Goal: Task Accomplishment & Management: Manage account settings

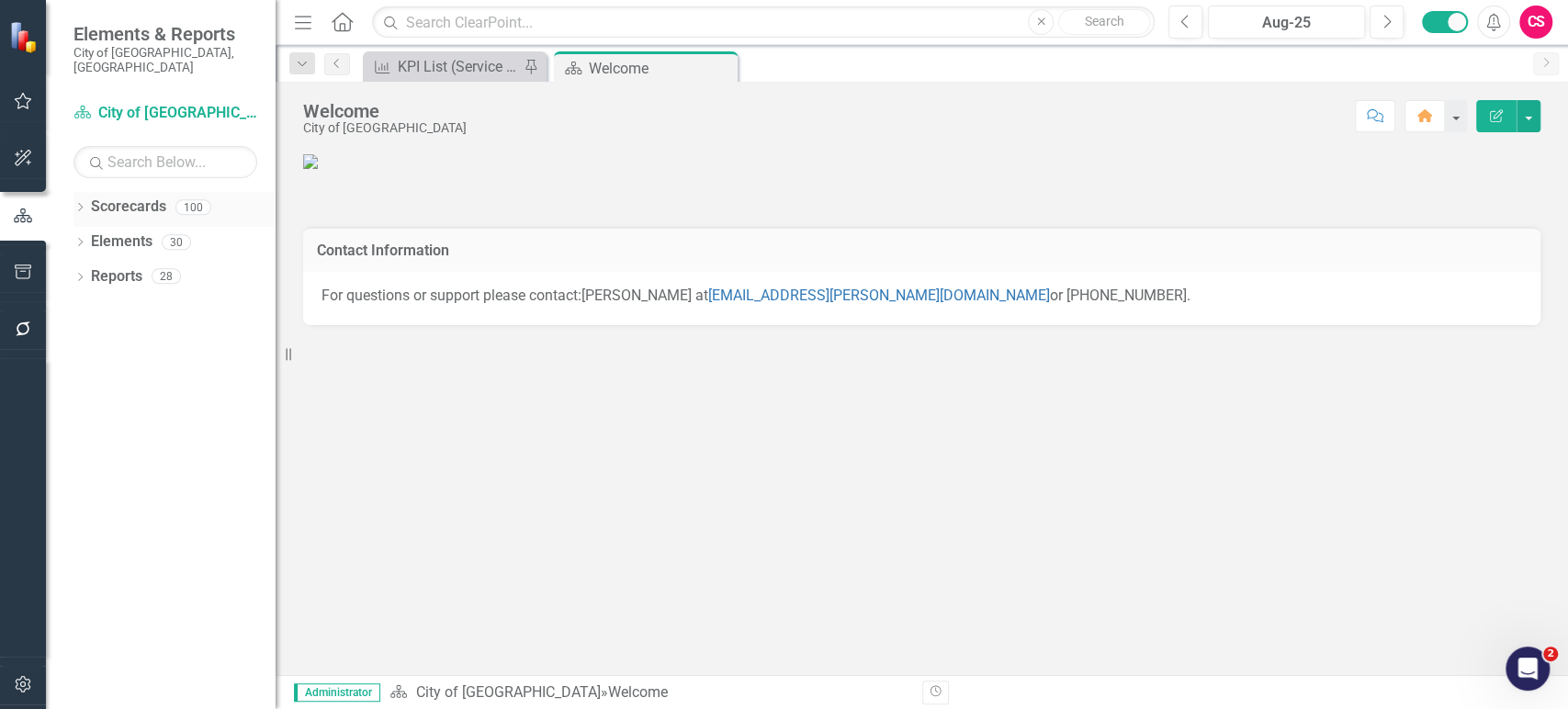
click at [80, 204] on icon "Dropdown" at bounding box center [80, 209] width 13 height 10
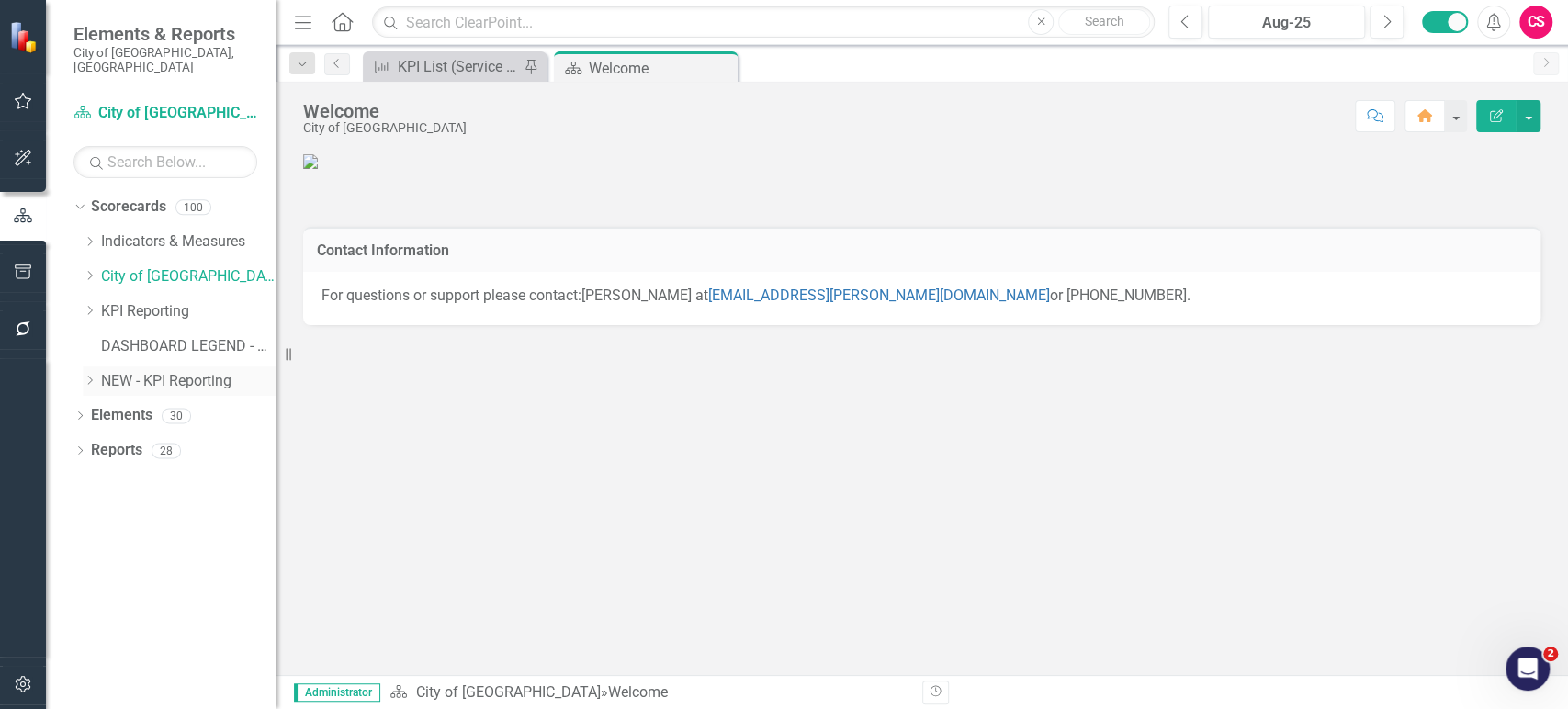
click at [93, 372] on div "Dropdown" at bounding box center [89, 380] width 14 height 16
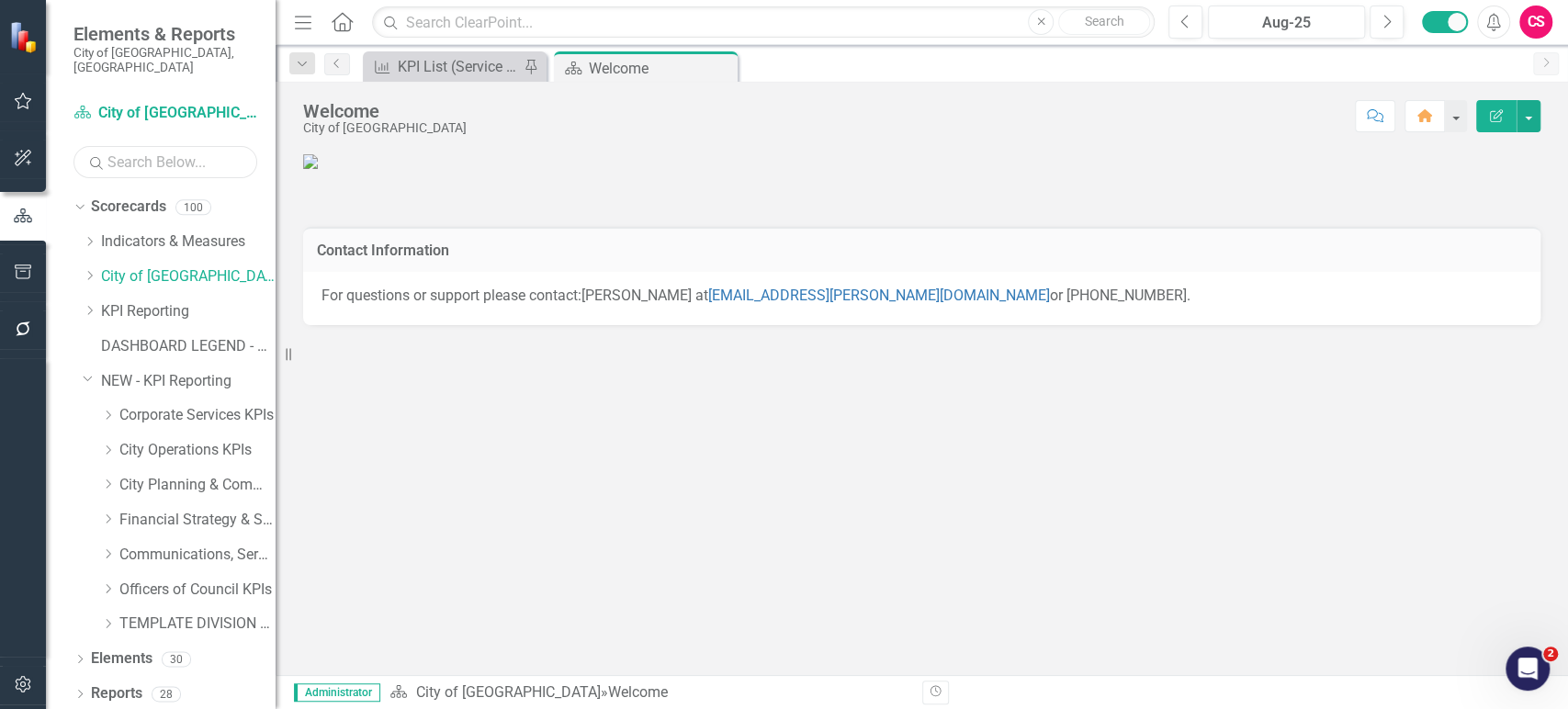
click at [159, 152] on input "text" at bounding box center [165, 161] width 183 height 32
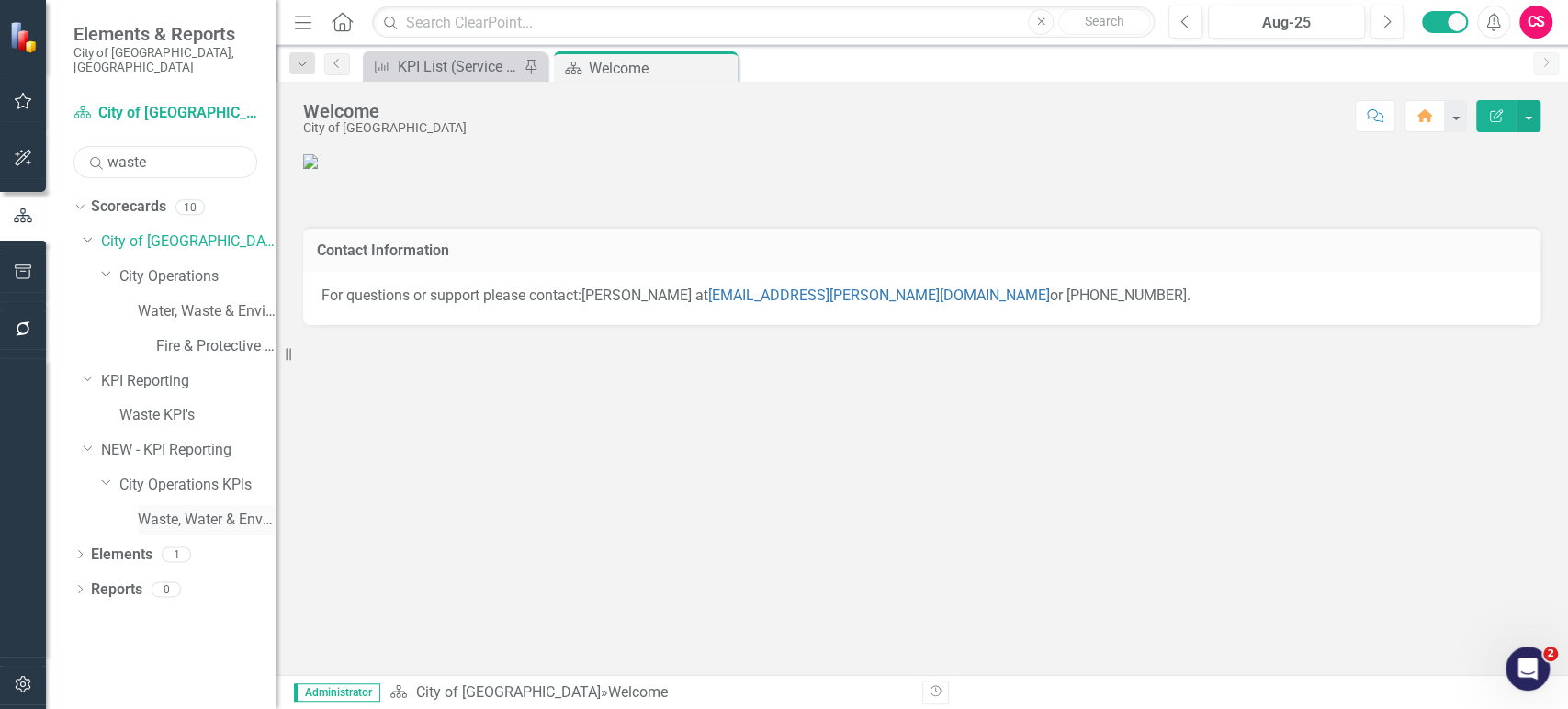
type input "waste"
click at [218, 505] on div "Waste, Water & Environment KPIs" at bounding box center [207, 520] width 138 height 30
click at [218, 509] on link "Waste, Water & Environment KPIs" at bounding box center [207, 520] width 138 height 21
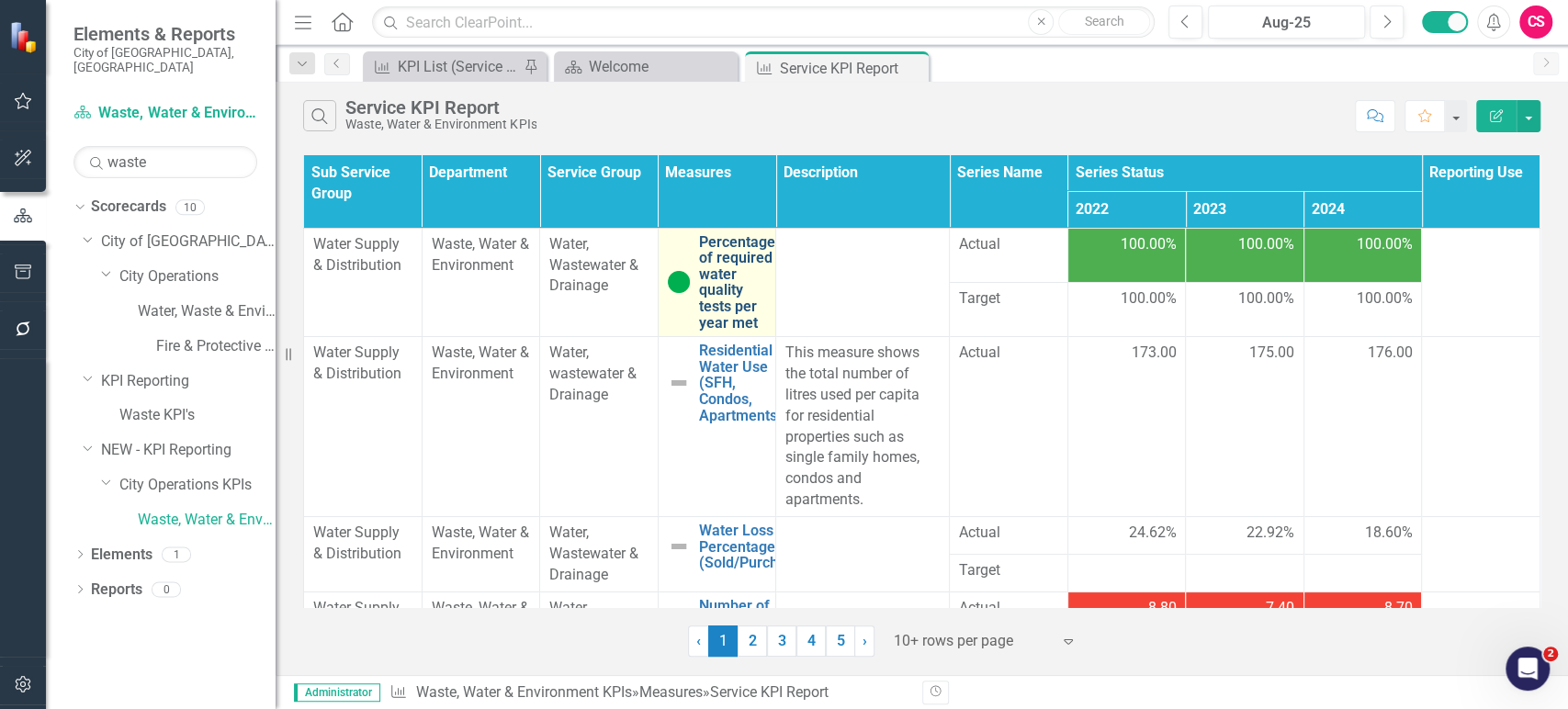
click at [726, 287] on link "Percentage of required water quality tests per year met" at bounding box center [736, 282] width 77 height 97
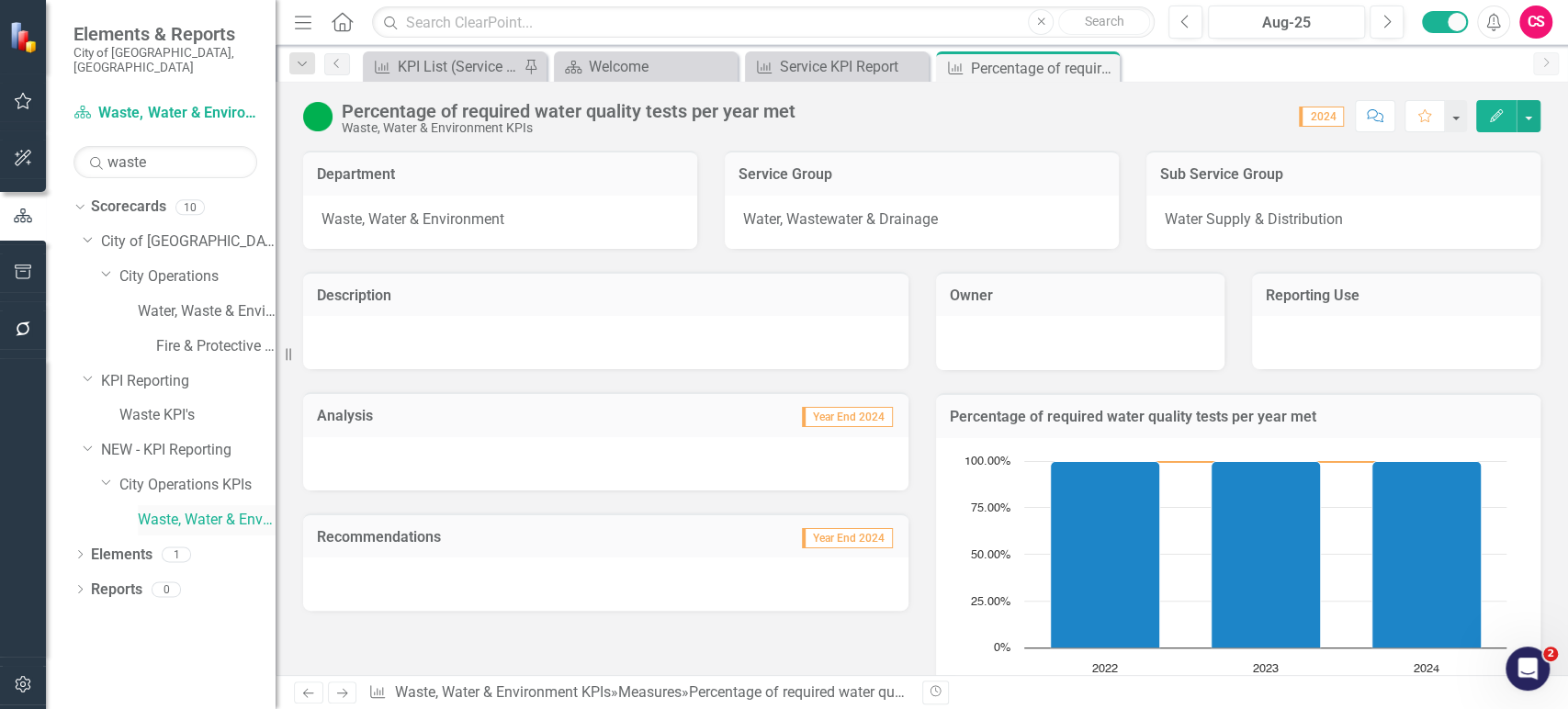
click at [180, 509] on link "Waste, Water & Environment KPIs" at bounding box center [207, 520] width 138 height 21
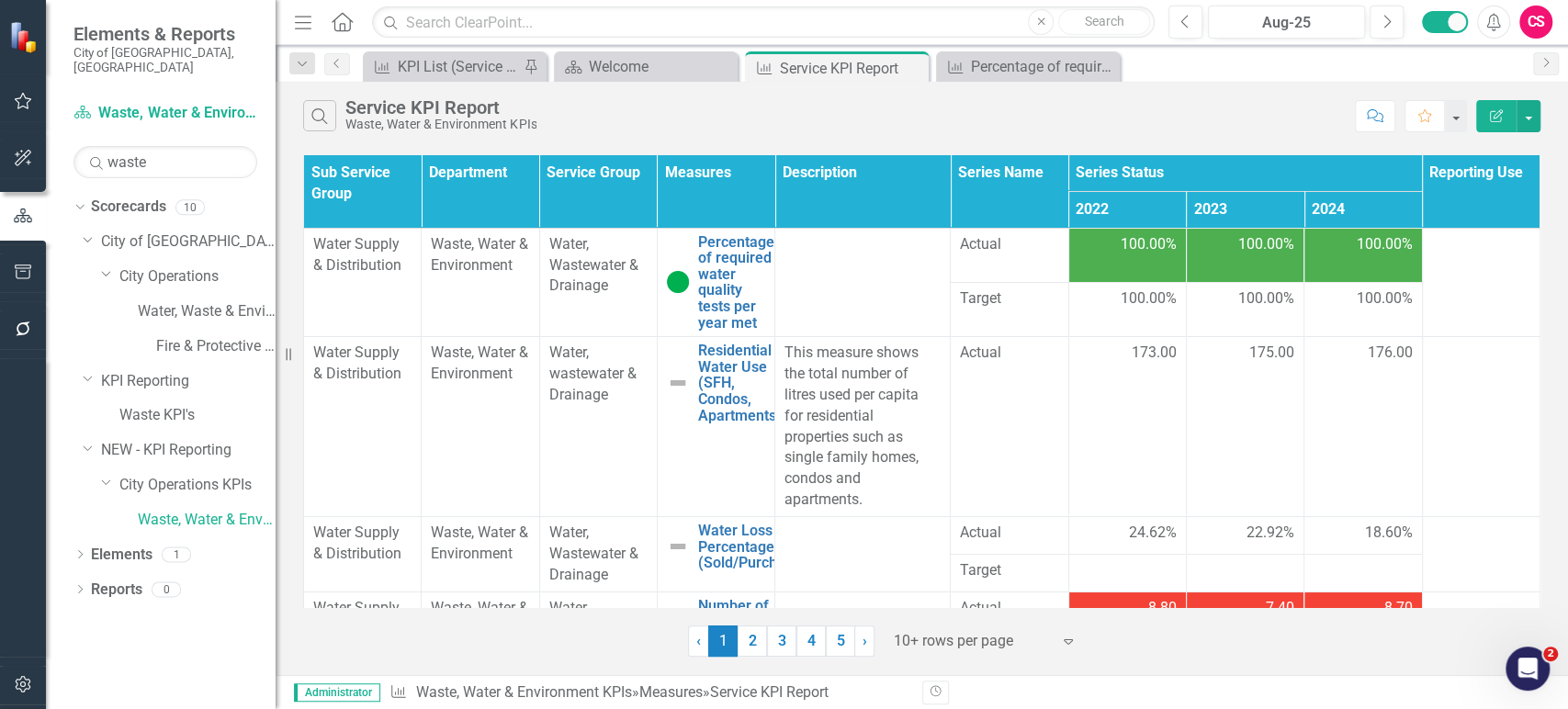
click at [512, 654] on div "‹ Previous 1 (current) 2 3 4 5 › Next 10+ rows per page Expand" at bounding box center [921, 633] width 1237 height 45
click at [1158, 237] on span "100.00%" at bounding box center [1149, 244] width 56 height 21
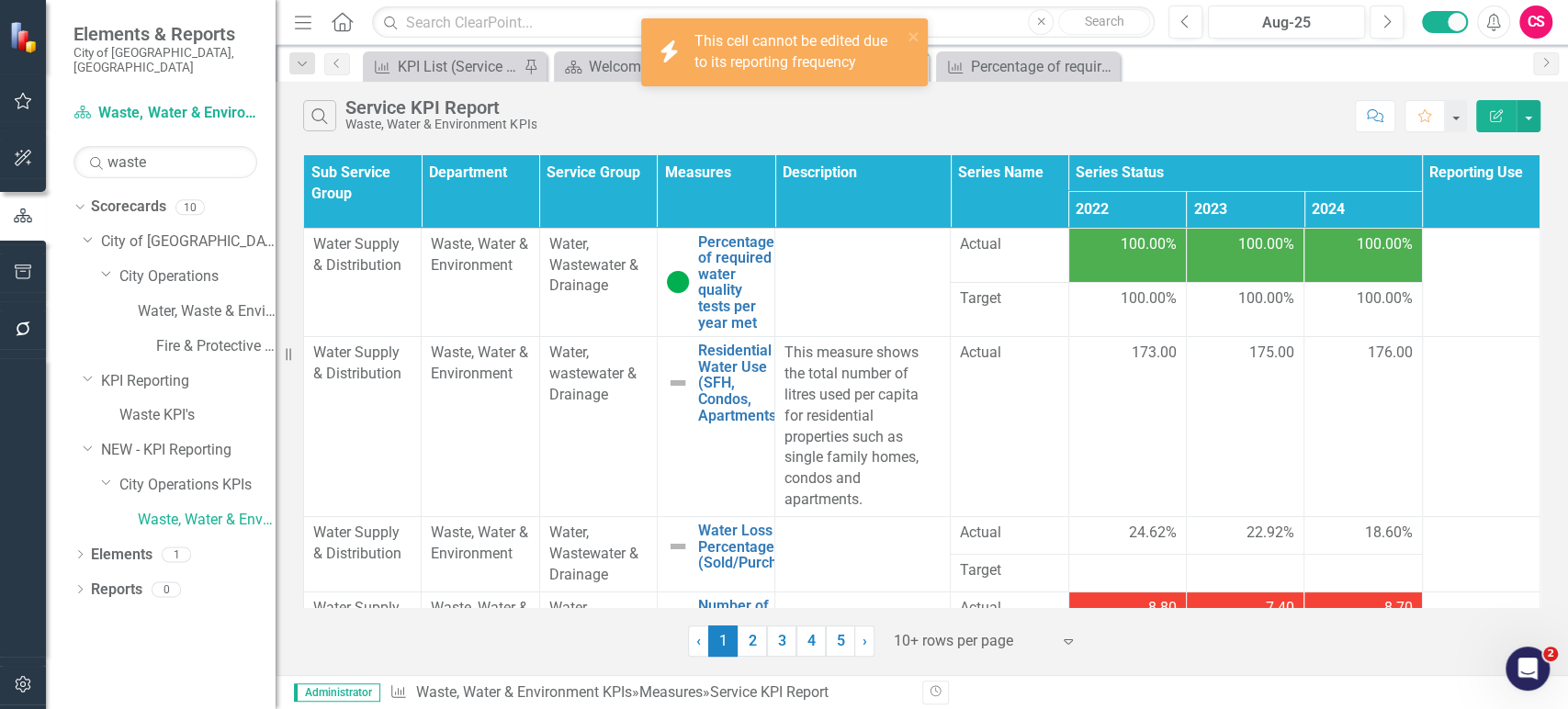
click at [1238, 248] on span "100.00%" at bounding box center [1266, 244] width 56 height 21
click at [1327, 256] on td "100.00%" at bounding box center [1362, 255] width 117 height 54
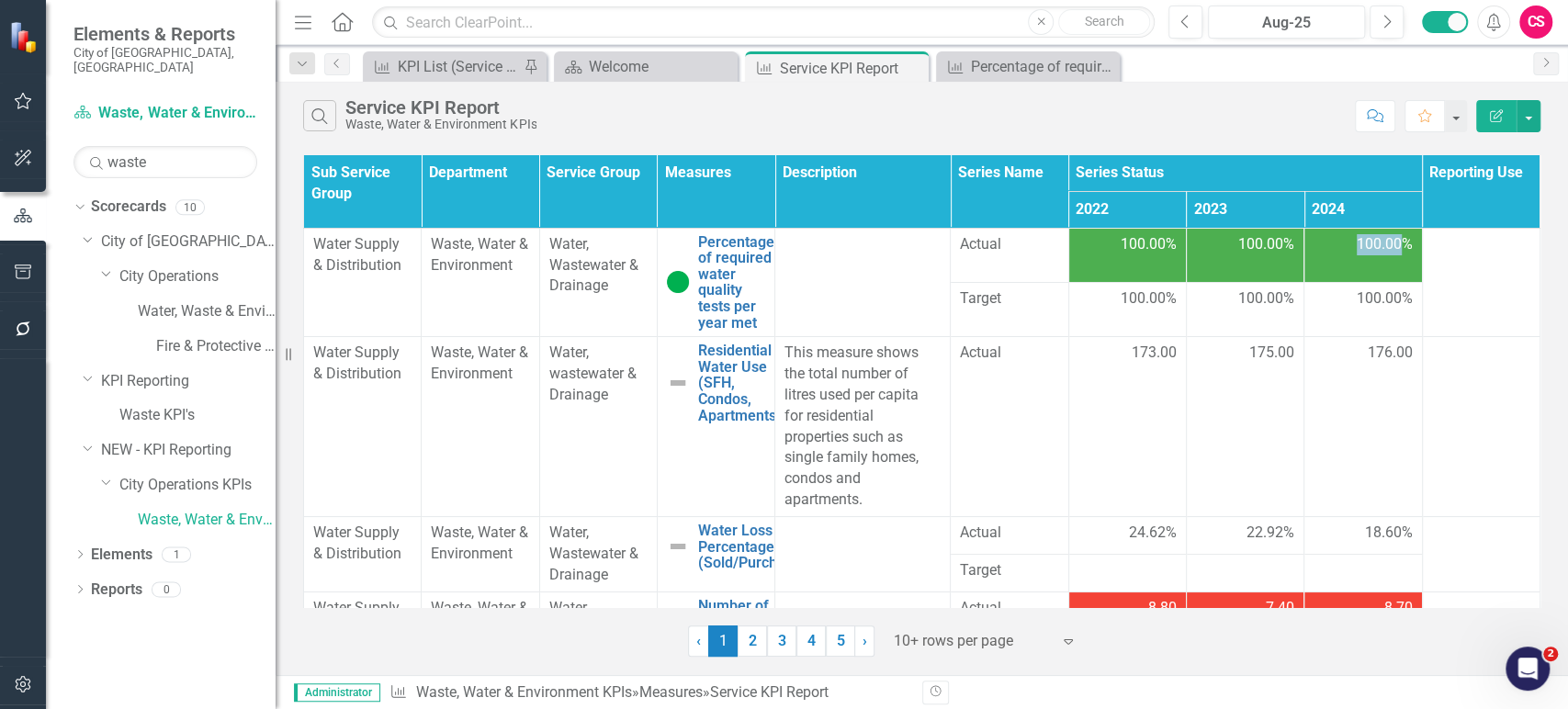
click at [1327, 256] on td "100.00%" at bounding box center [1362, 255] width 117 height 54
click at [1264, 94] on div "Search Service KPI Report Waste, Water & Environment KPIs Comment Favorite Edit…" at bounding box center [922, 112] width 1292 height 60
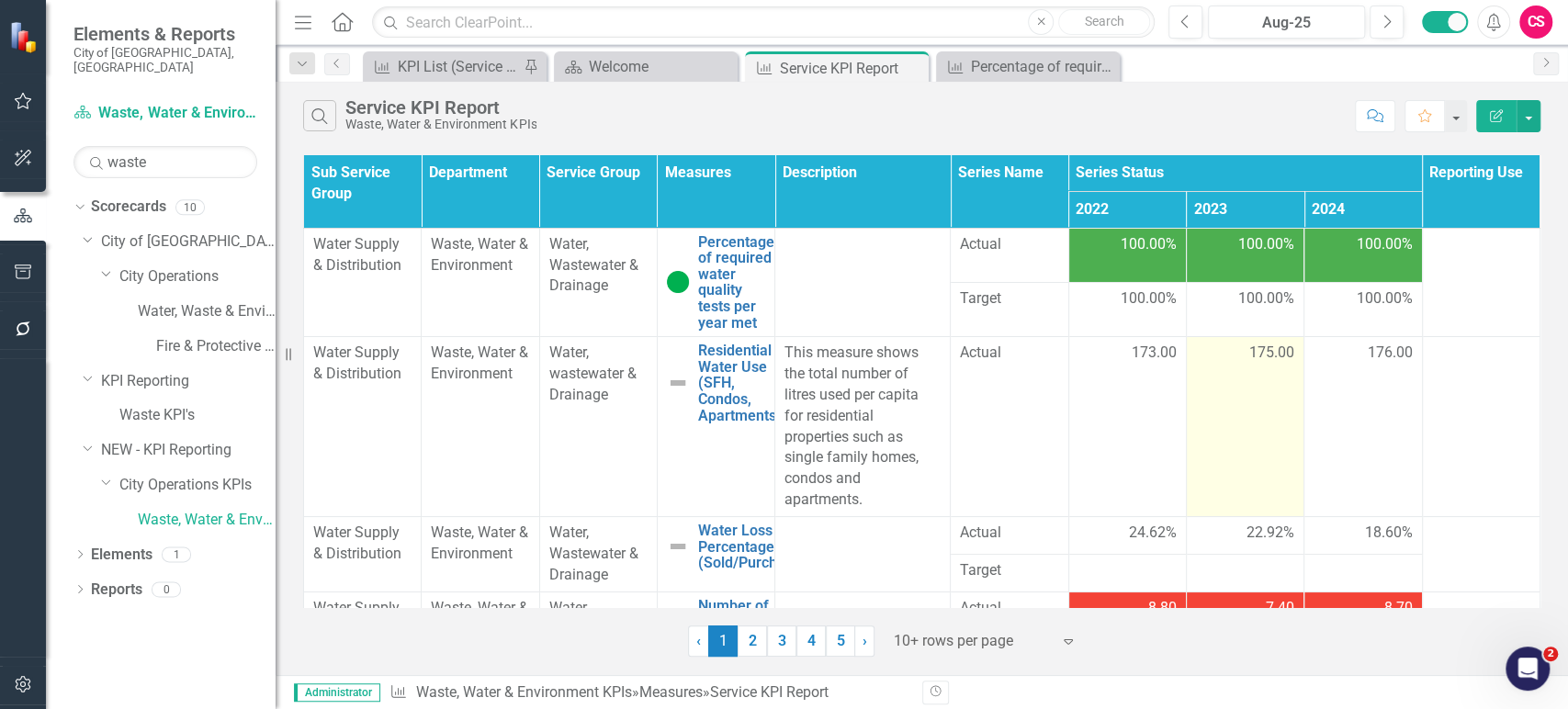
scroll to position [243, 0]
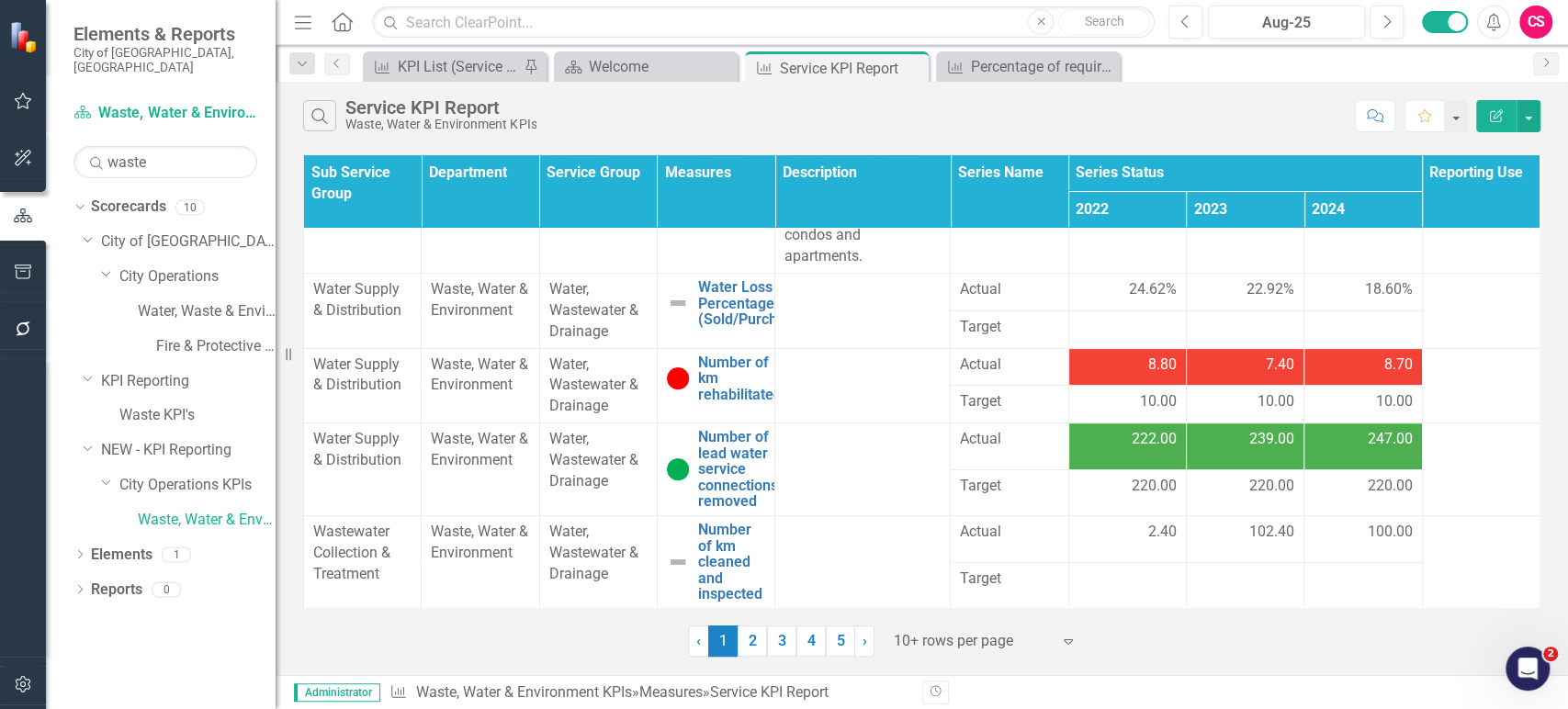
click at [1137, 375] on td "8.80" at bounding box center [1127, 367] width 117 height 38
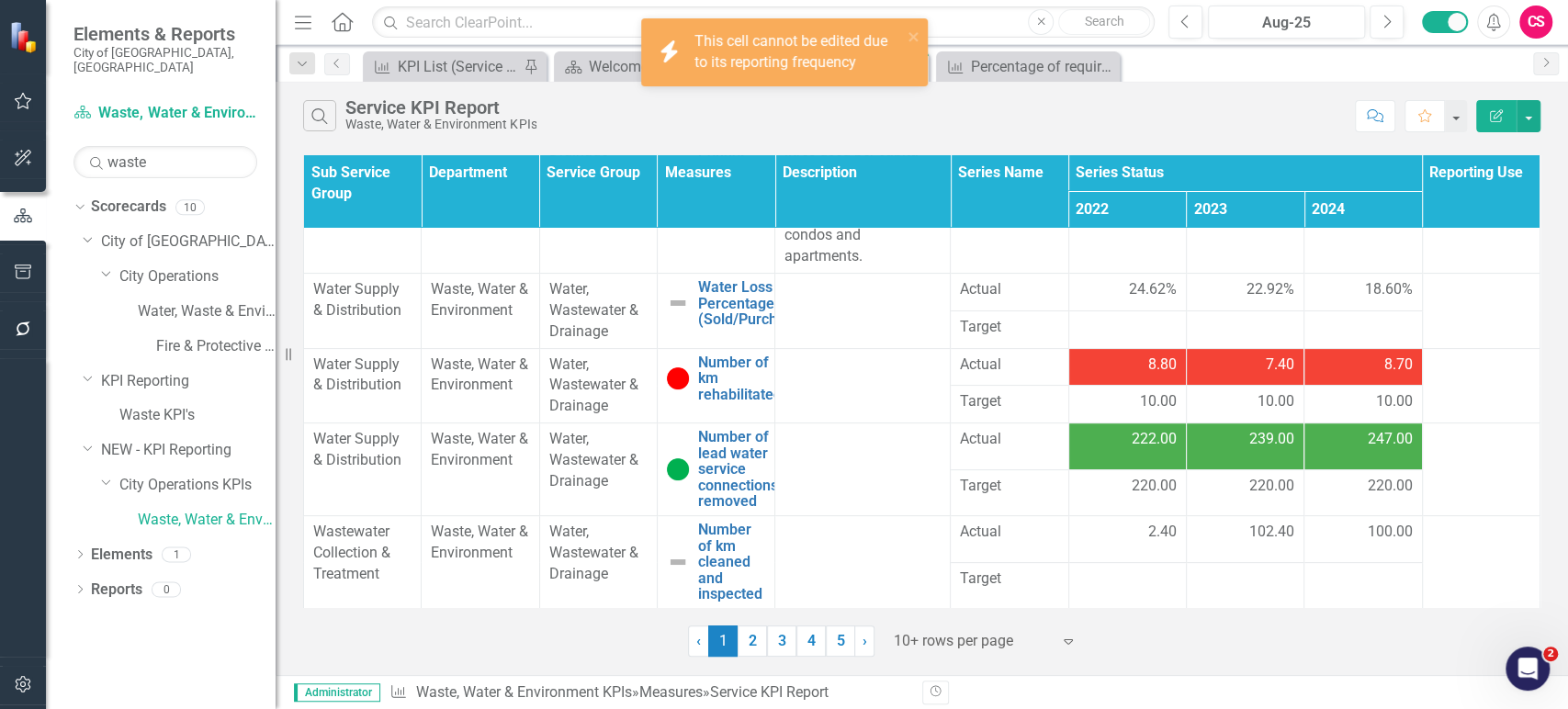
click at [1244, 372] on div "7.40" at bounding box center [1244, 365] width 98 height 22
click at [1364, 377] on td "8.70" at bounding box center [1362, 367] width 117 height 38
click at [1496, 142] on div "Search Service KPI Report Waste, Water & Environment KPIs Comment Favorite Edit…" at bounding box center [922, 377] width 1292 height 593
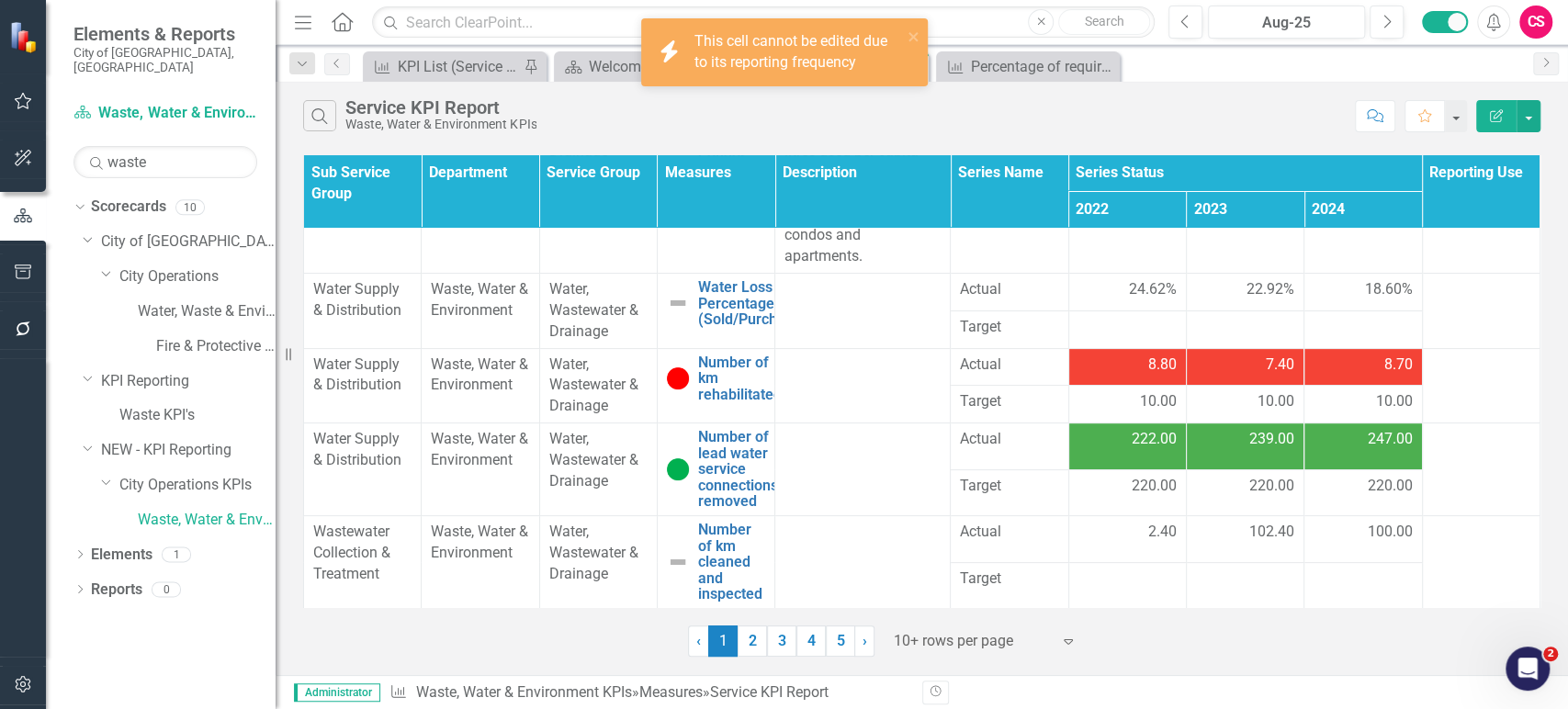
click at [1496, 136] on div "Search Service KPI Report Waste, Water & Environment KPIs Comment Favorite Edit…" at bounding box center [922, 112] width 1292 height 60
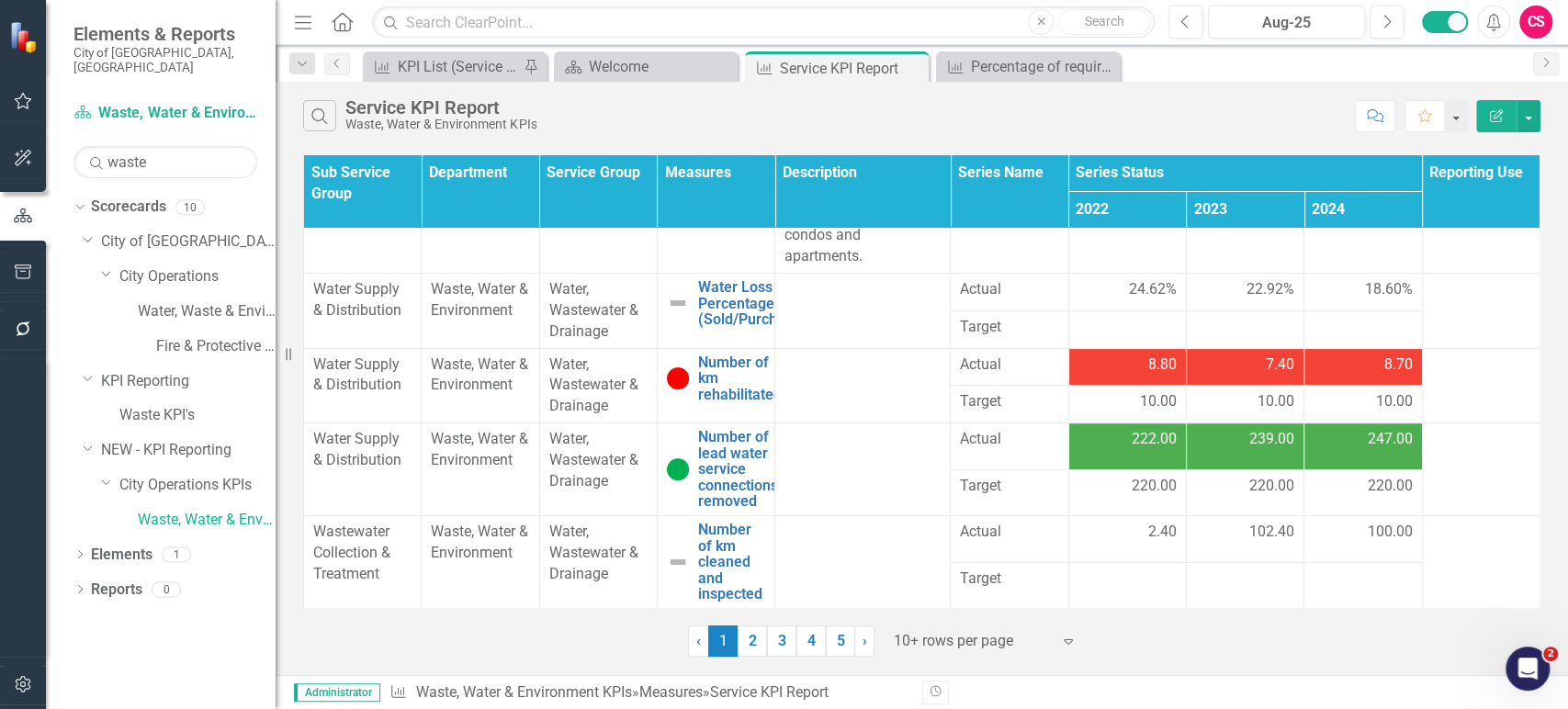
click at [1496, 112] on icon "Edit Report" at bounding box center [1495, 115] width 16 height 13
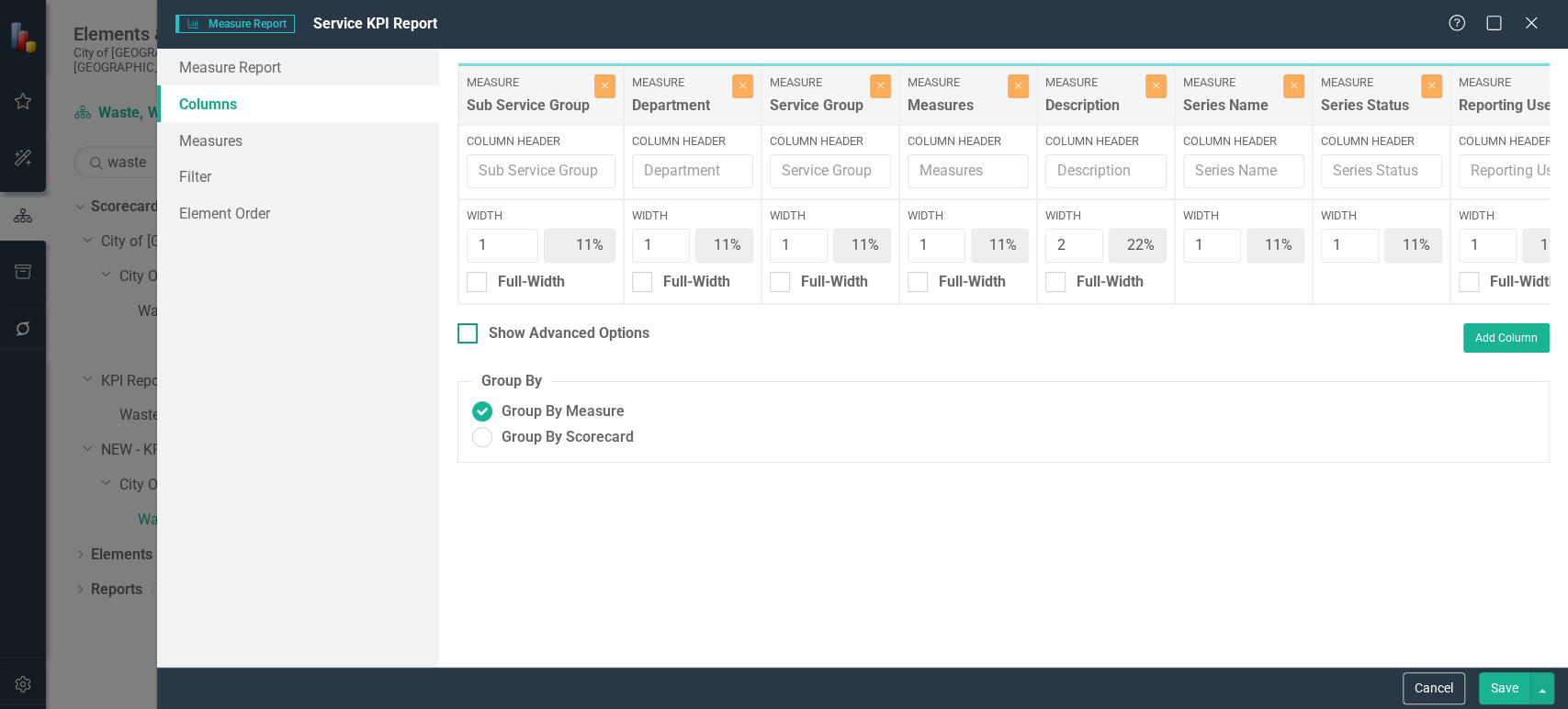
click at [500, 336] on div "Show Advanced Options" at bounding box center [569, 334] width 161 height 21
click at [470, 335] on input "Show Advanced Options" at bounding box center [463, 329] width 12 height 12
checkbox input "true"
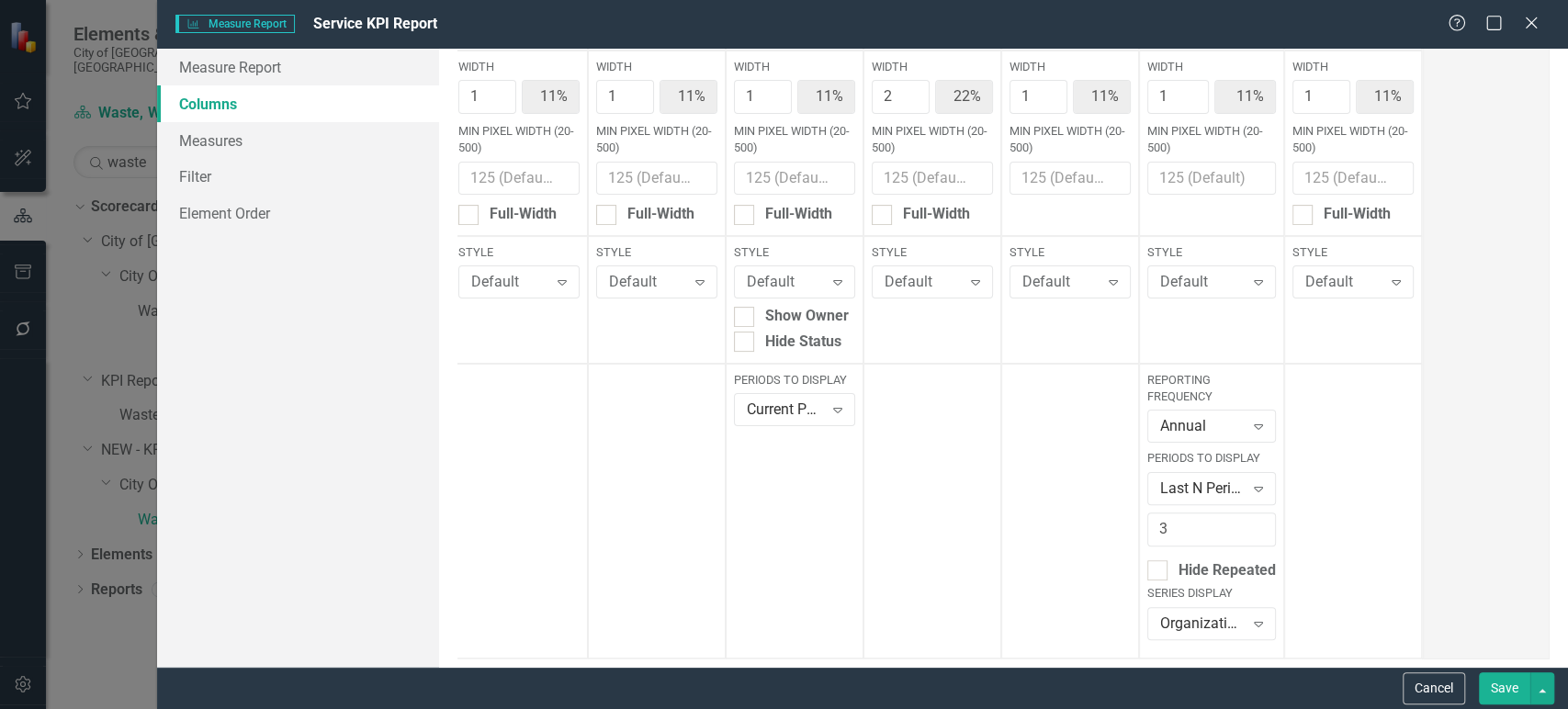
scroll to position [0, 0]
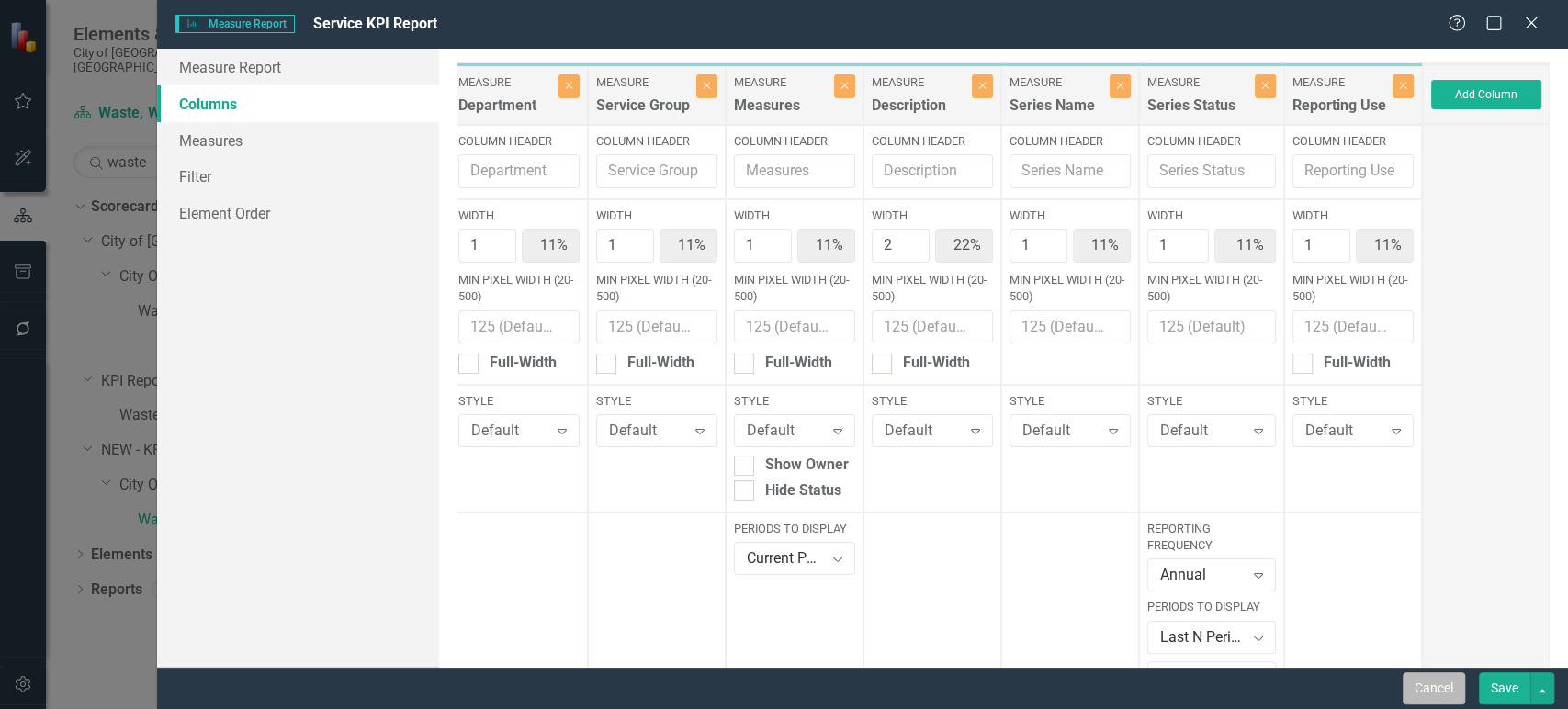
click at [1442, 697] on button "Cancel" at bounding box center [1433, 688] width 62 height 32
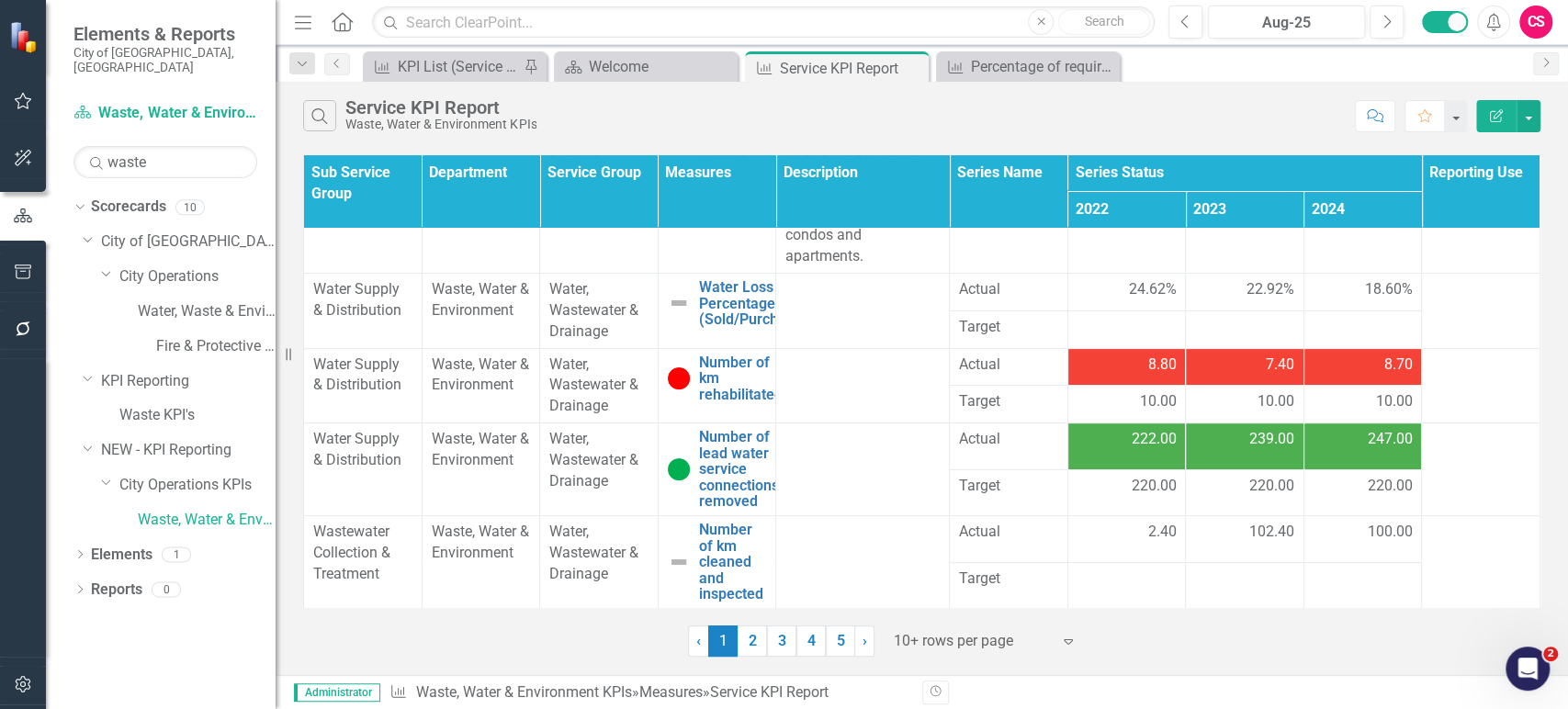
click at [1504, 123] on button "Edit Report" at bounding box center [1496, 115] width 41 height 32
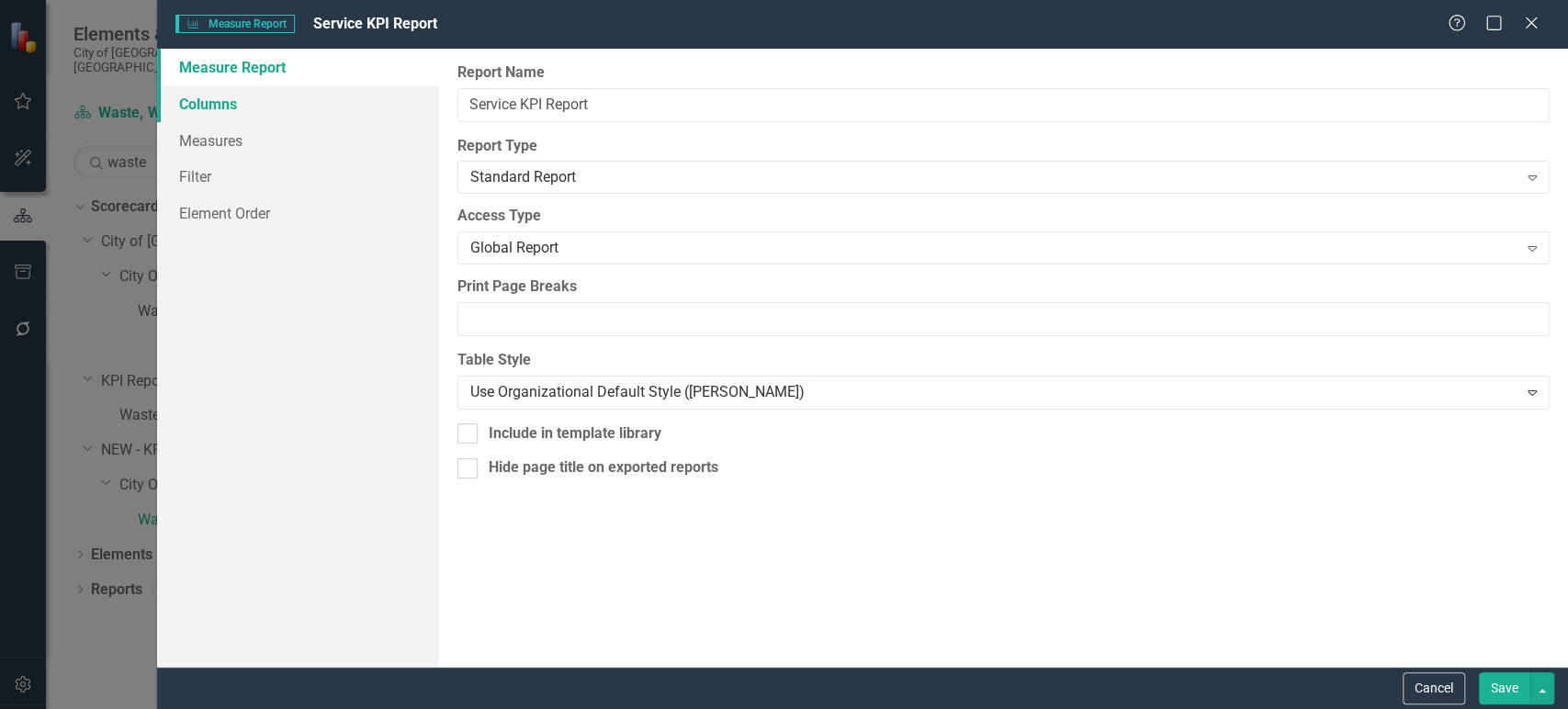
click at [257, 107] on link "Columns" at bounding box center [298, 104] width 282 height 37
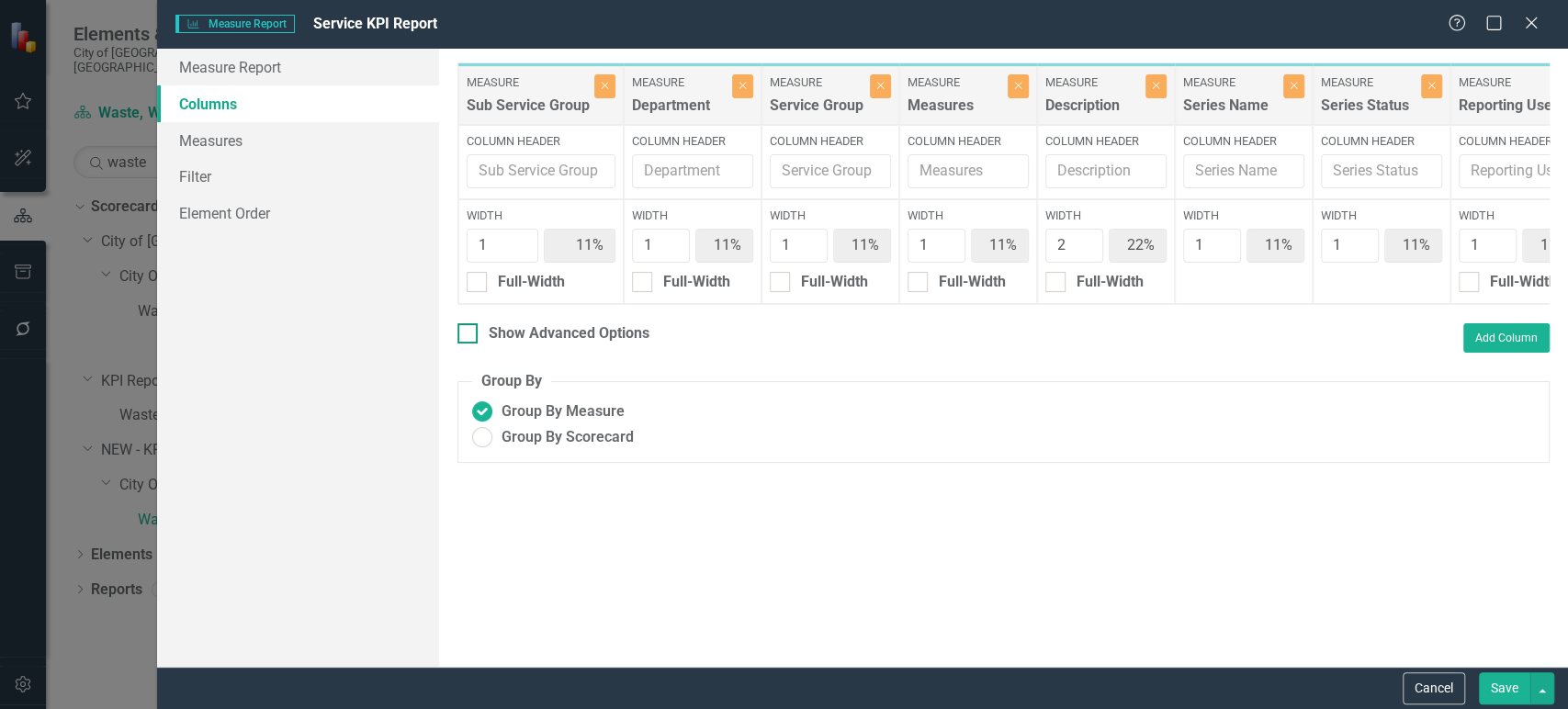
click at [461, 343] on div at bounding box center [467, 333] width 20 height 20
click at [461, 335] on input "Show Advanced Options" at bounding box center [463, 329] width 12 height 12
checkbox input "true"
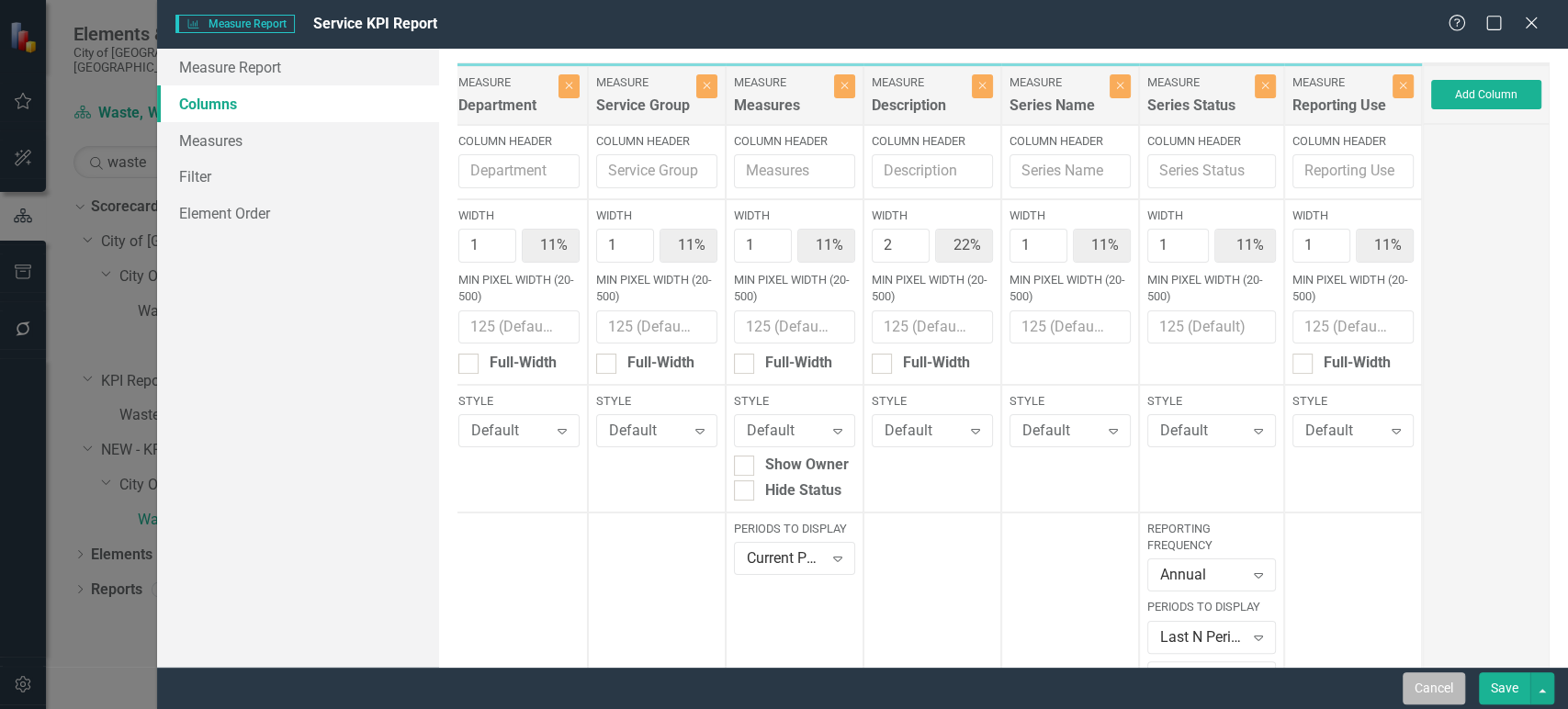
click at [1447, 690] on button "Cancel" at bounding box center [1433, 688] width 62 height 32
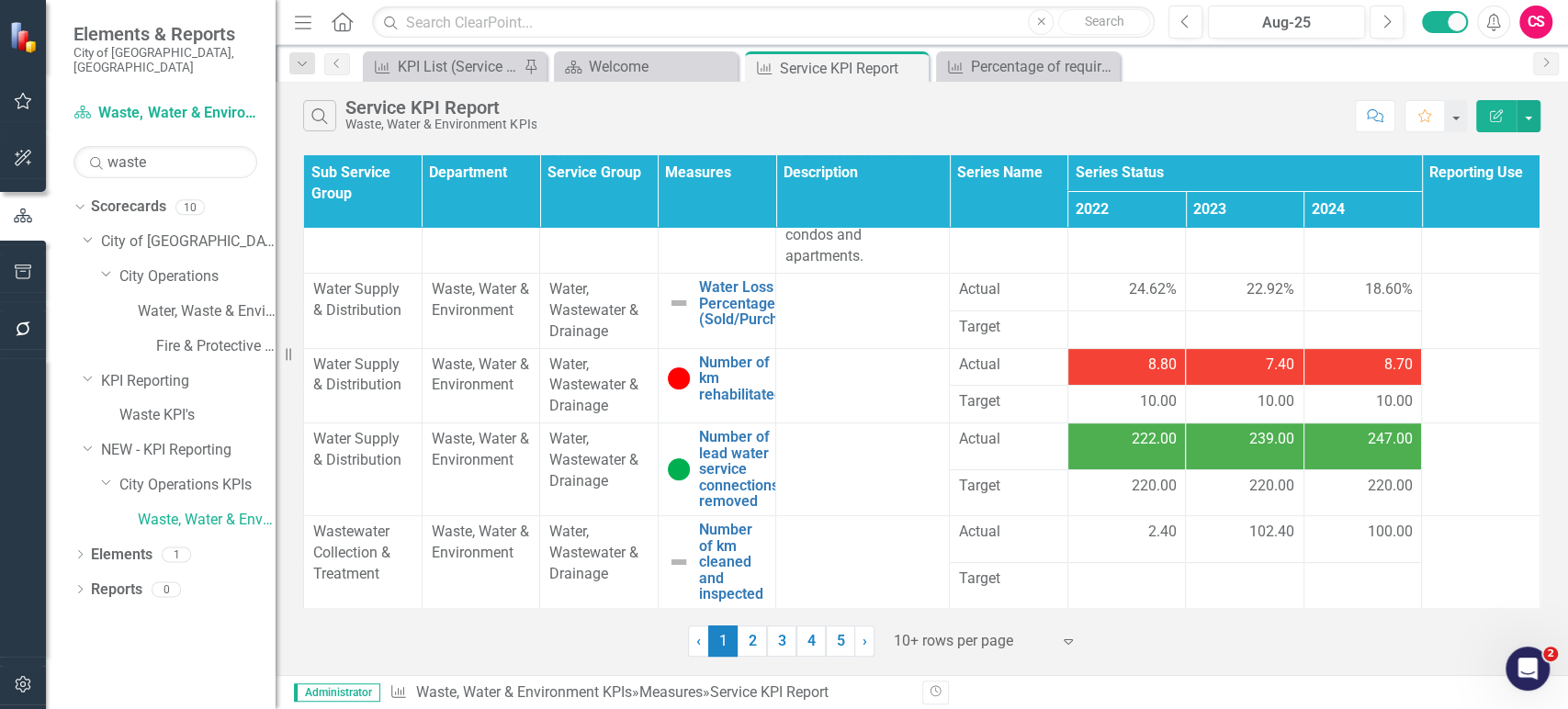
click at [1368, 380] on td "8.70" at bounding box center [1362, 367] width 118 height 38
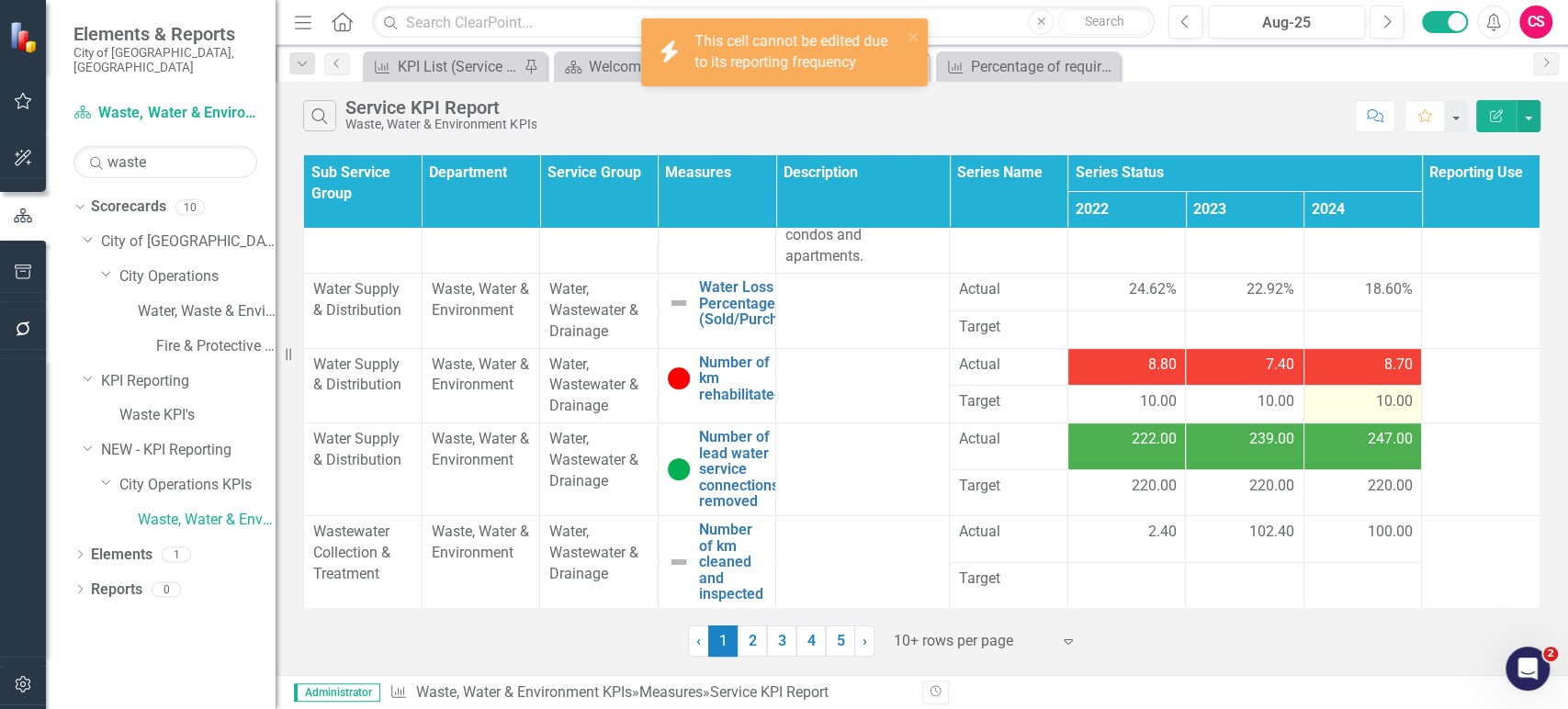
click at [1359, 409] on div "10.00" at bounding box center [1362, 402] width 99 height 21
click at [1319, 23] on div "Aug-25" at bounding box center [1286, 22] width 145 height 22
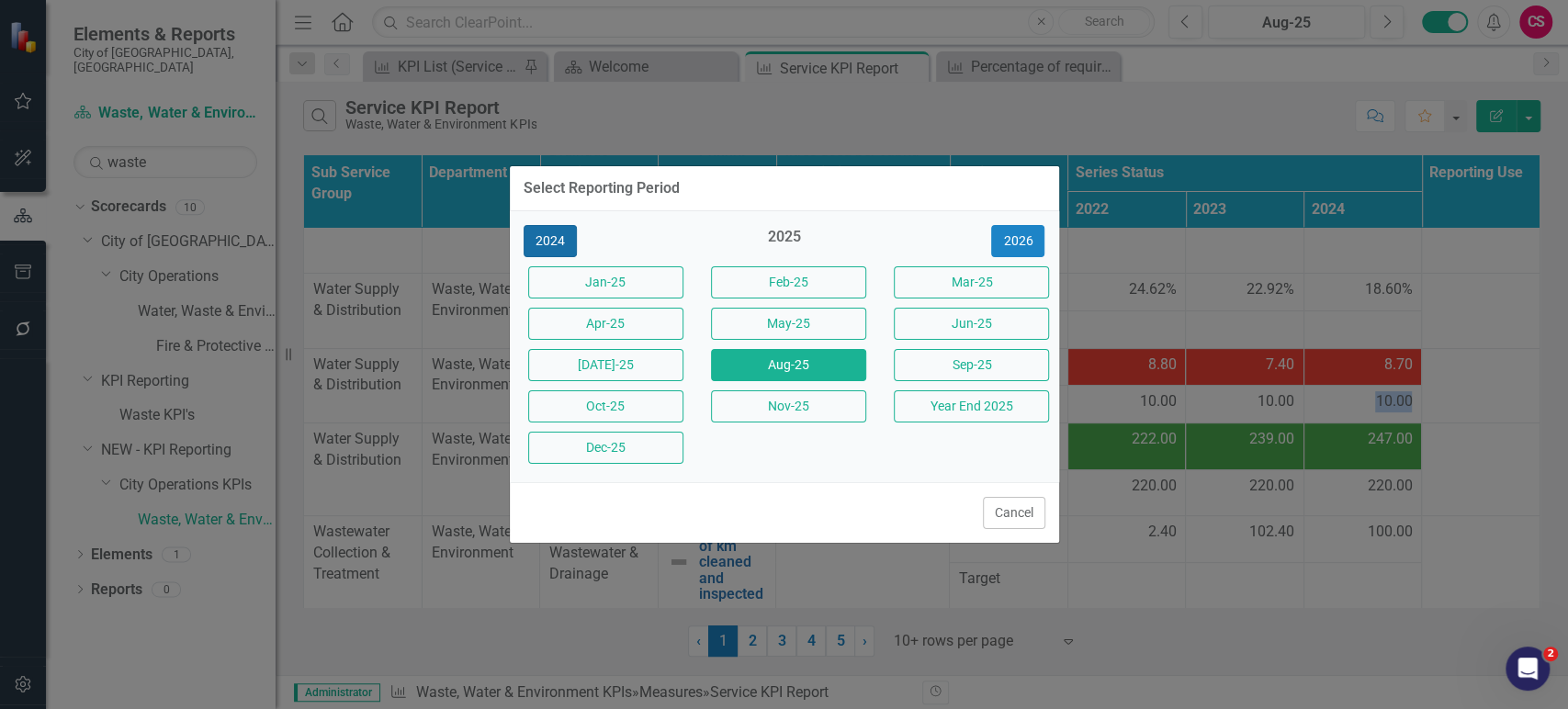
click at [551, 242] on button "2024" at bounding box center [549, 241] width 53 height 32
click at [593, 463] on div "Dec-24" at bounding box center [601, 447] width 182 height 42
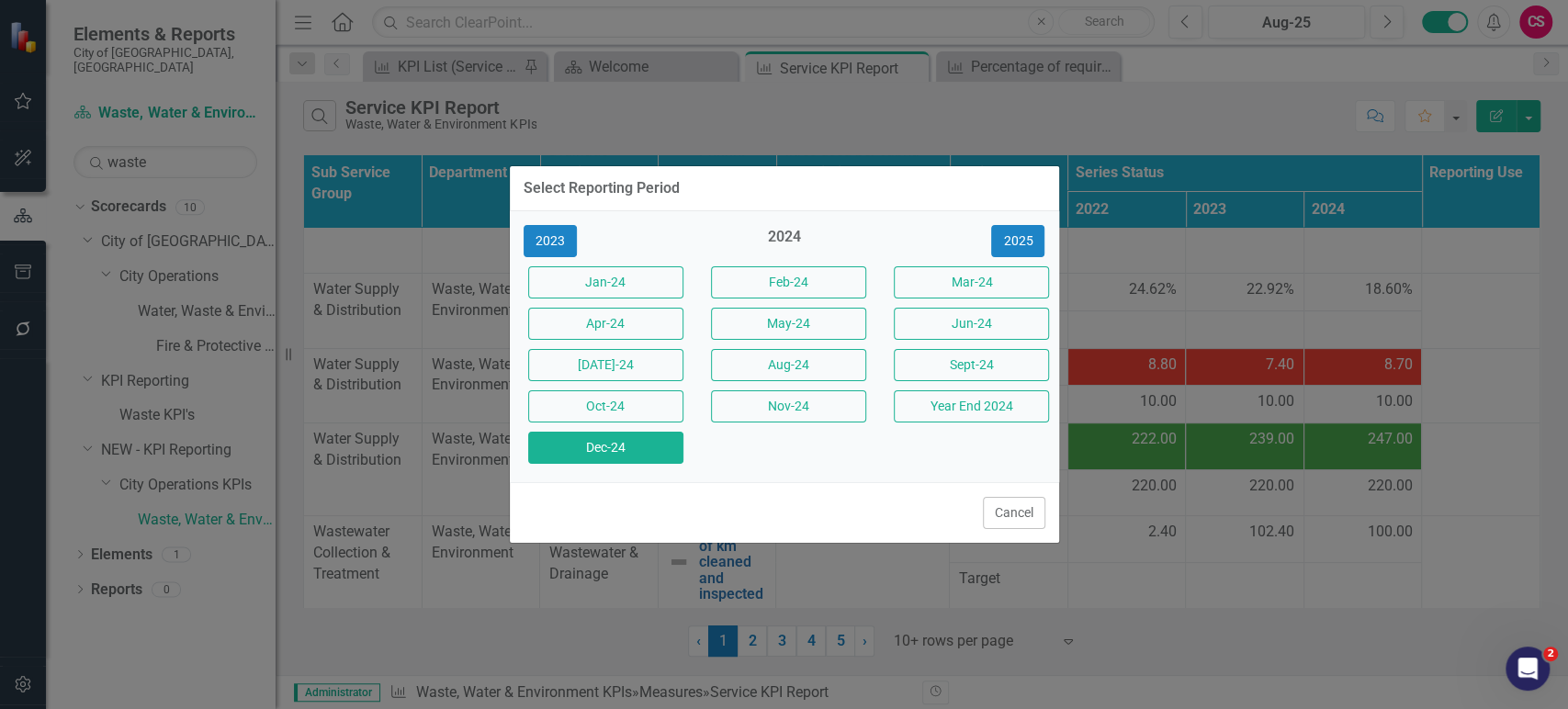
click at [604, 446] on button "Dec-24" at bounding box center [605, 447] width 155 height 32
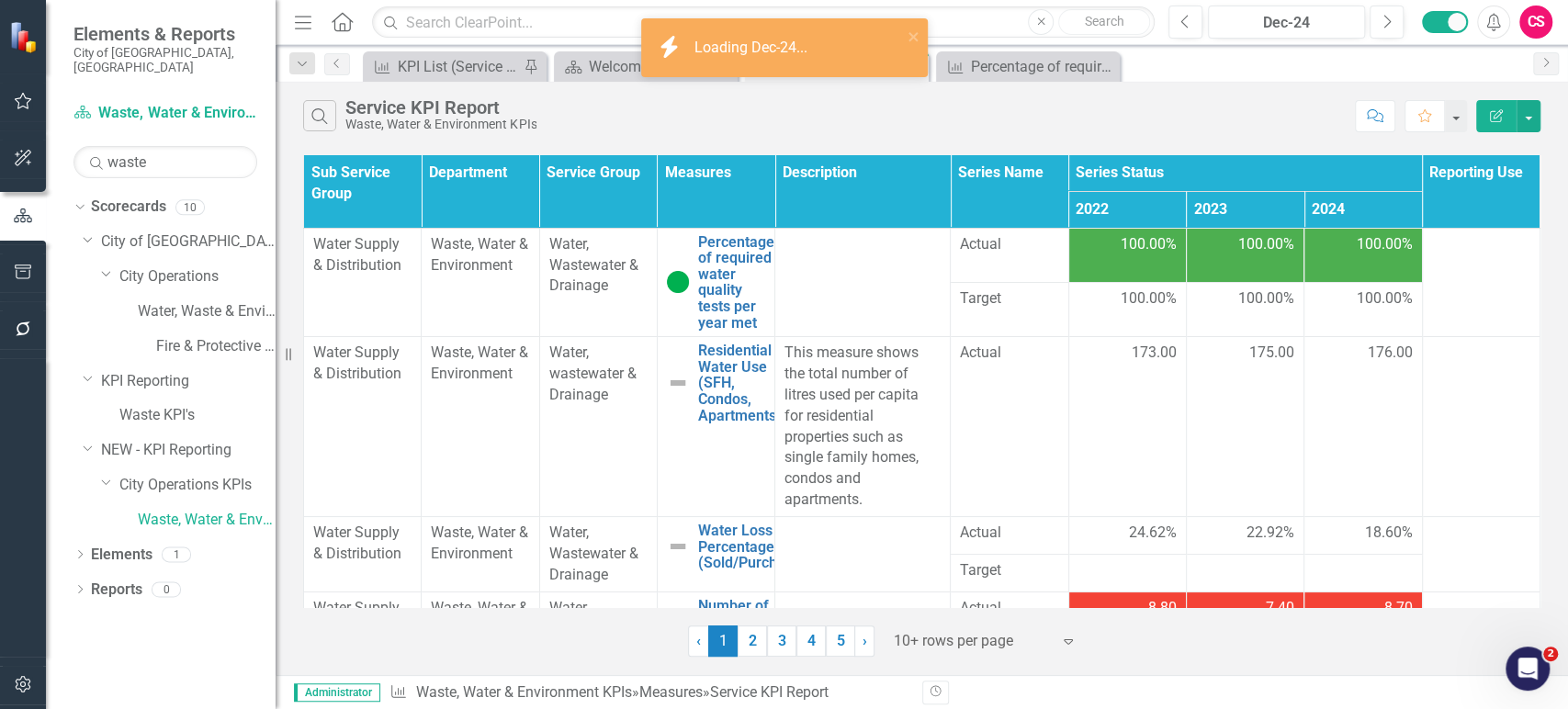
click at [1339, 265] on td "100.00%" at bounding box center [1362, 255] width 117 height 54
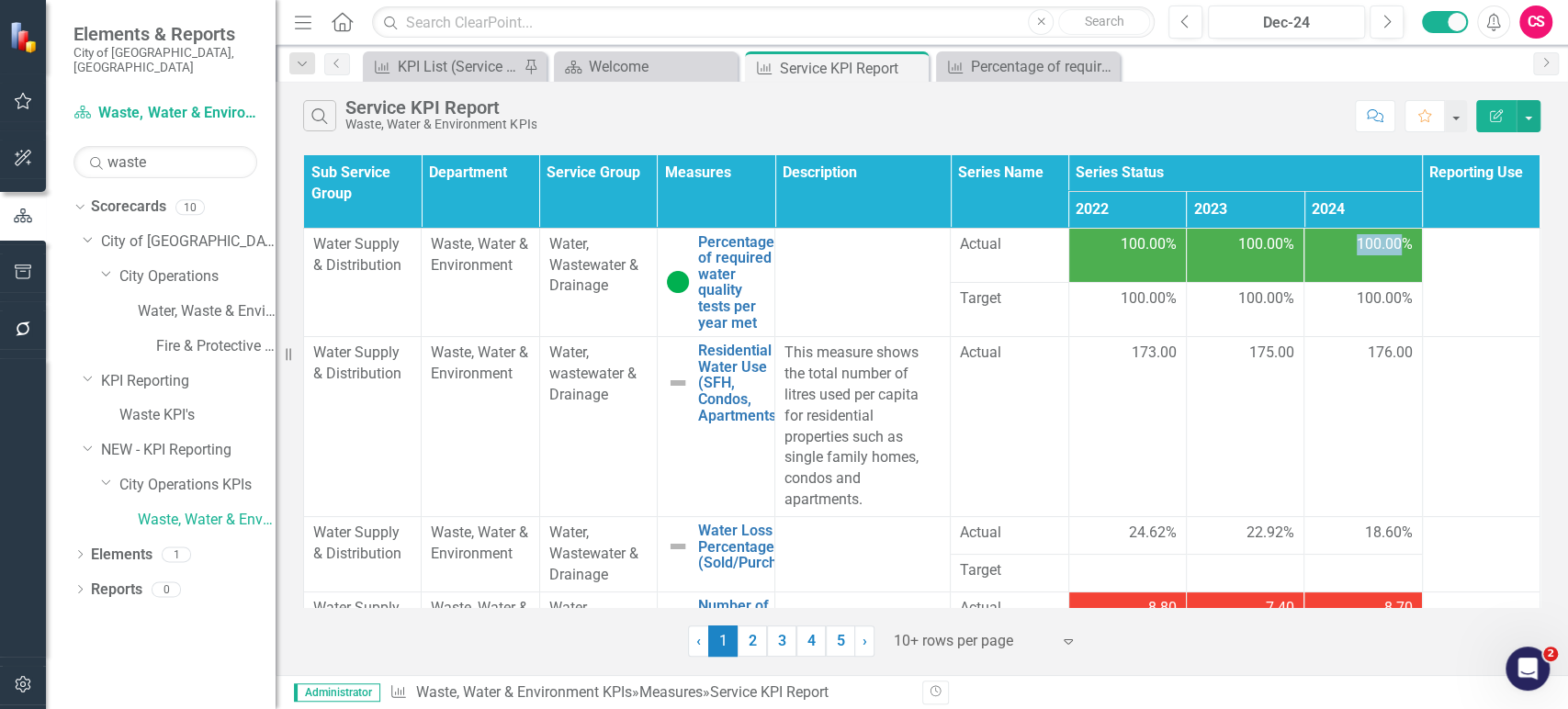
click at [1339, 265] on td "100.00%" at bounding box center [1362, 255] width 117 height 54
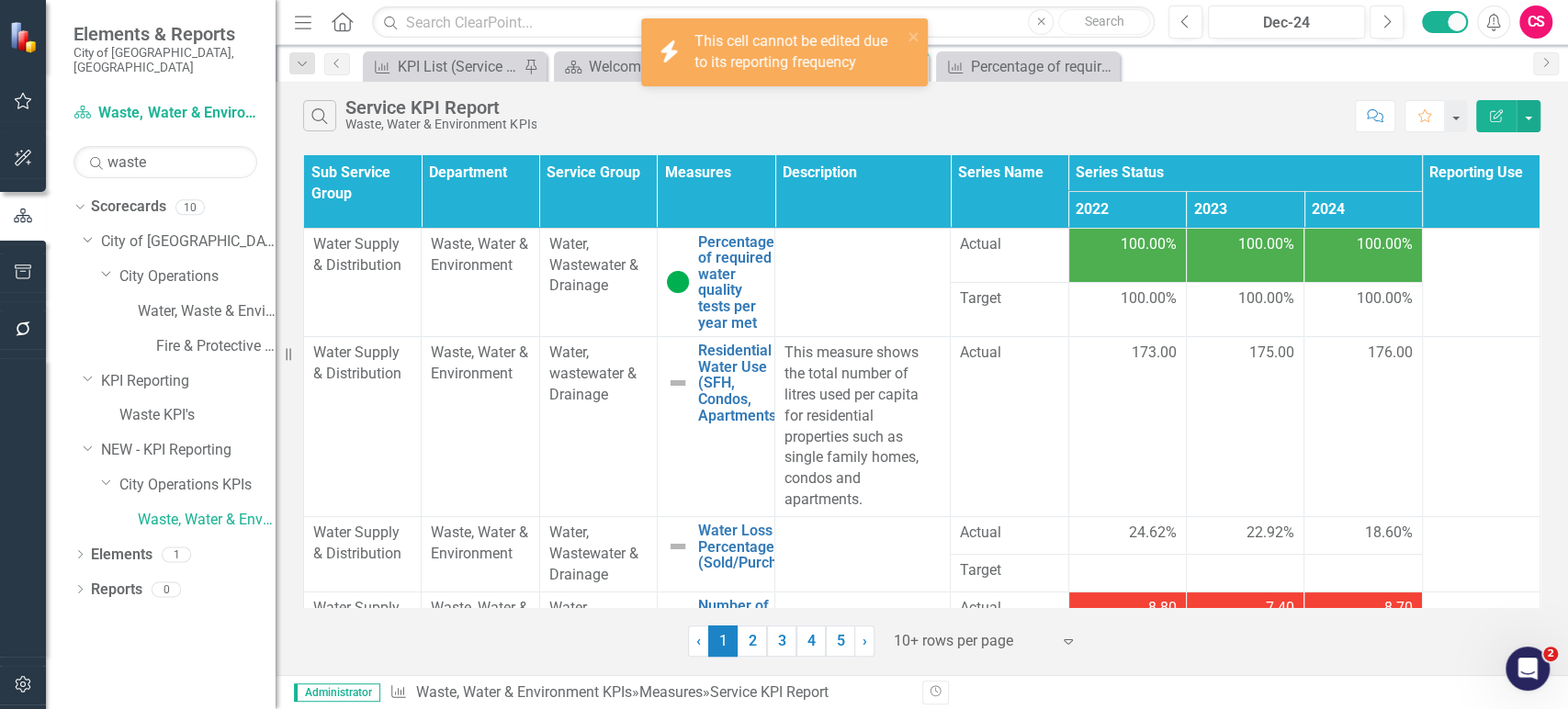
click at [1219, 269] on td "100.00%" at bounding box center [1244, 255] width 117 height 54
click at [1112, 265] on td "100.00%" at bounding box center [1127, 255] width 117 height 54
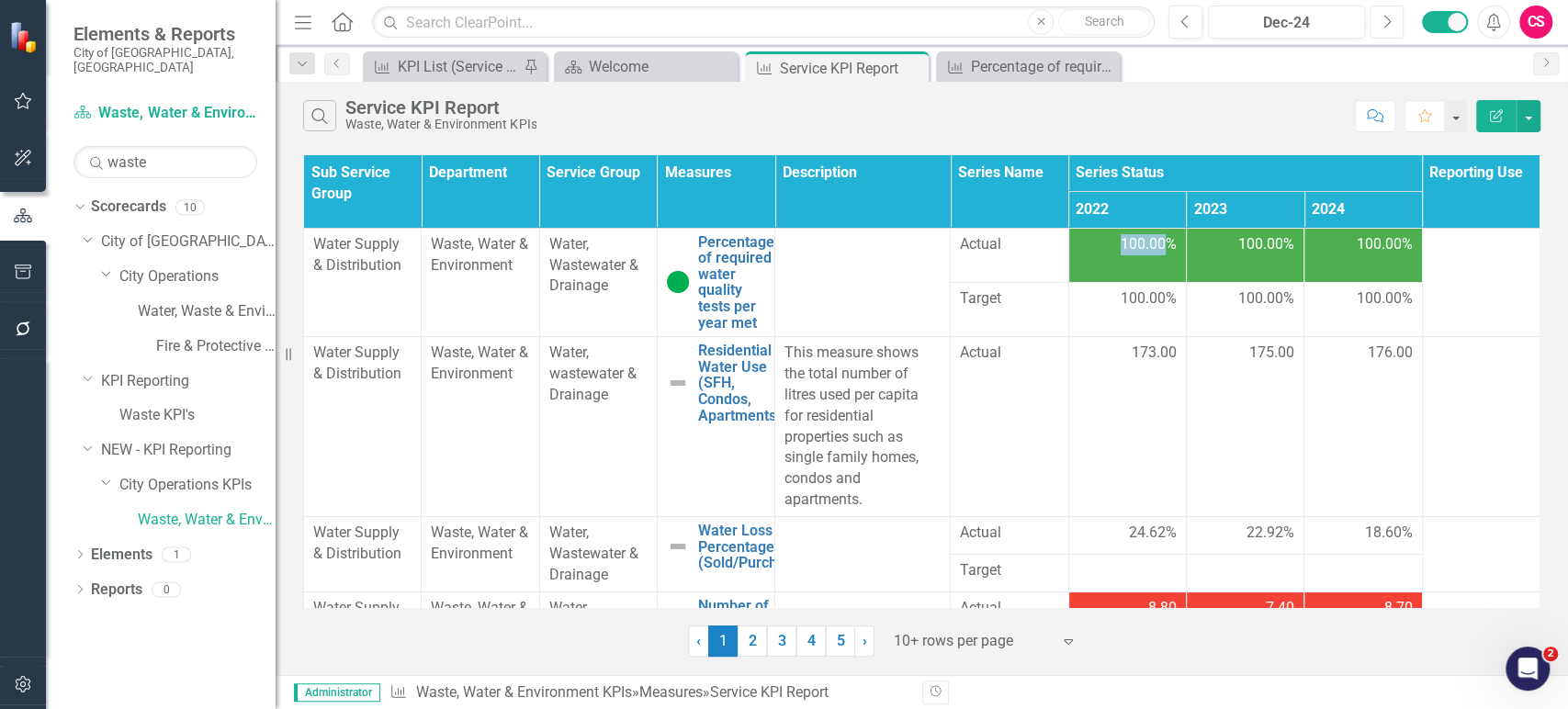
click at [1385, 20] on icon "Next" at bounding box center [1386, 21] width 10 height 16
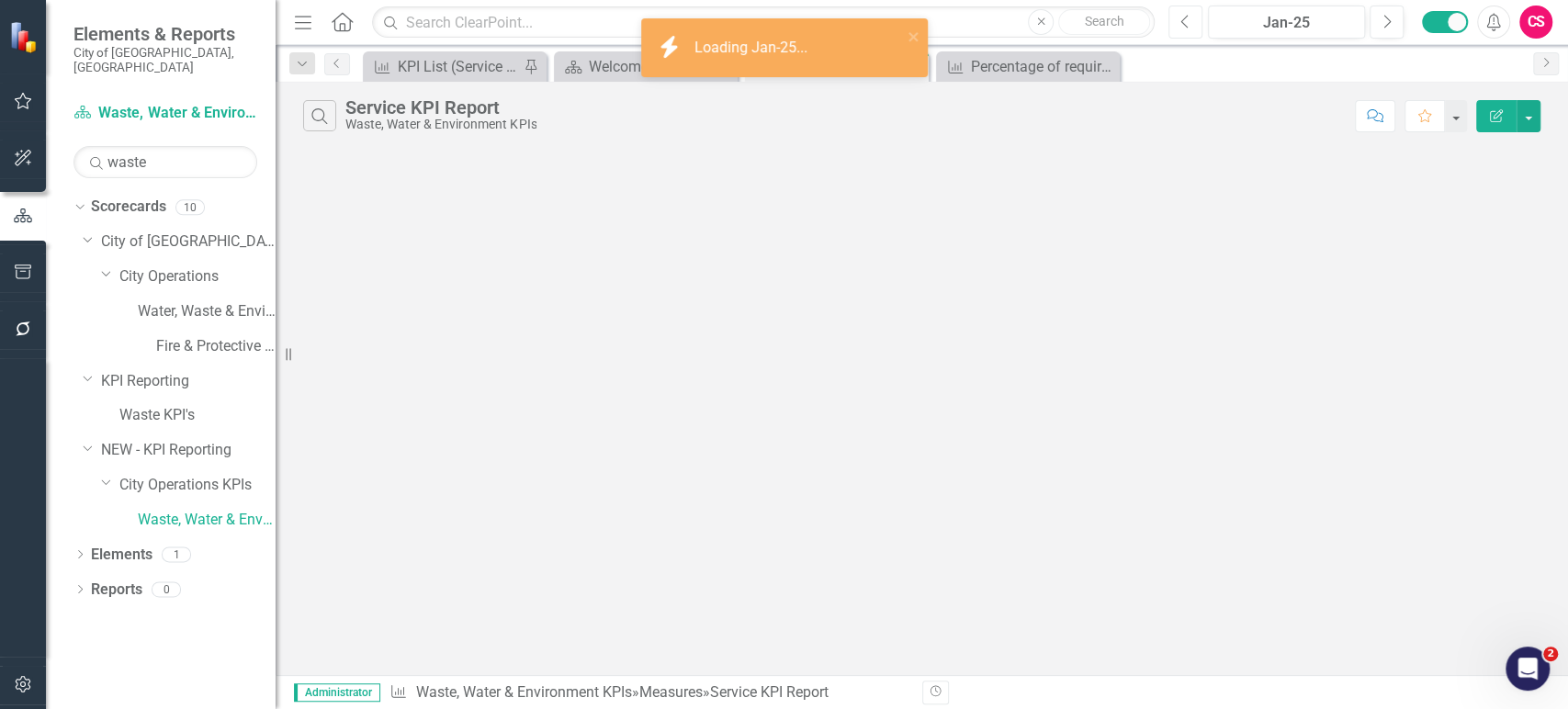
click at [1180, 14] on icon "Previous" at bounding box center [1185, 21] width 10 height 16
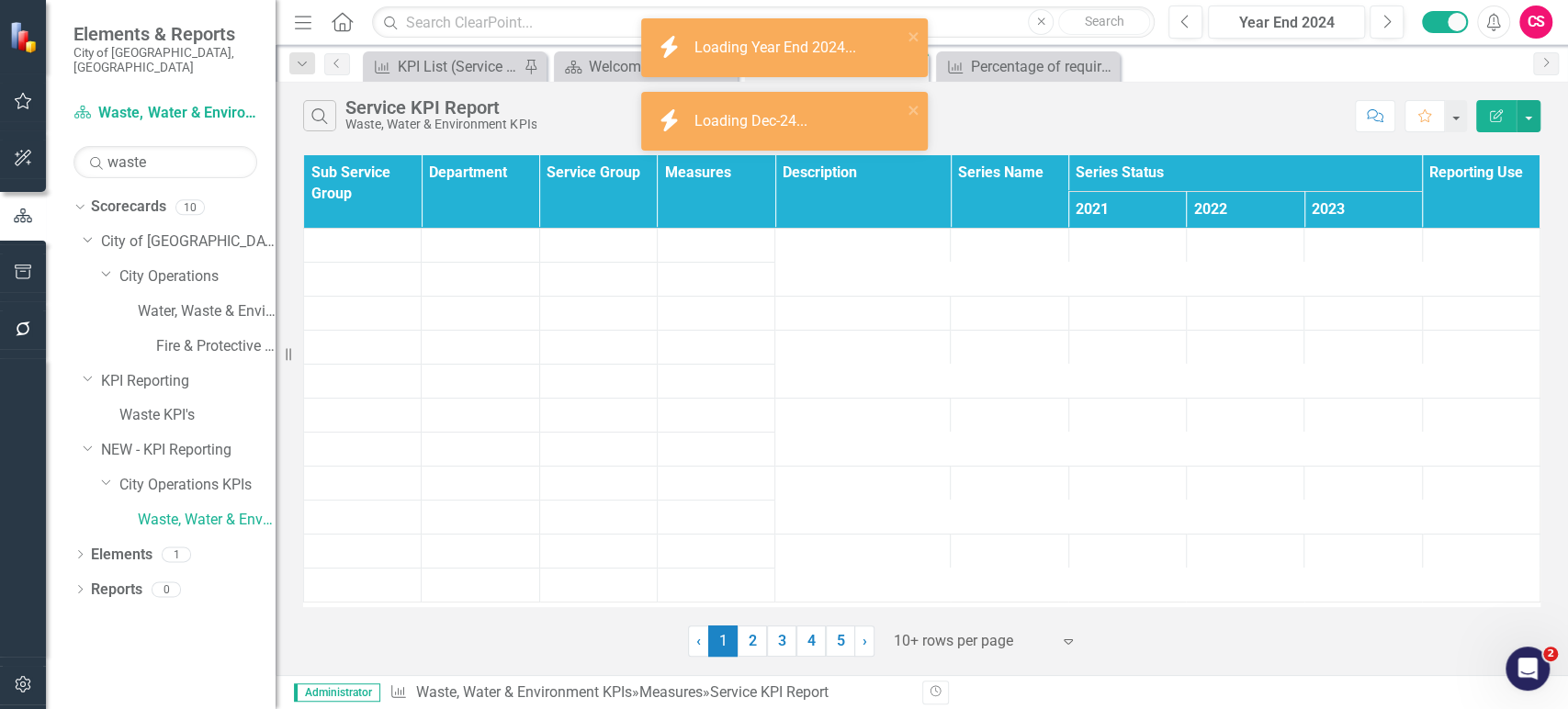
click at [1346, 233] on td at bounding box center [1362, 244] width 117 height 34
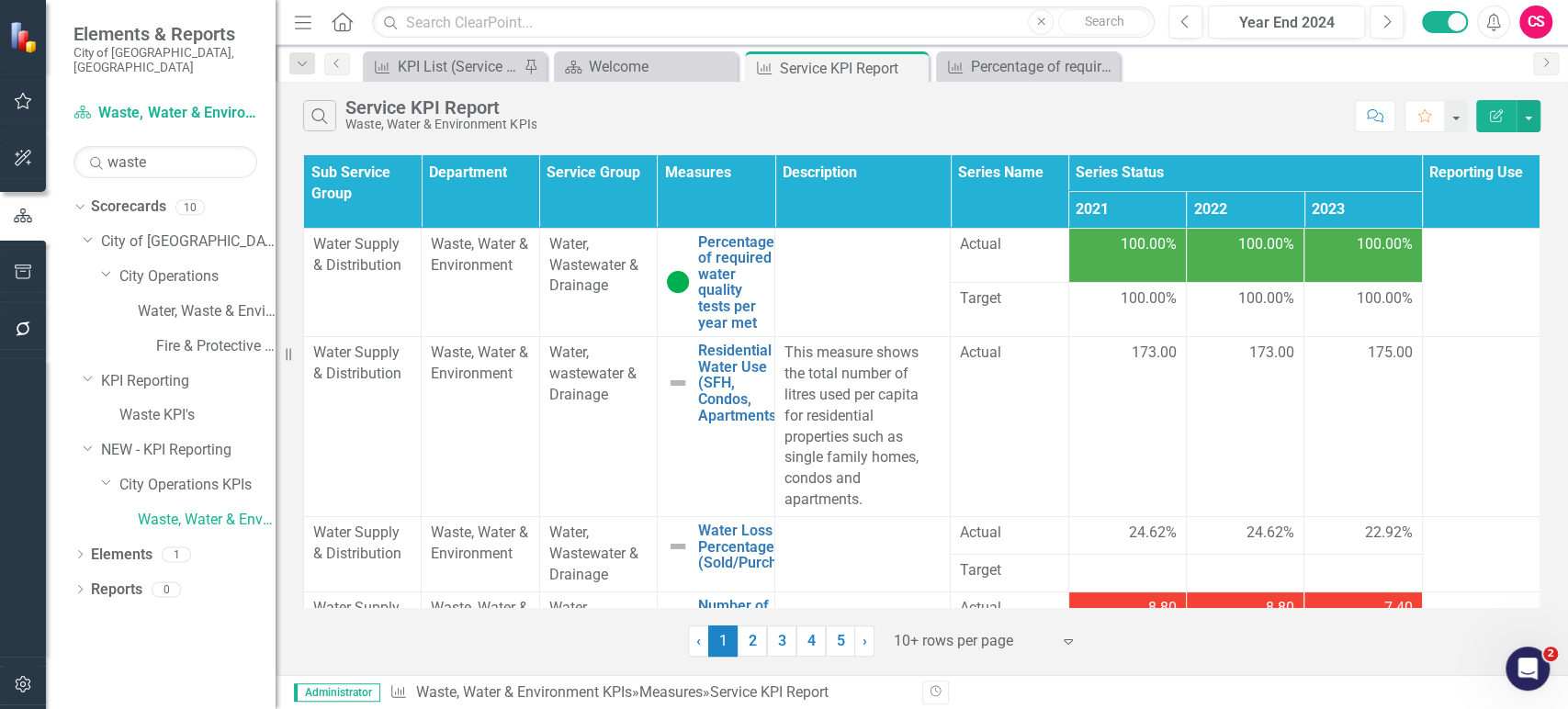
click at [1356, 251] on span "100.00%" at bounding box center [1385, 244] width 56 height 21
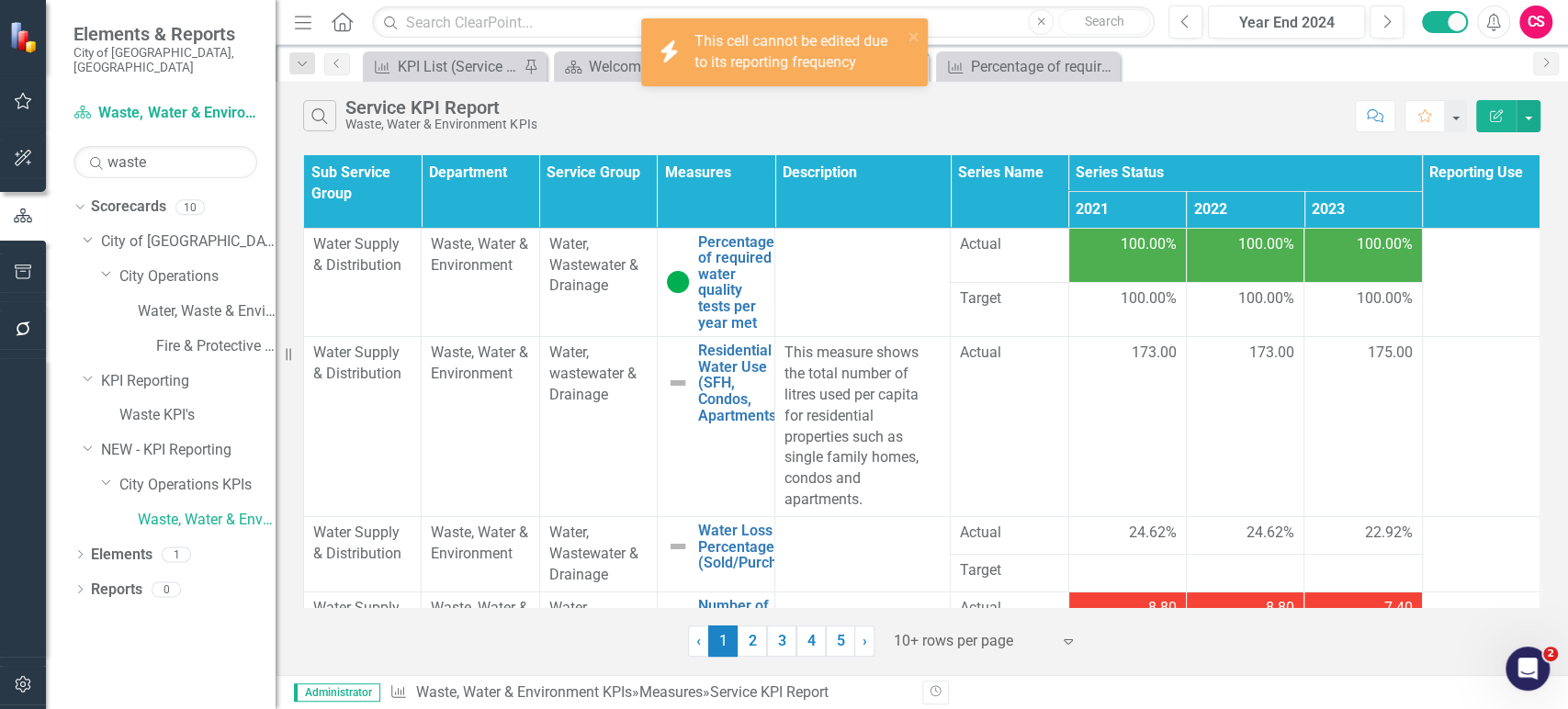
click at [1263, 253] on span "100.00%" at bounding box center [1266, 244] width 56 height 21
click at [1388, 30] on button "Next" at bounding box center [1386, 22] width 34 height 33
click at [1347, 257] on td "100.00%" at bounding box center [1362, 255] width 117 height 54
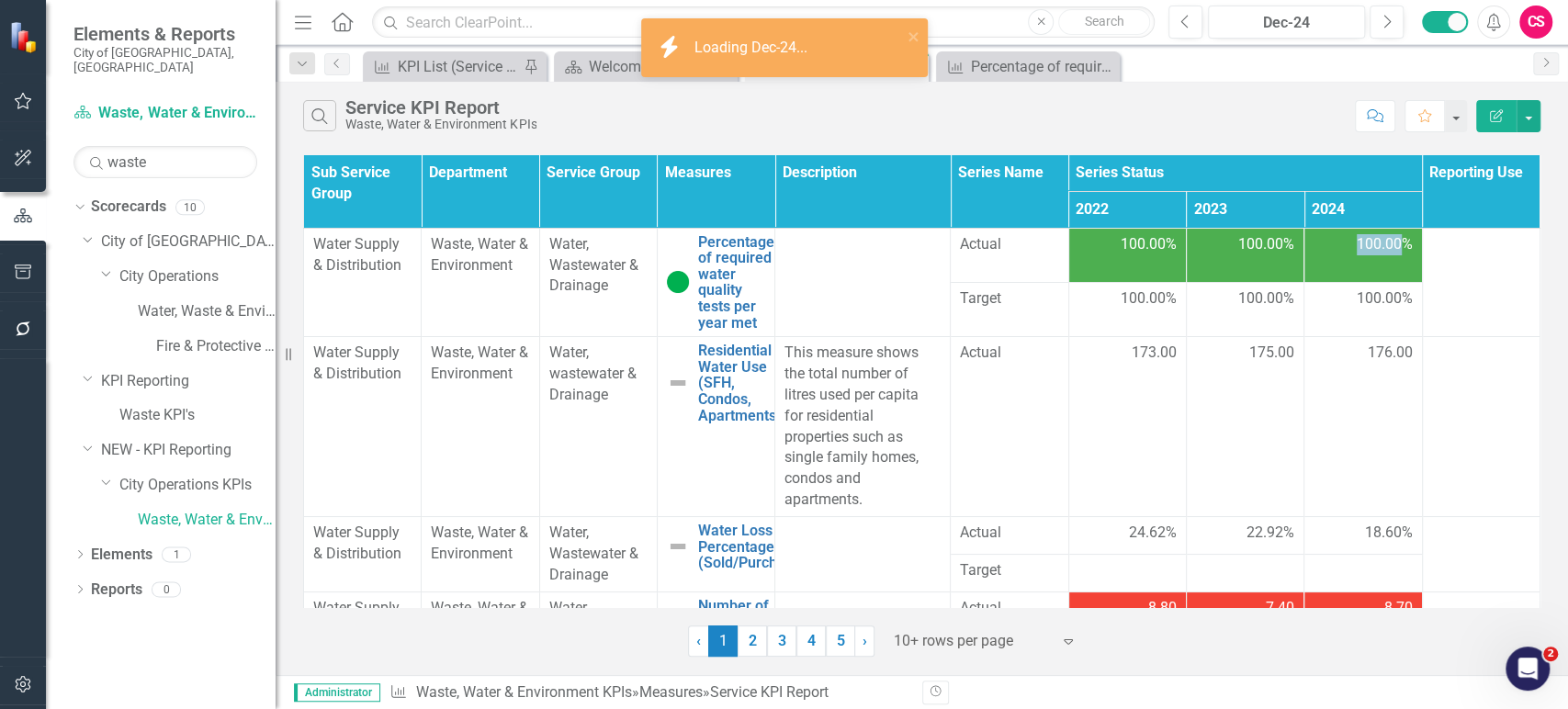
click at [1347, 257] on td "100.00%" at bounding box center [1362, 255] width 117 height 54
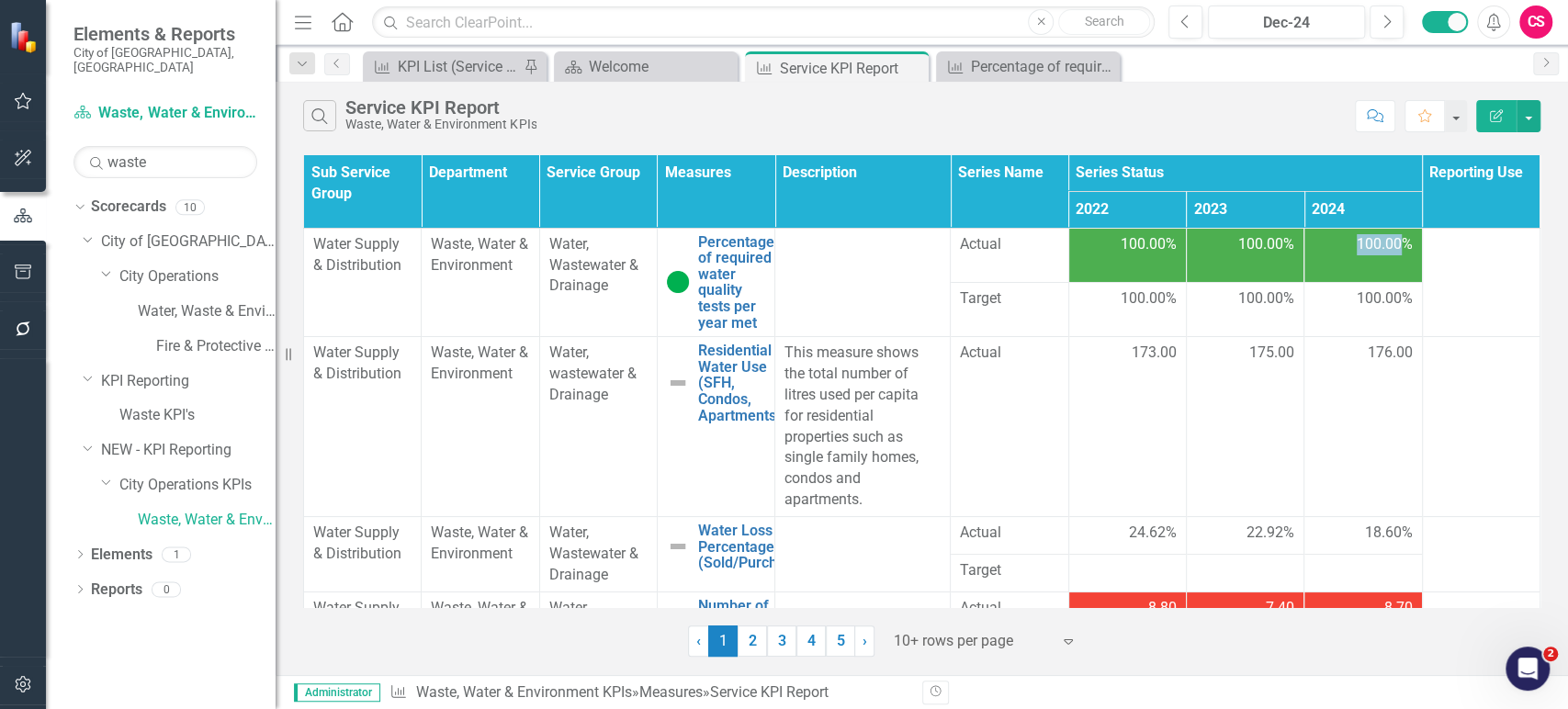
click at [1347, 257] on td "100.00%" at bounding box center [1362, 255] width 117 height 54
click at [1413, 60] on div "Measure KPI List (Service Level KPIs) Pin Scorecard Welcome Close Measure Servi…" at bounding box center [941, 66] width 1164 height 29
drag, startPoint x: 1334, startPoint y: 309, endPoint x: 1344, endPoint y: 305, distance: 10.8
click at [1338, 306] on td "100.00%" at bounding box center [1362, 309] width 117 height 54
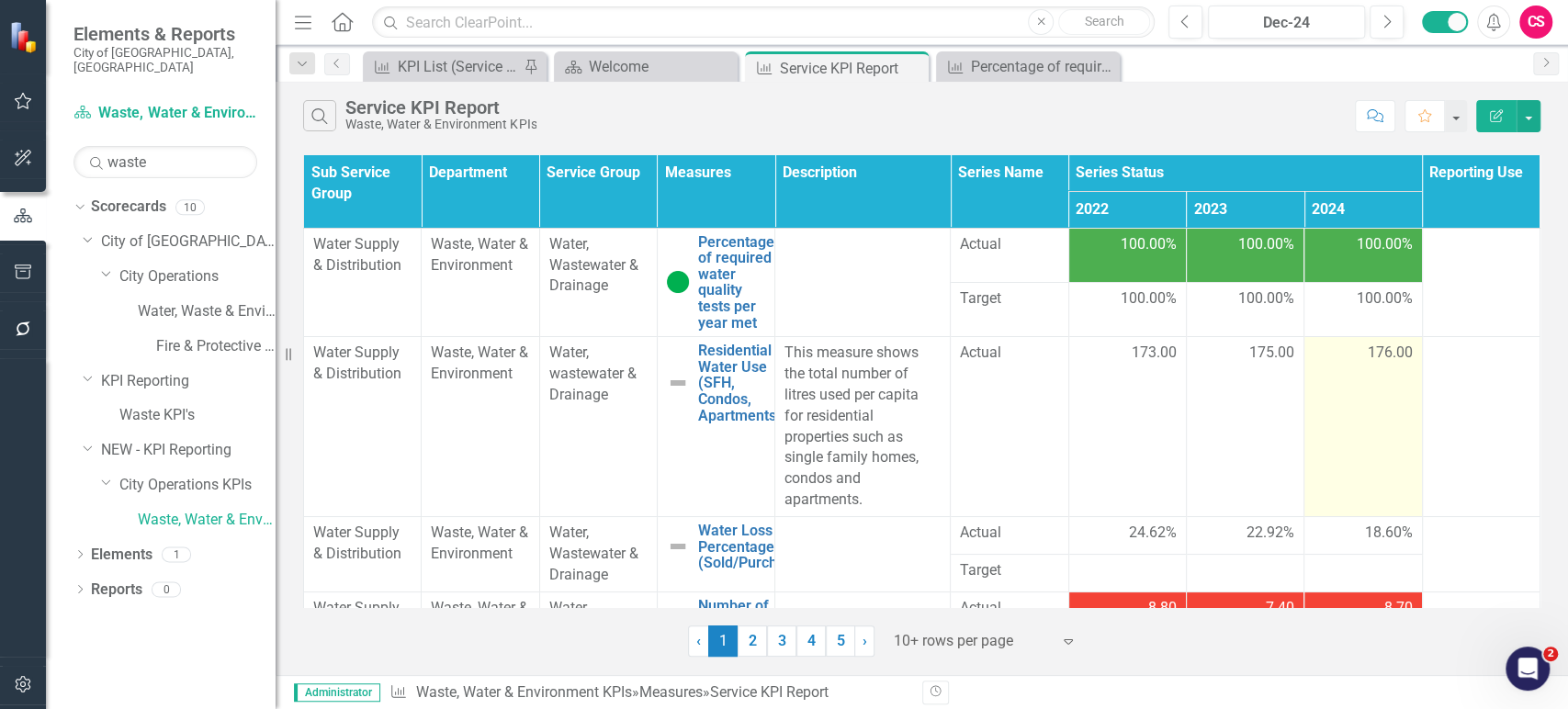
click at [1370, 385] on td "176.00" at bounding box center [1362, 426] width 117 height 179
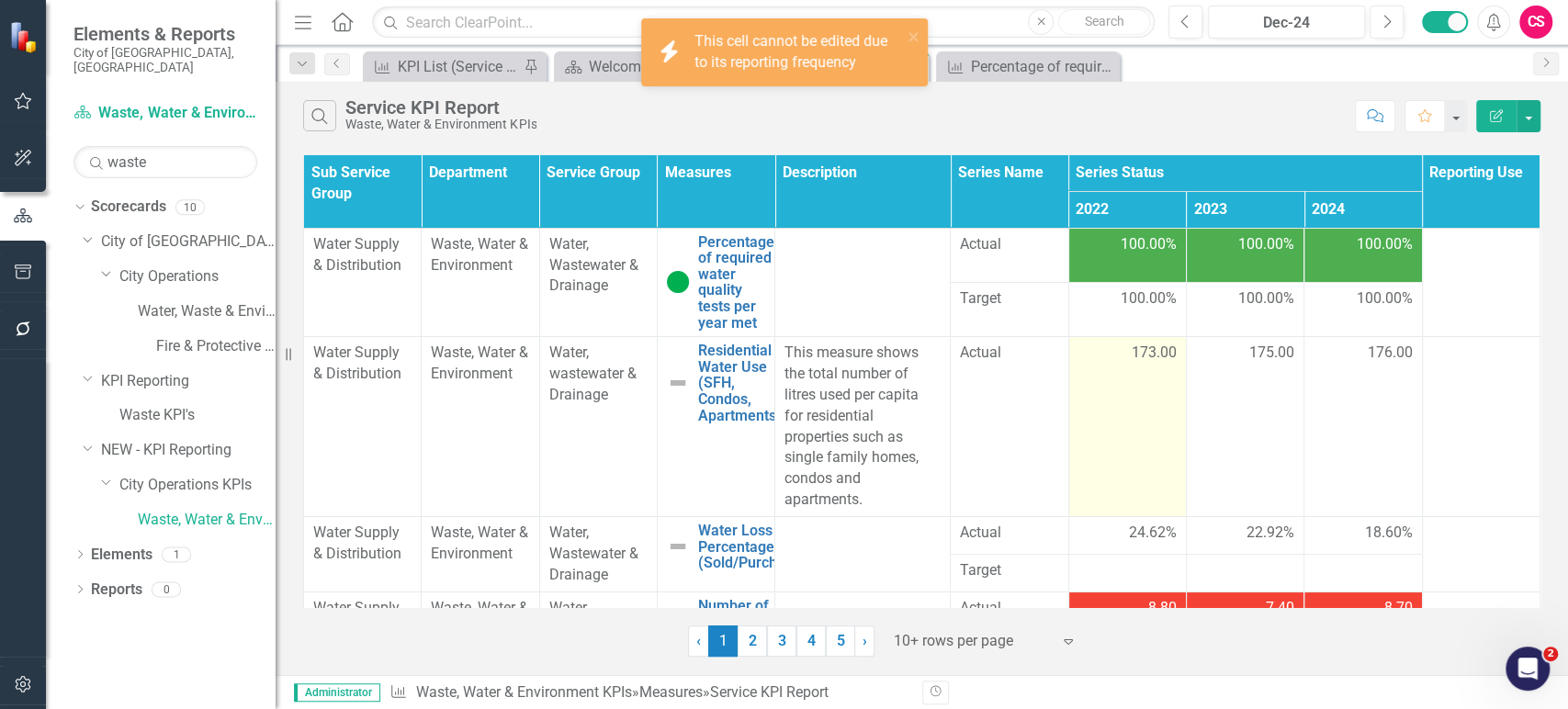
click at [1146, 369] on td "173.00" at bounding box center [1127, 426] width 117 height 179
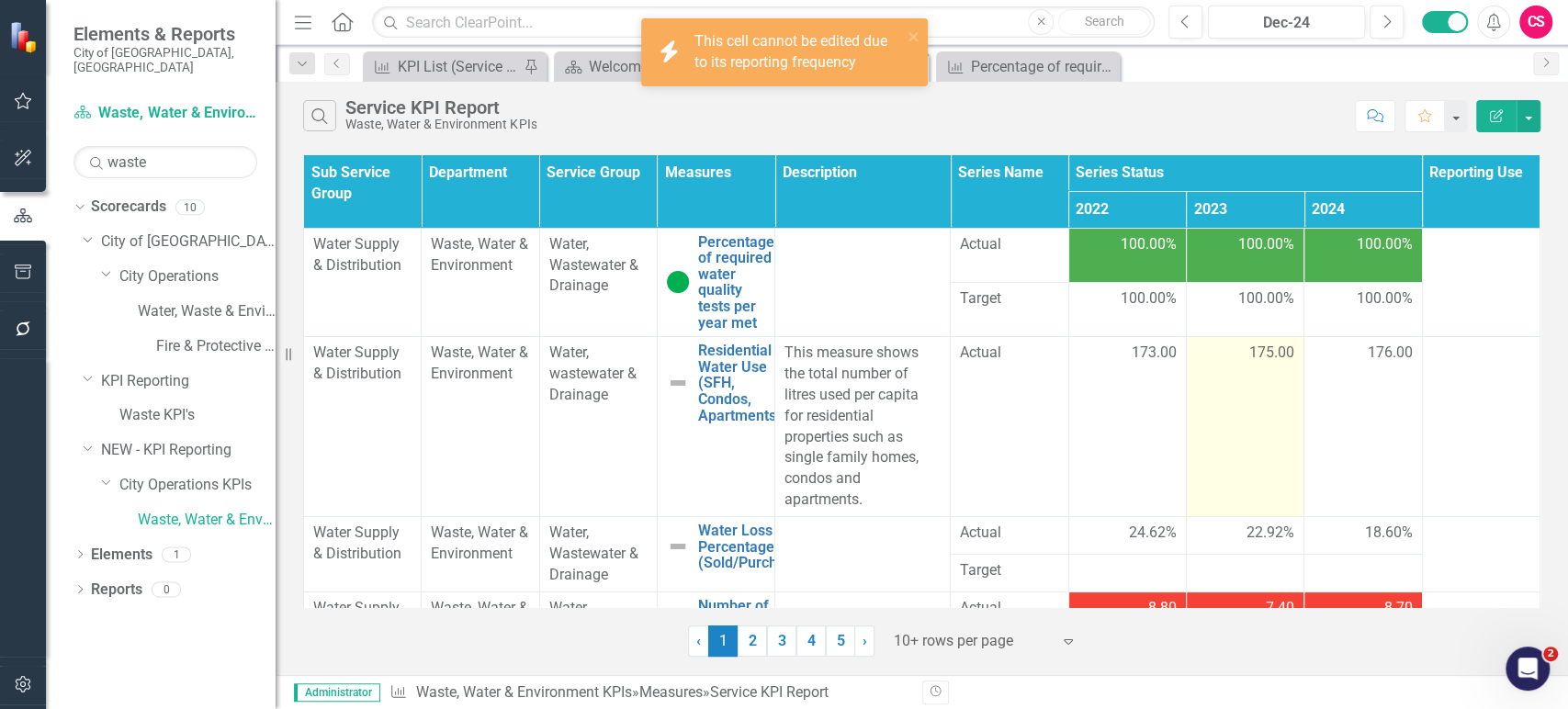
click at [1244, 368] on td "175.00" at bounding box center [1244, 426] width 117 height 179
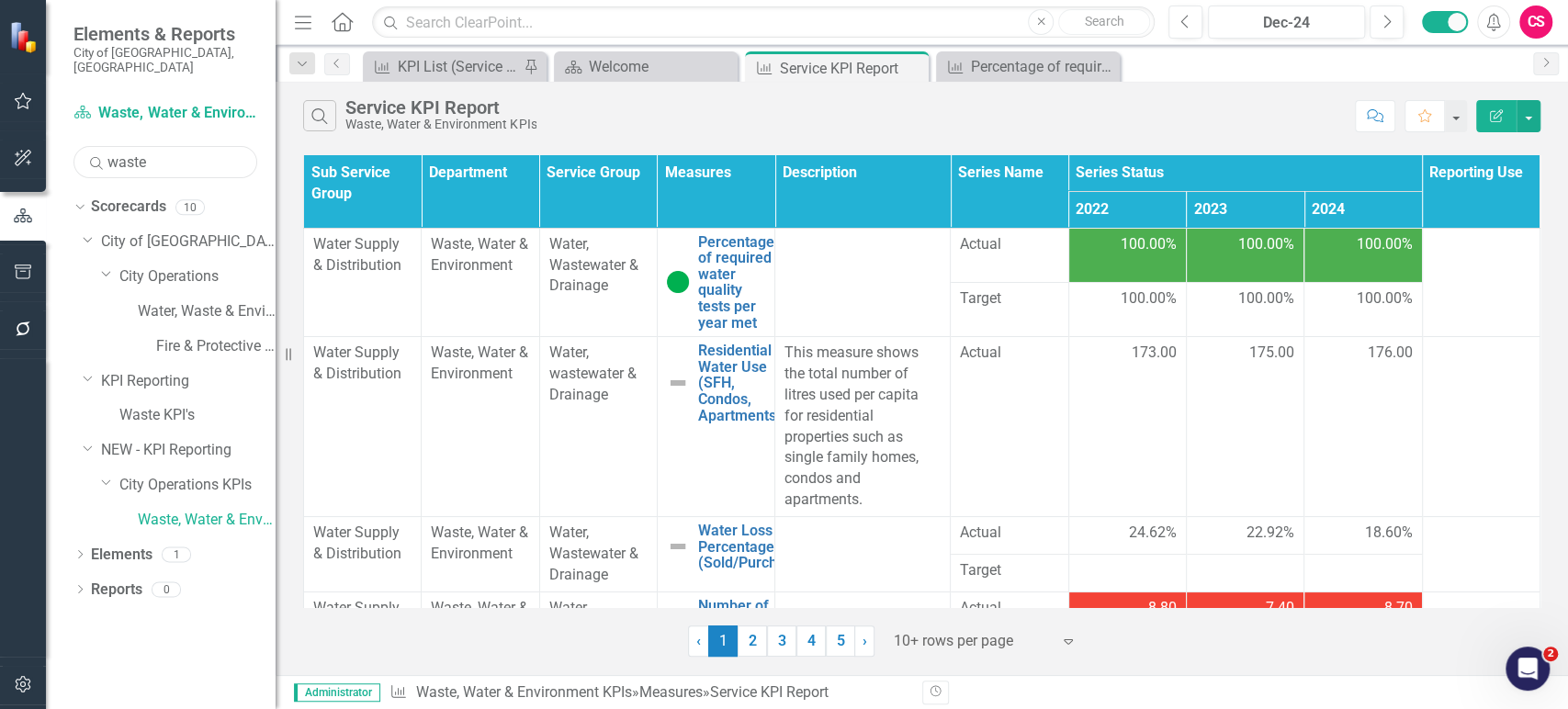
click at [140, 152] on input "waste" at bounding box center [165, 161] width 183 height 32
type input "transit"
click at [177, 544] on link "Transit KPIs" at bounding box center [207, 555] width 138 height 21
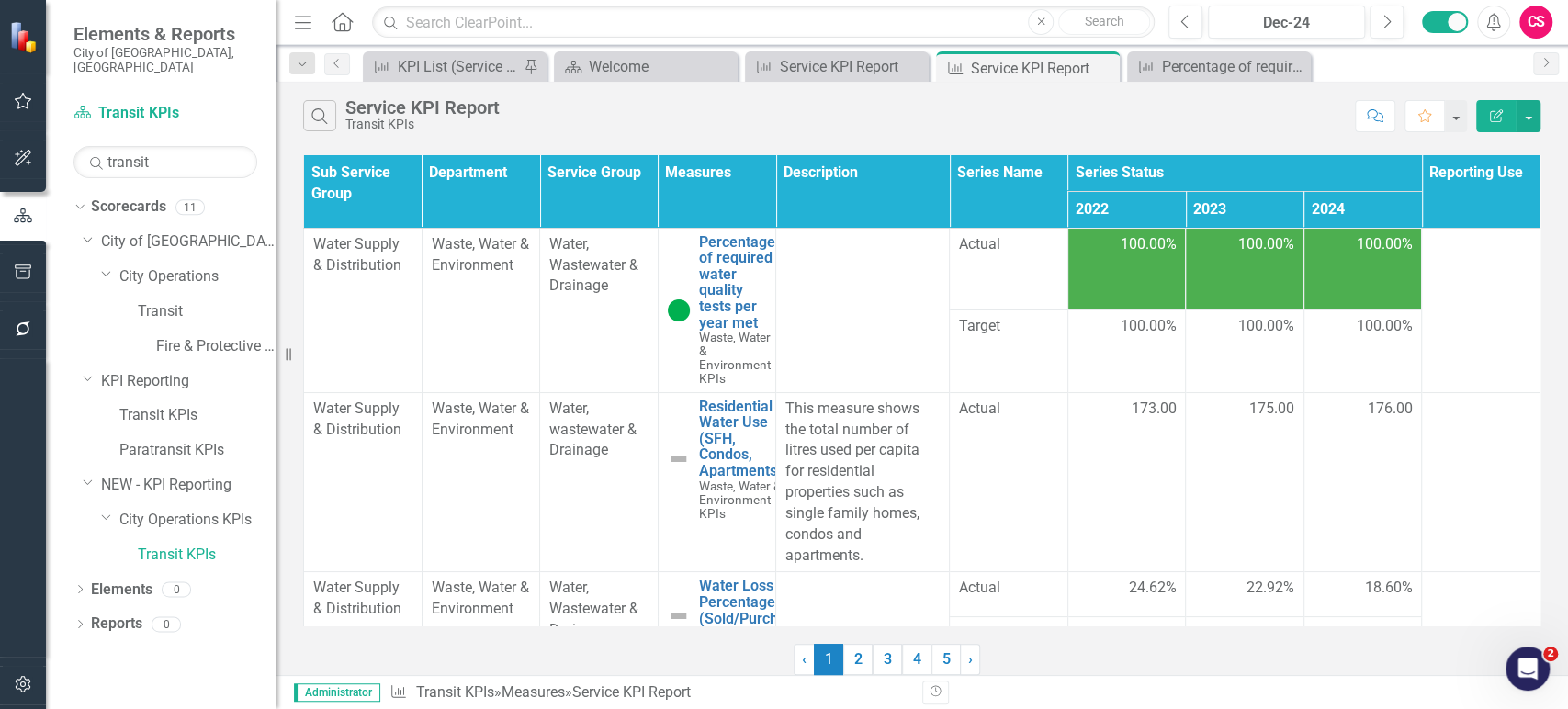
click at [1367, 88] on div "Search Service KPI Report Transit KPIs Comment Favorite Edit Report" at bounding box center [922, 112] width 1292 height 60
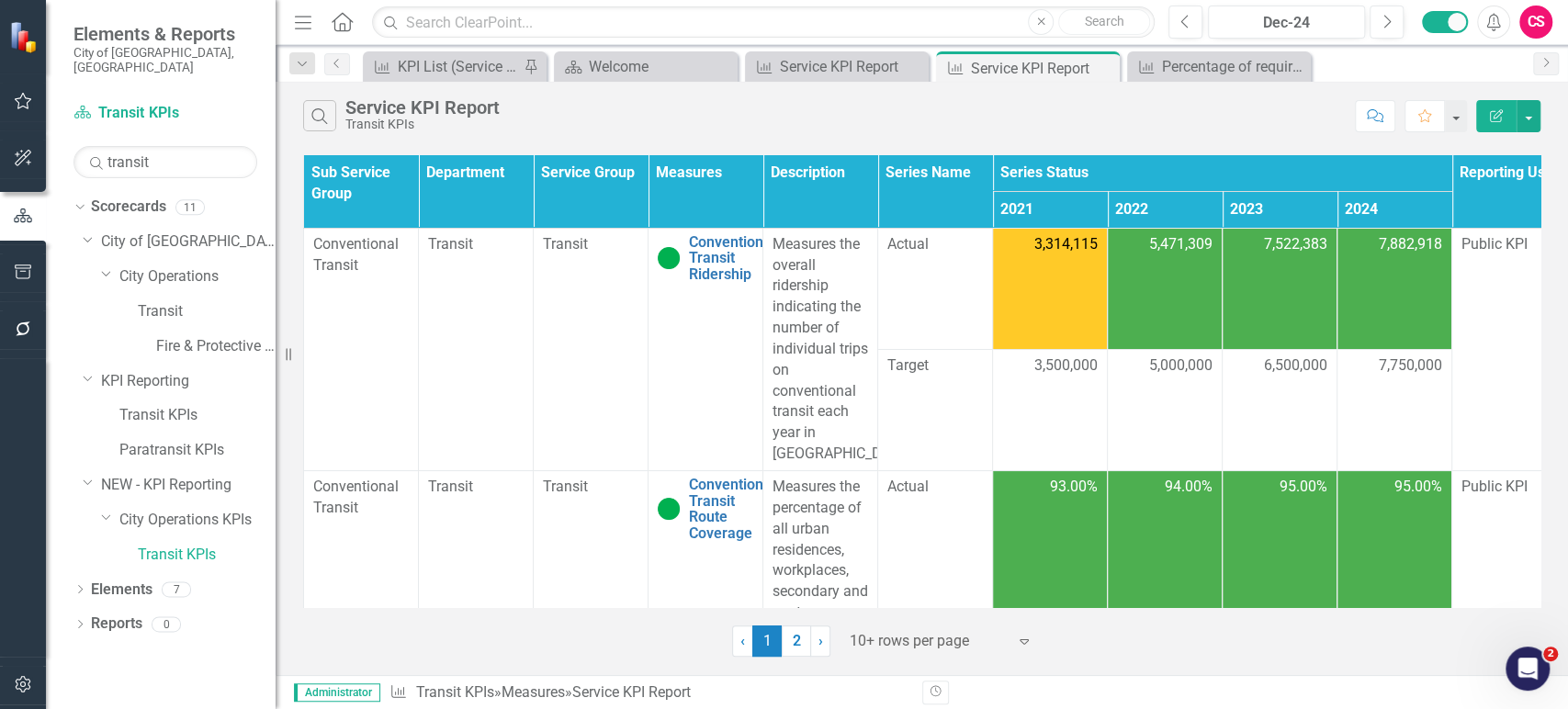
click at [1069, 292] on td "3,314,115" at bounding box center [1050, 288] width 114 height 121
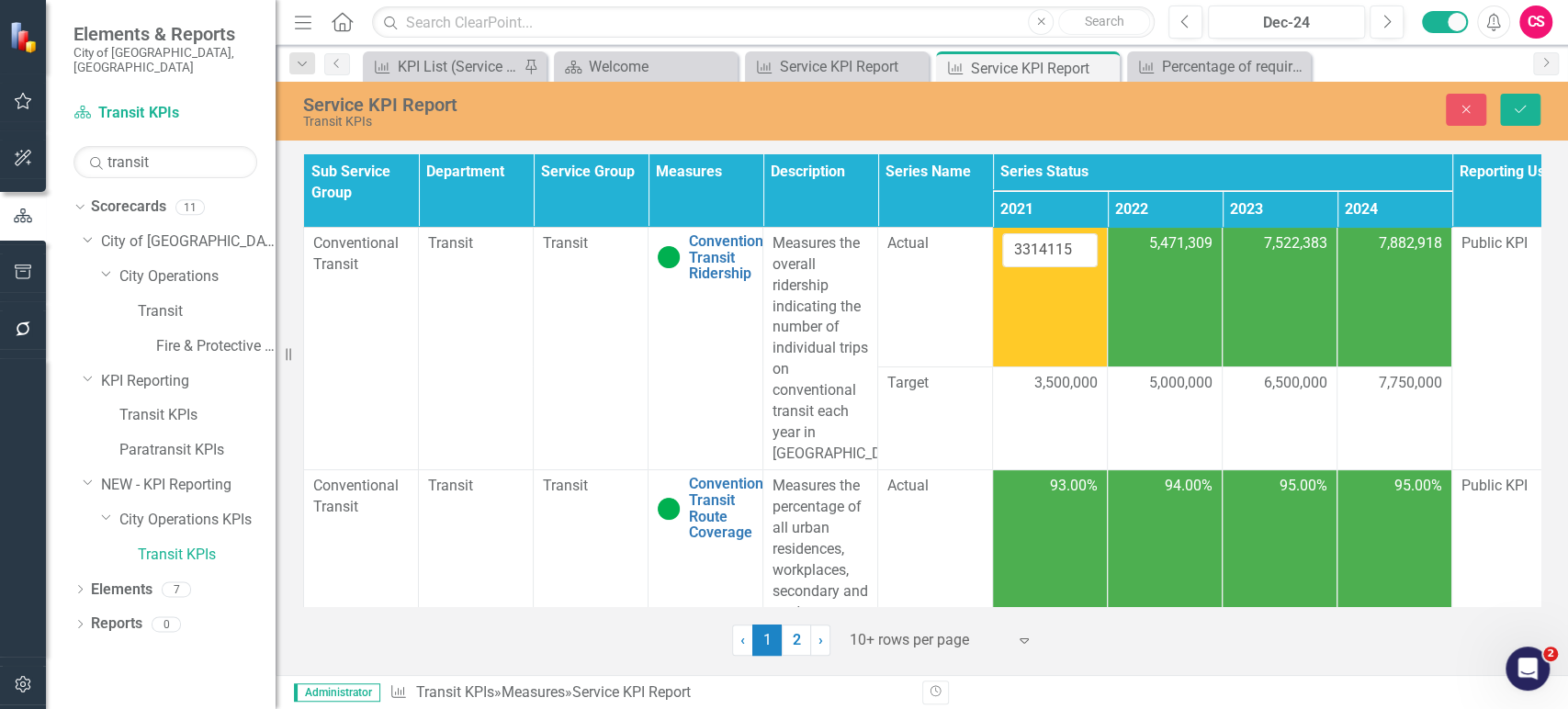
click at [1160, 276] on td "5,471,309" at bounding box center [1164, 298] width 114 height 140
click at [1160, 277] on td "5,471,309" at bounding box center [1164, 298] width 114 height 140
click at [1259, 269] on td "7,522,383" at bounding box center [1280, 298] width 114 height 140
click at [1383, 260] on td "7,882,918" at bounding box center [1394, 298] width 114 height 140
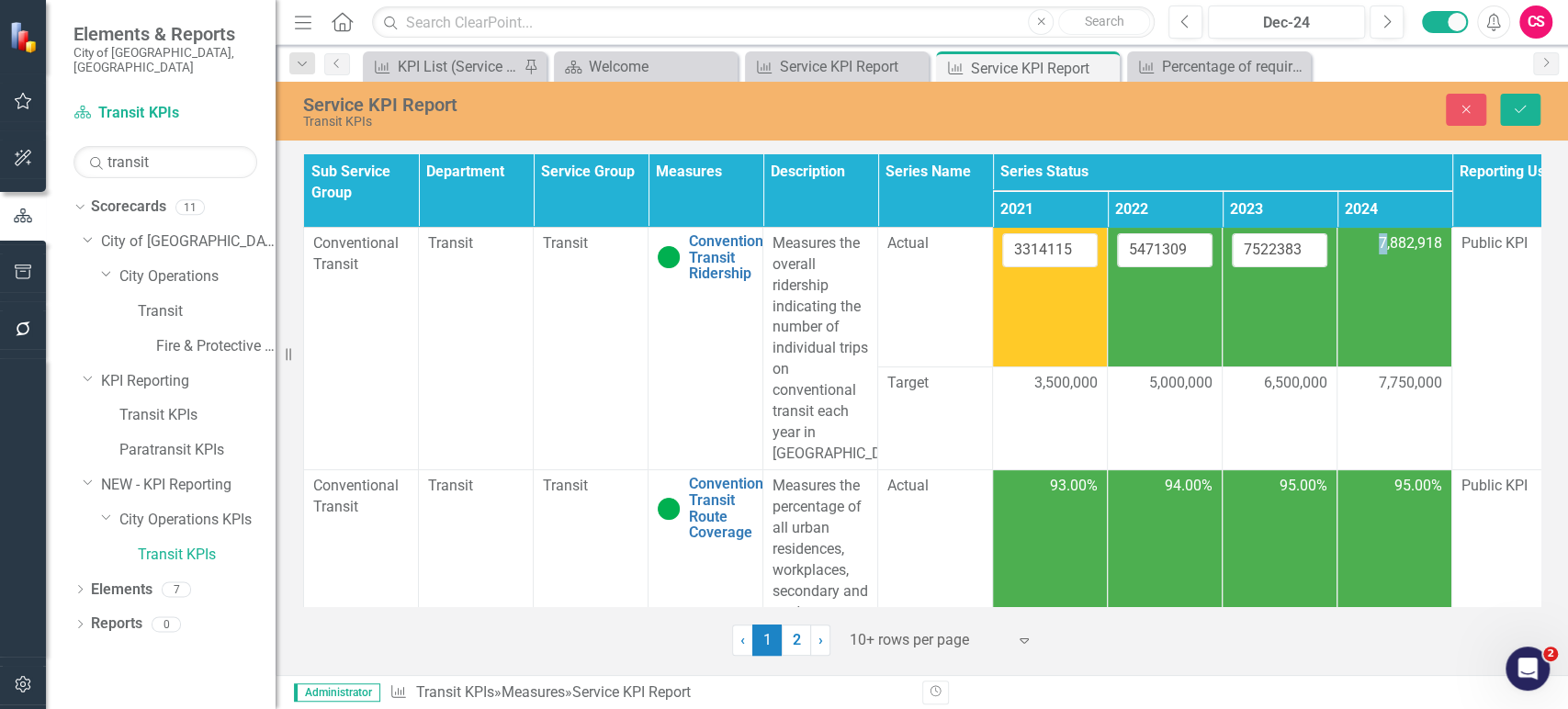
click at [1383, 260] on td "7,882,918" at bounding box center [1394, 298] width 114 height 140
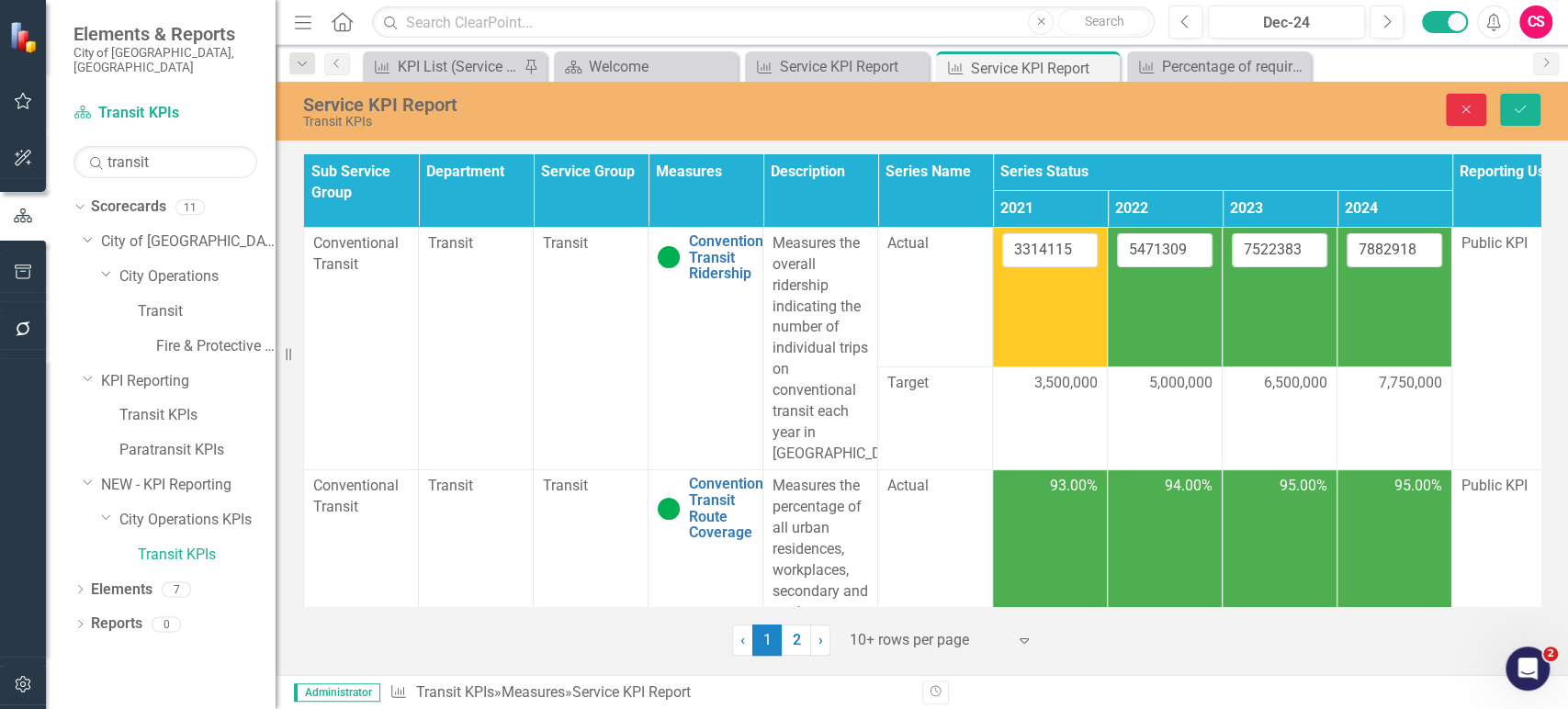
click at [1464, 112] on icon "Close" at bounding box center [1465, 109] width 16 height 13
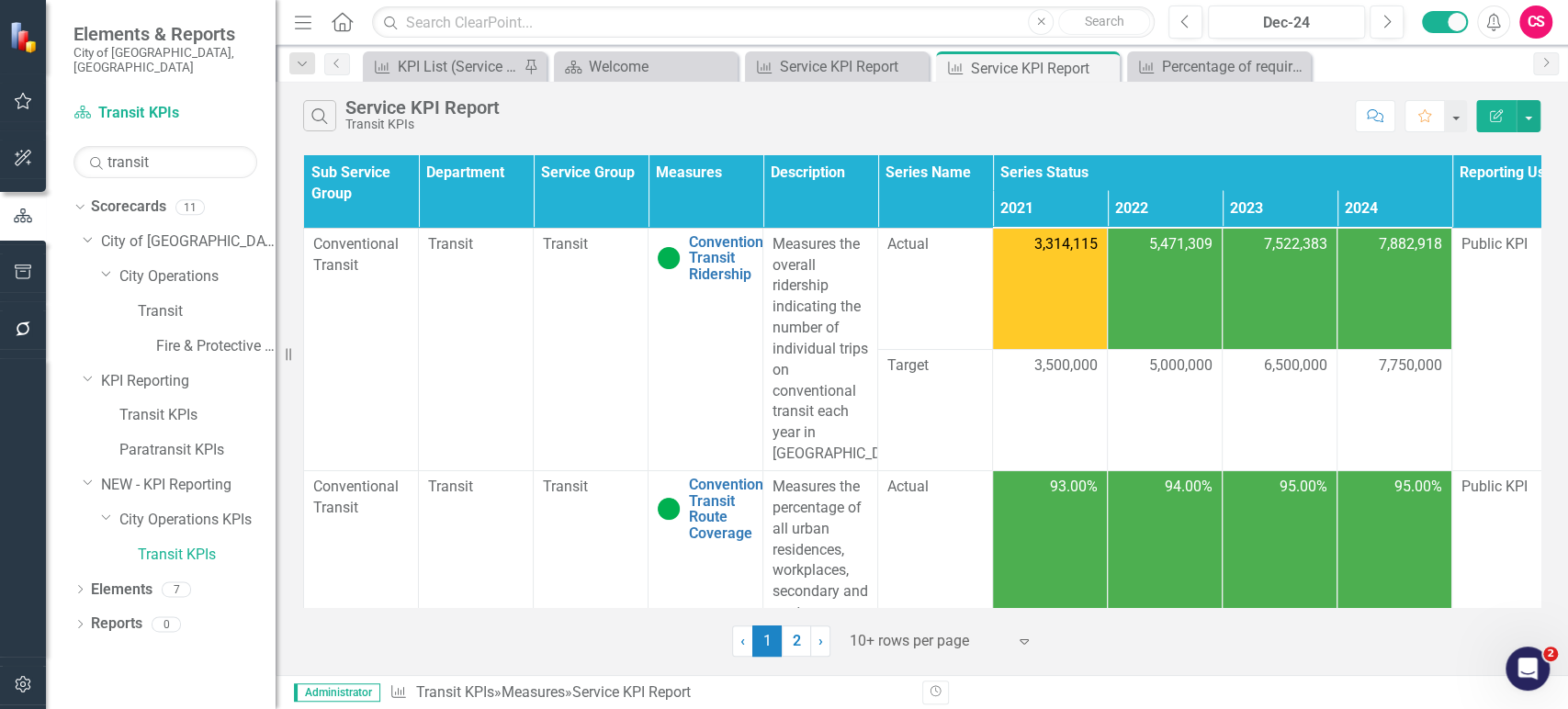
click at [1498, 120] on icon "Edit Report" at bounding box center [1495, 115] width 16 height 13
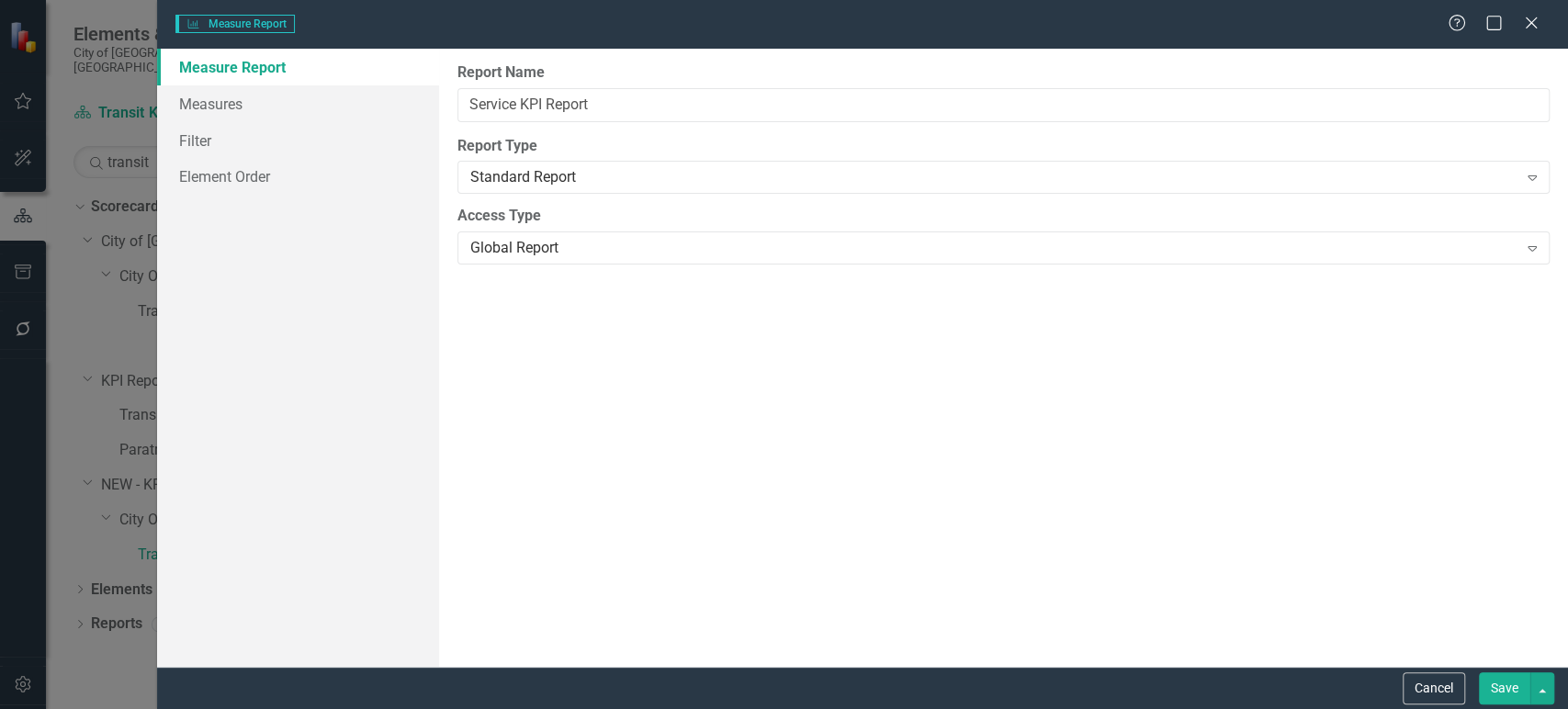
type input "Service KPI Report"
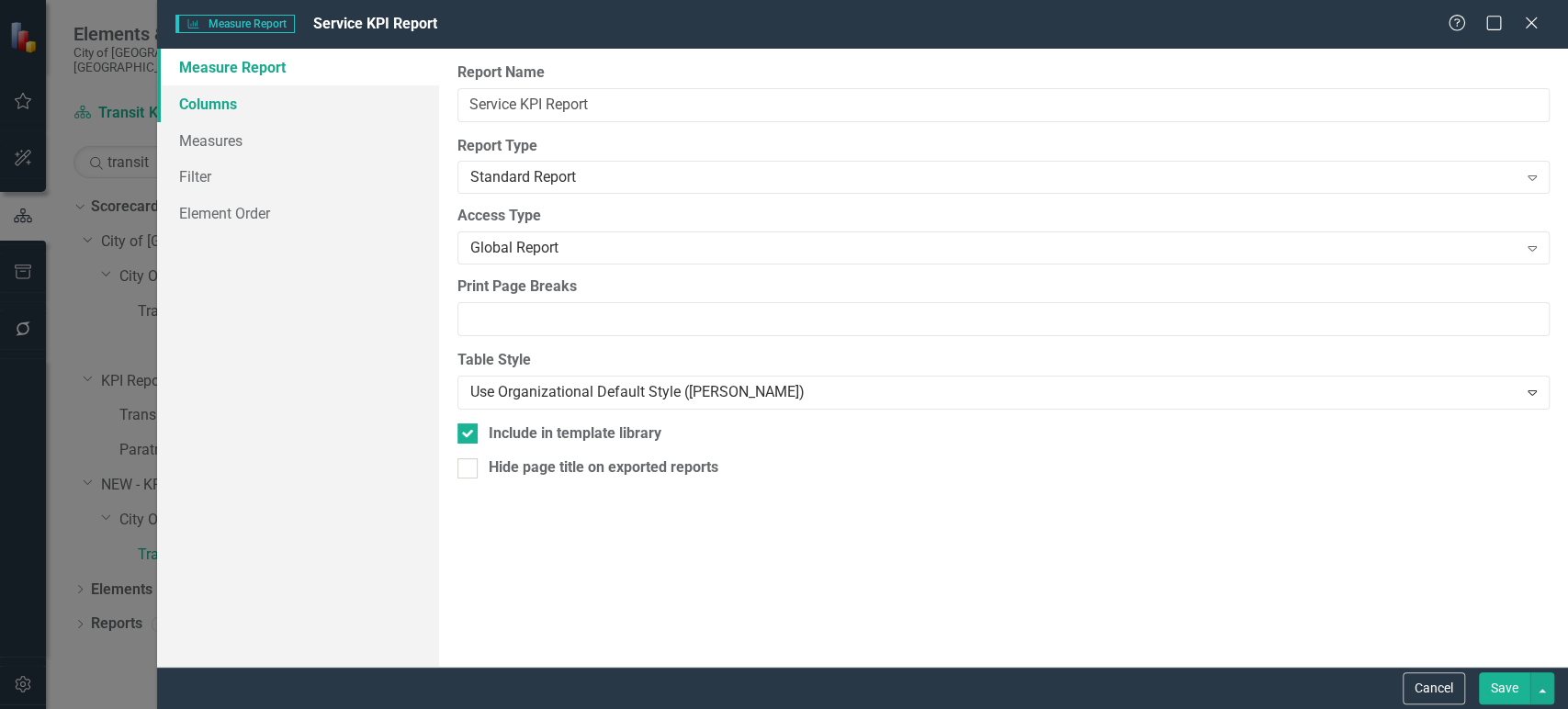
click at [286, 104] on link "Columns" at bounding box center [298, 104] width 282 height 37
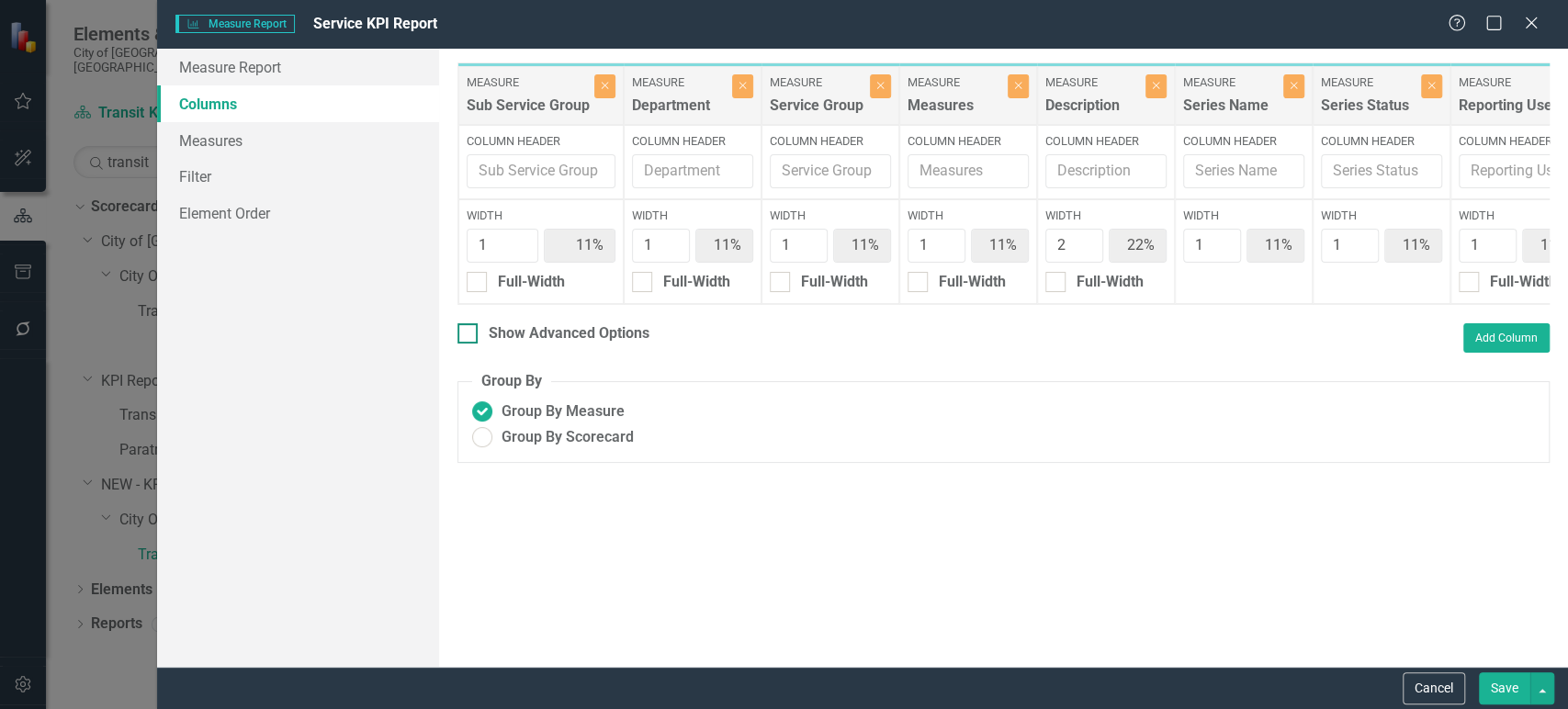
click at [476, 343] on div at bounding box center [467, 333] width 20 height 20
click at [470, 335] on input "Show Advanced Options" at bounding box center [463, 329] width 12 height 12
checkbox input "true"
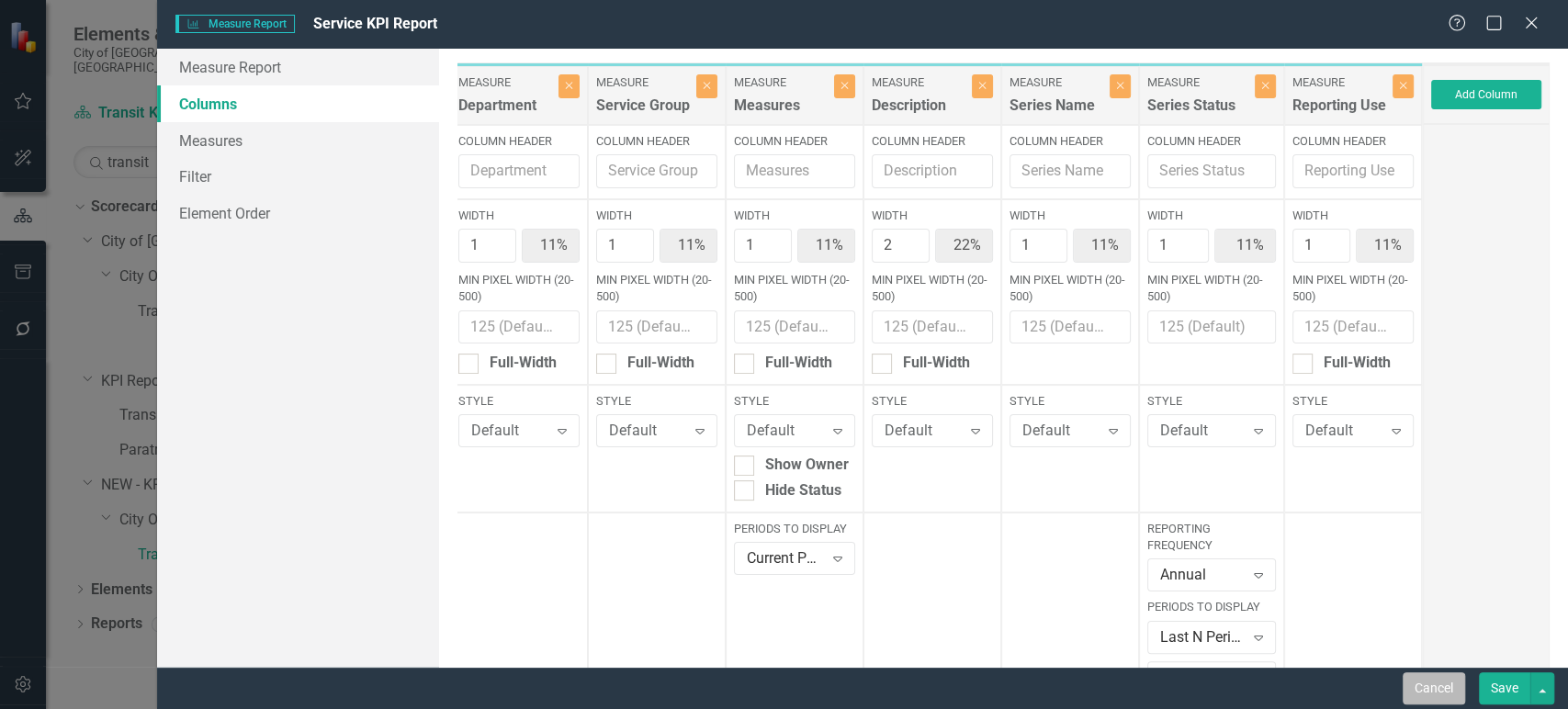
click at [1431, 697] on button "Cancel" at bounding box center [1433, 688] width 62 height 32
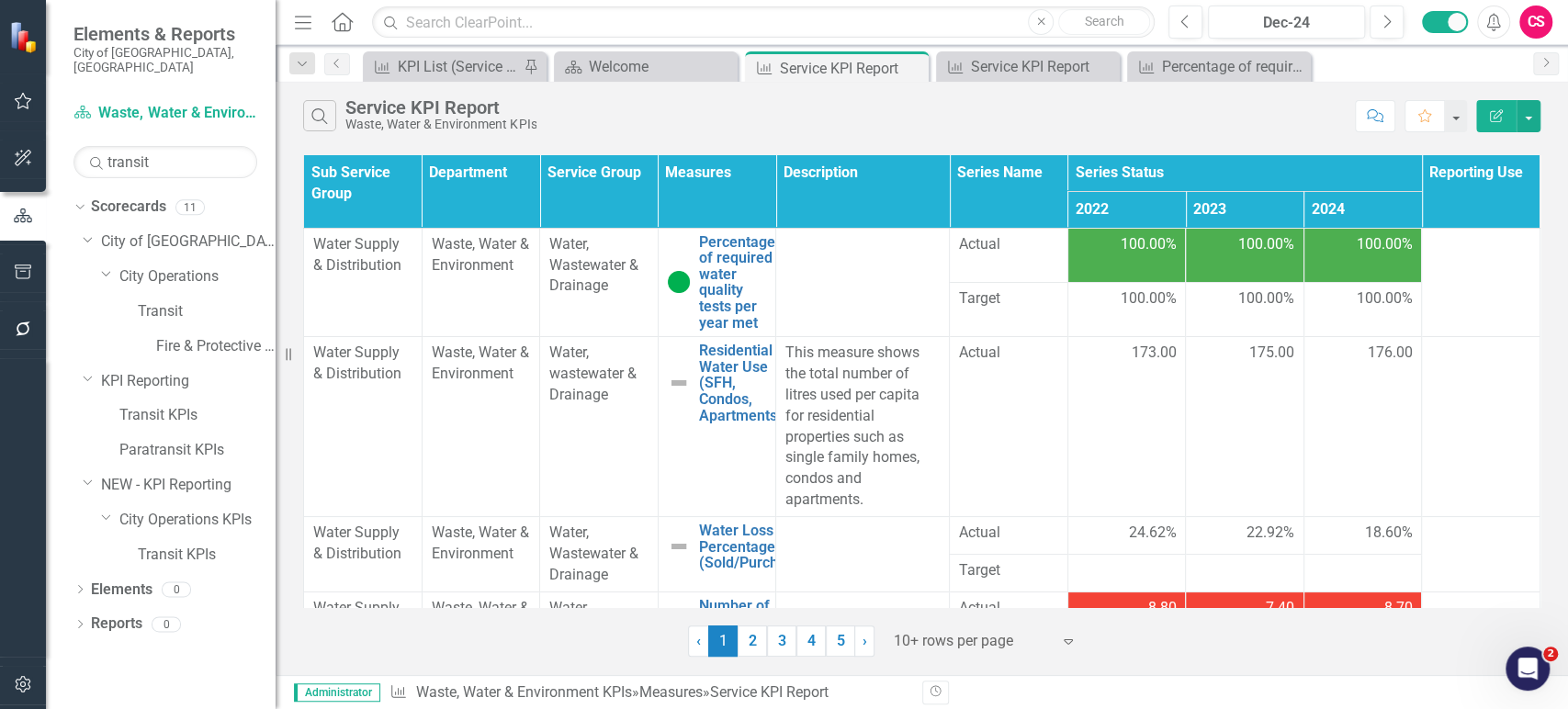
click at [1507, 123] on button "Edit Report" at bounding box center [1496, 115] width 41 height 32
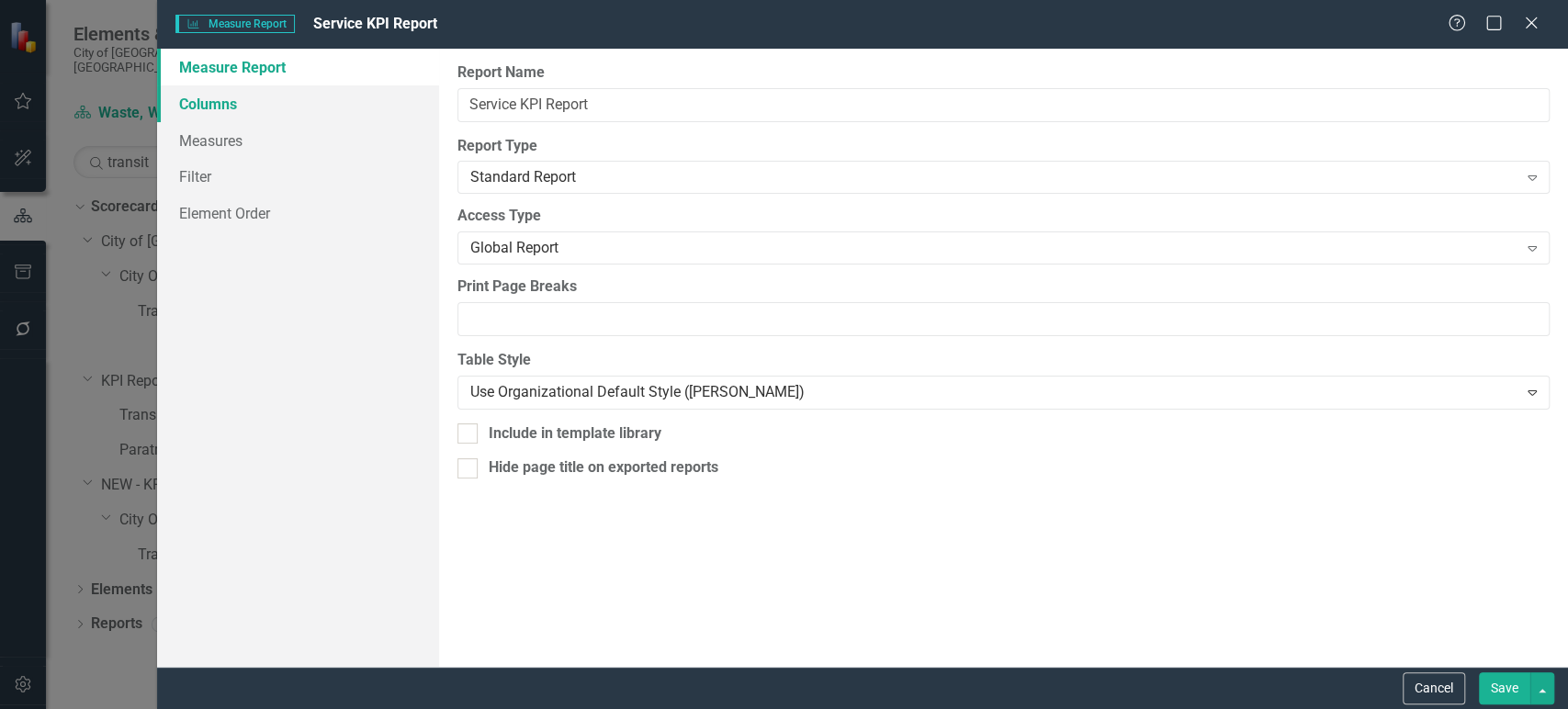
click at [303, 87] on link "Columns" at bounding box center [298, 104] width 282 height 37
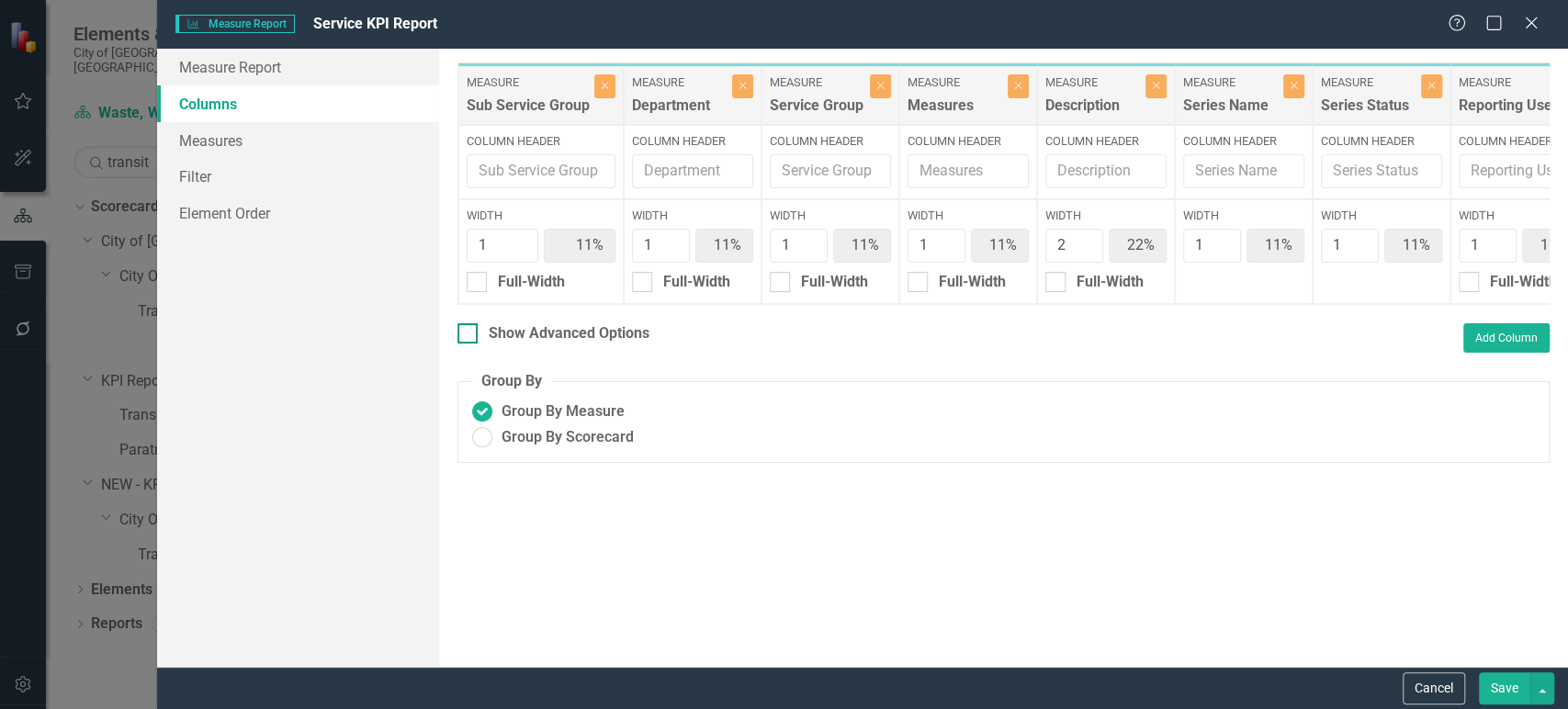
click at [572, 344] on div "Show Advanced Options" at bounding box center [569, 334] width 161 height 21
click at [470, 335] on input "Show Advanced Options" at bounding box center [463, 329] width 12 height 12
checkbox input "true"
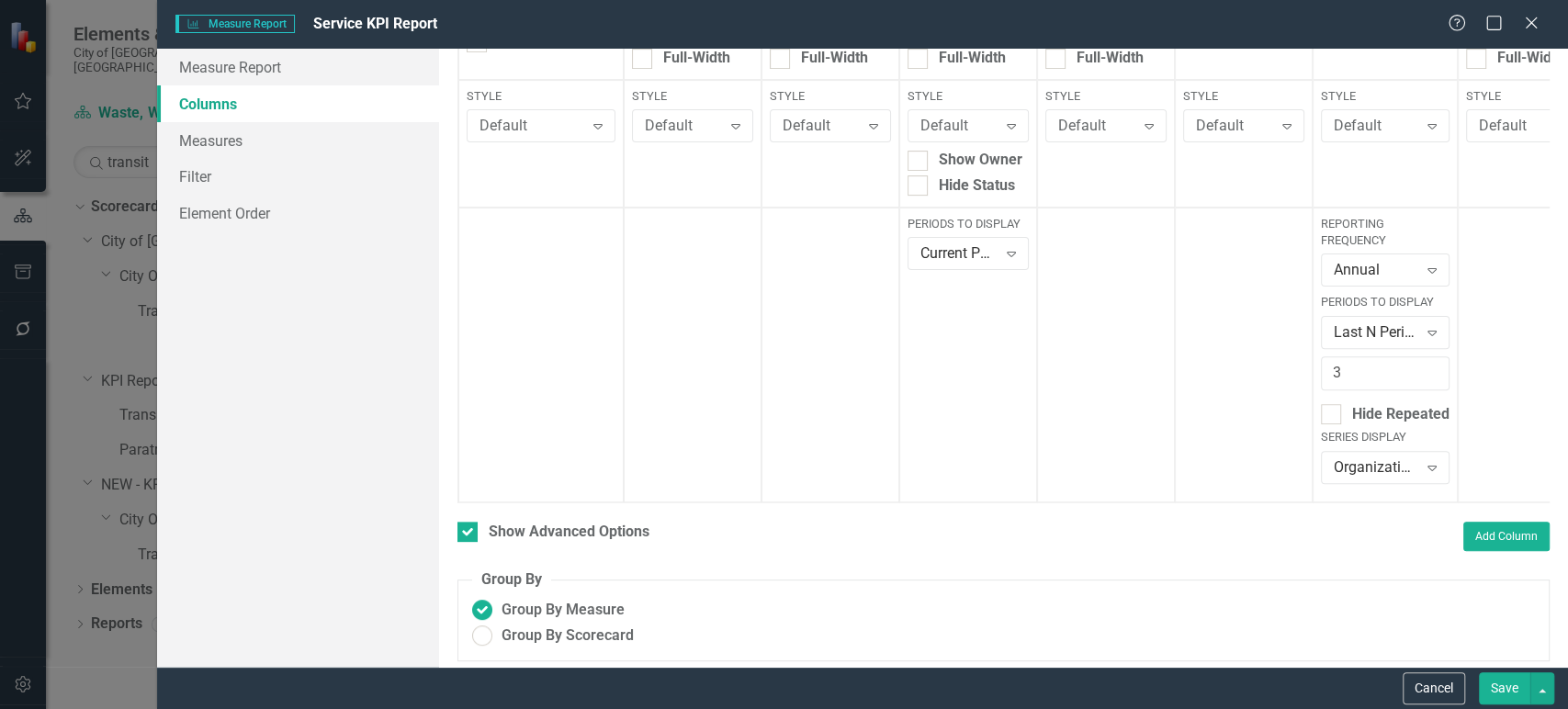
scroll to position [306, 0]
drag, startPoint x: 1374, startPoint y: 372, endPoint x: 1252, endPoint y: 376, distance: 122.1
click at [1252, 376] on div "Measure Sub Service Group Close Column Header Width 1 11% Min Pixel Width (20-5…" at bounding box center [1027, 129] width 1139 height 745
type input "4"
click at [1499, 692] on button "Save" at bounding box center [1504, 688] width 51 height 32
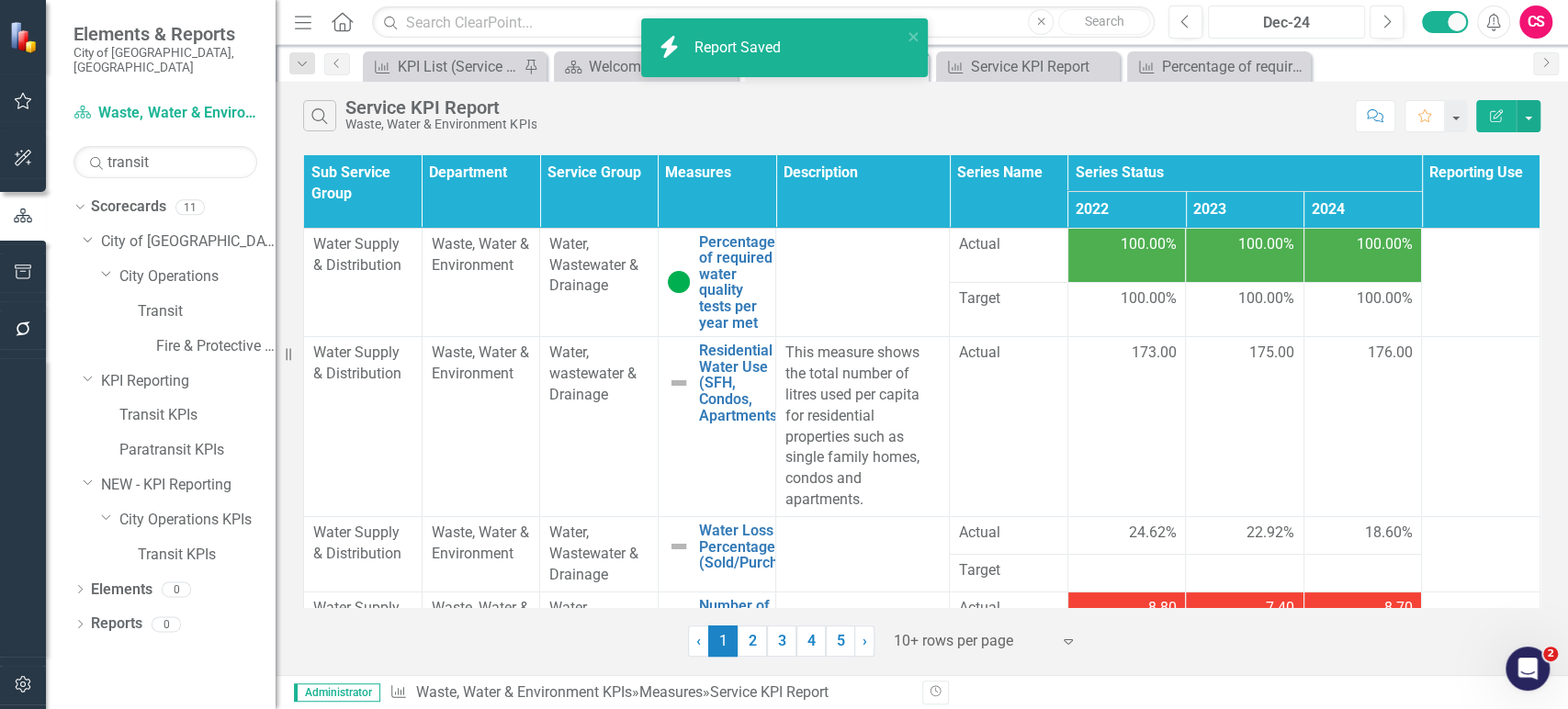
click at [1312, 25] on div "Dec-24" at bounding box center [1286, 22] width 145 height 22
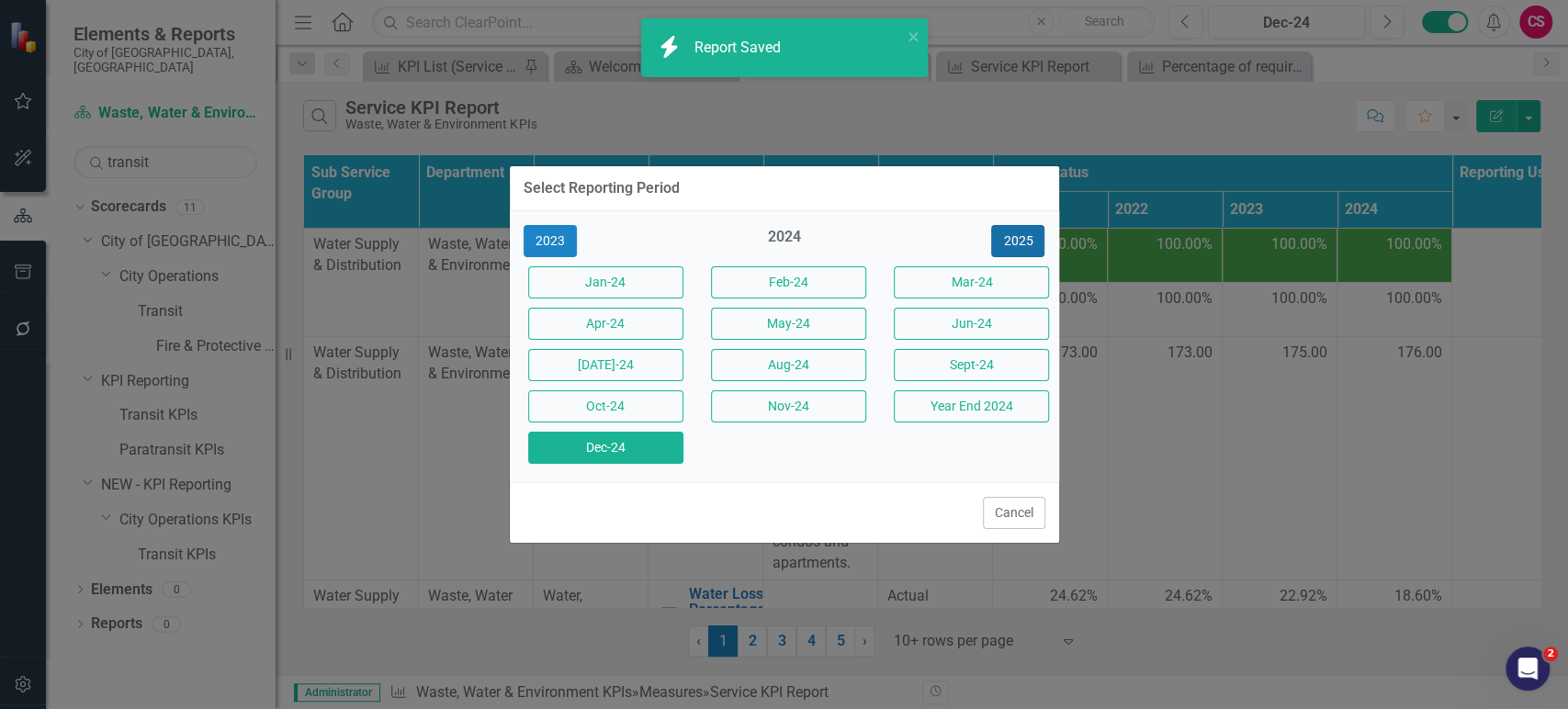
click at [1027, 248] on button "2025" at bounding box center [1017, 241] width 53 height 32
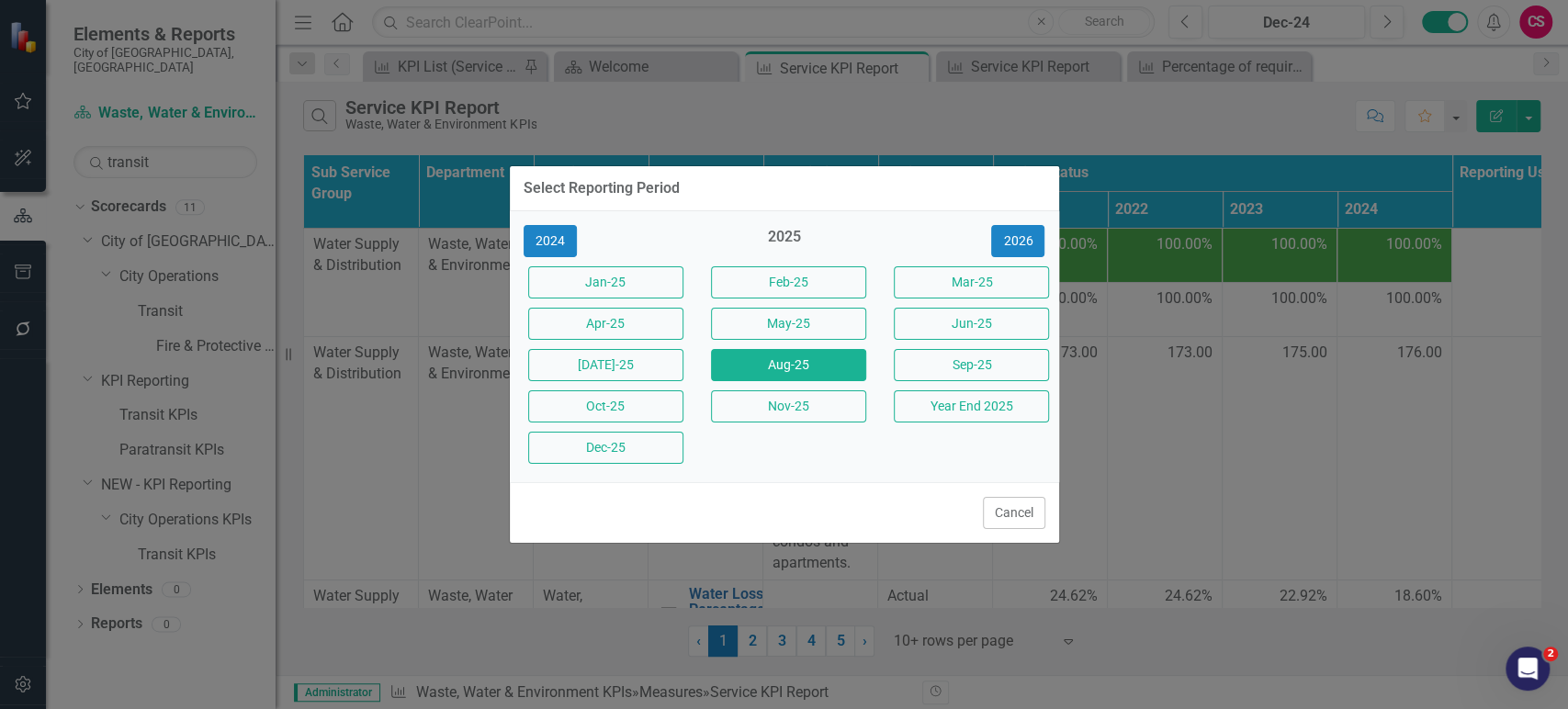
click at [803, 363] on button "Aug-25" at bounding box center [789, 365] width 155 height 32
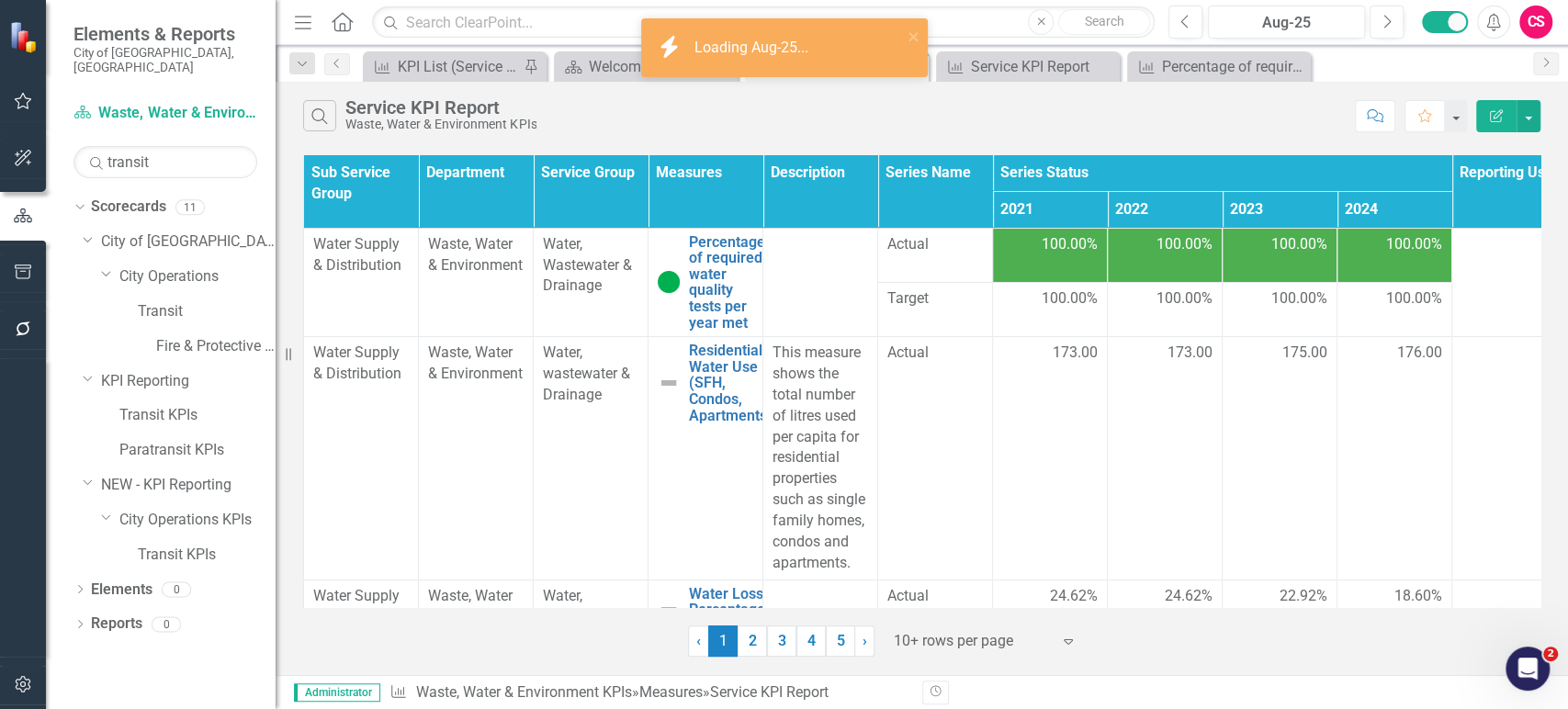
click at [1374, 259] on td "100.00%" at bounding box center [1394, 255] width 114 height 54
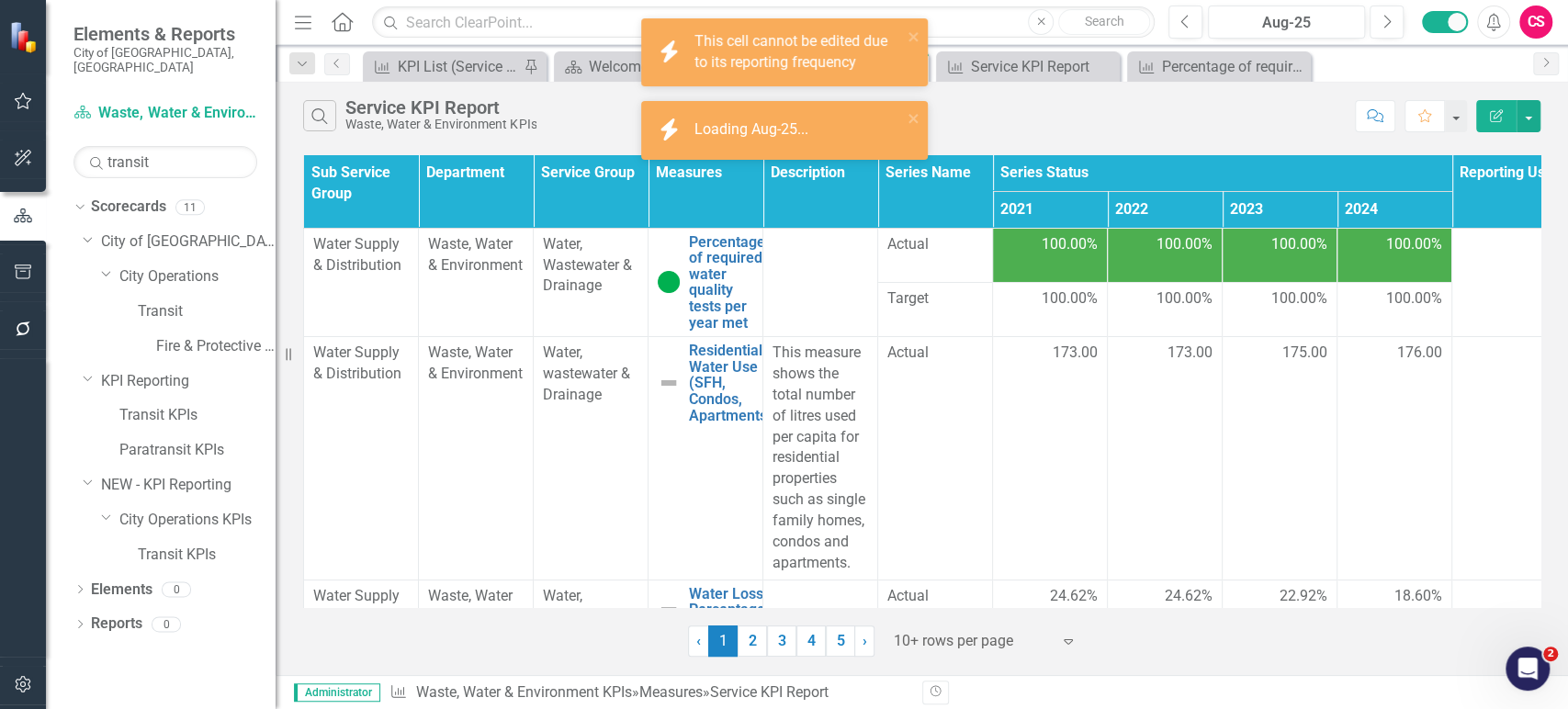
click at [1276, 248] on span "100.00%" at bounding box center [1299, 244] width 56 height 21
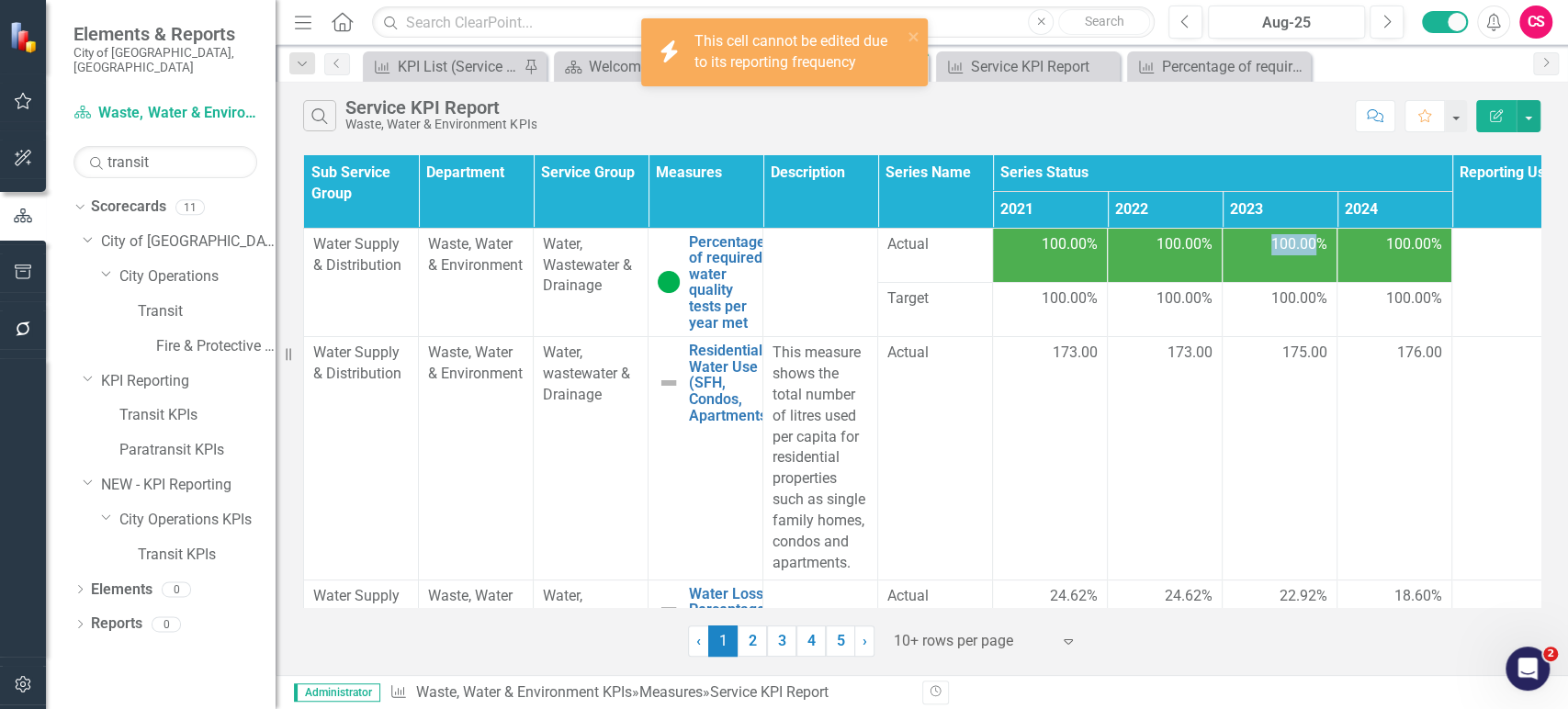
click at [1276, 248] on span "100.00%" at bounding box center [1299, 244] width 56 height 21
click at [1151, 257] on td "100.00%" at bounding box center [1164, 255] width 114 height 54
click at [1021, 254] on div "100.00%" at bounding box center [1050, 244] width 95 height 22
click at [1023, 254] on div "100.00%" at bounding box center [1050, 244] width 95 height 22
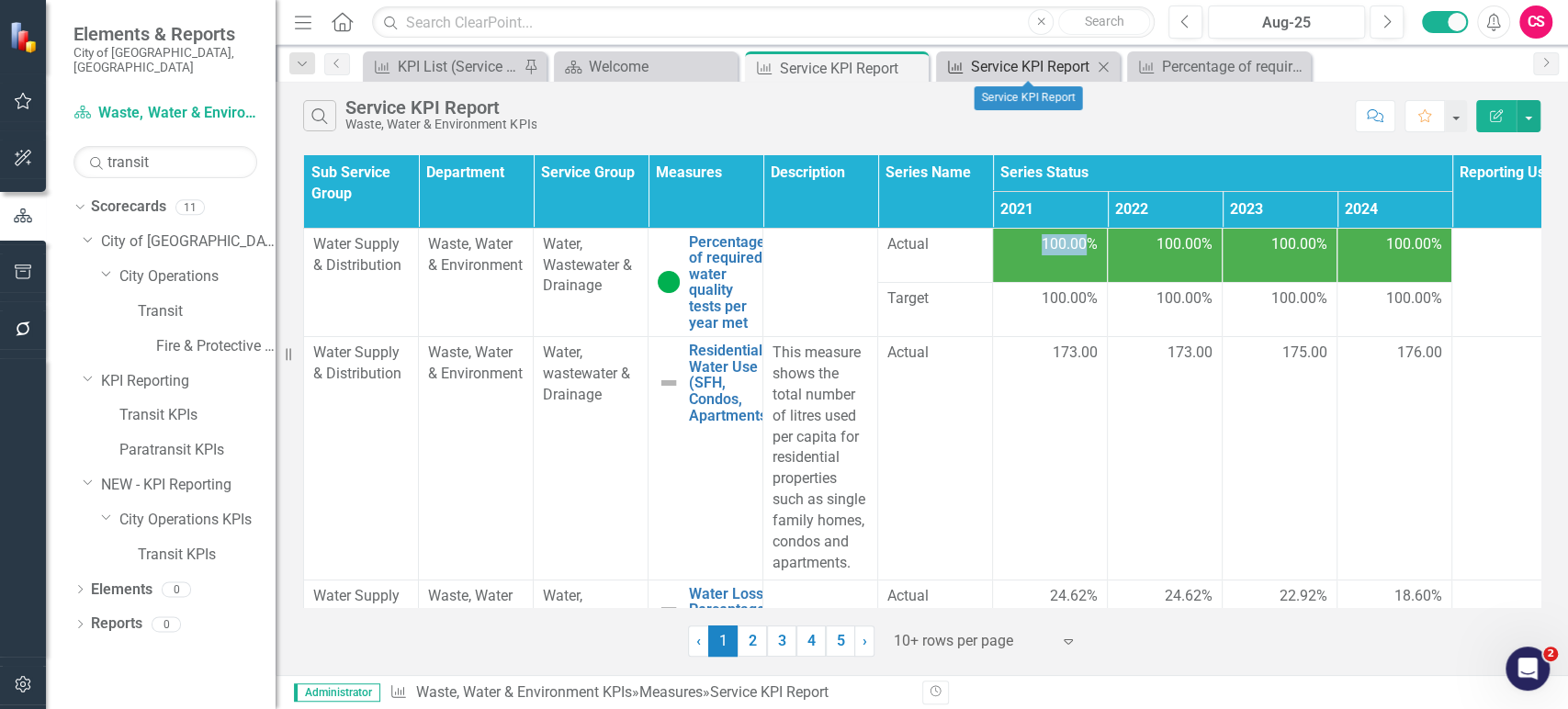
click at [1025, 76] on div "Service KPI Report" at bounding box center [1030, 67] width 121 height 23
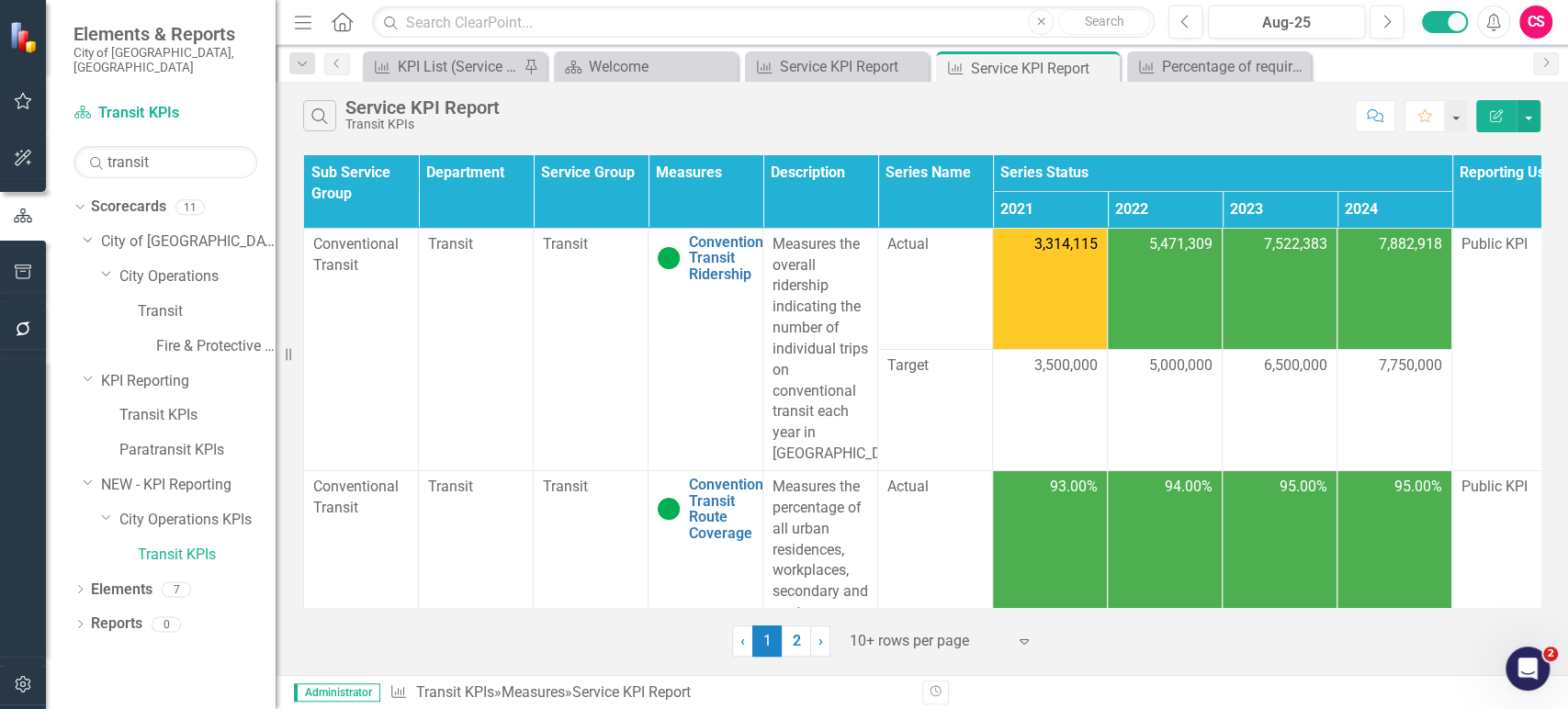
click at [1066, 251] on span "3,314,115" at bounding box center [1065, 244] width 63 height 21
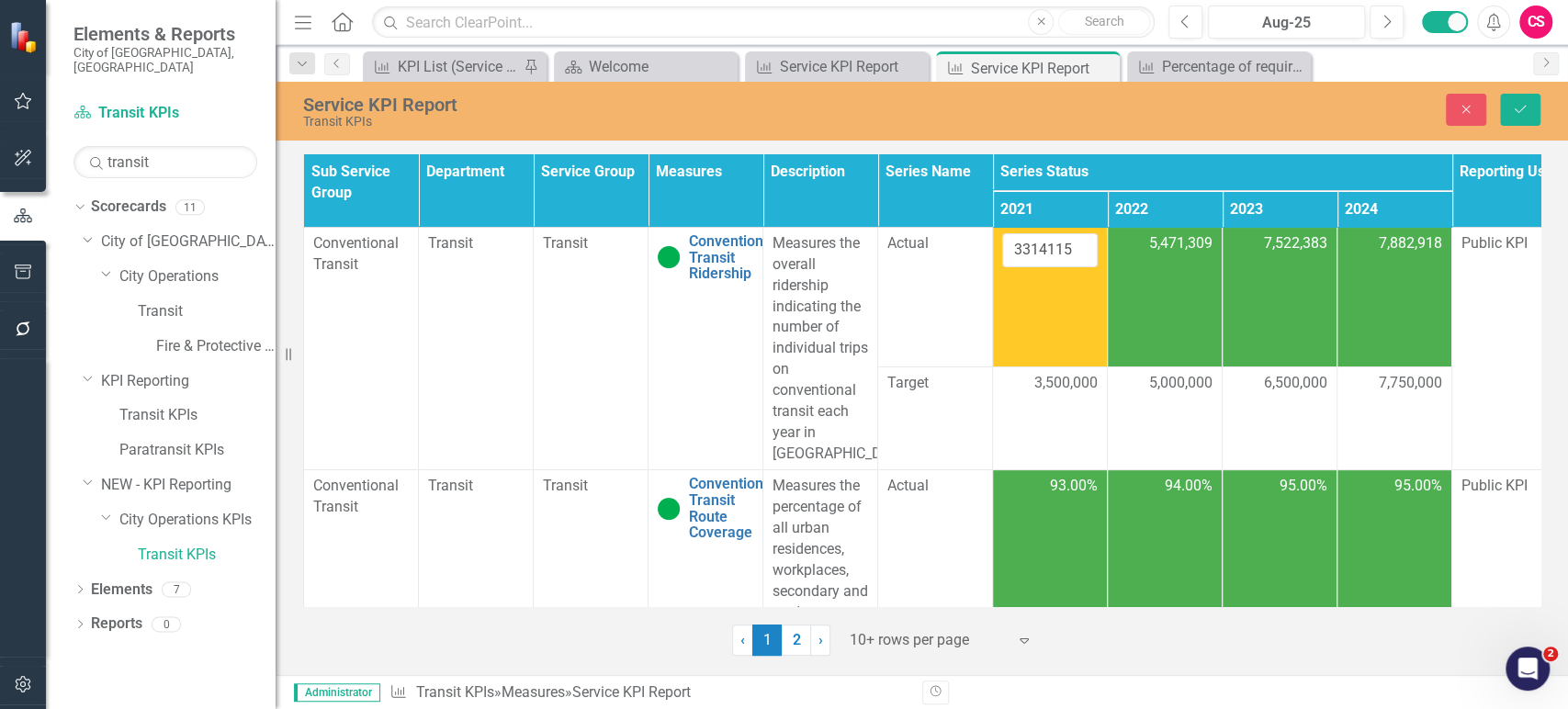
click at [1160, 258] on td "5,471,309" at bounding box center [1164, 298] width 114 height 140
click at [1242, 261] on td "7,522,383" at bounding box center [1280, 298] width 114 height 140
click at [1477, 111] on button "Close" at bounding box center [1466, 110] width 41 height 32
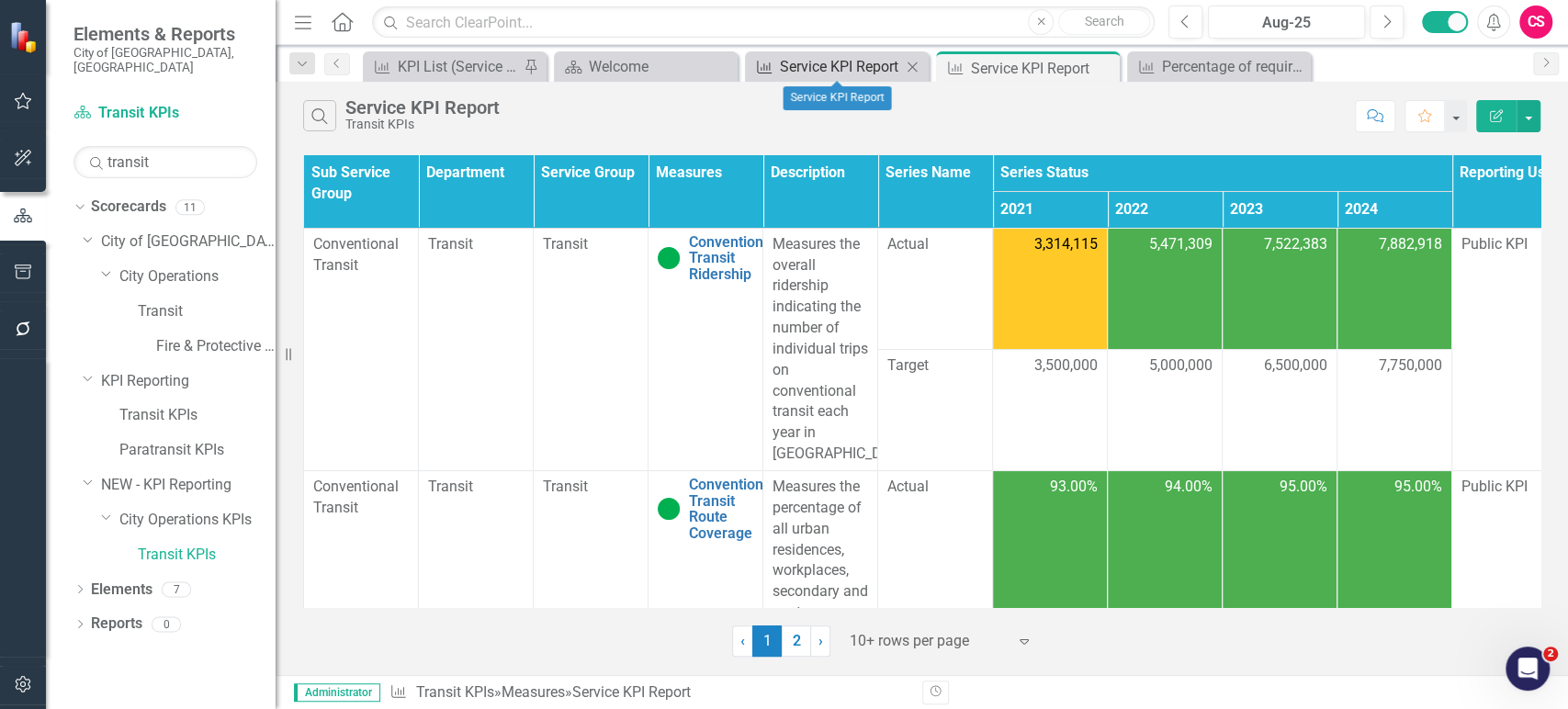
click at [866, 72] on div "Service KPI Report" at bounding box center [840, 67] width 121 height 23
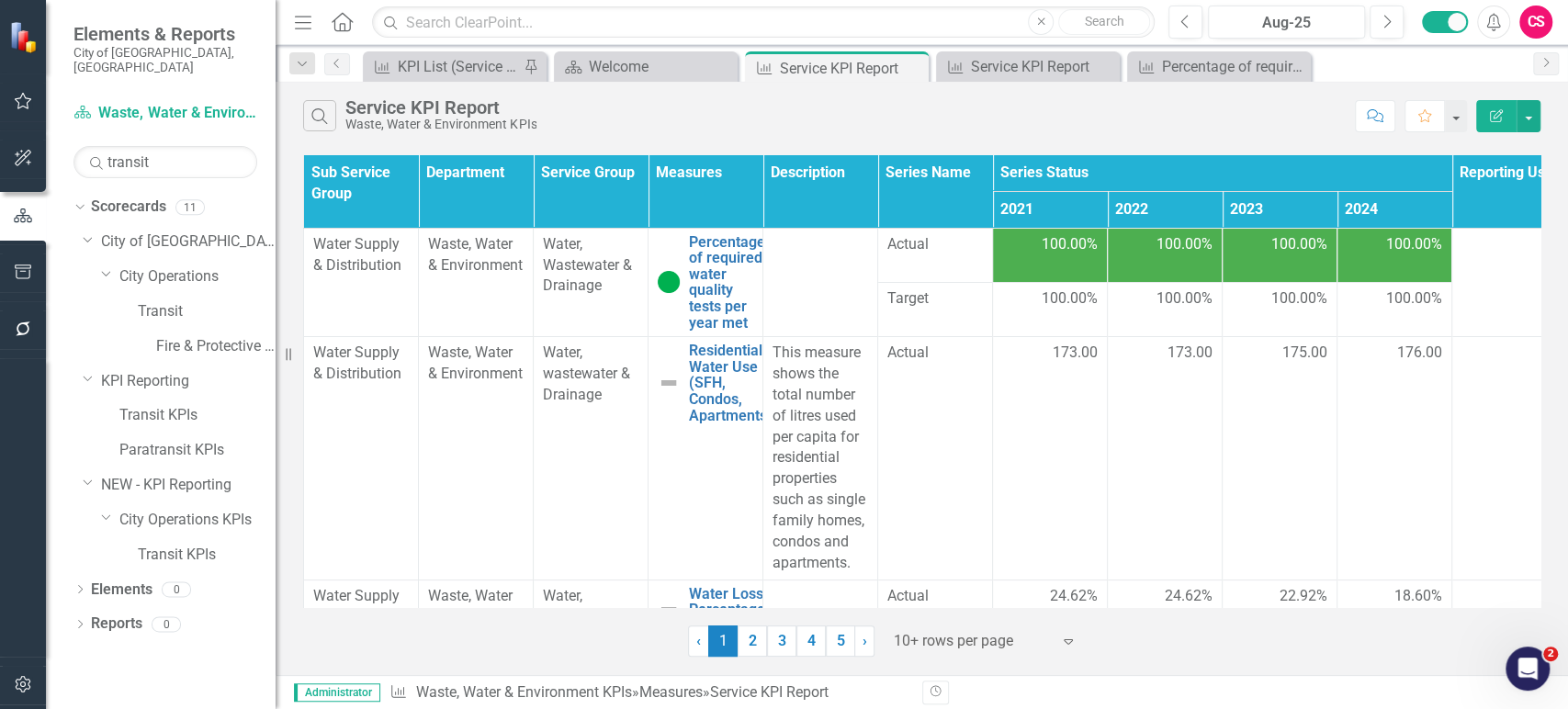
click at [1010, 255] on div "100.00%" at bounding box center [1050, 244] width 95 height 22
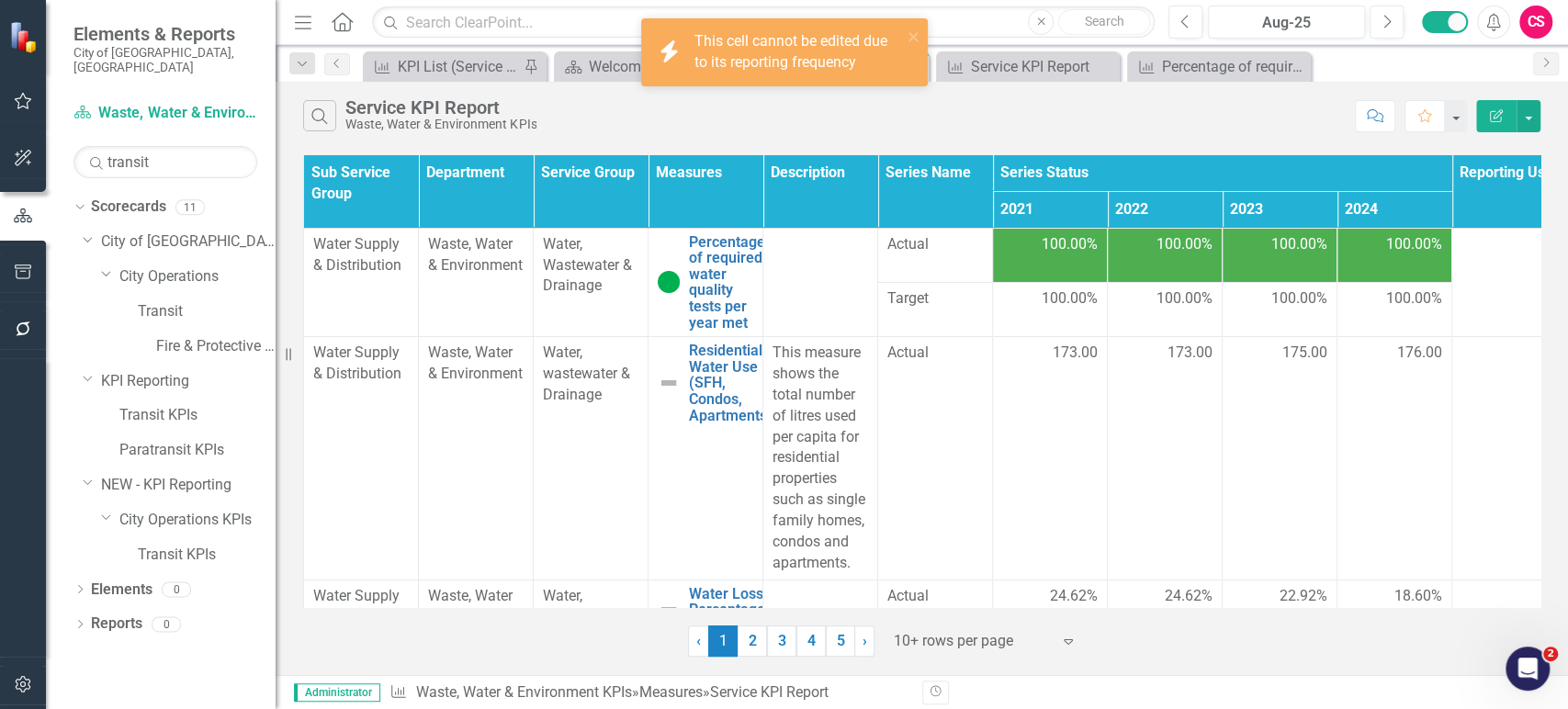
click at [1492, 118] on icon "Edit Report" at bounding box center [1495, 115] width 16 height 13
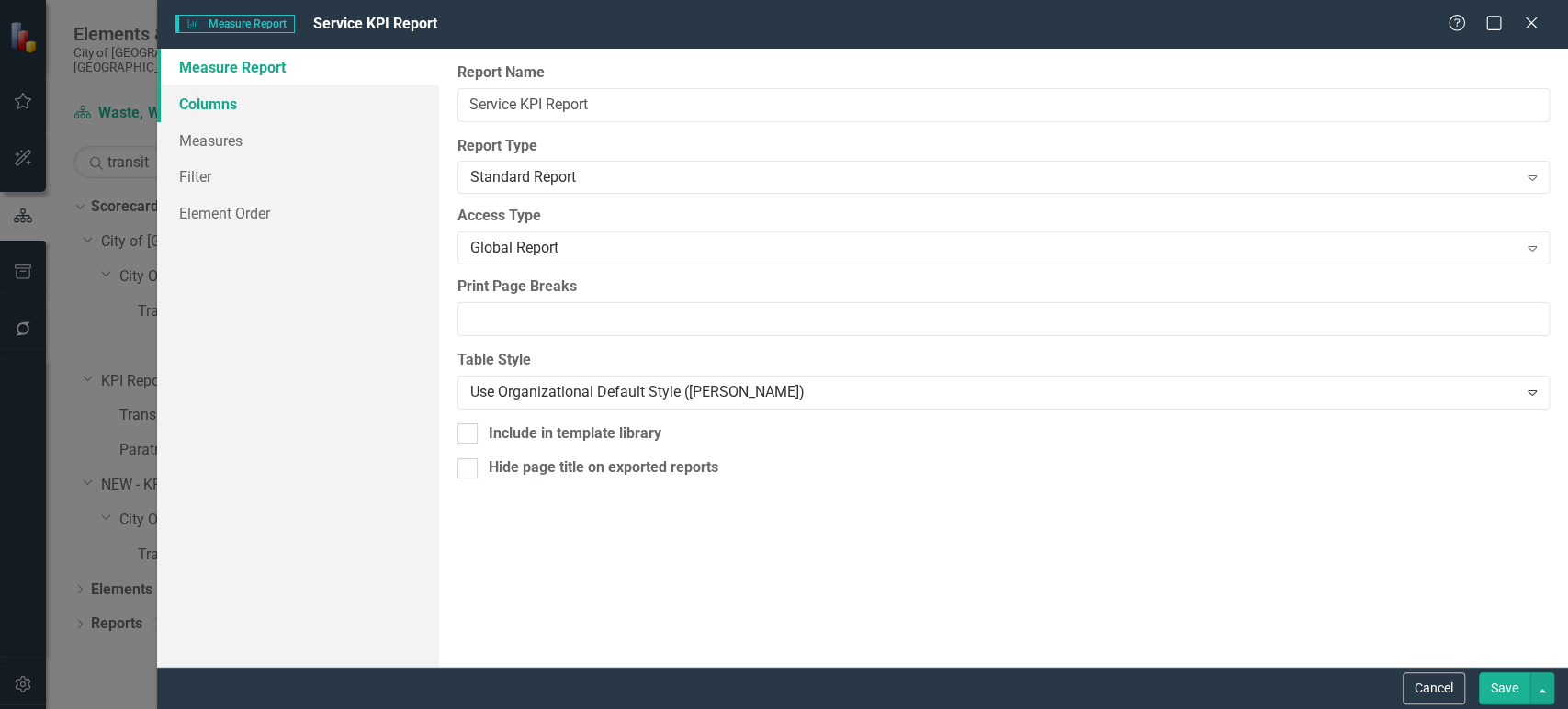
click at [269, 109] on link "Columns" at bounding box center [298, 104] width 282 height 37
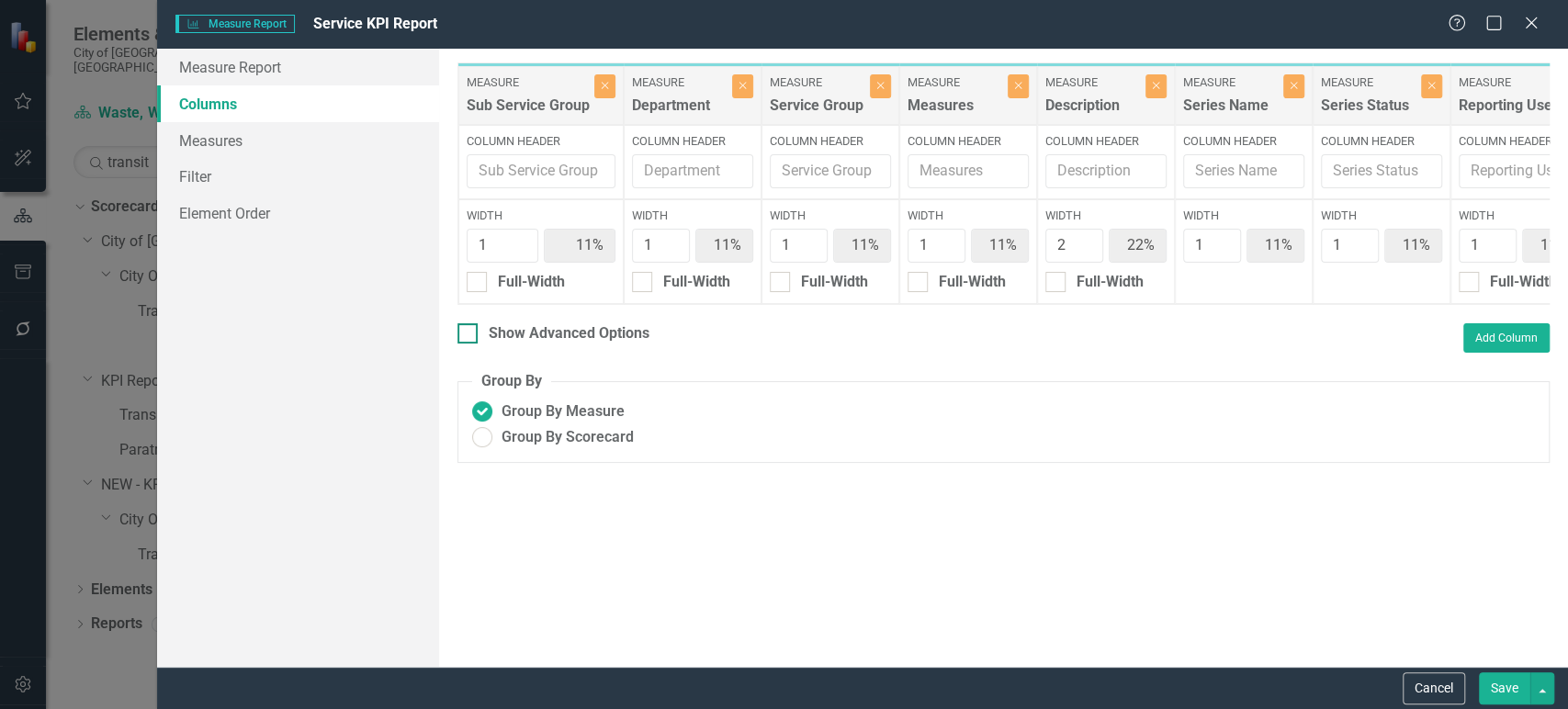
click at [466, 335] on input "Show Advanced Options" at bounding box center [463, 329] width 12 height 12
checkbox input "true"
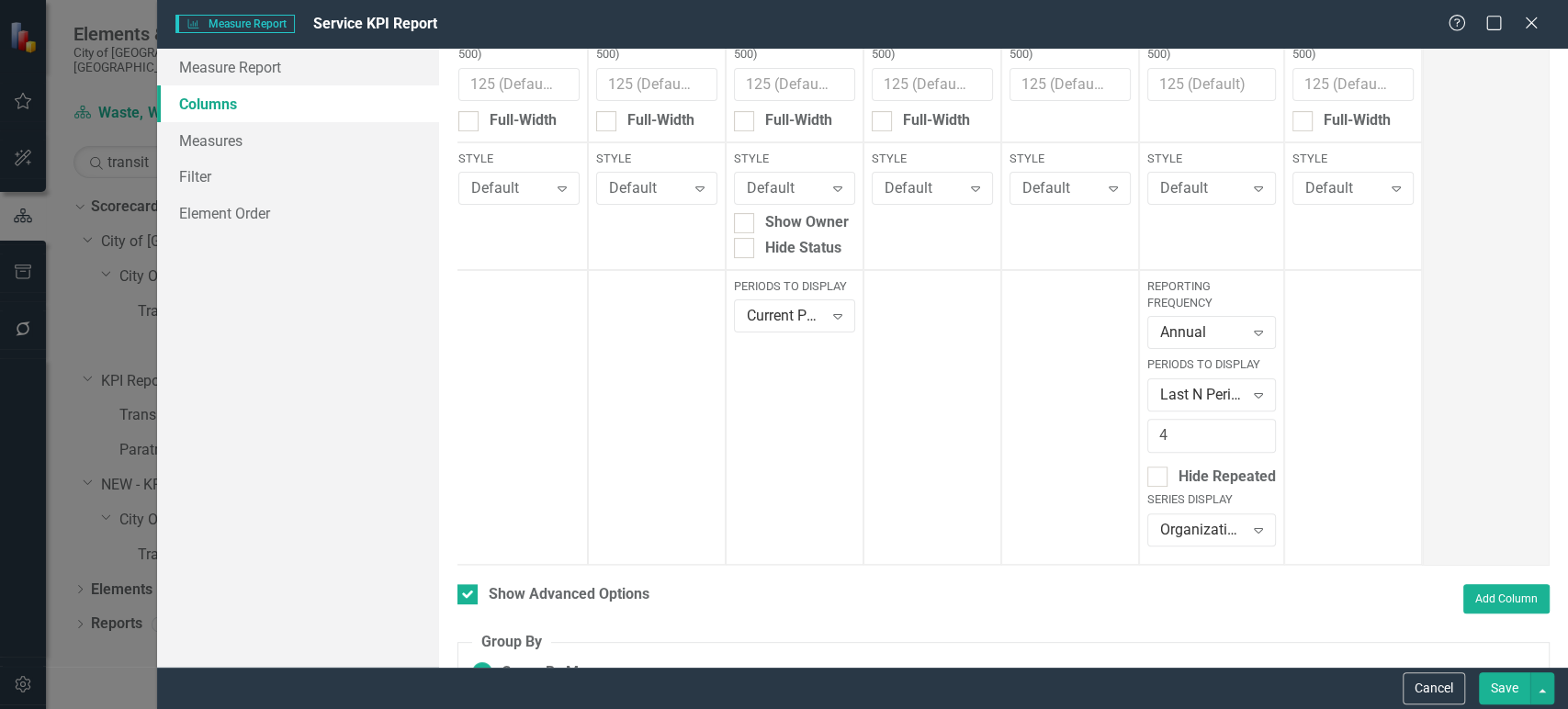
scroll to position [243, 0]
click at [1219, 324] on div "Annual" at bounding box center [1201, 332] width 83 height 21
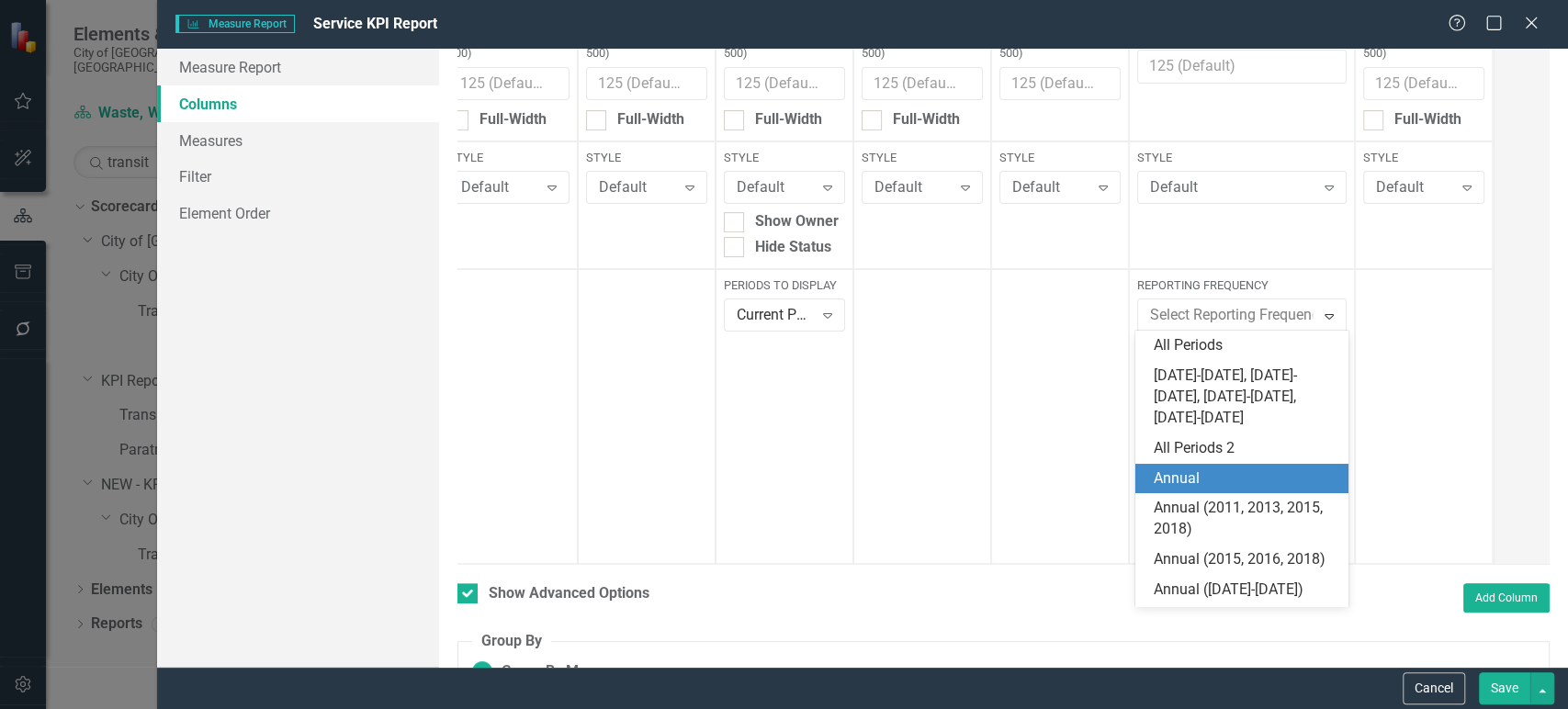
scroll to position [112, 0]
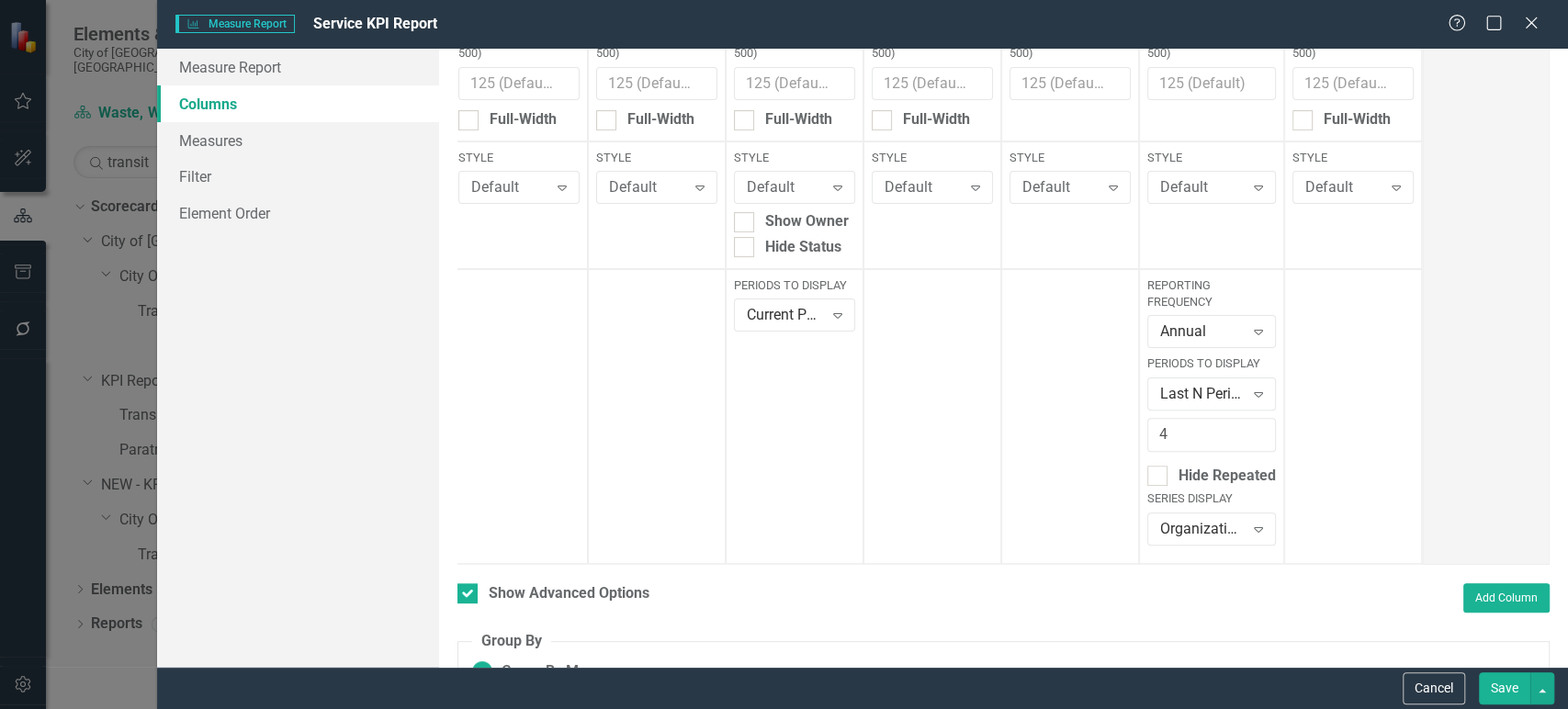
click at [1220, 334] on div "Annual" at bounding box center [1201, 332] width 83 height 21
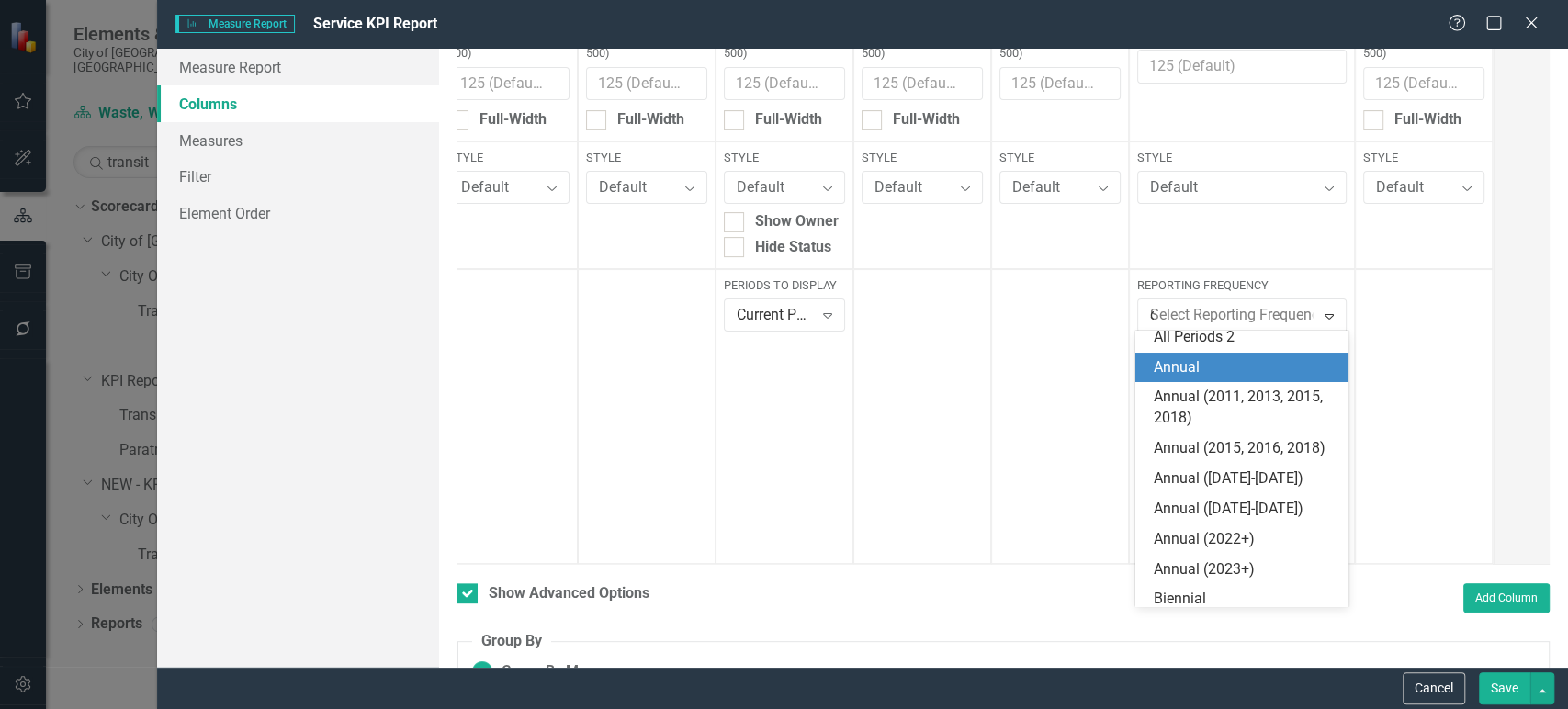
scroll to position [0, 0]
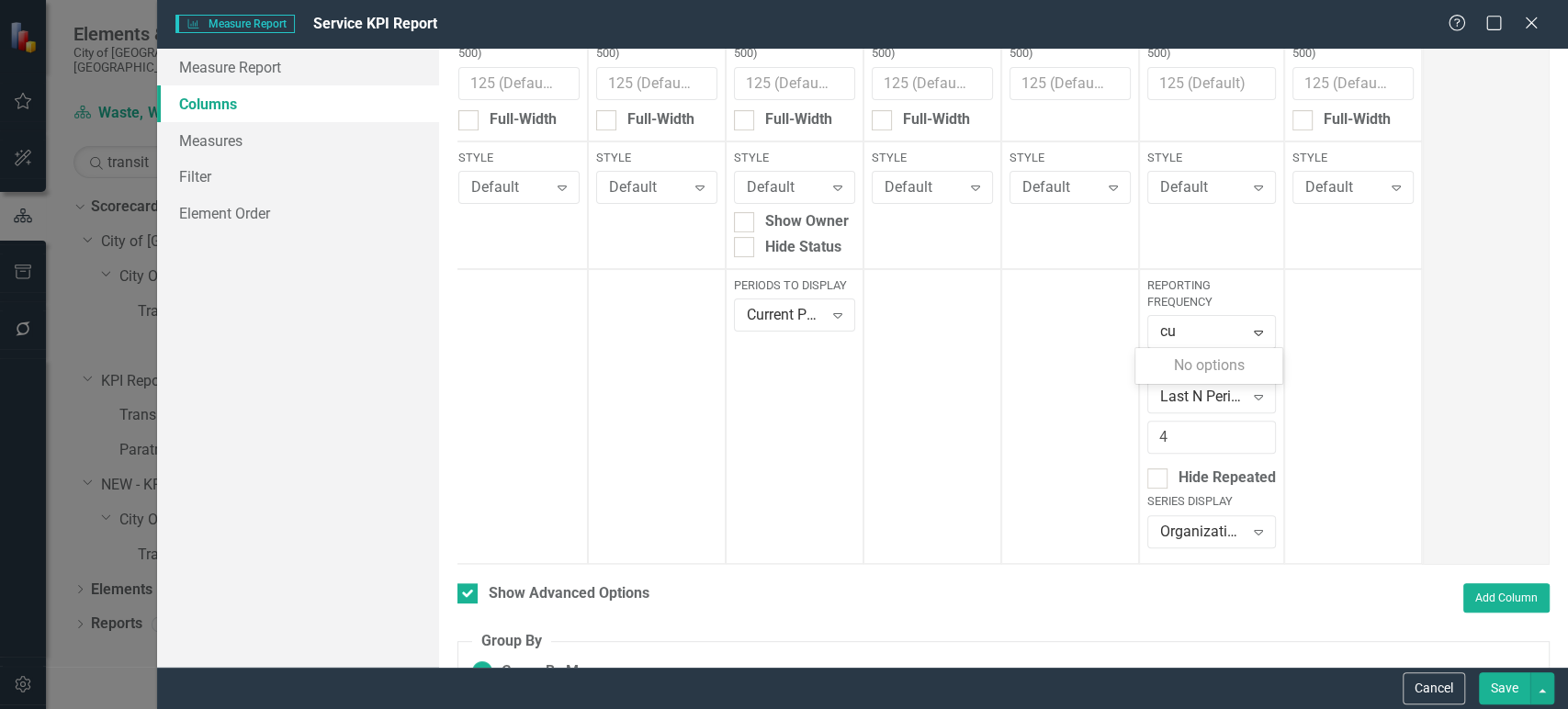
type input "c"
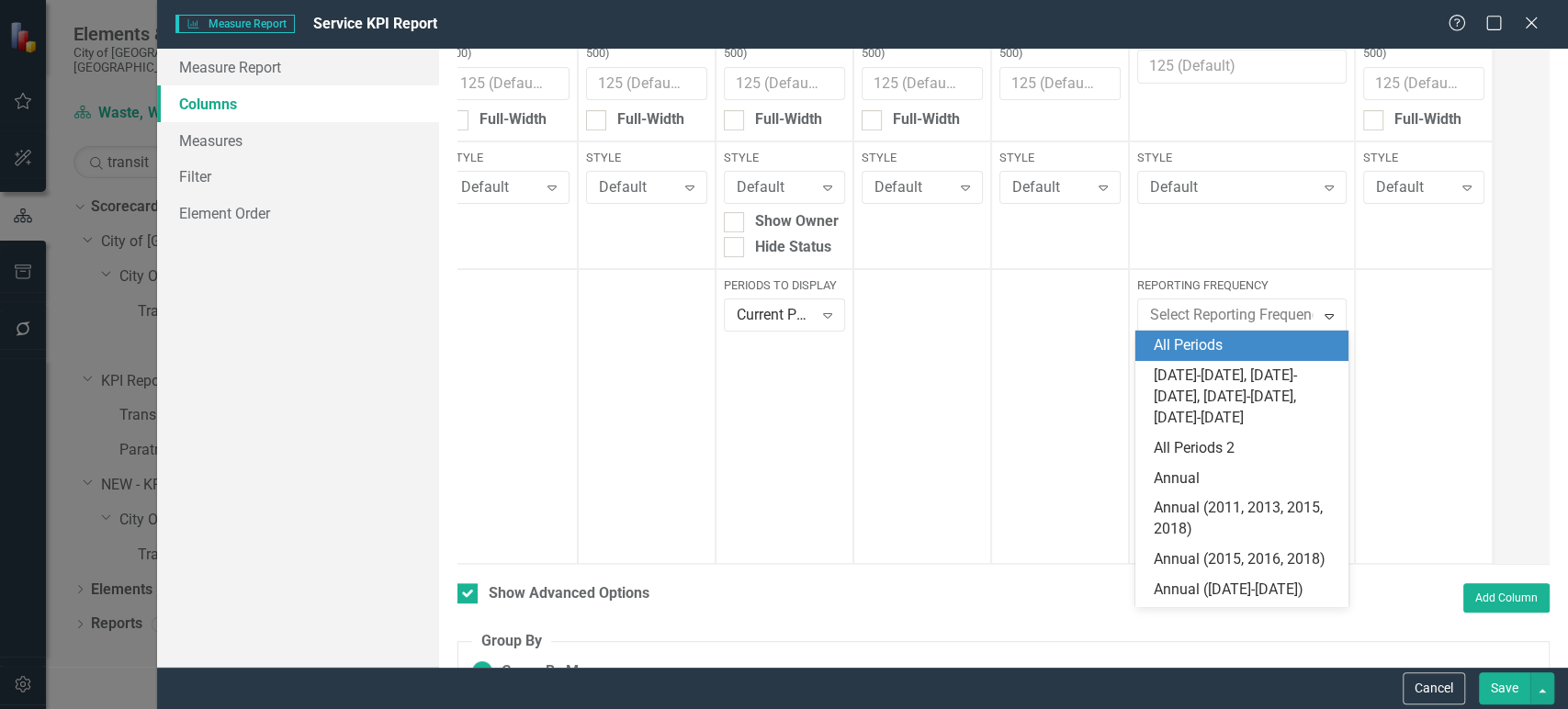
click at [1070, 364] on div at bounding box center [1060, 416] width 138 height 295
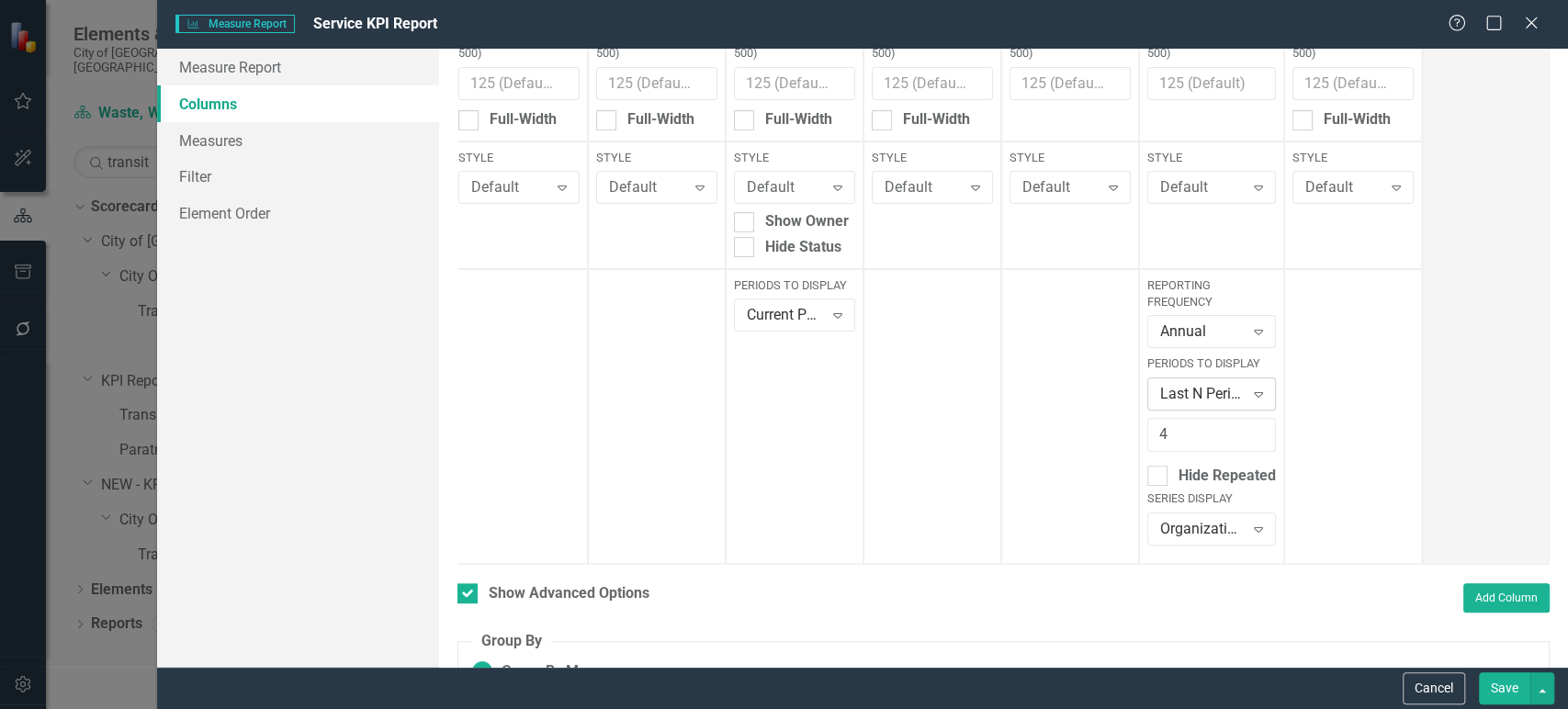
click at [1206, 388] on div "Last N Periods" at bounding box center [1201, 394] width 83 height 21
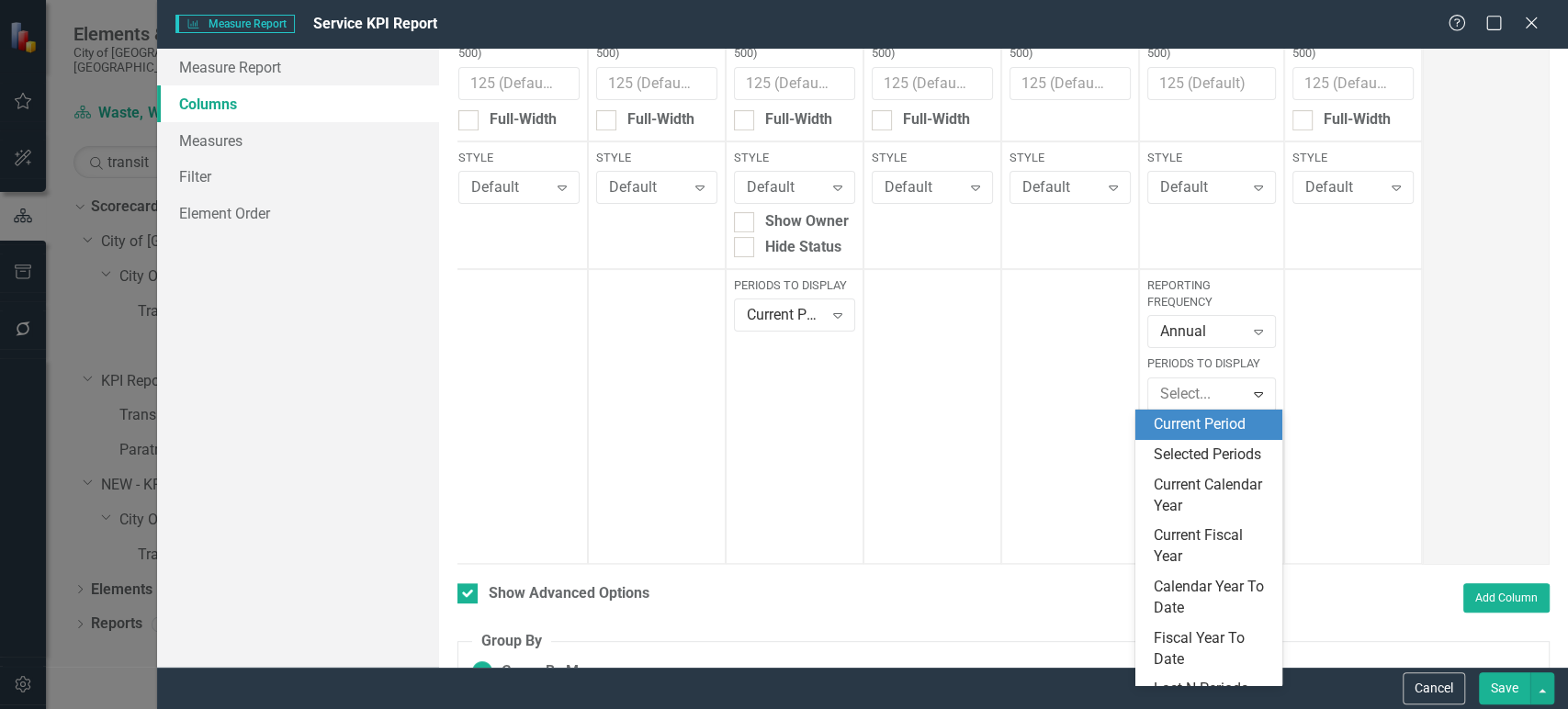
click at [1220, 424] on div "Current Period" at bounding box center [1212, 425] width 117 height 21
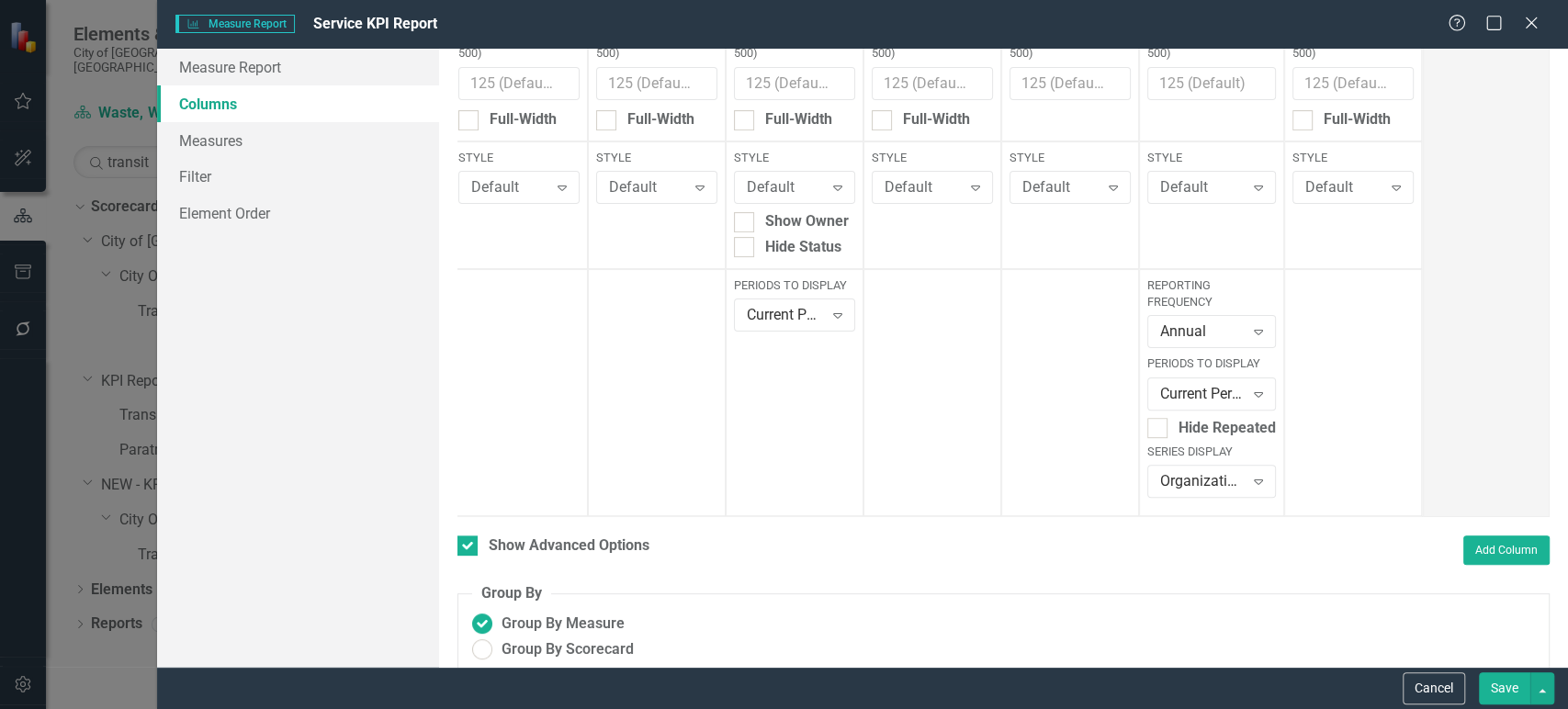
click at [1493, 704] on div "Cancel Save" at bounding box center [863, 688] width 1411 height 43
click at [1493, 681] on button "Save" at bounding box center [1504, 688] width 51 height 32
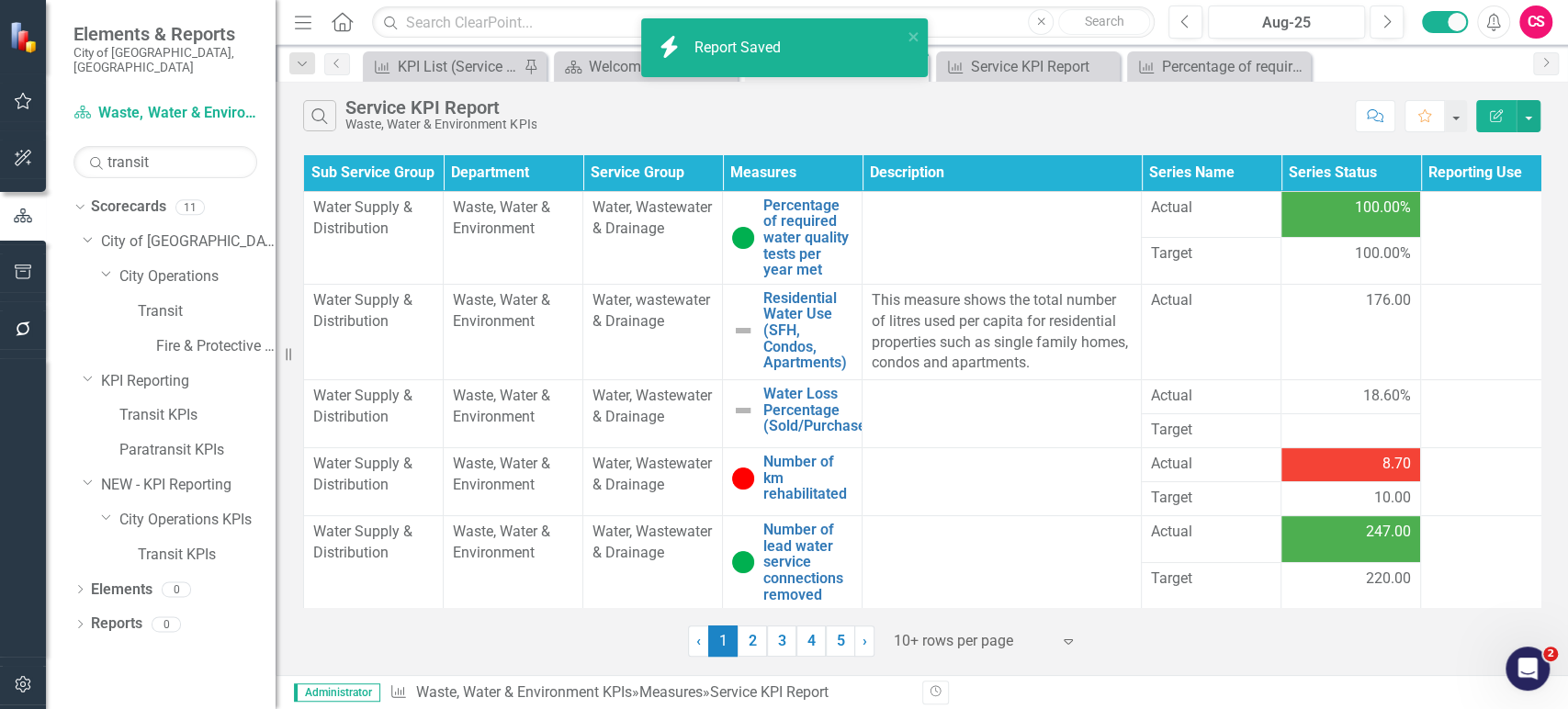
click at [1339, 225] on td "100.00%" at bounding box center [1351, 213] width 140 height 46
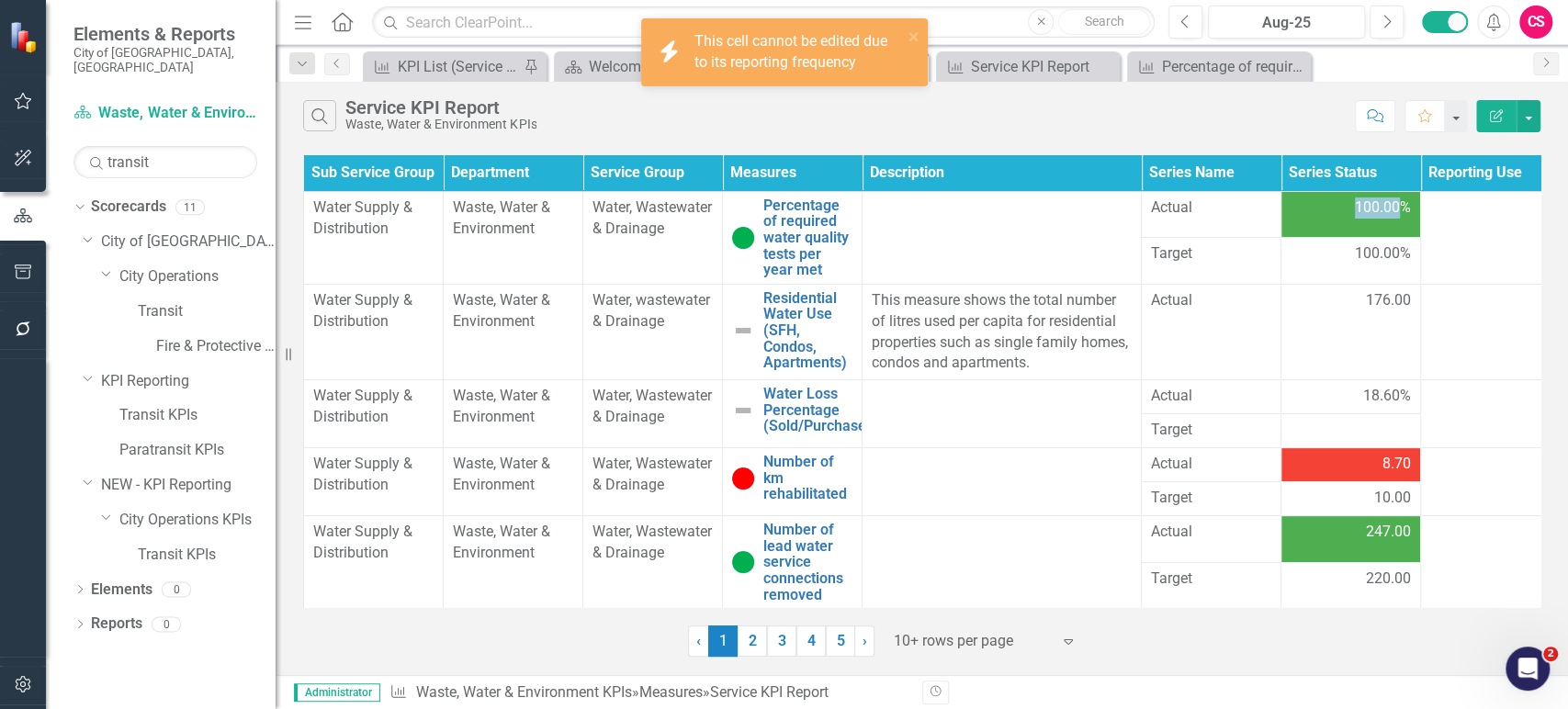
click at [1497, 115] on icon "button" at bounding box center [1495, 115] width 13 height 13
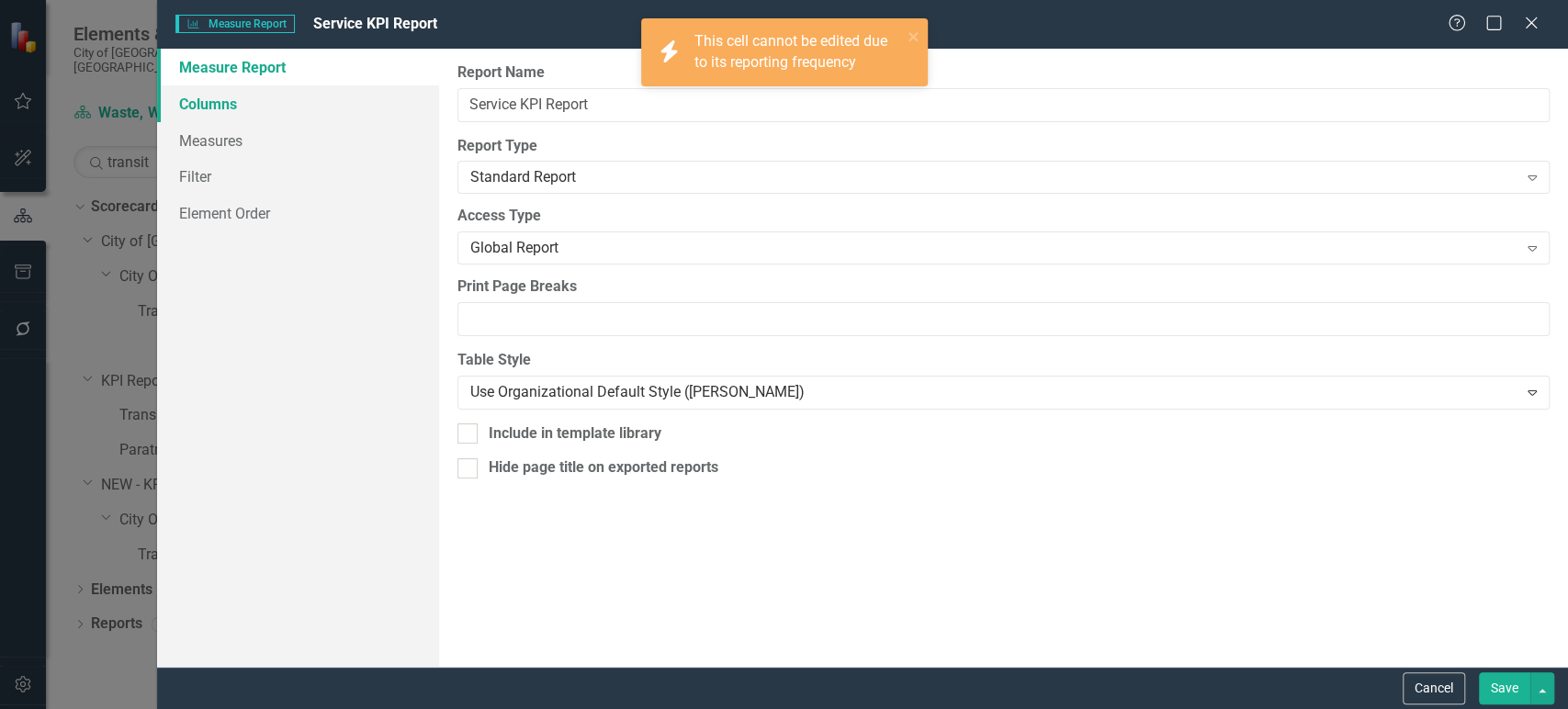
click at [233, 89] on link "Columns" at bounding box center [298, 104] width 282 height 37
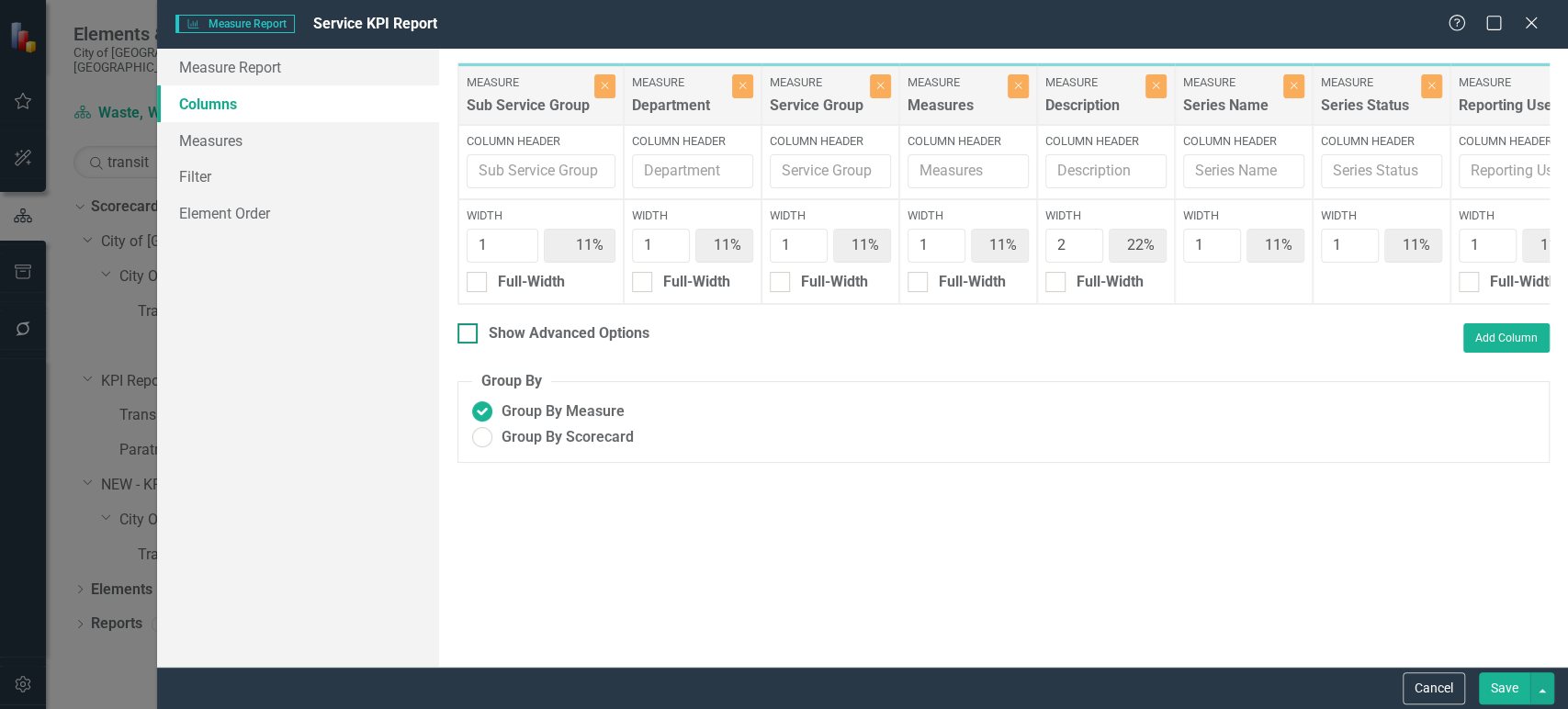
click at [501, 344] on div "Show Advanced Options" at bounding box center [569, 334] width 161 height 21
click at [470, 335] on input "Show Advanced Options" at bounding box center [463, 329] width 12 height 12
checkbox input "true"
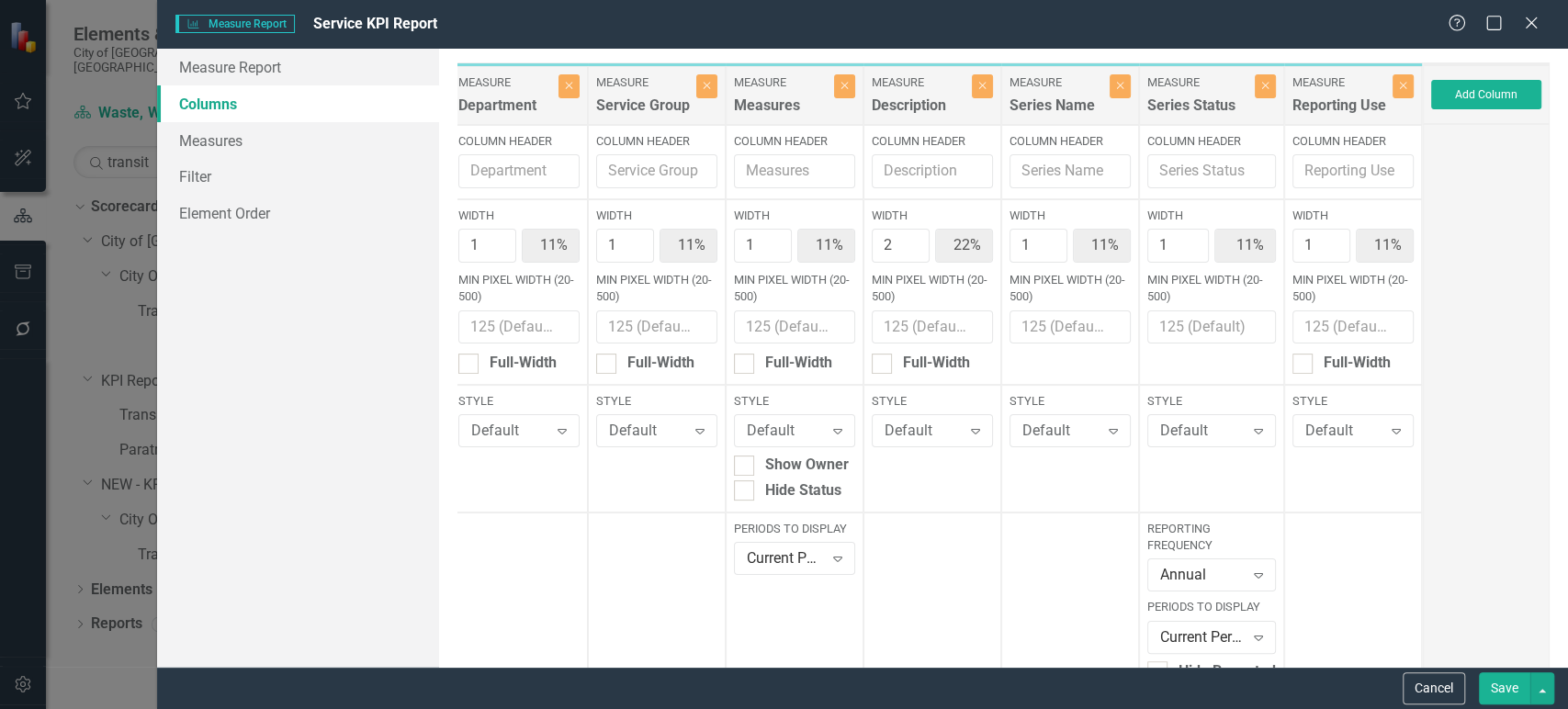
scroll to position [276, 0]
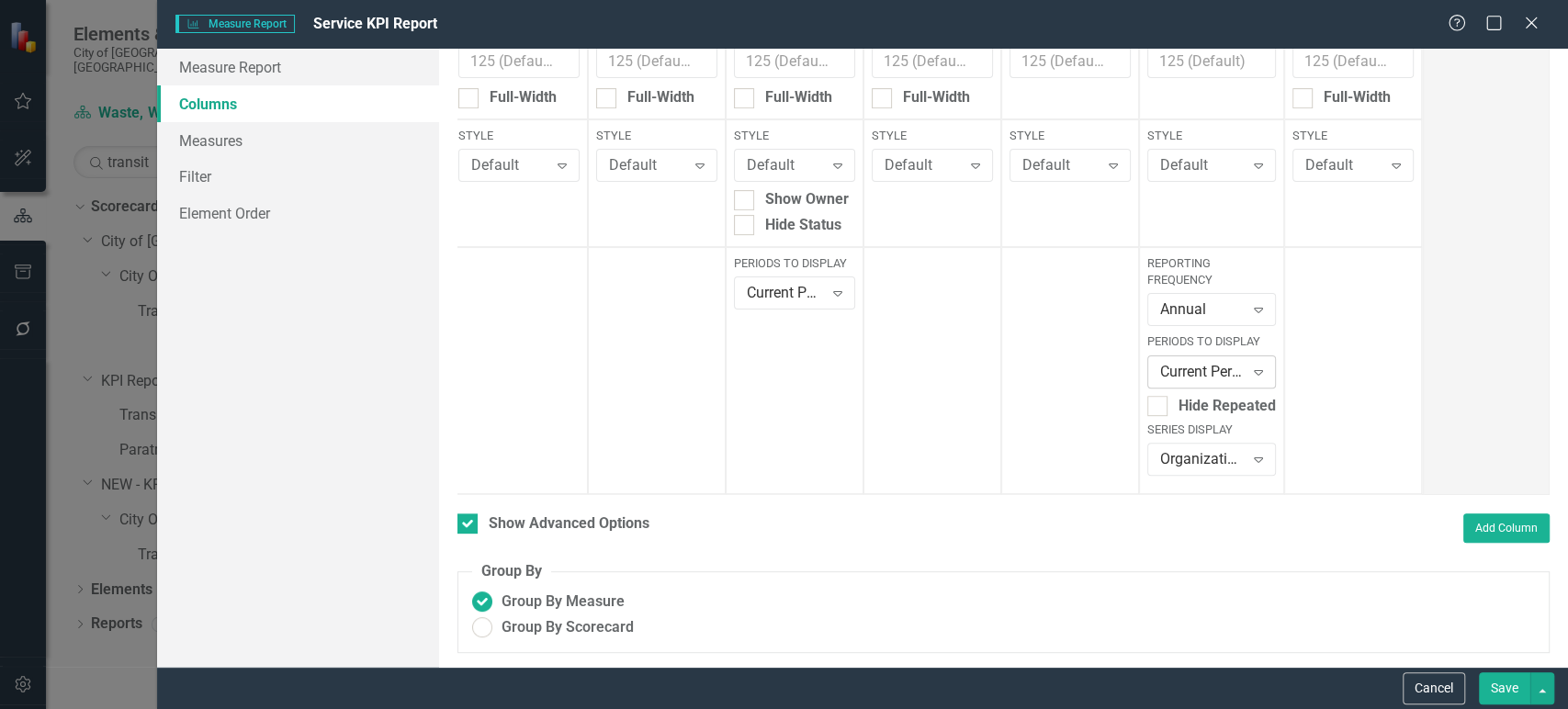
click at [1210, 355] on div "Current Period Expand" at bounding box center [1211, 371] width 128 height 33
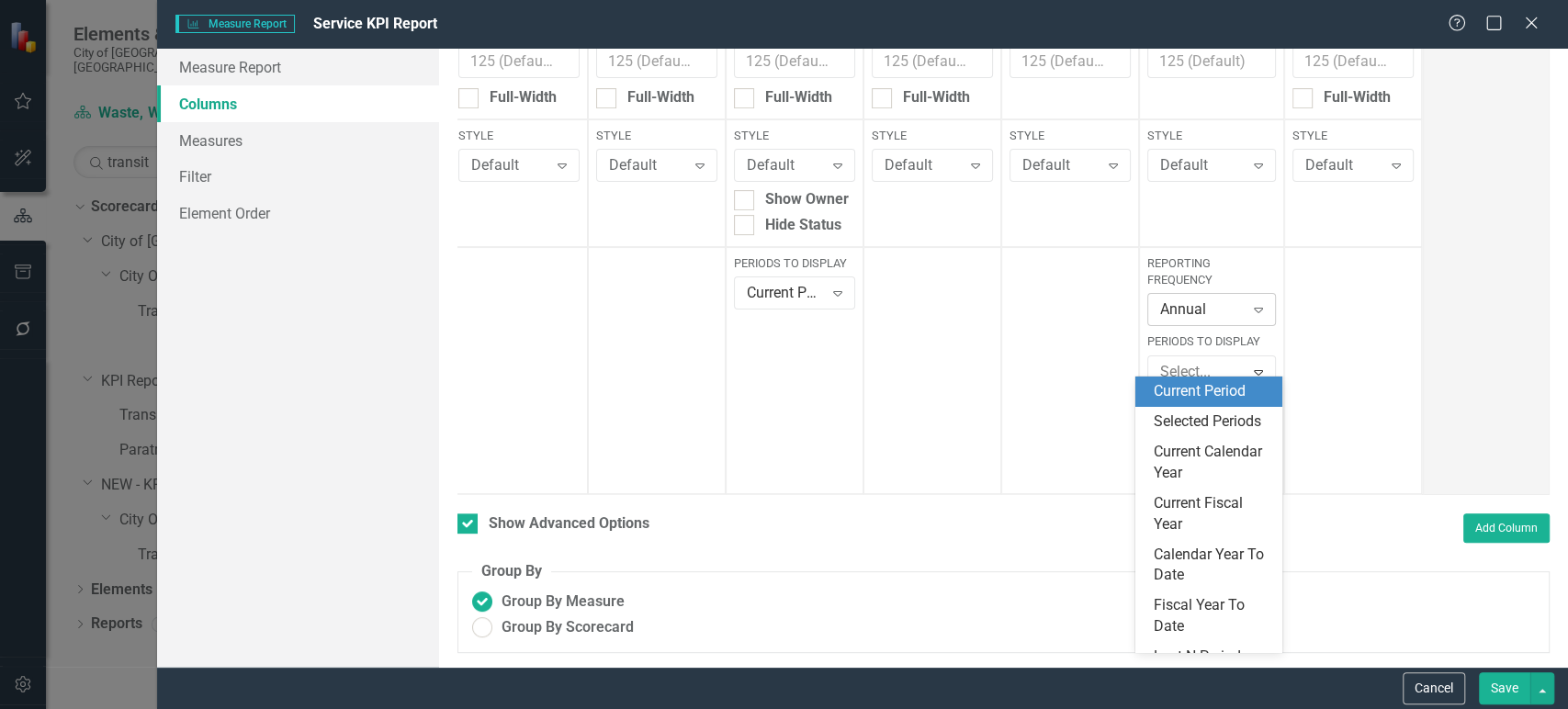
click at [1202, 309] on div "Annual Expand" at bounding box center [1211, 309] width 128 height 33
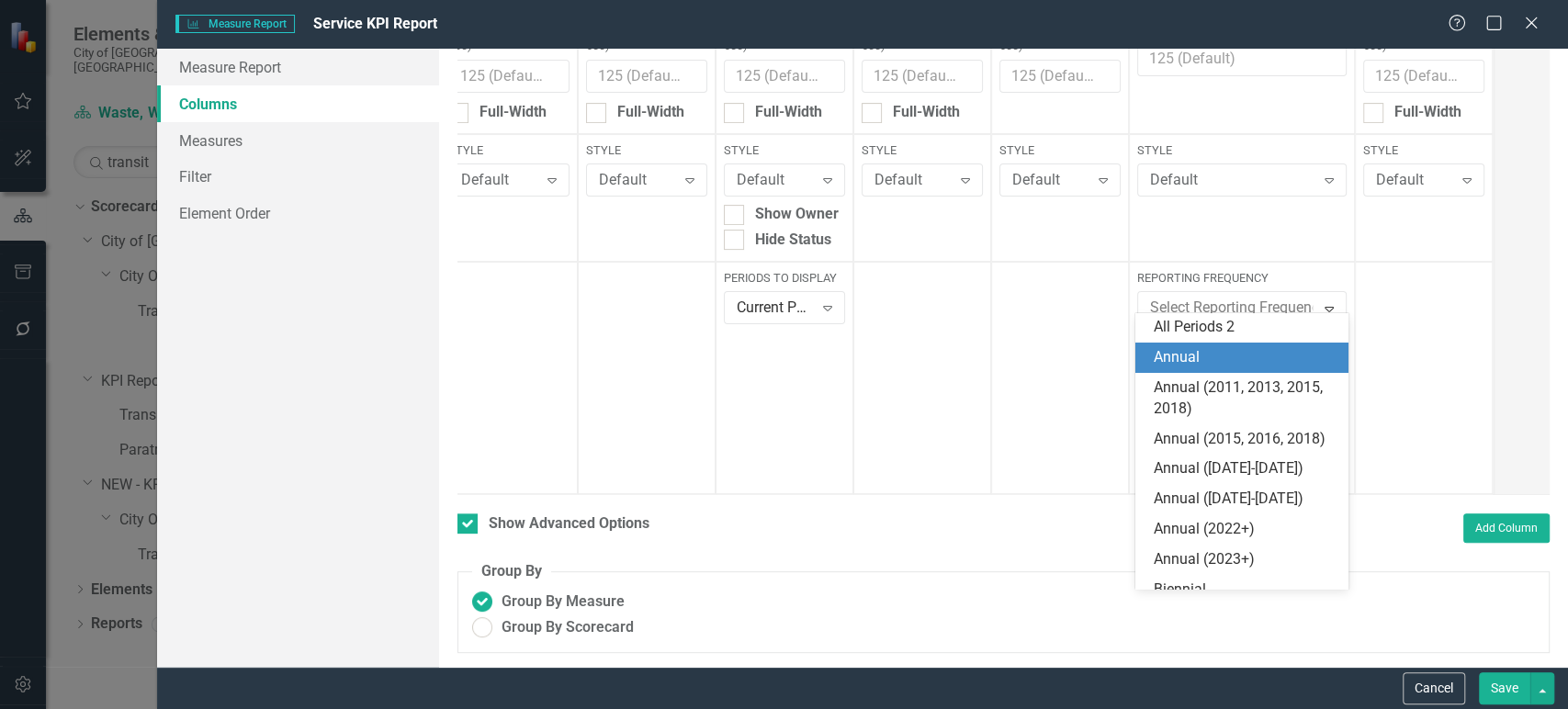
scroll to position [262, 0]
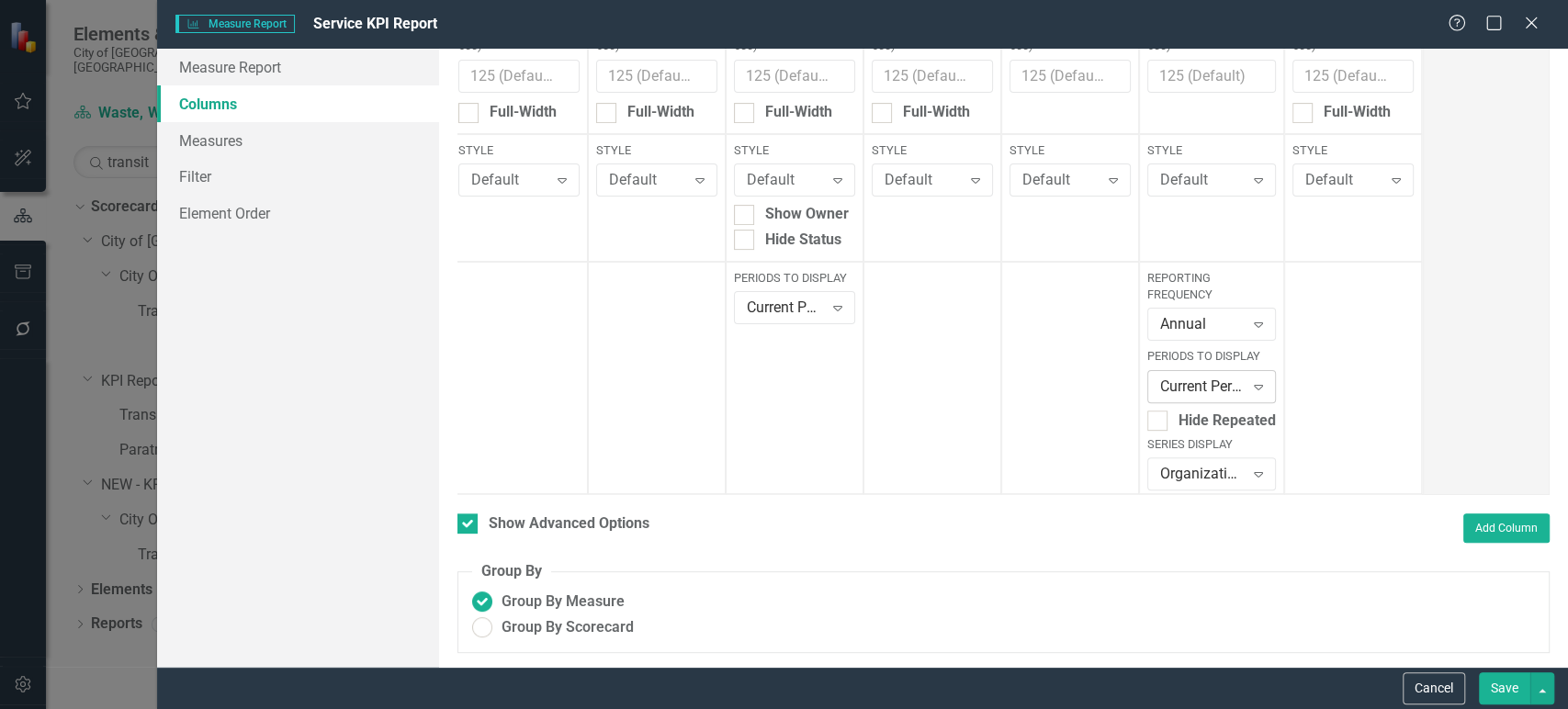
click at [1206, 380] on div "Current Period" at bounding box center [1201, 386] width 83 height 21
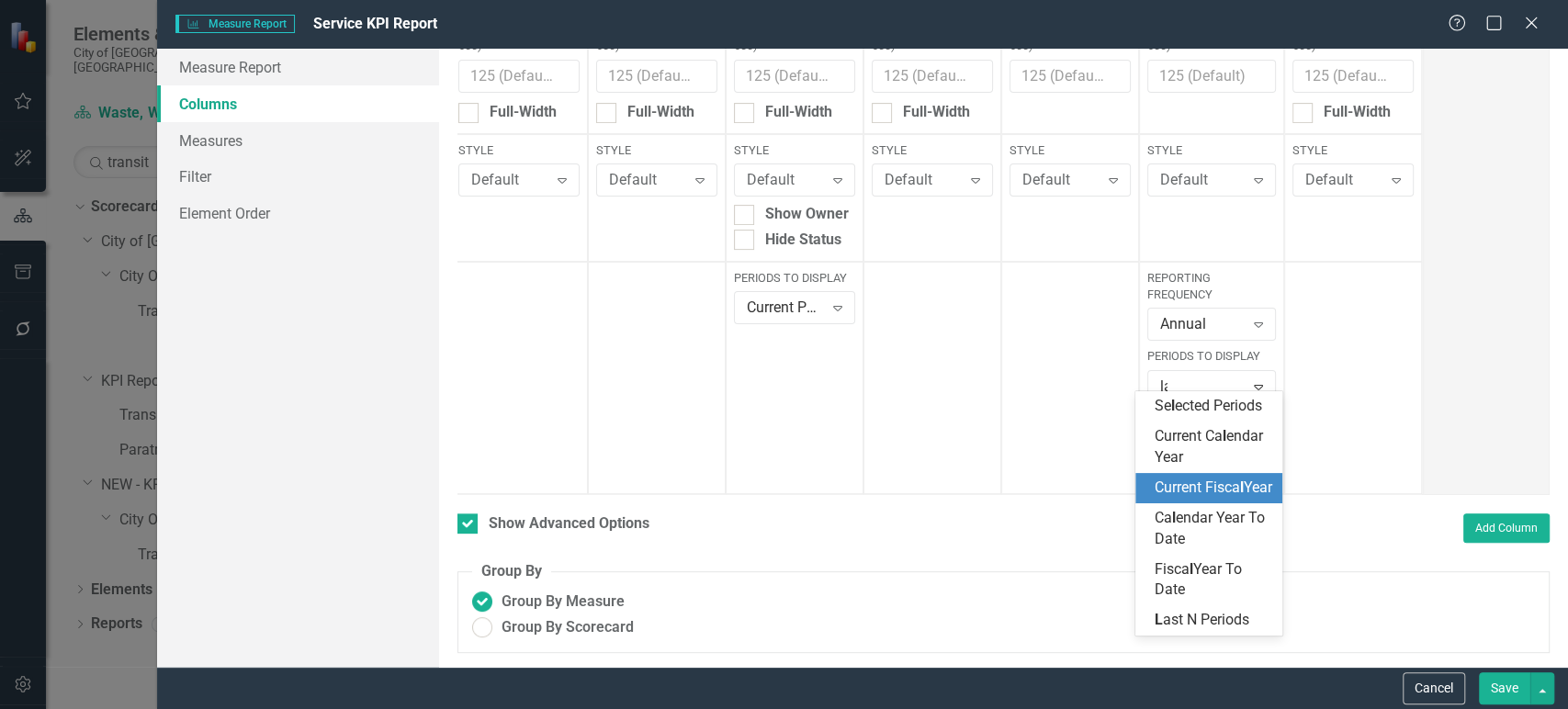
type input "las"
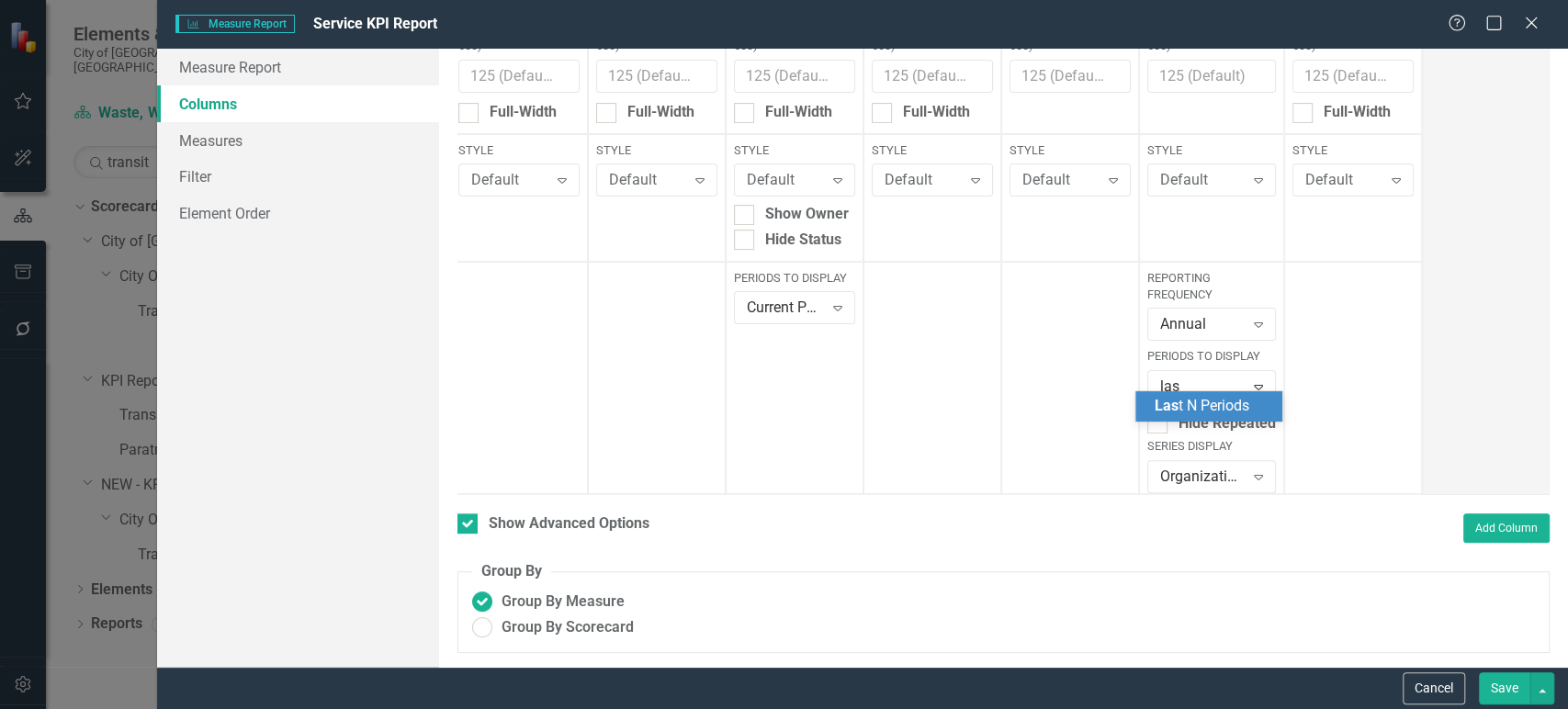
click at [1212, 403] on span "Las t N Periods" at bounding box center [1200, 405] width 94 height 17
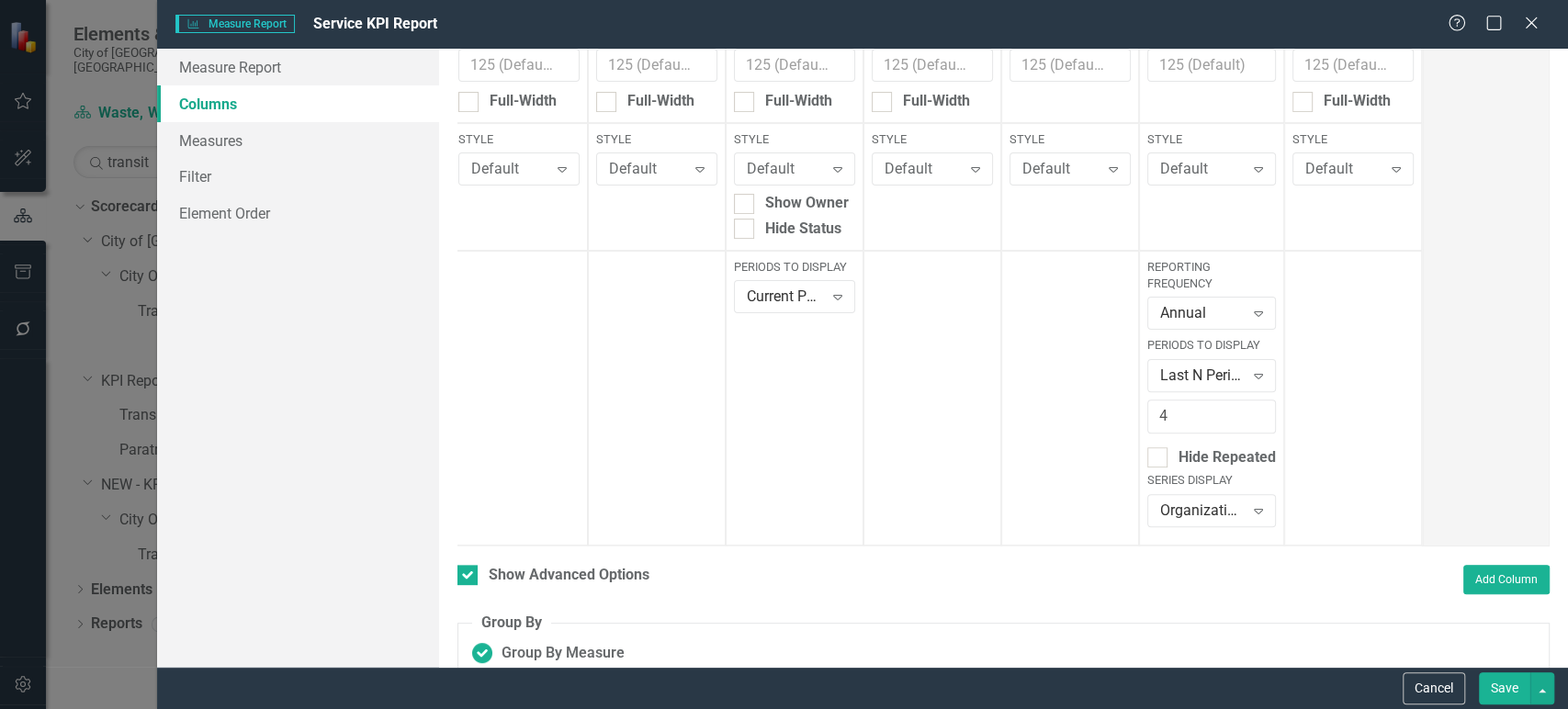
click at [1501, 686] on button "Save" at bounding box center [1504, 688] width 51 height 32
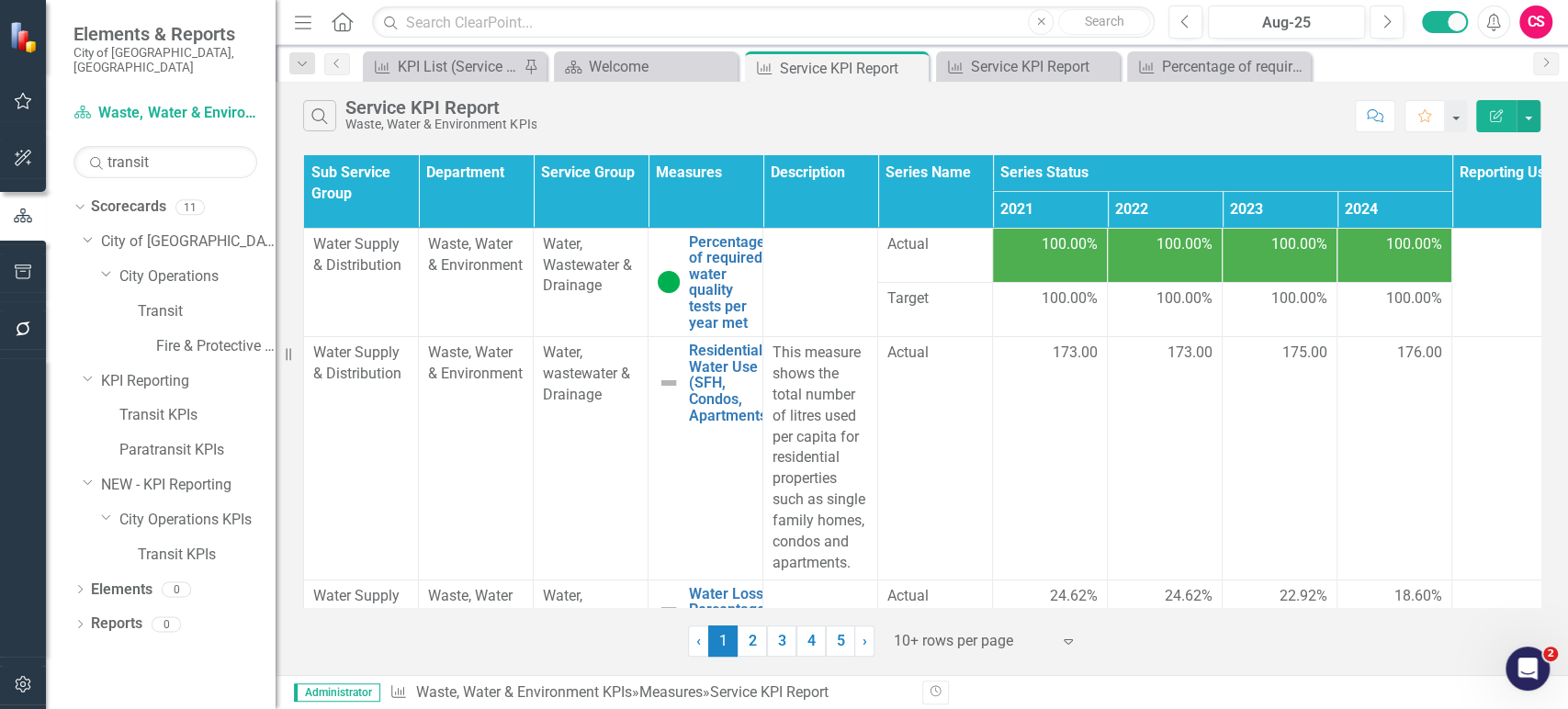
click at [1054, 234] on span "100.00%" at bounding box center [1069, 244] width 56 height 21
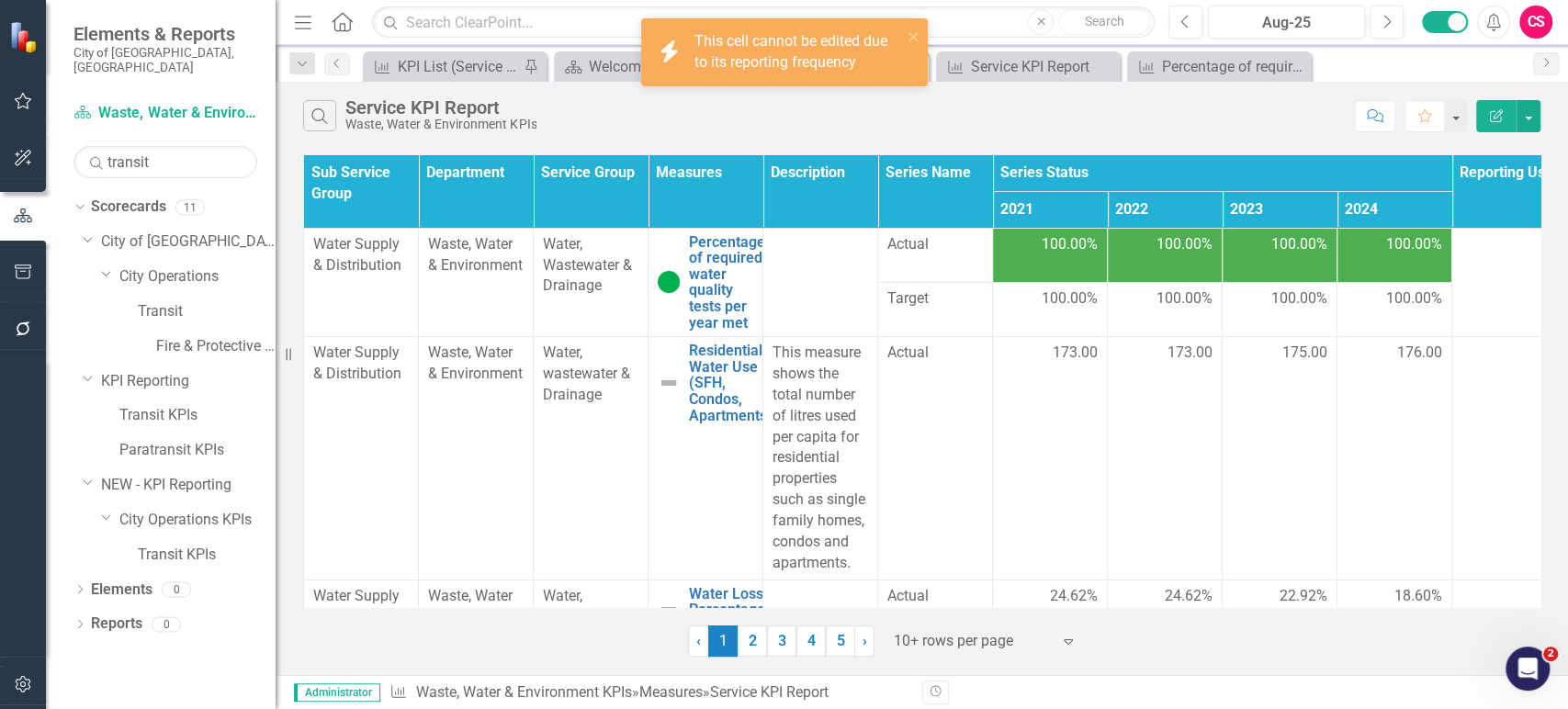
click at [1175, 262] on td "100.00%" at bounding box center [1164, 255] width 114 height 54
click at [1264, 247] on div "100.00%" at bounding box center [1279, 244] width 95 height 21
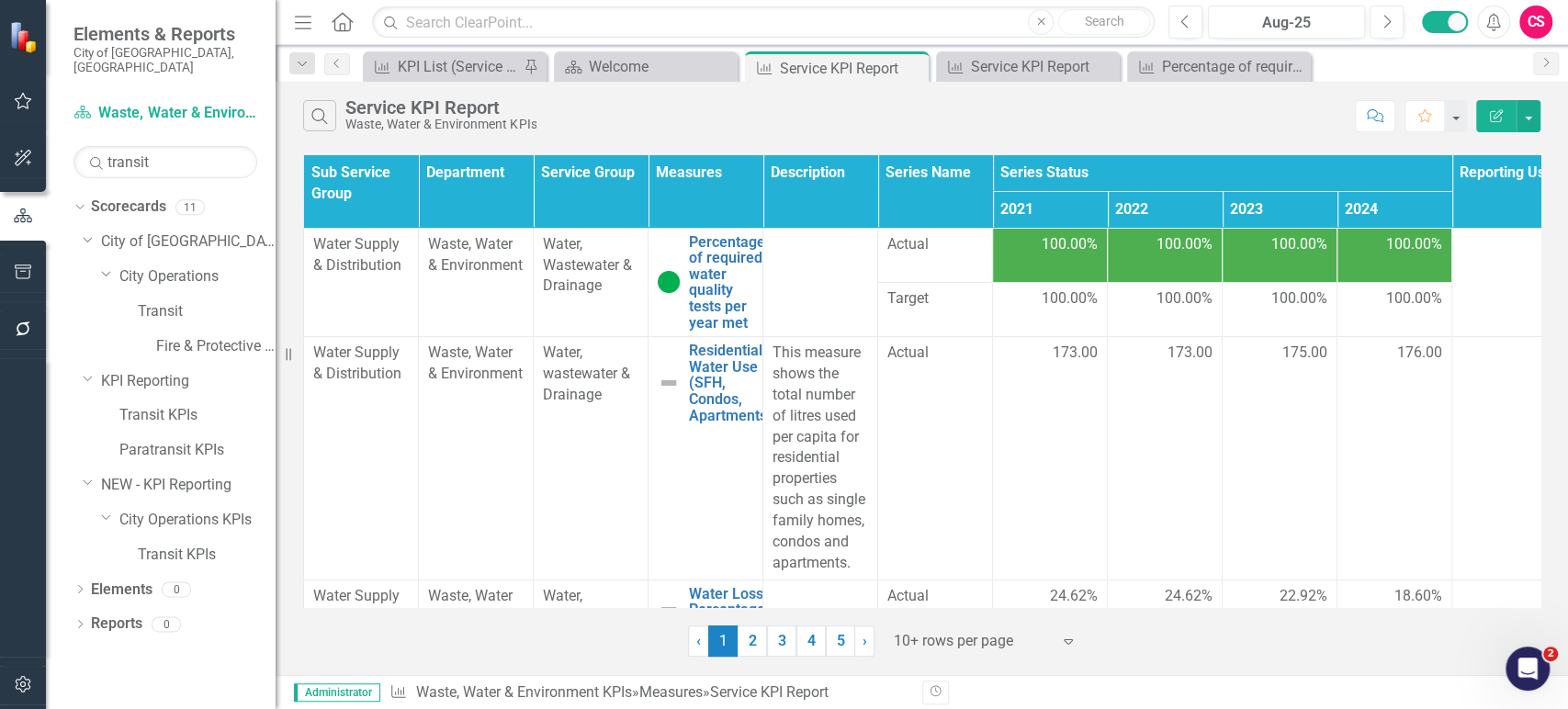
click at [1386, 243] on div "100.00%" at bounding box center [1393, 244] width 95 height 21
click at [1386, 243] on span "100.00%" at bounding box center [1414, 244] width 56 height 21
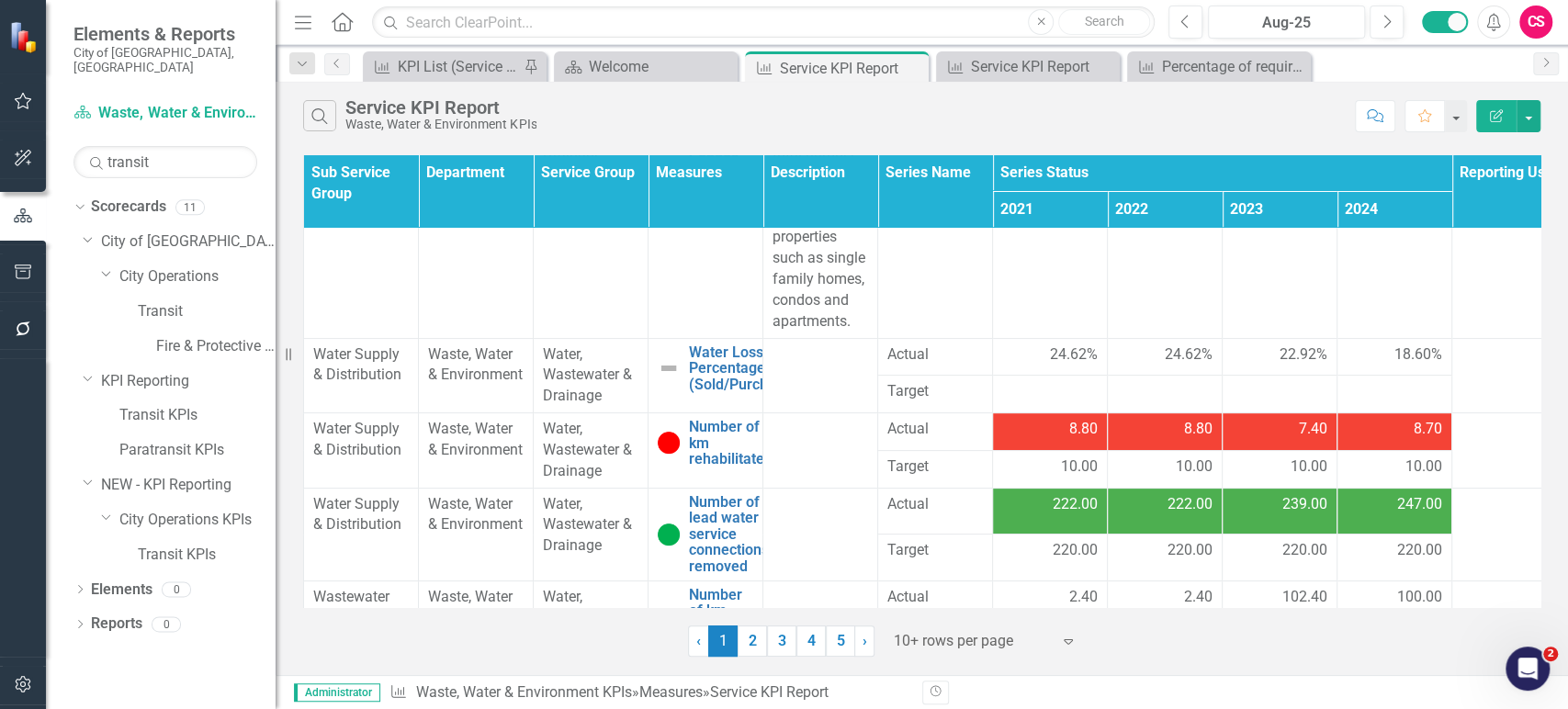
scroll to position [242, 0]
click at [1087, 439] on td "8.80" at bounding box center [1050, 431] width 114 height 38
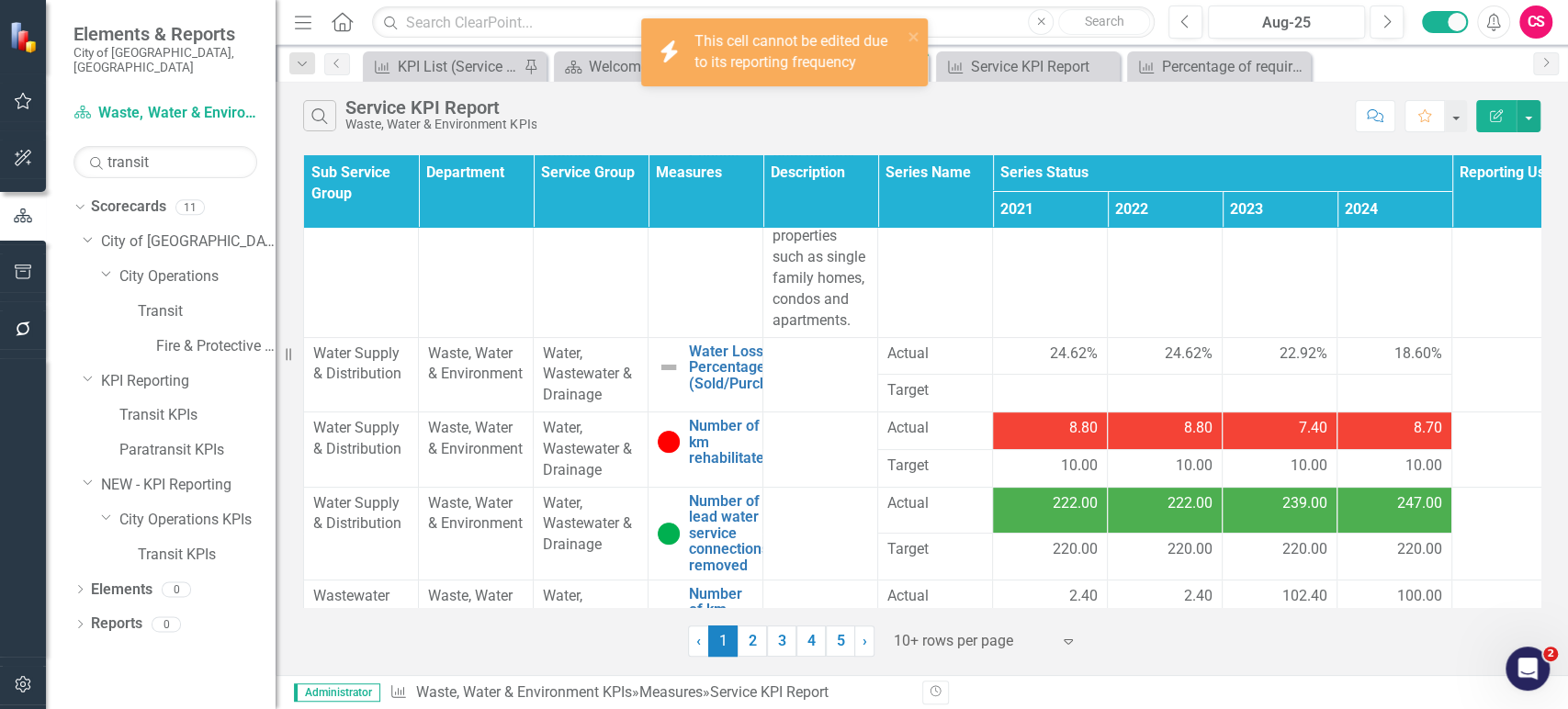
click at [1162, 432] on div "8.80" at bounding box center [1164, 429] width 95 height 21
click at [1286, 423] on div "7.40" at bounding box center [1279, 429] width 95 height 21
click at [1421, 424] on span "8.70" at bounding box center [1427, 429] width 28 height 21
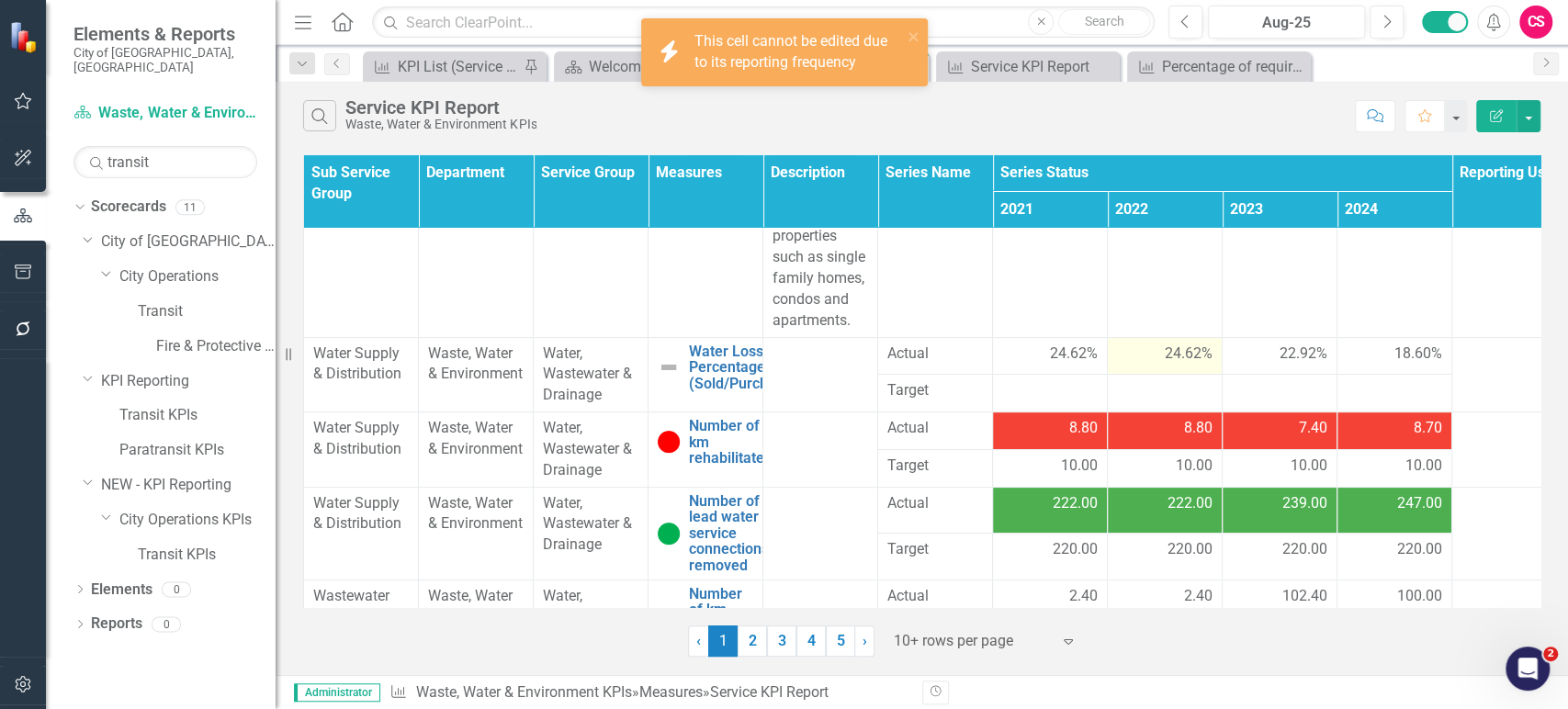
scroll to position [0, 0]
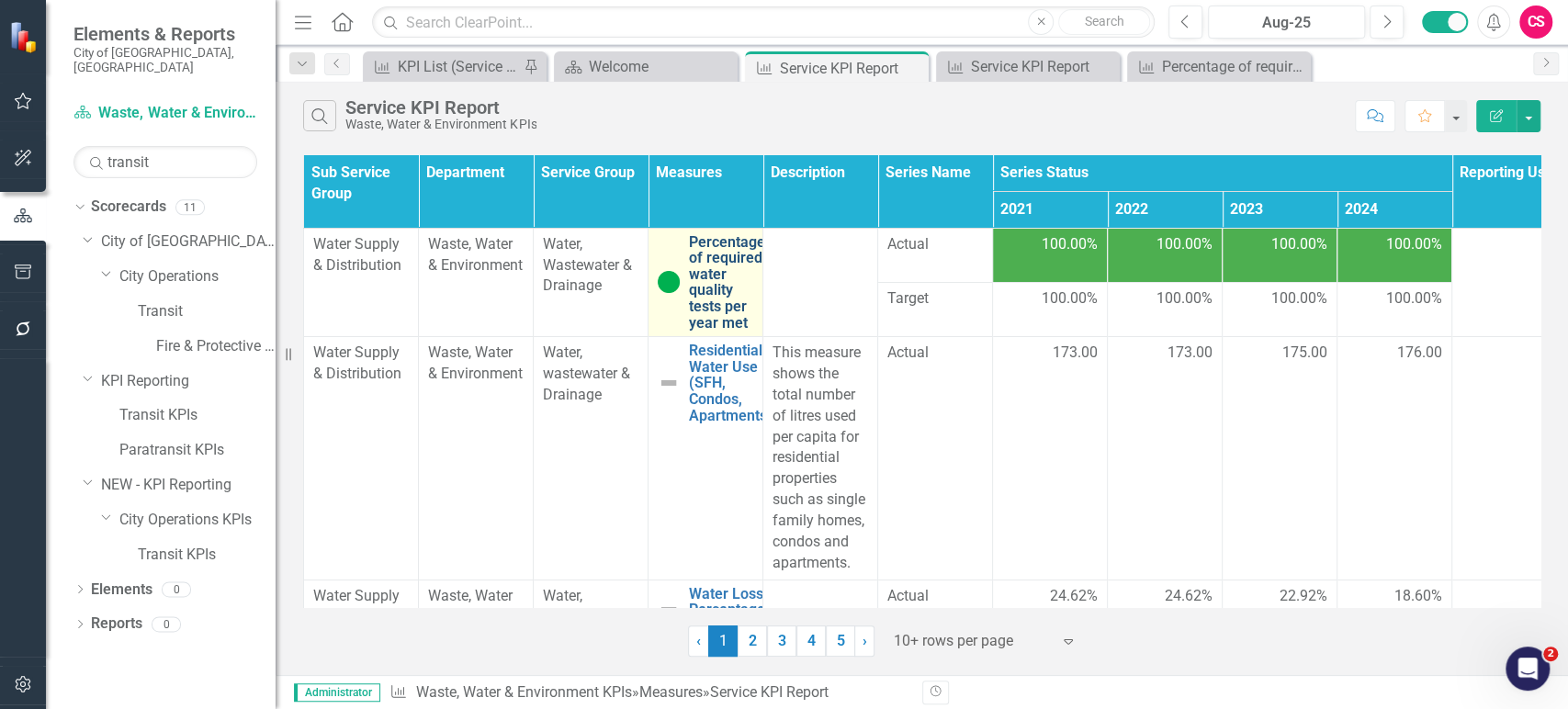
click at [712, 303] on link "Percentage of required water quality tests per year met" at bounding box center [727, 282] width 77 height 97
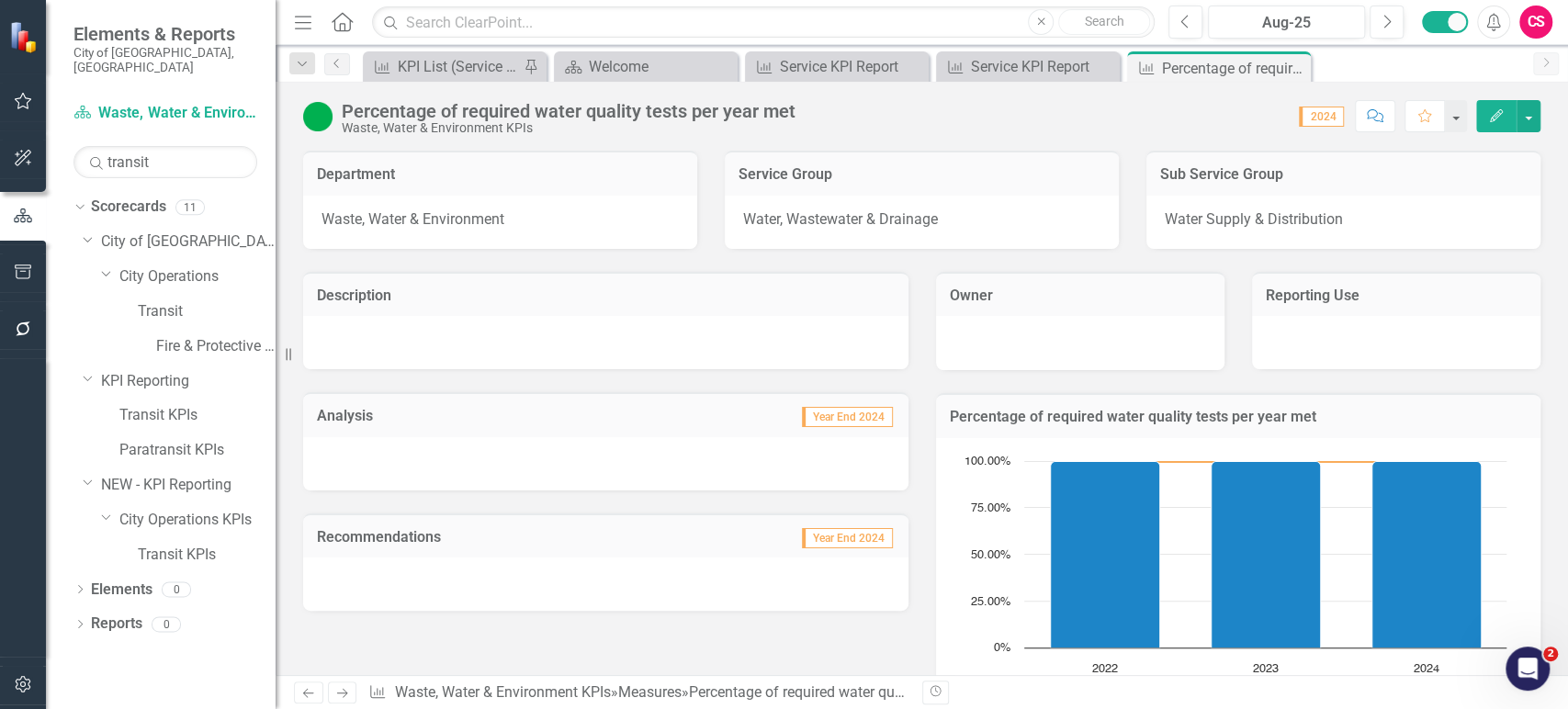
click at [1498, 116] on icon "Edit" at bounding box center [1495, 115] width 16 height 13
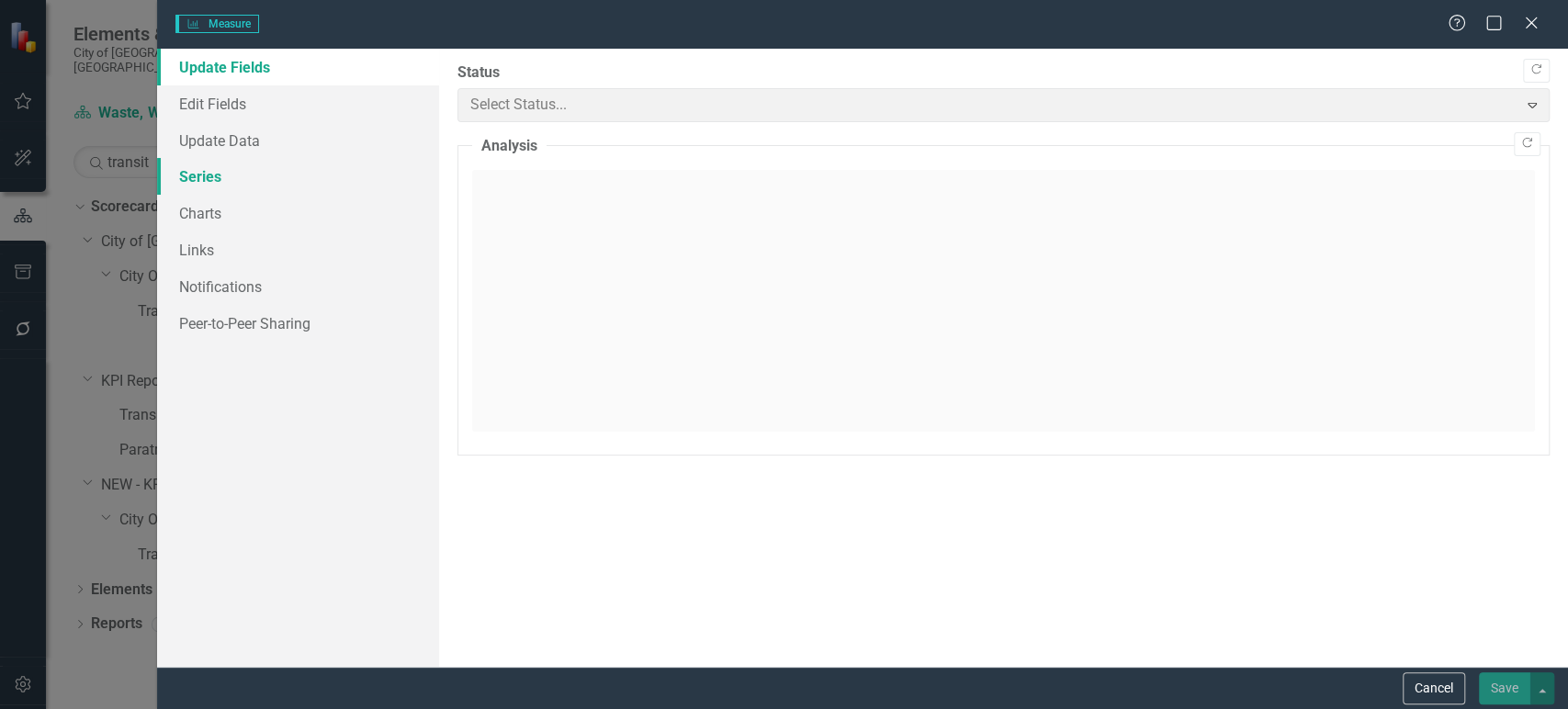
click at [274, 171] on link "Series" at bounding box center [298, 177] width 282 height 37
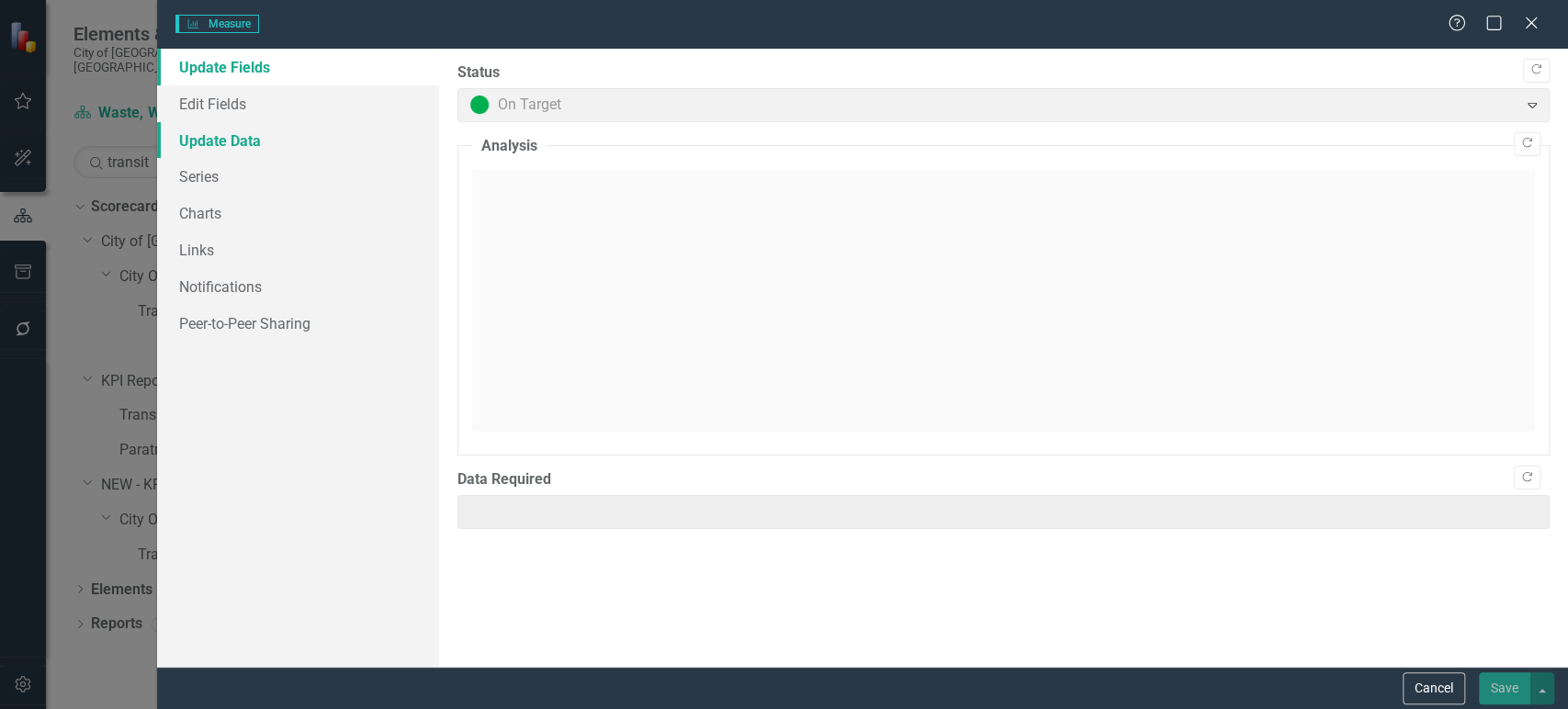
click at [286, 122] on link "Update Data" at bounding box center [298, 141] width 282 height 37
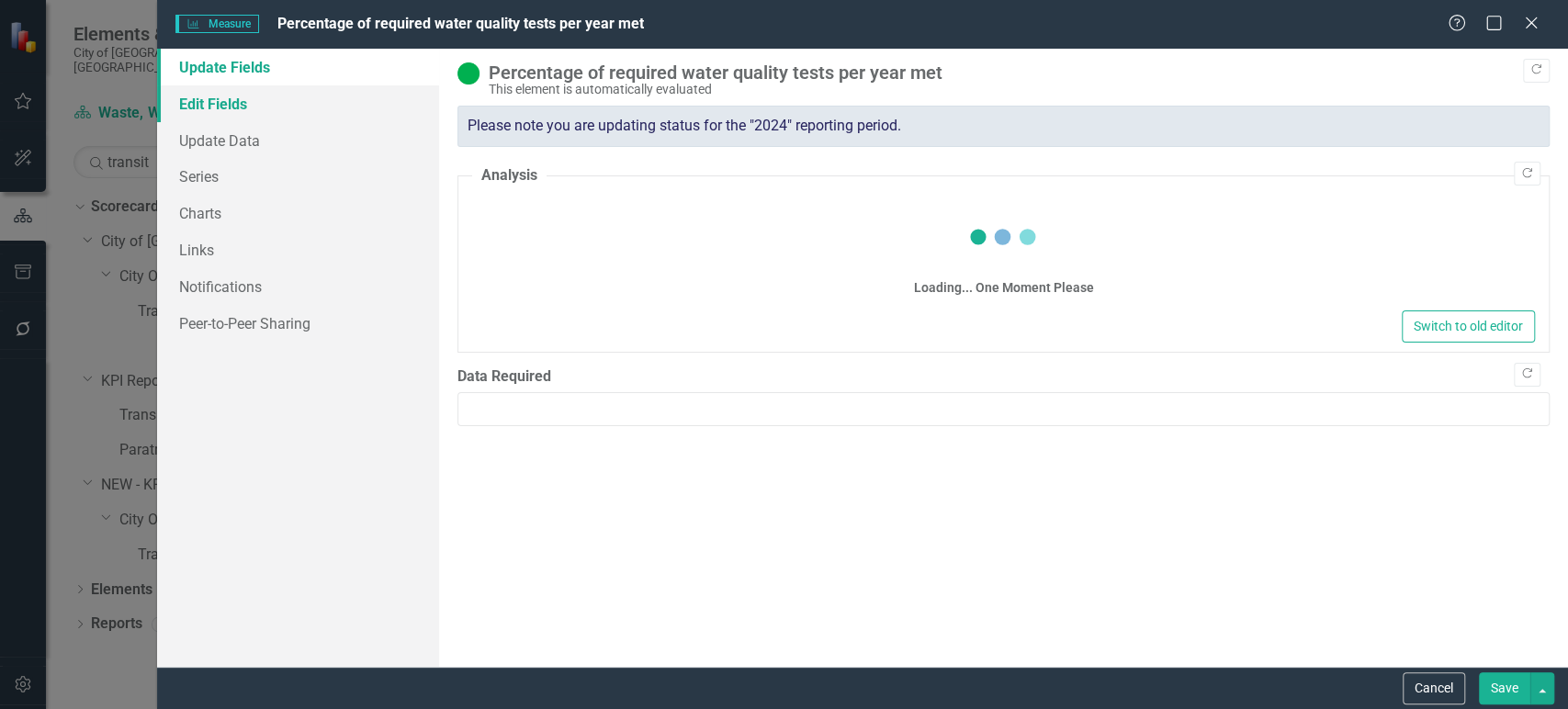
click at [286, 117] on link "Edit Fields" at bounding box center [298, 104] width 282 height 37
click at [272, 109] on link "Edit Fields" at bounding box center [298, 104] width 282 height 37
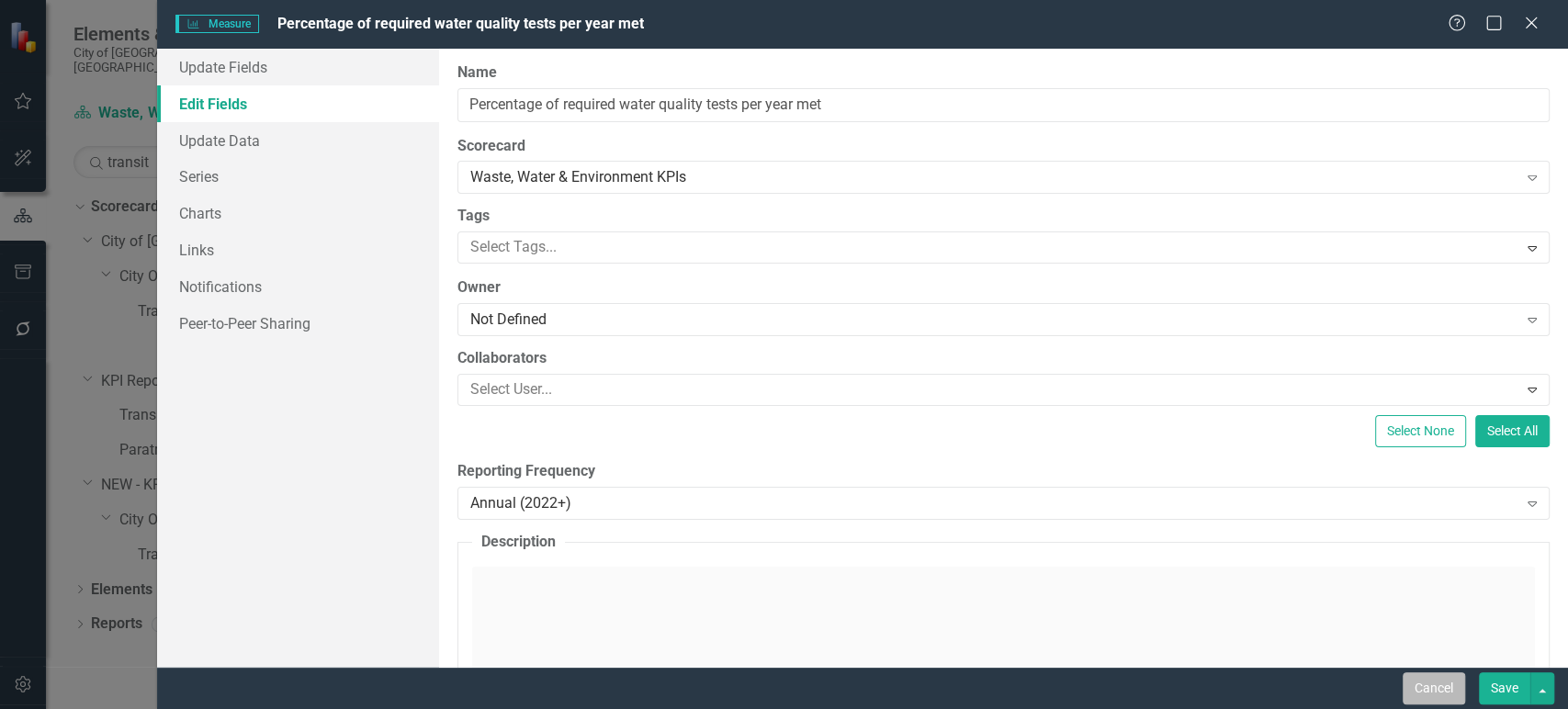
click at [1421, 687] on button "Cancel" at bounding box center [1433, 688] width 62 height 32
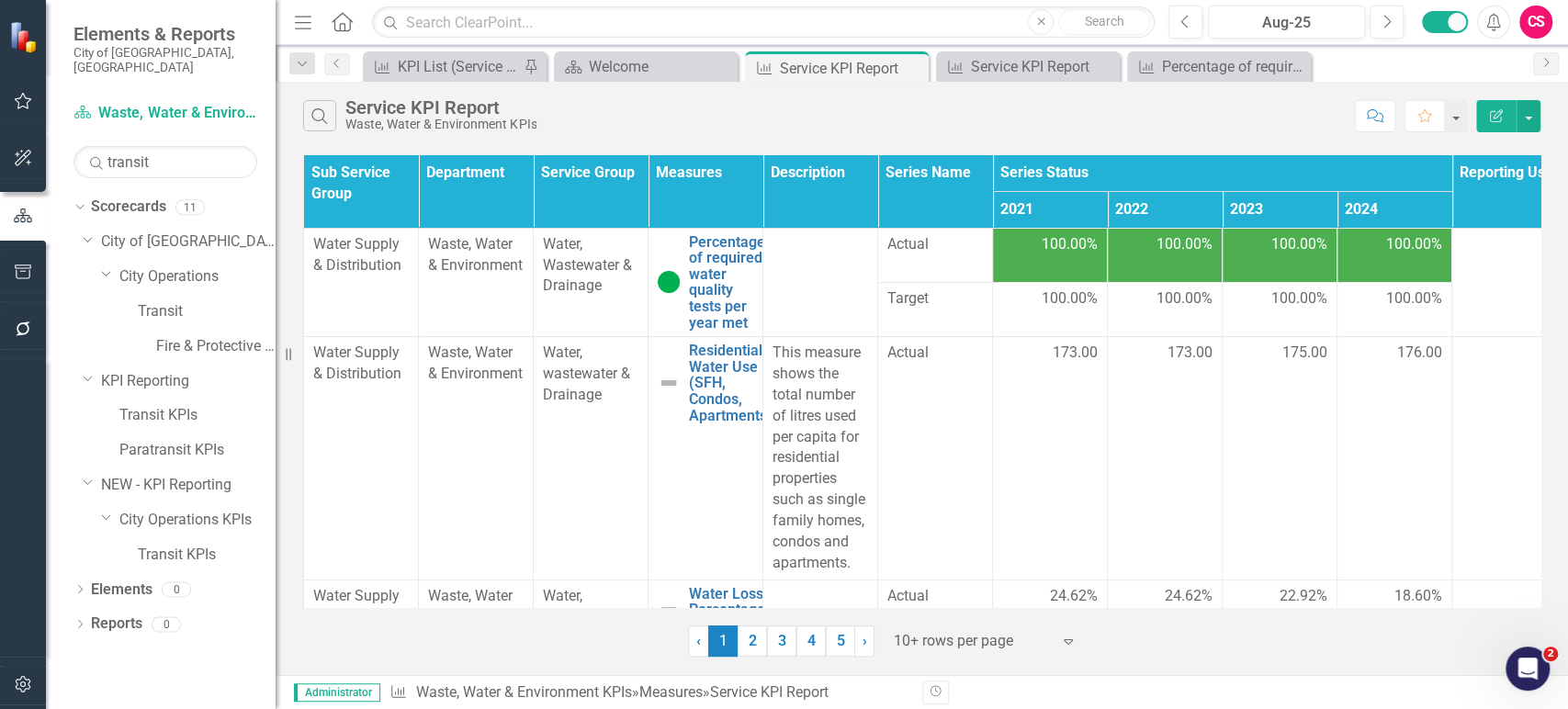
click at [1500, 117] on icon "Edit Report" at bounding box center [1495, 115] width 16 height 13
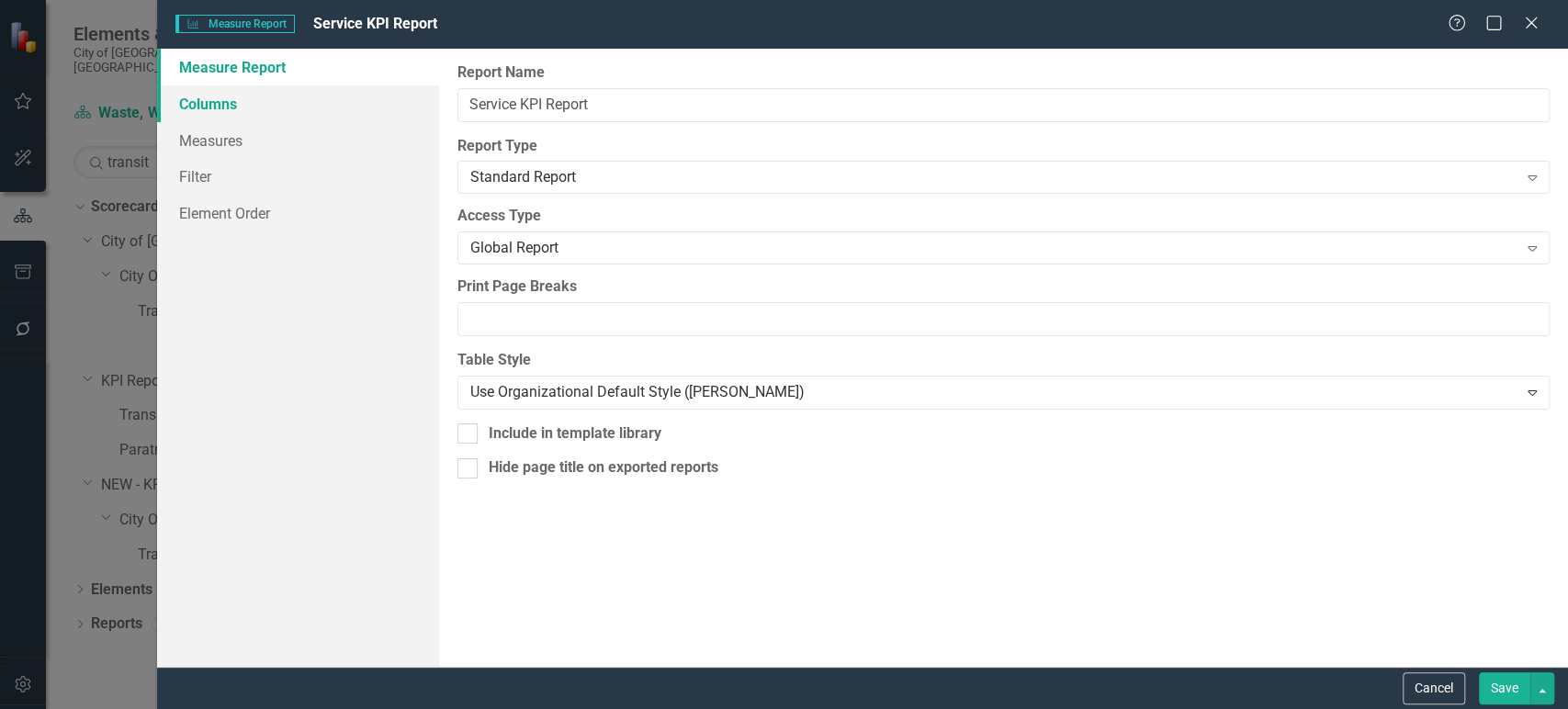
click at [322, 106] on link "Columns" at bounding box center [298, 104] width 282 height 37
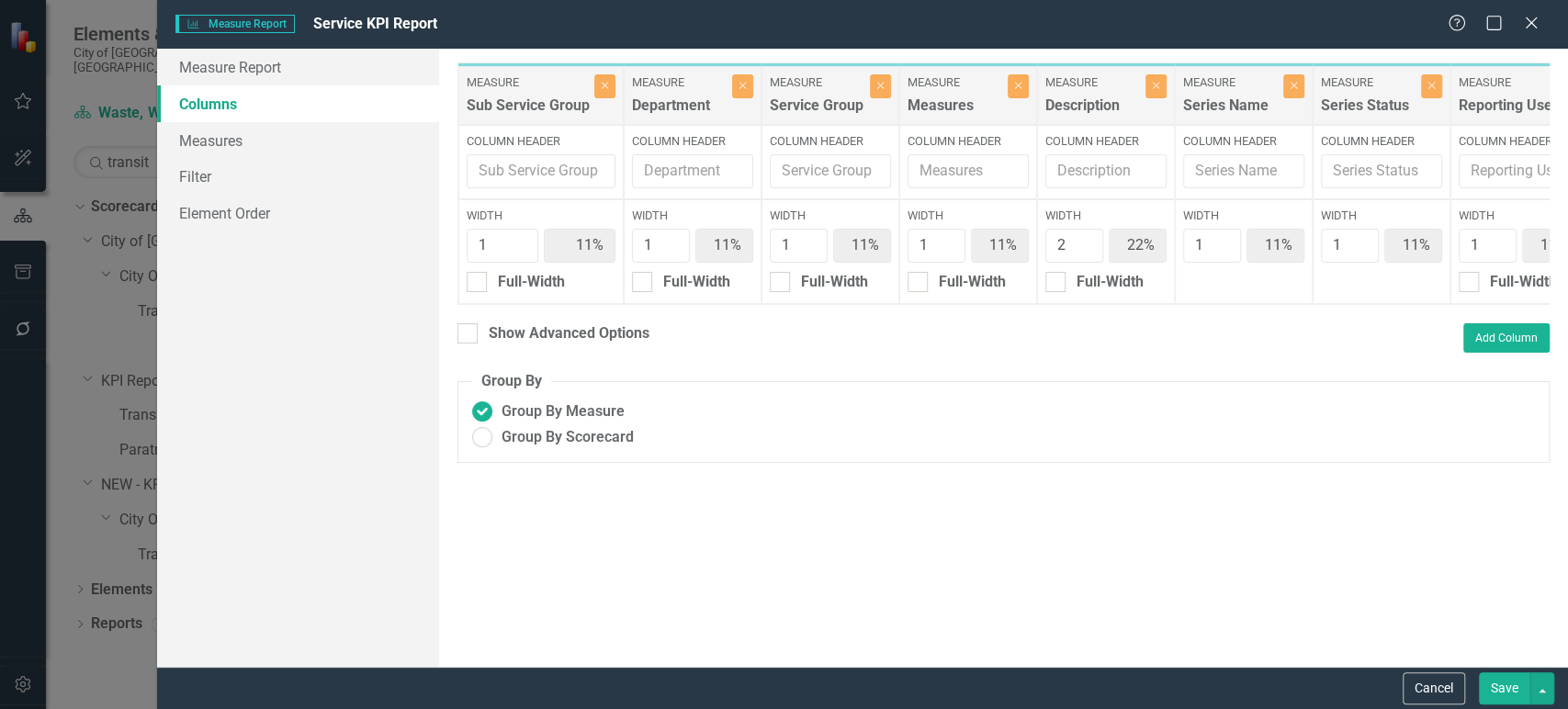
click at [469, 349] on div "Show Advanced Options" at bounding box center [553, 336] width 192 height 25
click at [469, 335] on input "Show Advanced Options" at bounding box center [463, 329] width 12 height 12
checkbox input "true"
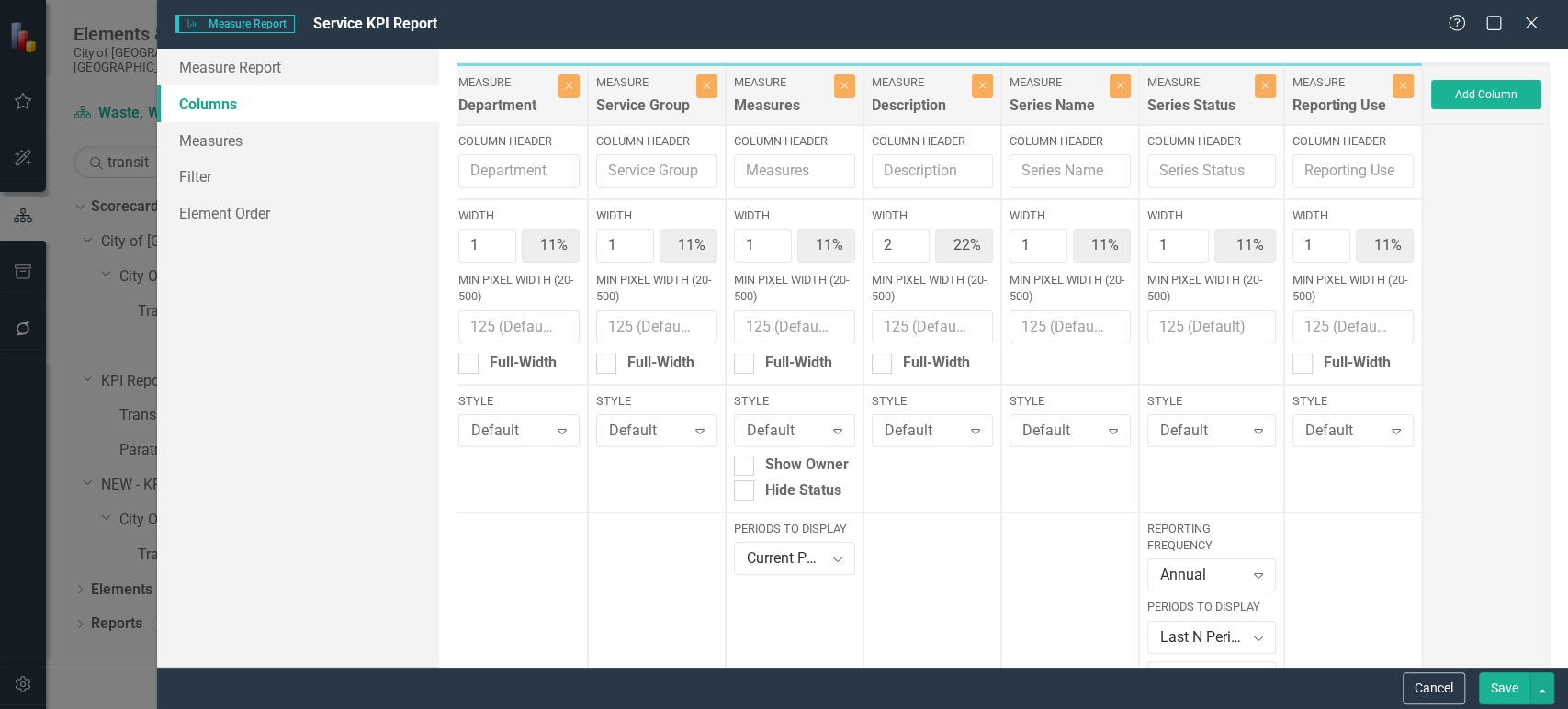
scroll to position [324, 0]
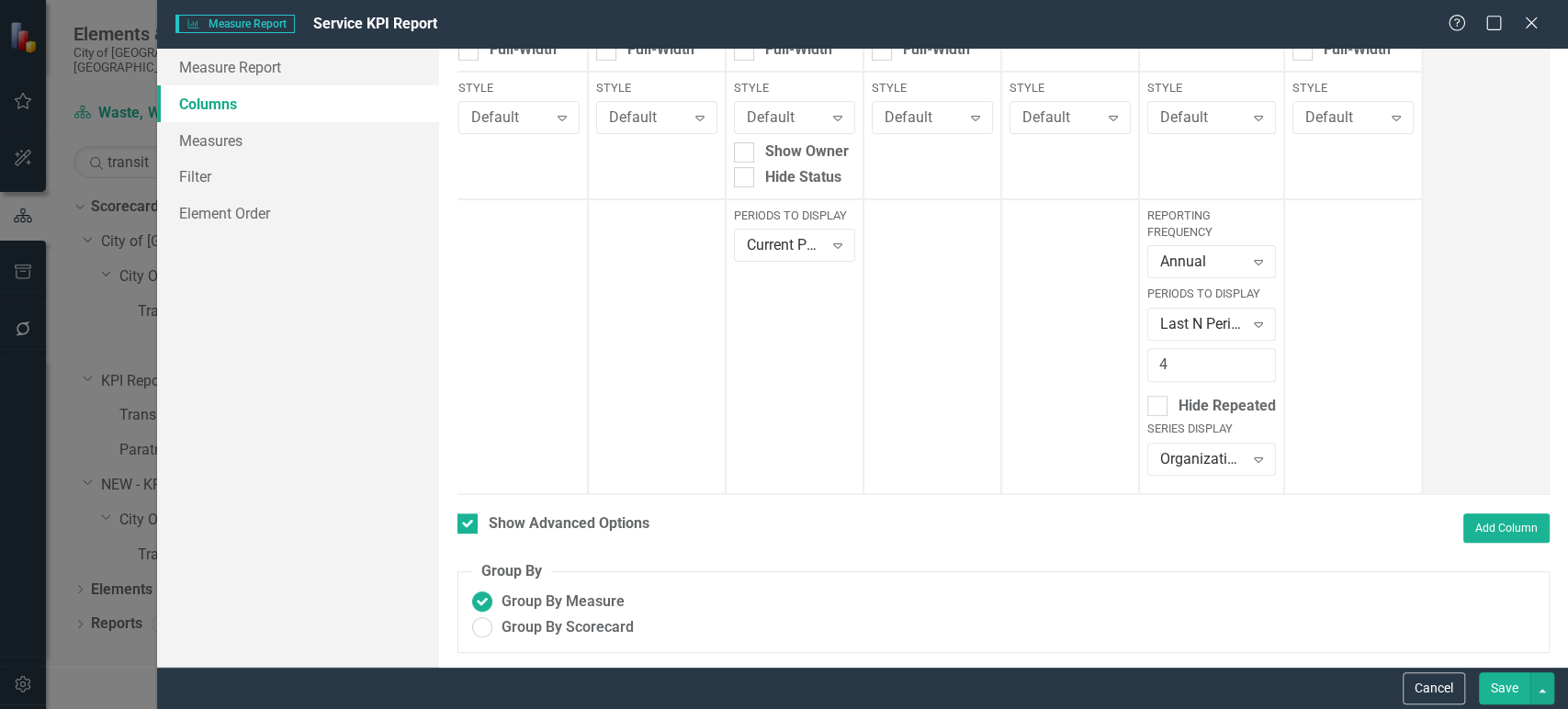
click at [1191, 251] on div "Annual" at bounding box center [1201, 262] width 83 height 21
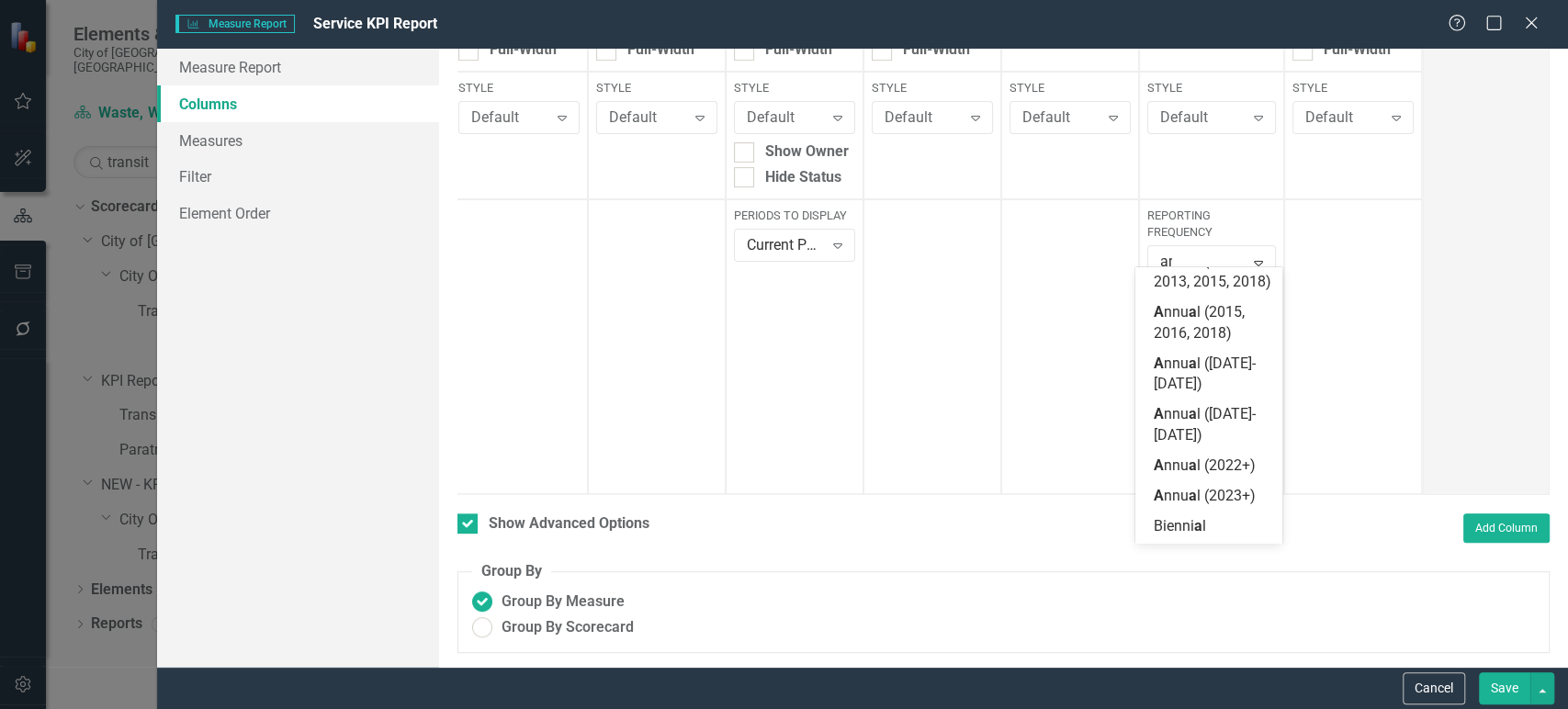
scroll to position [0, 0]
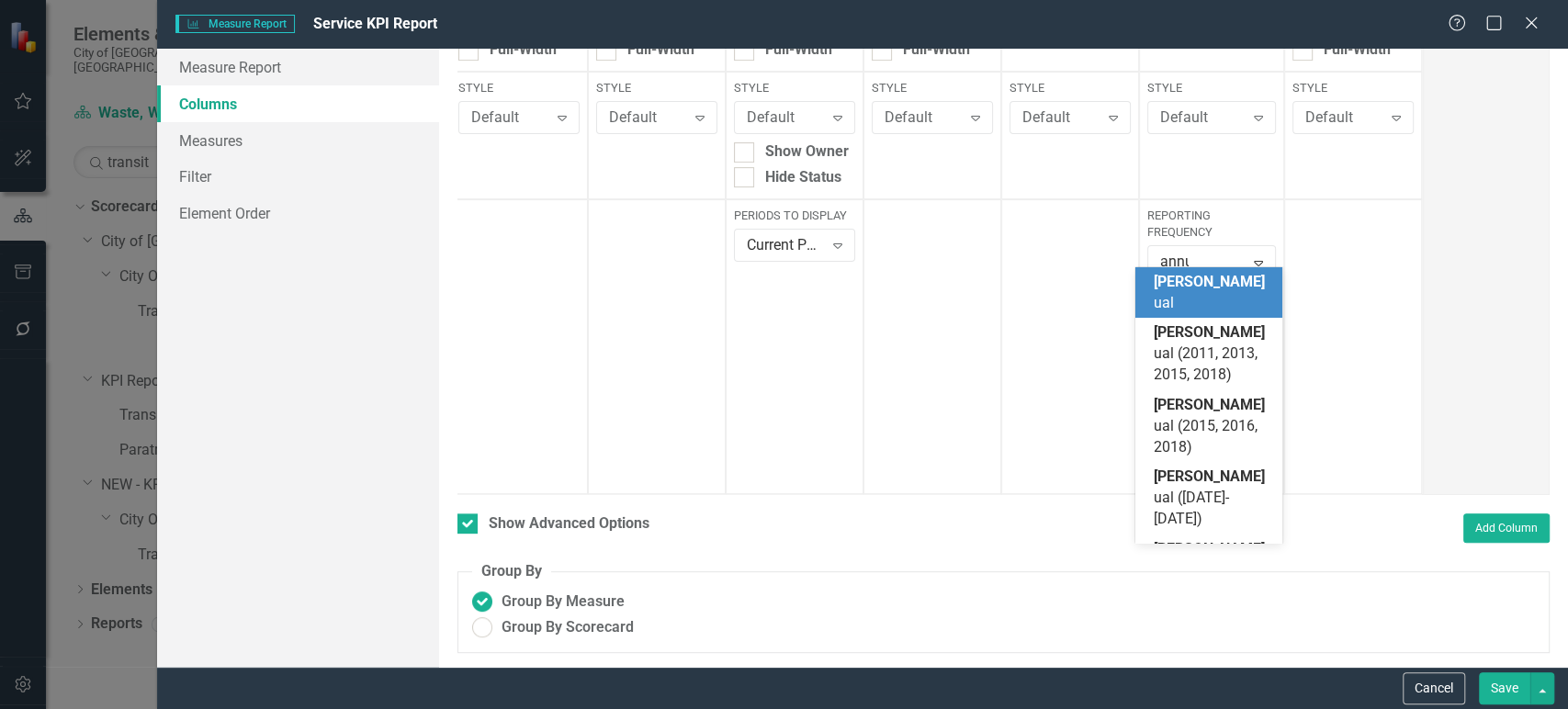
type input "annual"
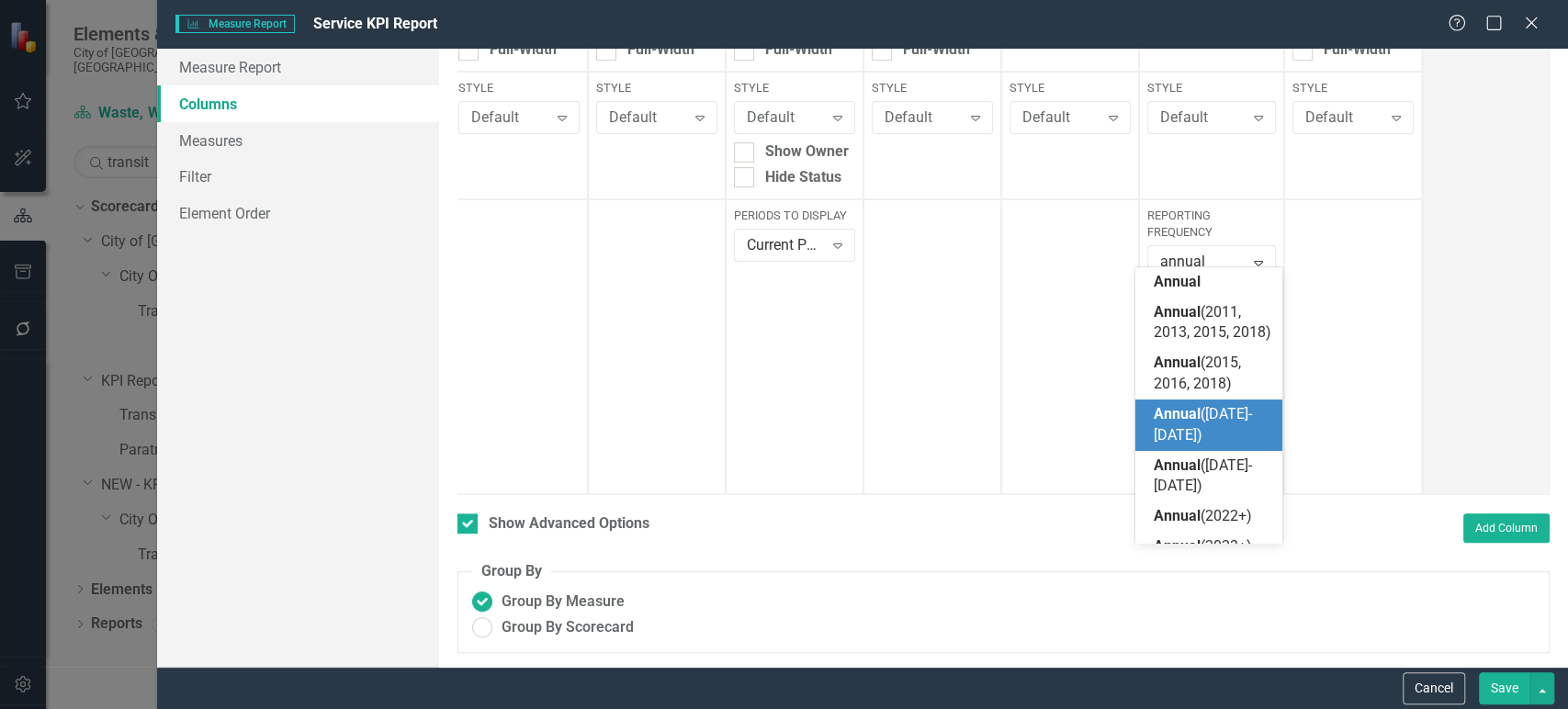
scroll to position [40, 0]
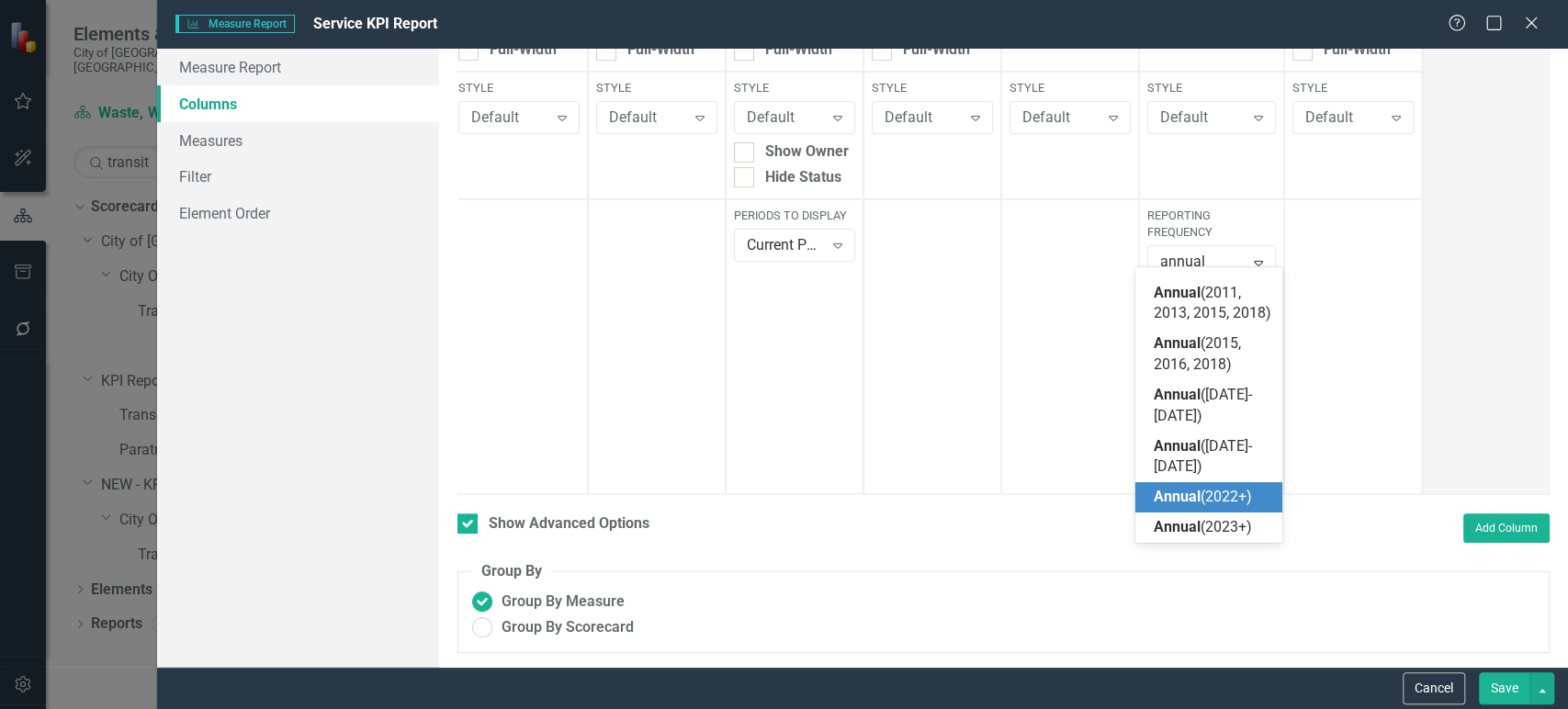
click at [1176, 490] on span "Annual" at bounding box center [1177, 497] width 47 height 17
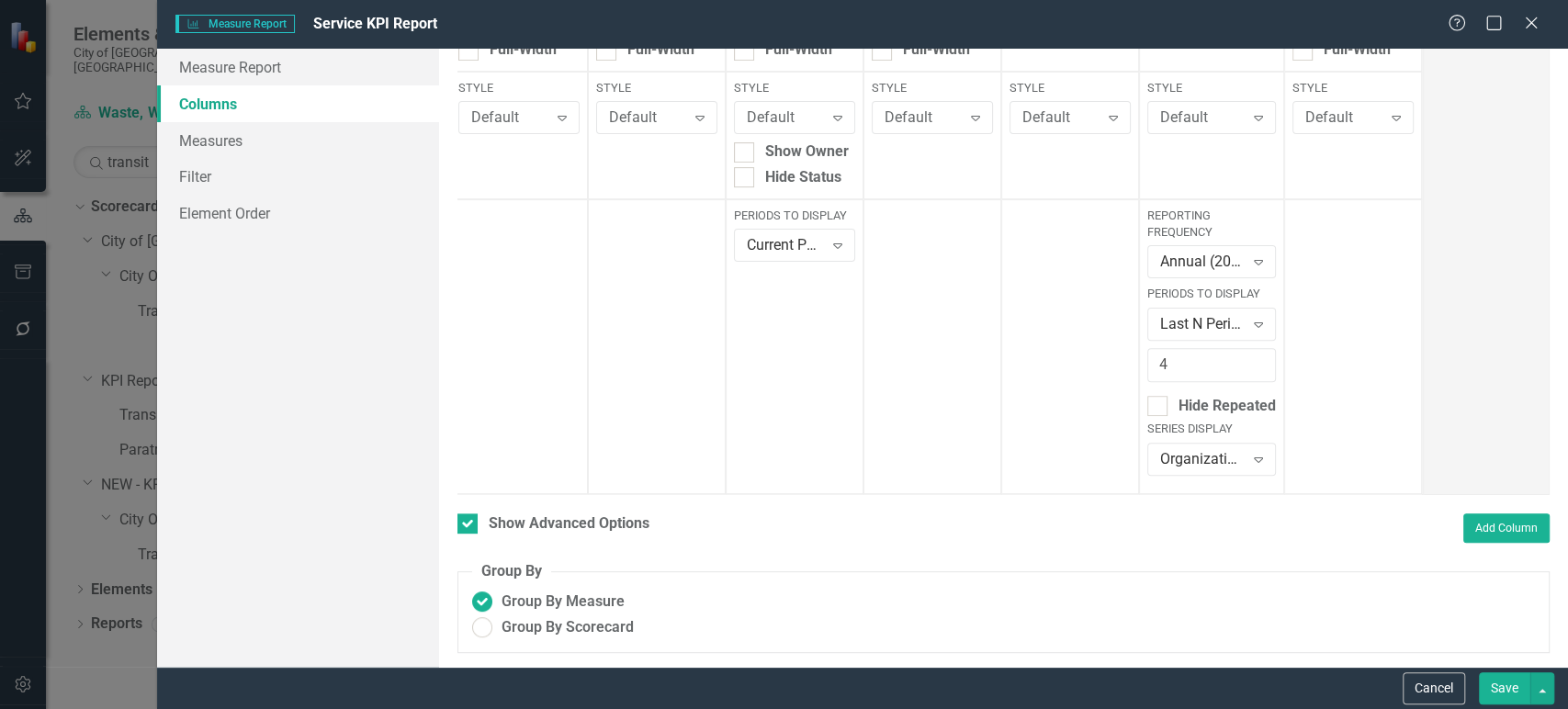
click at [1506, 681] on button "Save" at bounding box center [1504, 688] width 51 height 32
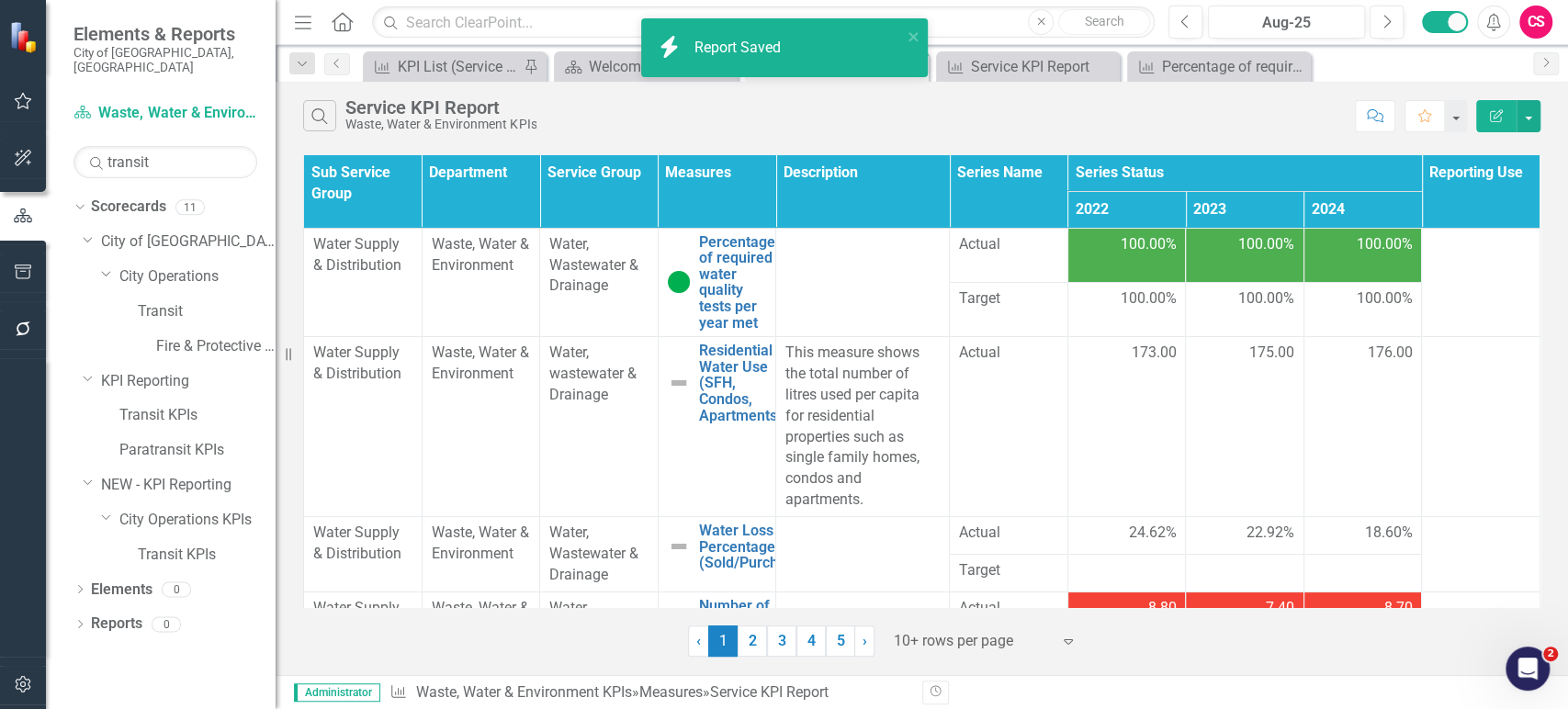
click at [1111, 257] on td "100.00%" at bounding box center [1127, 255] width 118 height 54
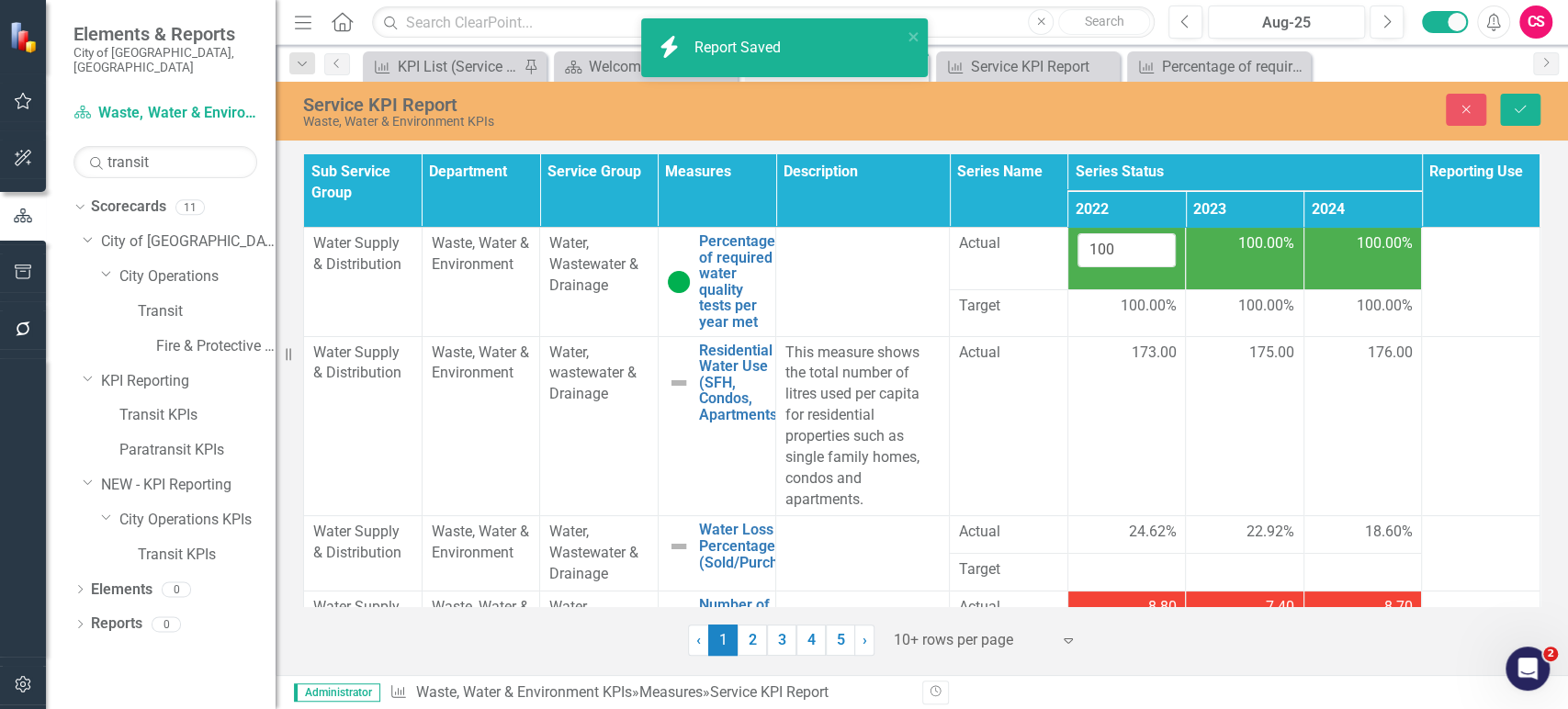
click at [1208, 250] on div "100.00%" at bounding box center [1244, 243] width 99 height 21
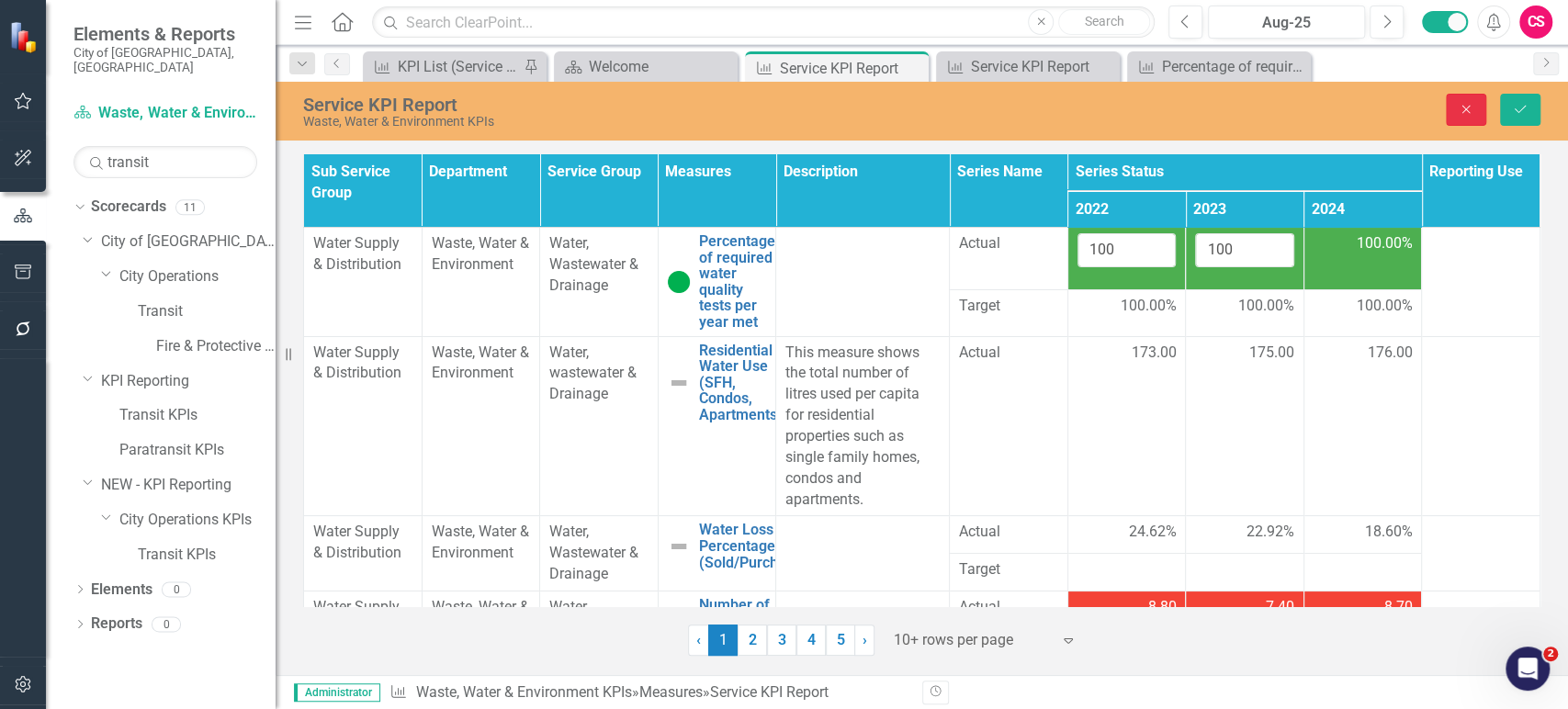
click at [1465, 105] on icon "Close" at bounding box center [1465, 109] width 16 height 13
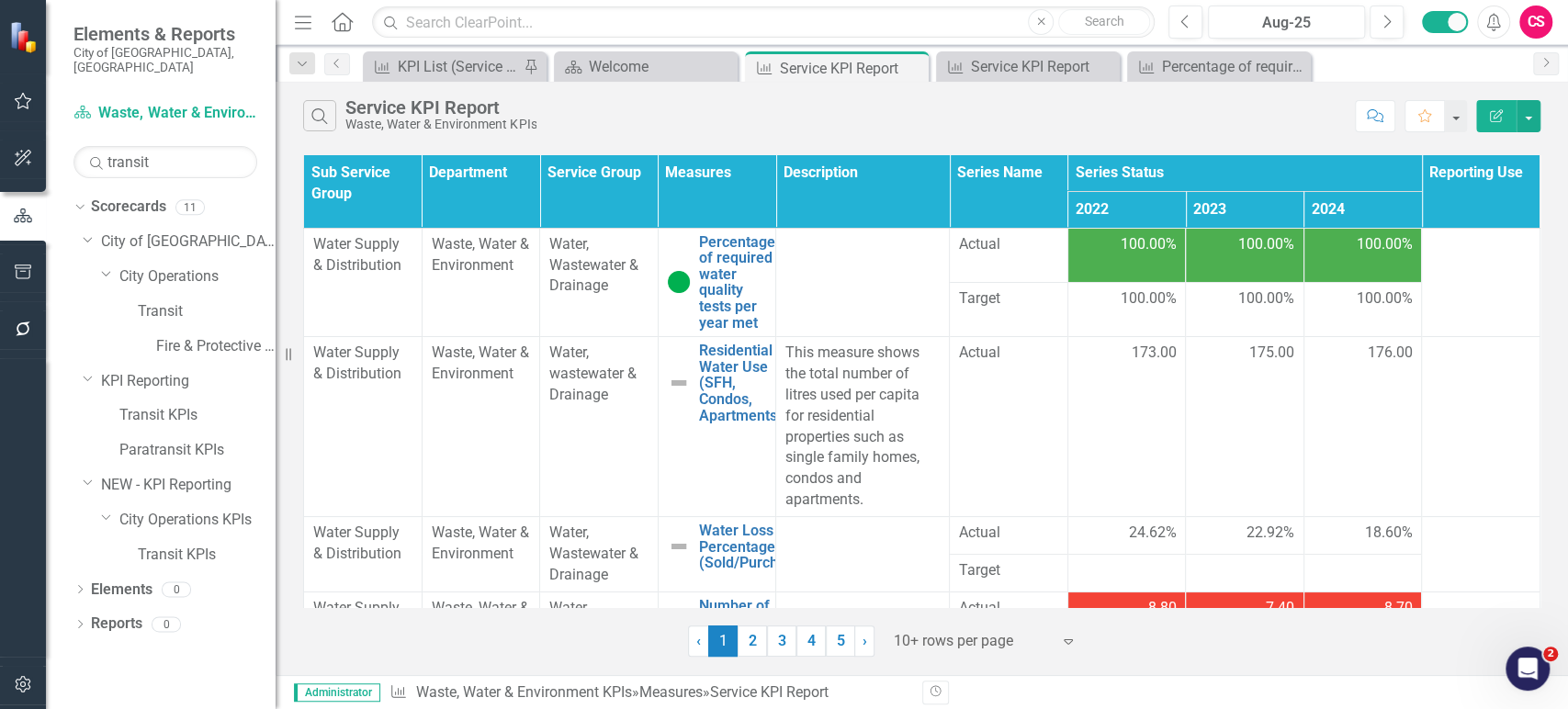
click at [1500, 108] on button "Edit Report" at bounding box center [1496, 115] width 41 height 32
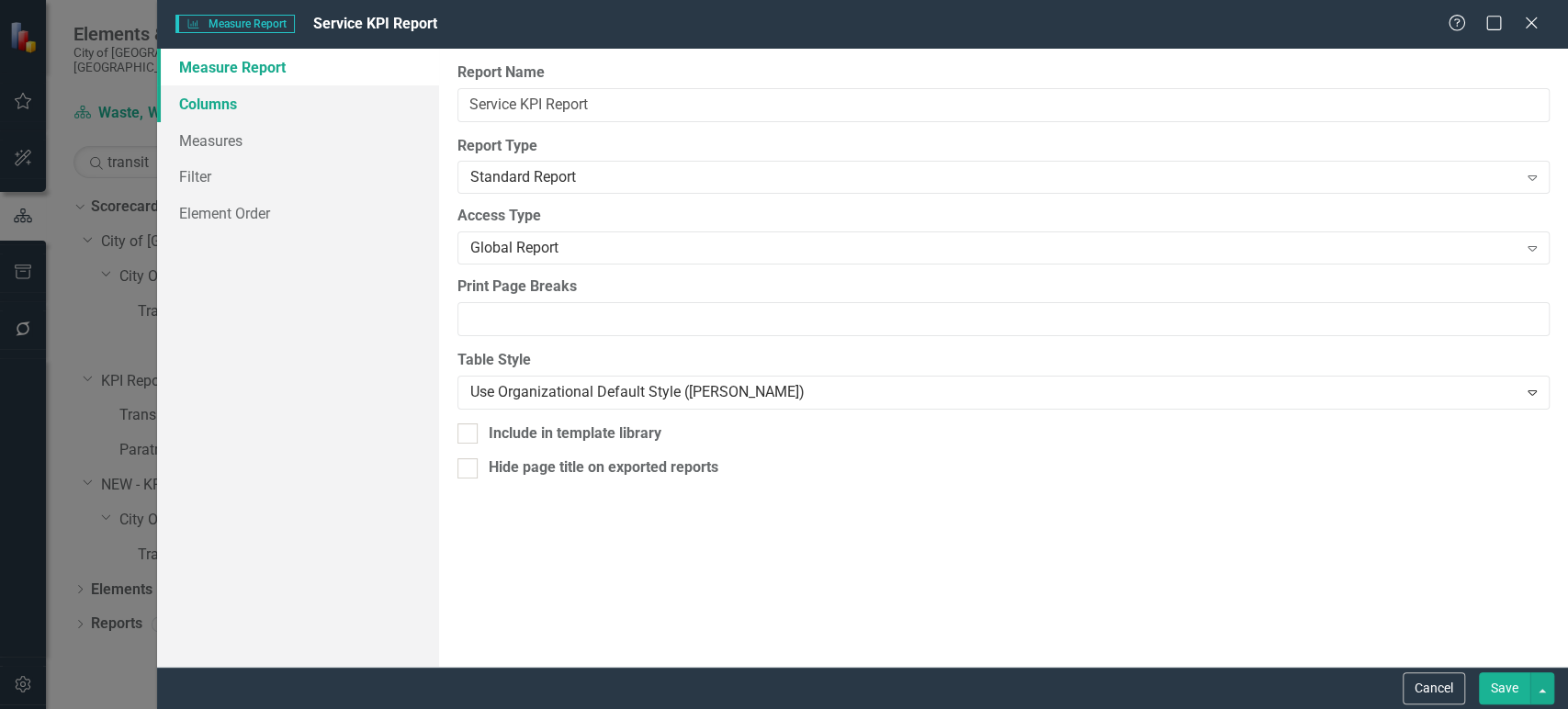
click at [250, 102] on link "Columns" at bounding box center [298, 104] width 282 height 37
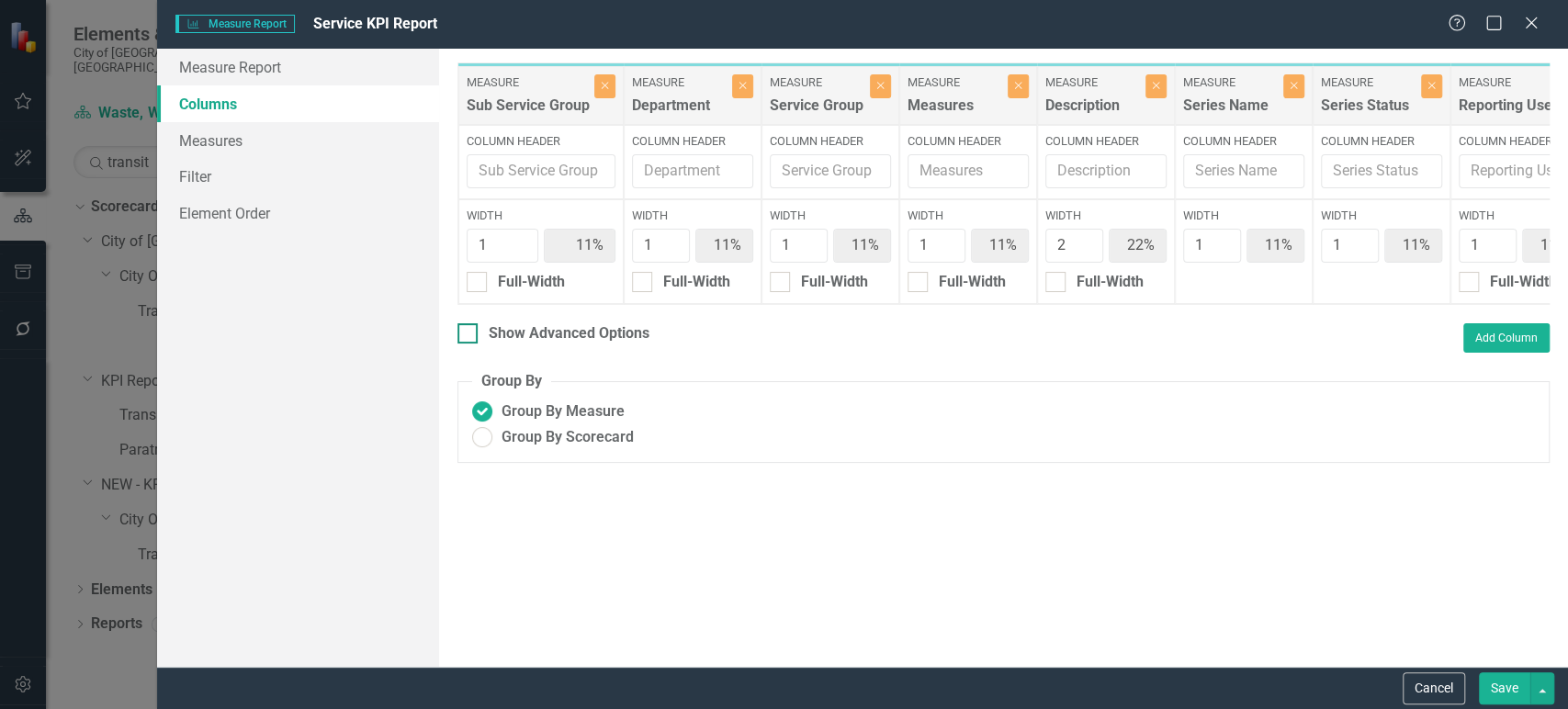
click at [573, 344] on div "Show Advanced Options" at bounding box center [569, 334] width 161 height 21
click at [470, 335] on input "Show Advanced Options" at bounding box center [463, 329] width 12 height 12
checkbox input "true"
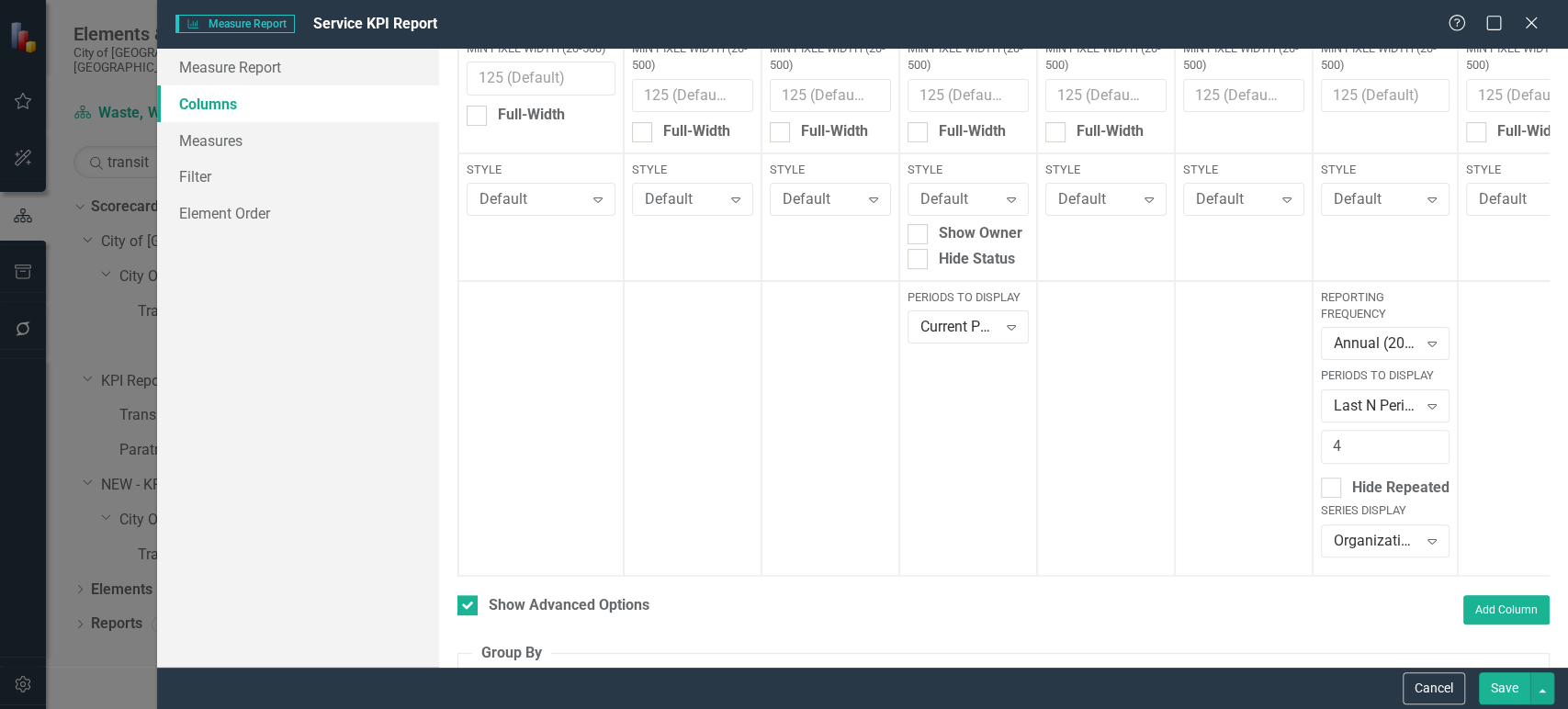
scroll to position [233, 0]
click at [1410, 343] on div "Annual (2022+)" at bounding box center [1375, 342] width 83 height 21
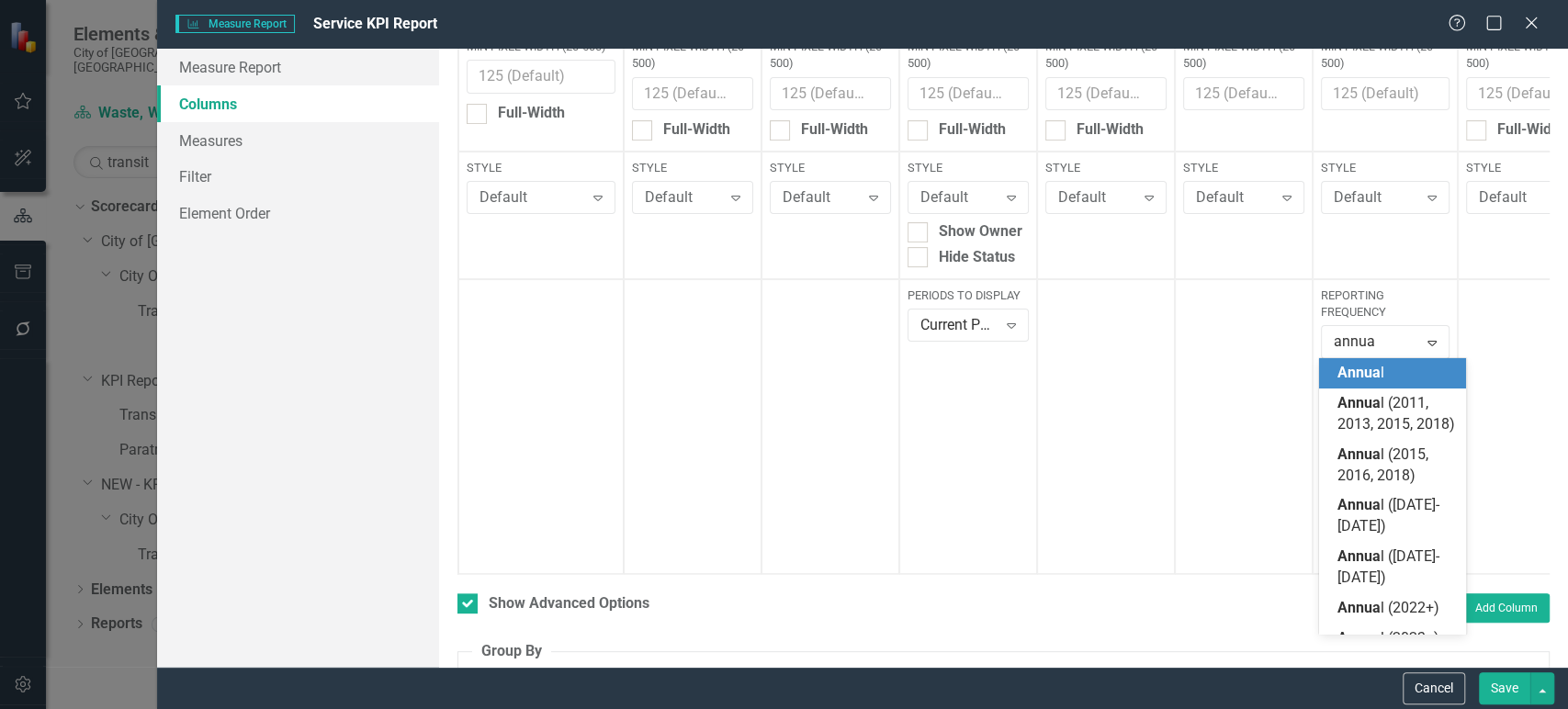
type input "annual"
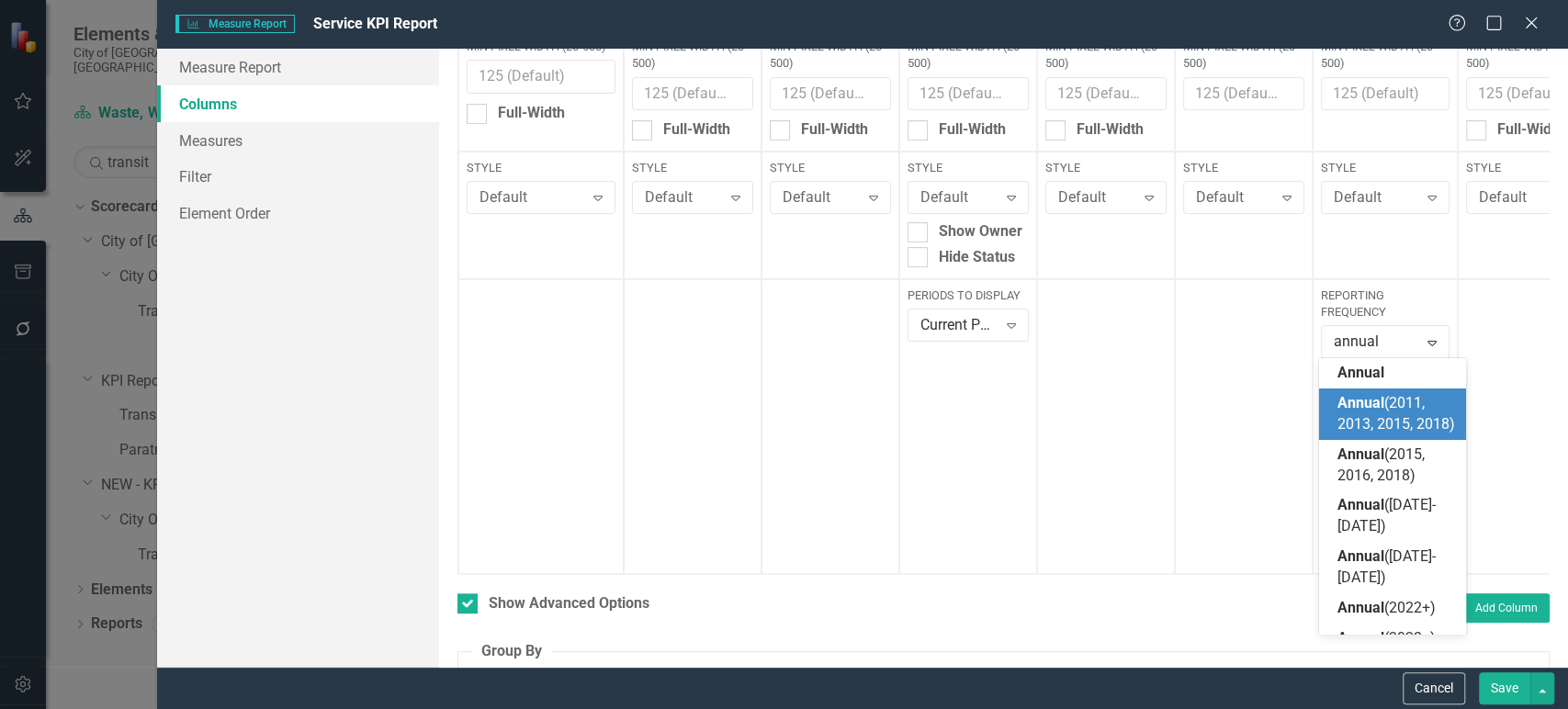
scroll to position [40, 0]
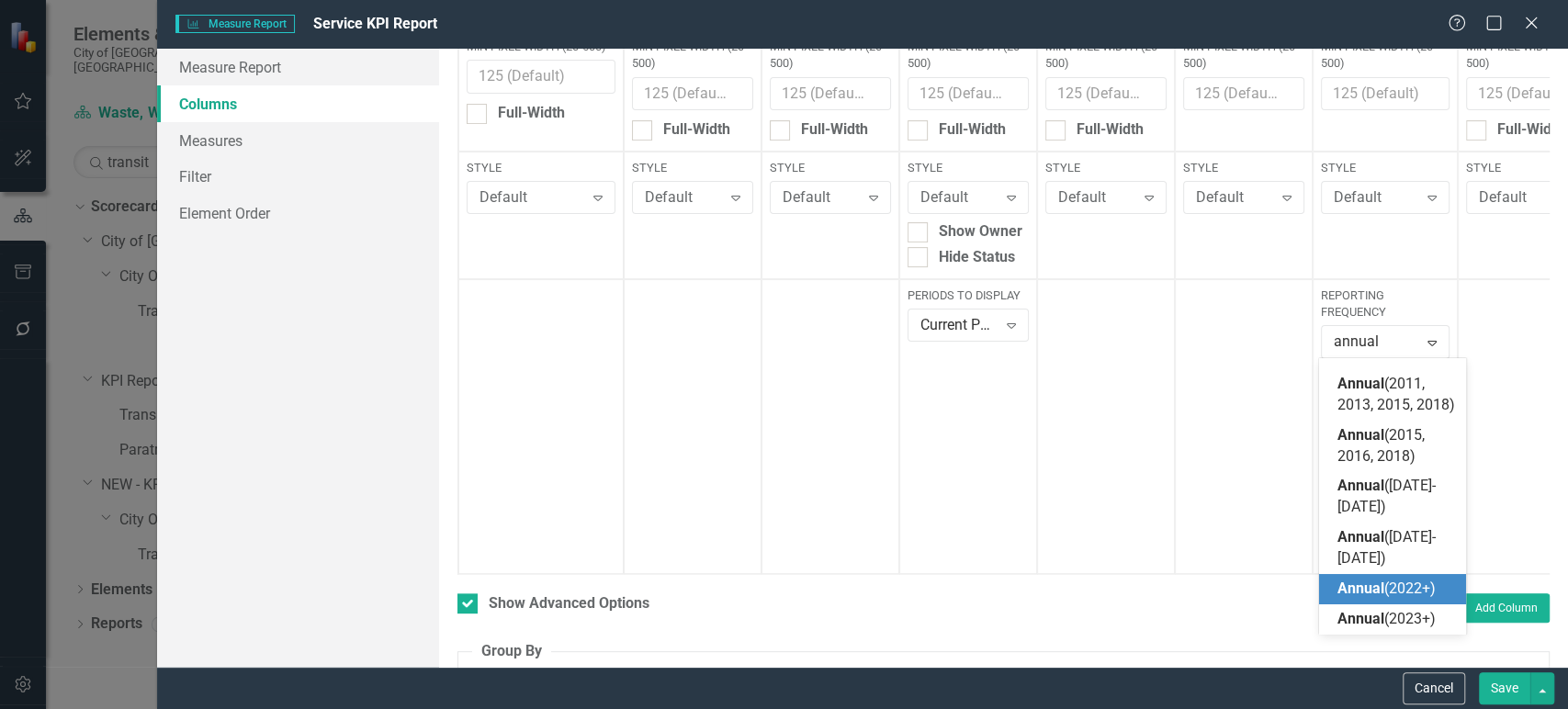
click at [1366, 586] on span "Annual" at bounding box center [1360, 588] width 47 height 17
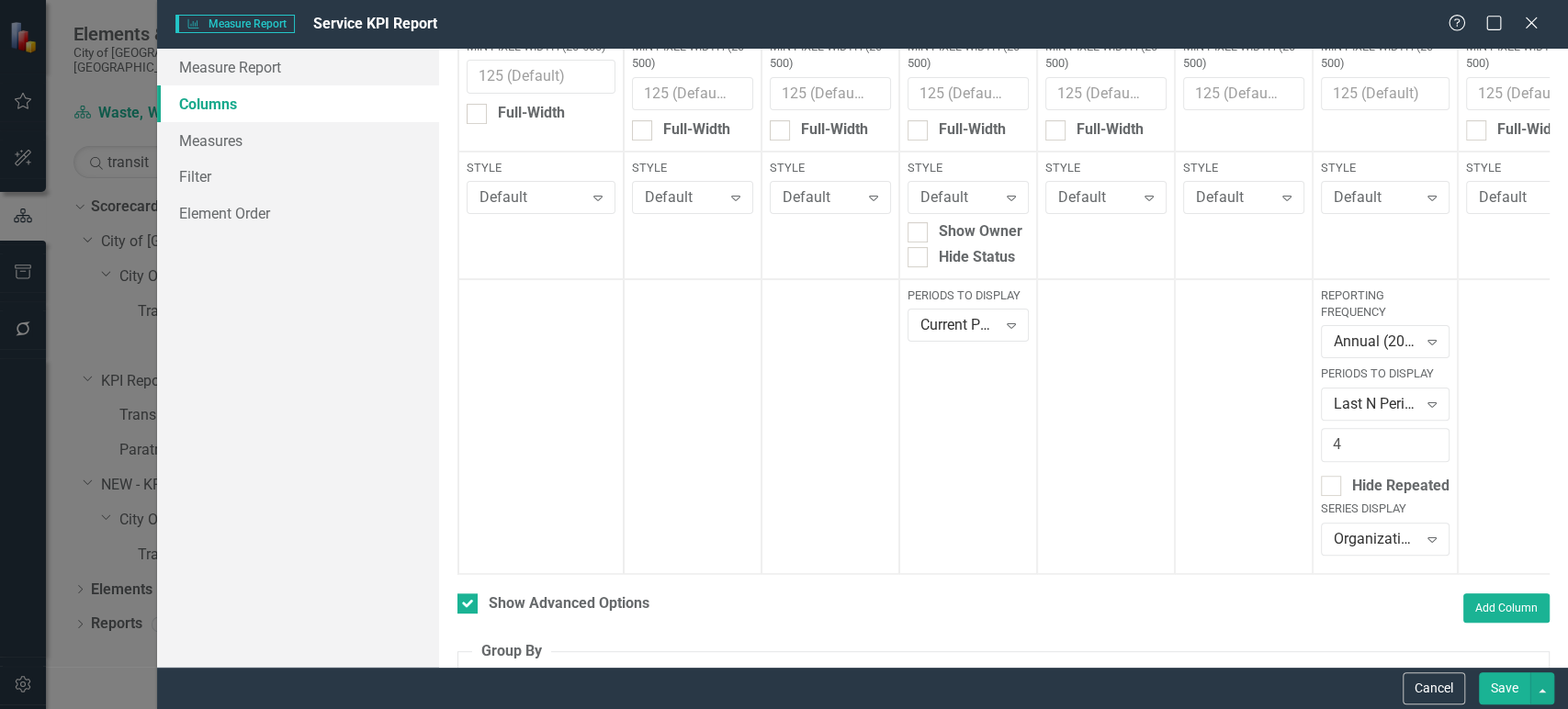
click at [1502, 682] on button "Save" at bounding box center [1504, 688] width 51 height 32
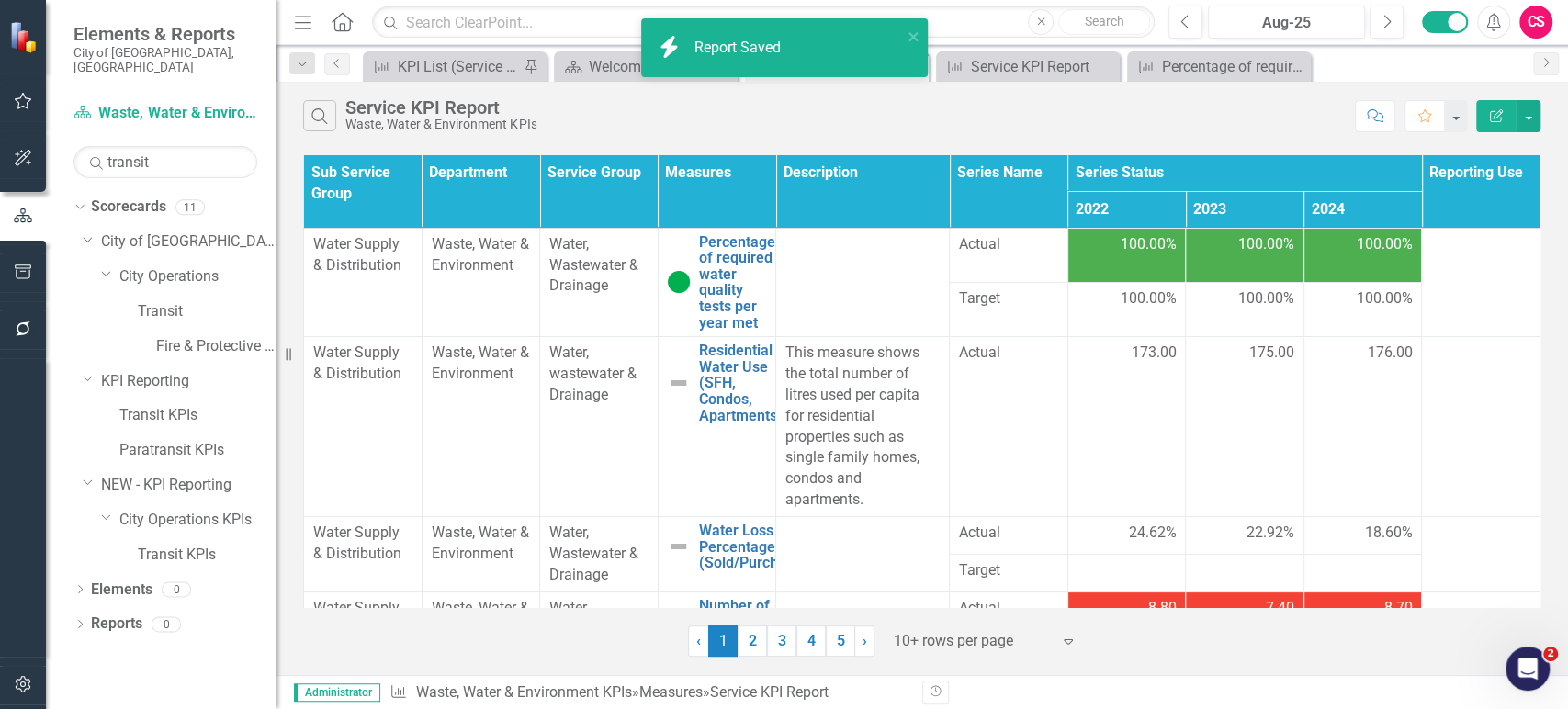
click at [34, 690] on button "button" at bounding box center [23, 685] width 42 height 39
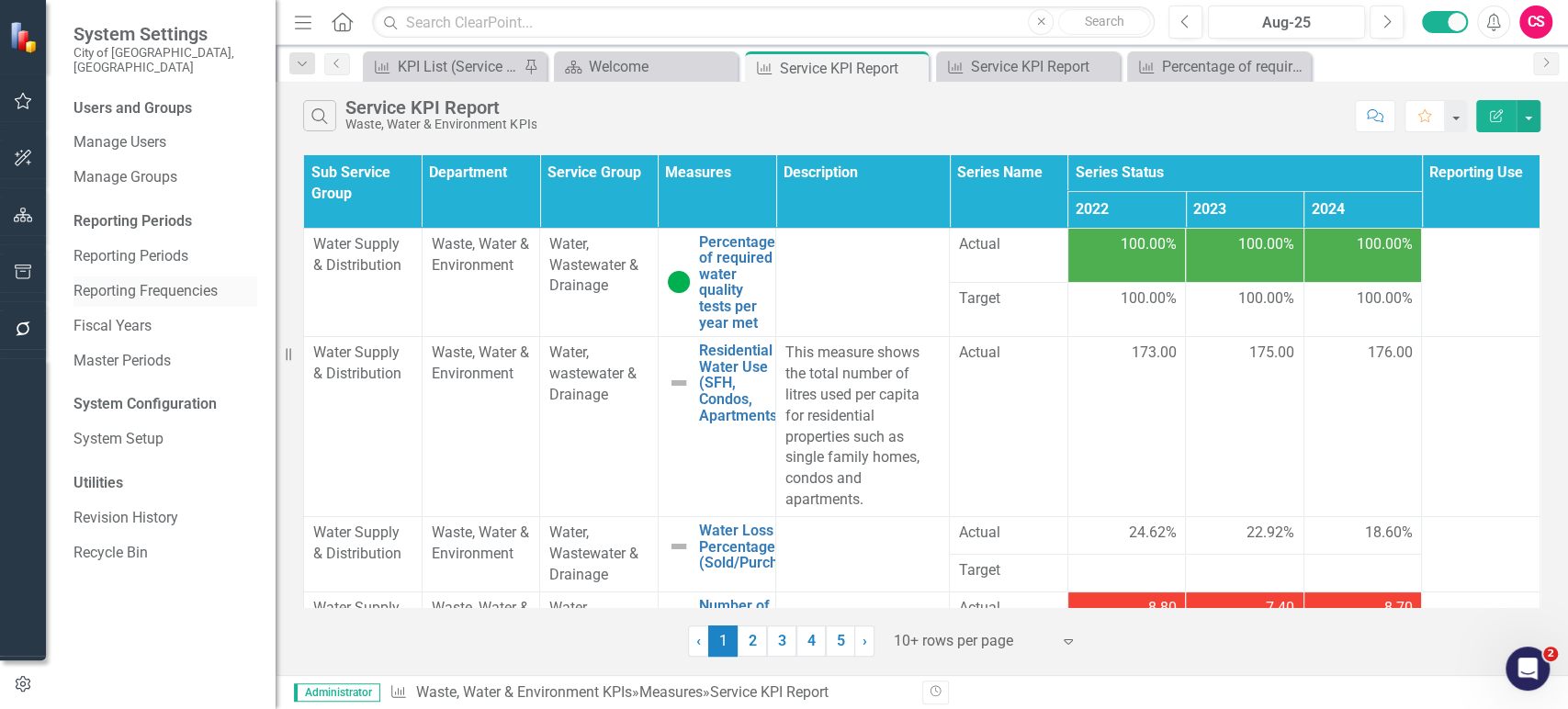
click at [137, 281] on link "Reporting Frequencies" at bounding box center [165, 292] width 183 height 21
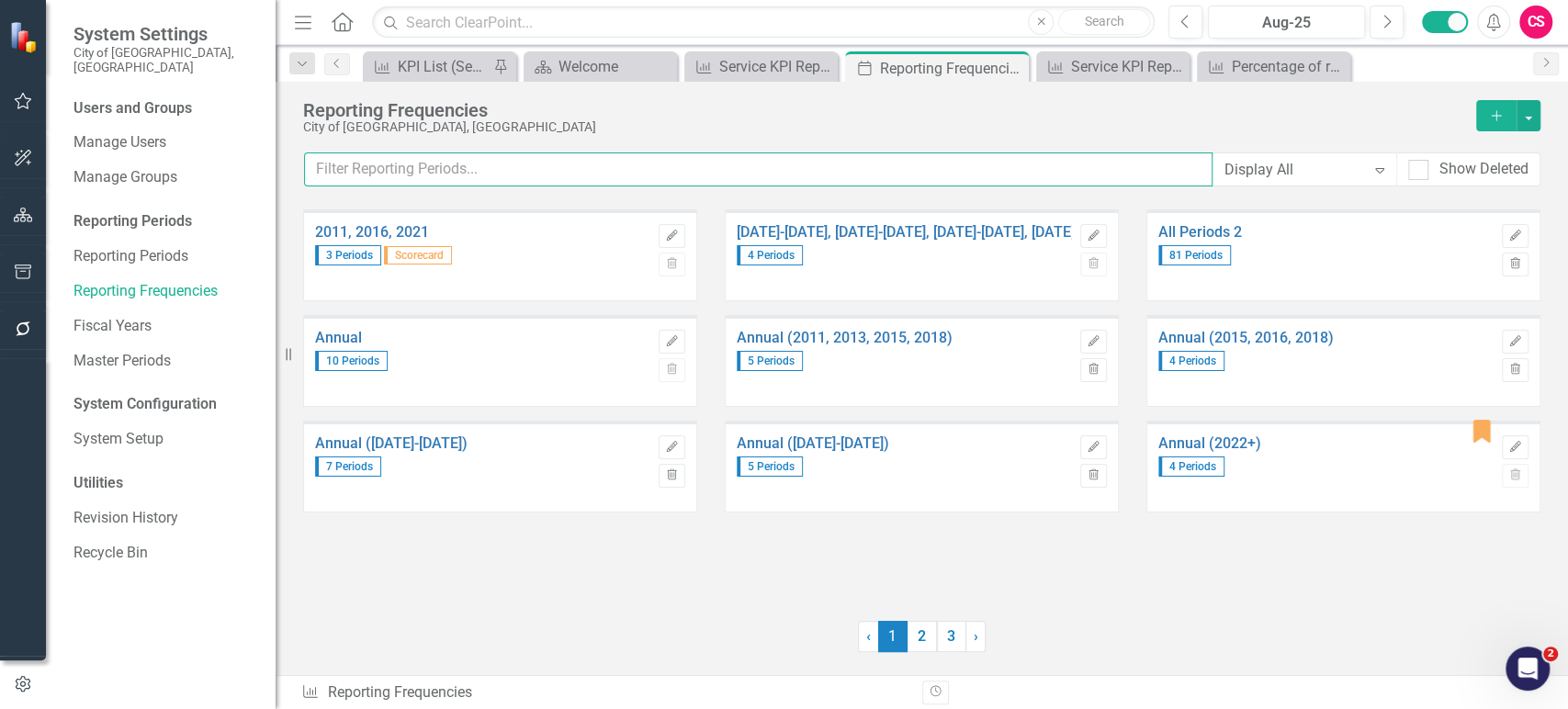
click at [668, 172] on input "text" at bounding box center [758, 169] width 908 height 34
click at [669, 341] on icon "Edit" at bounding box center [671, 340] width 14 height 11
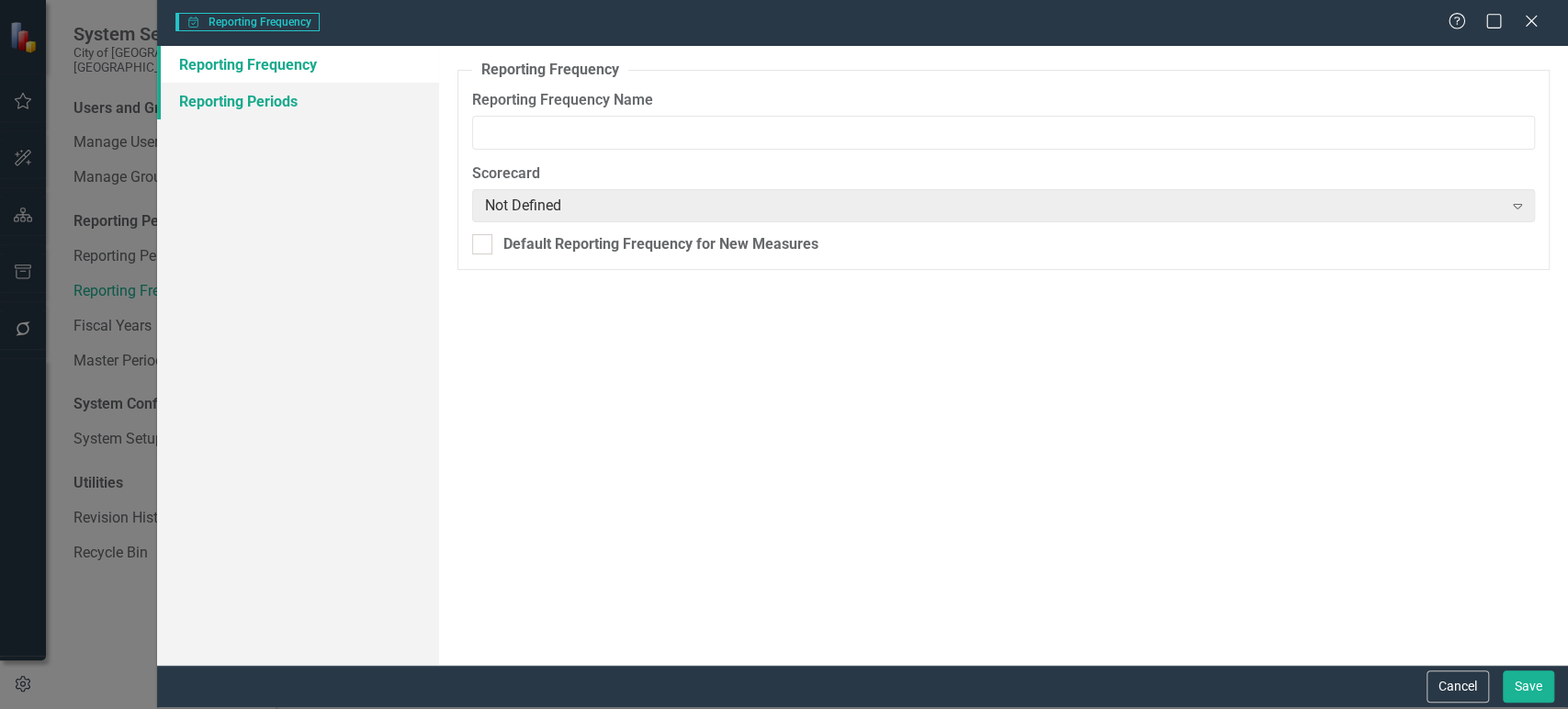
type input "Annual"
click at [316, 92] on link "Reporting Periods" at bounding box center [298, 101] width 282 height 37
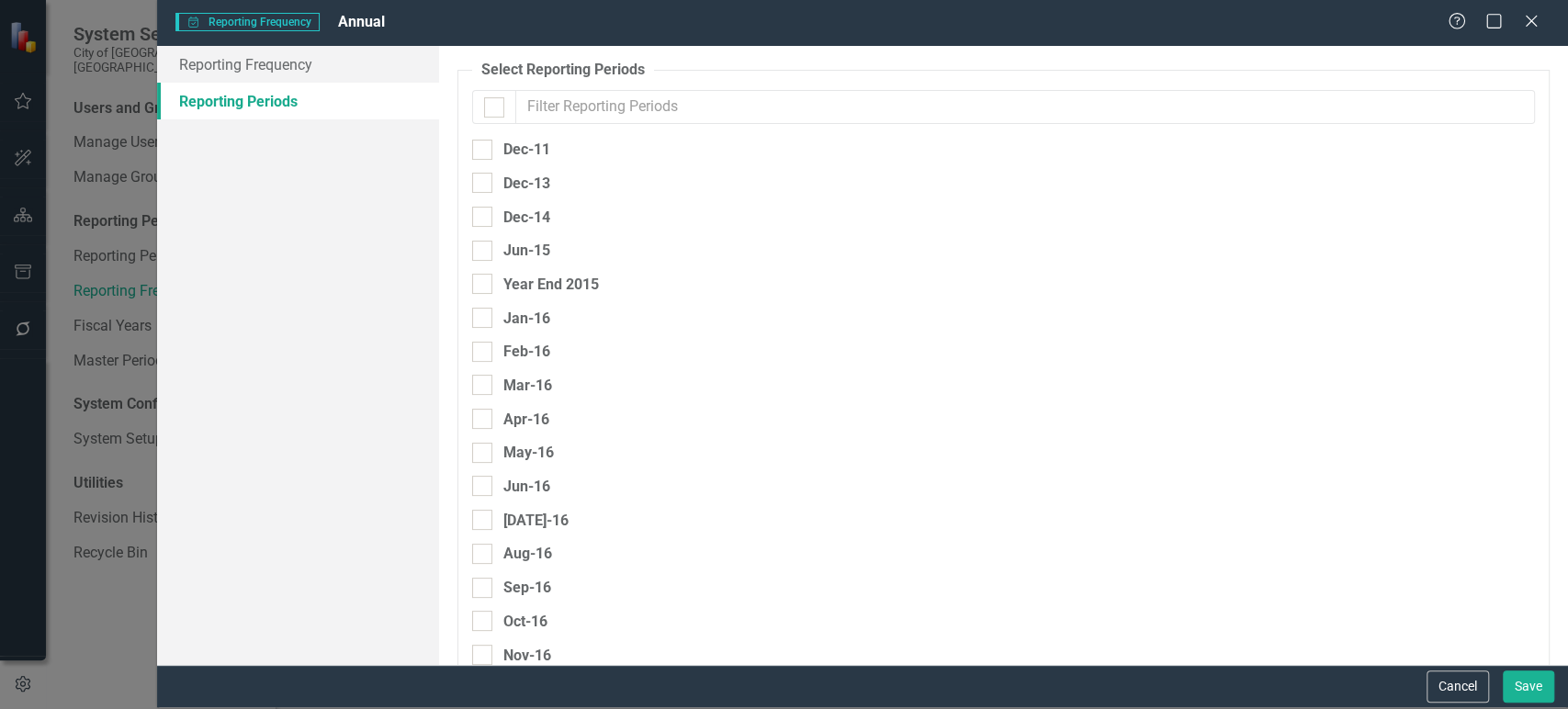
checkbox input "false"
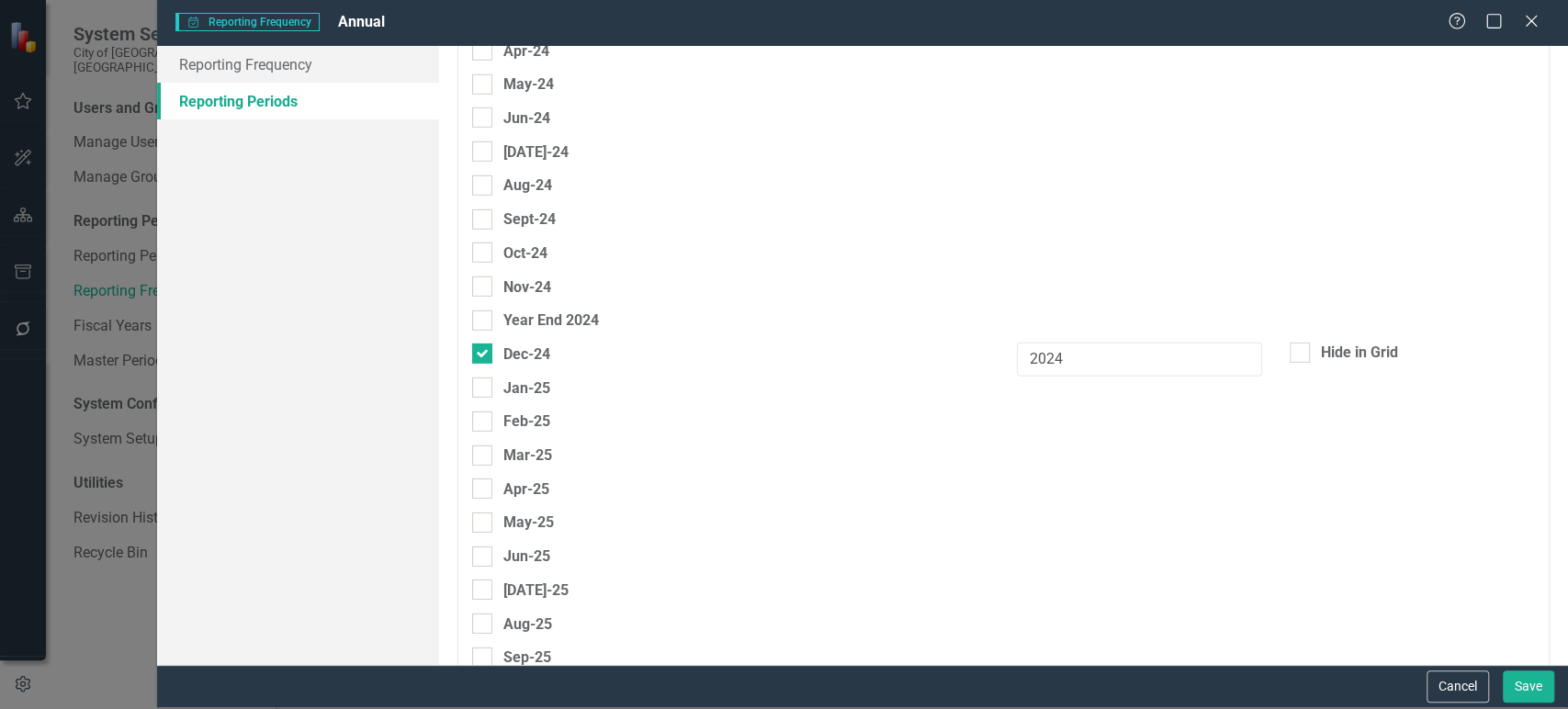
scroll to position [3738, 0]
click at [1465, 693] on button "Cancel" at bounding box center [1457, 686] width 62 height 32
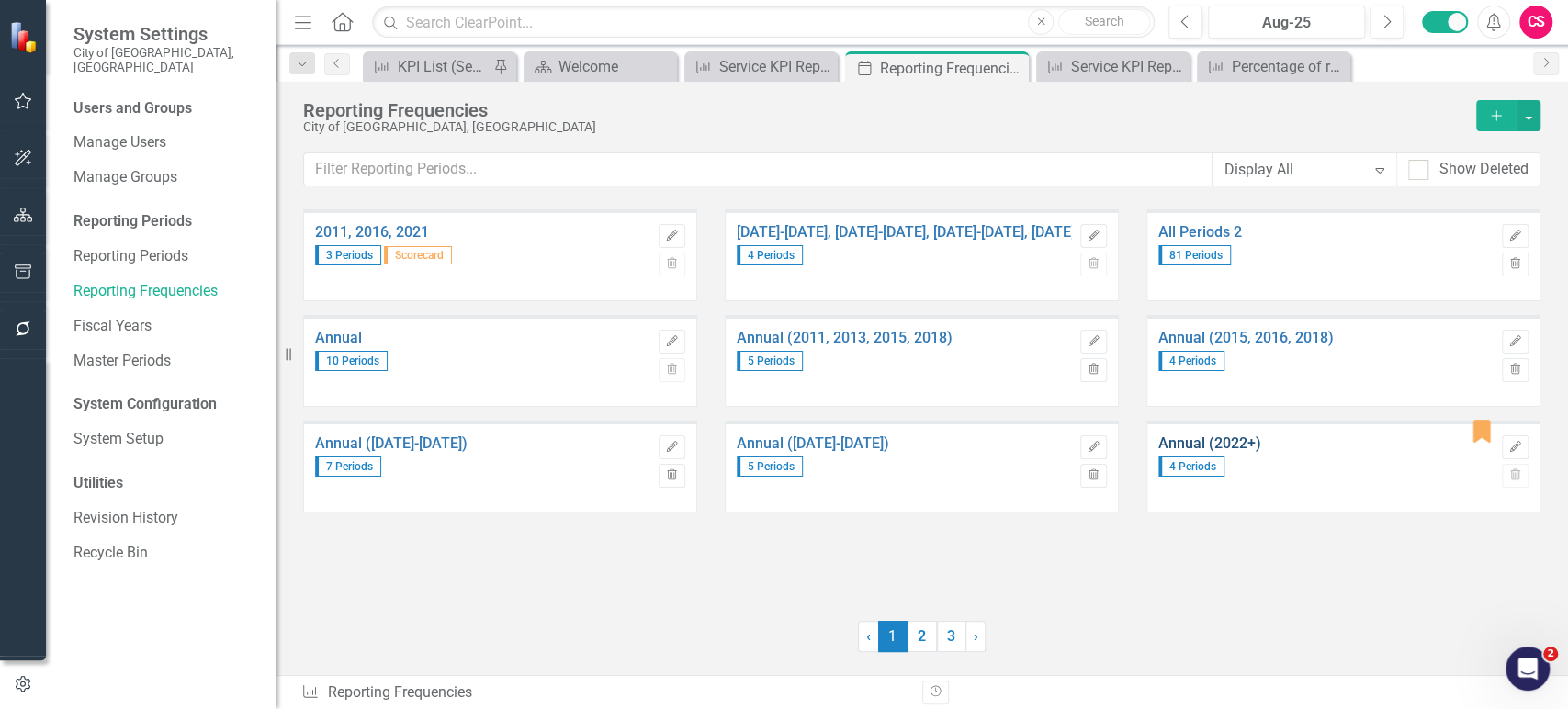
click at [1197, 441] on link "Annual (2022+)" at bounding box center [1324, 443] width 334 height 16
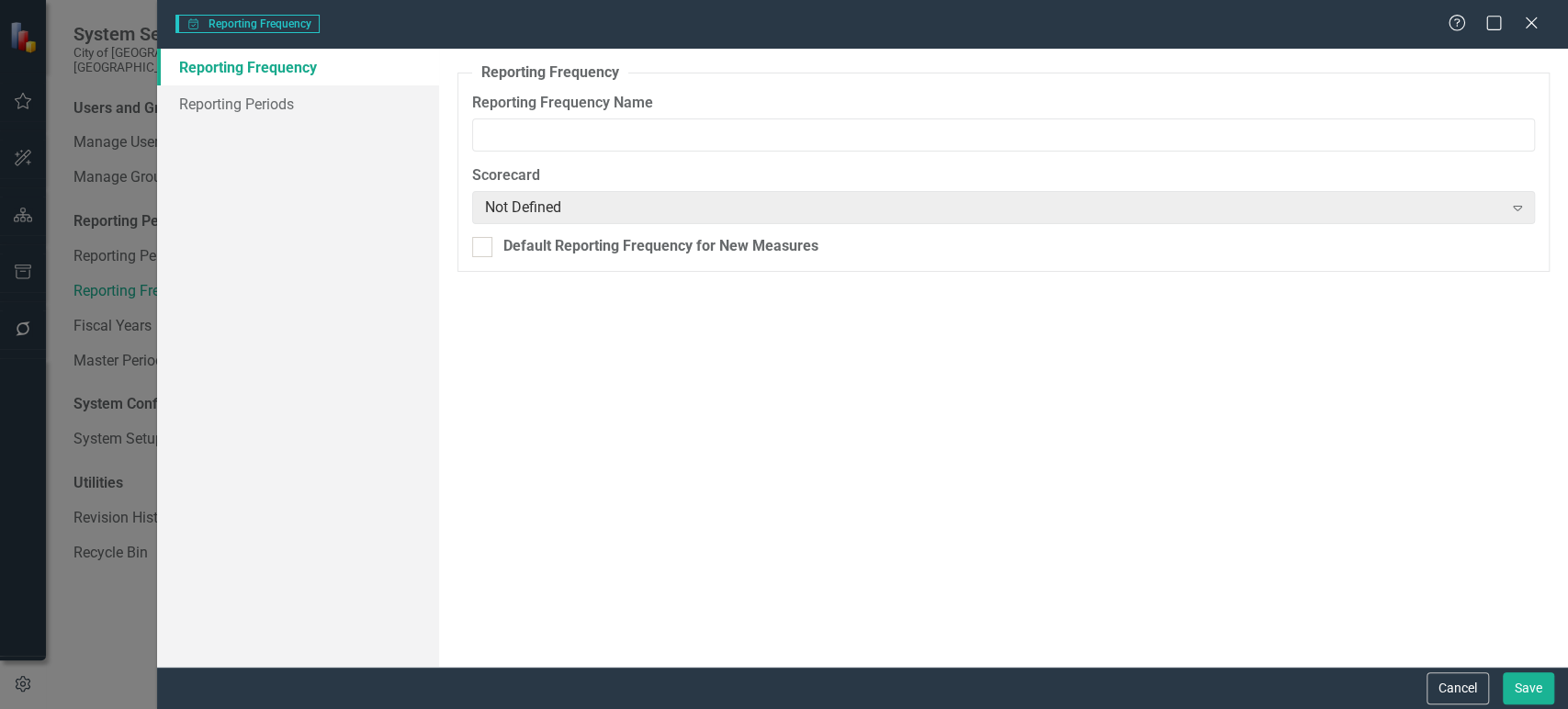
type input "Annual (2022+)"
checkbox input "true"
click at [270, 99] on link "Reporting Periods" at bounding box center [298, 104] width 282 height 37
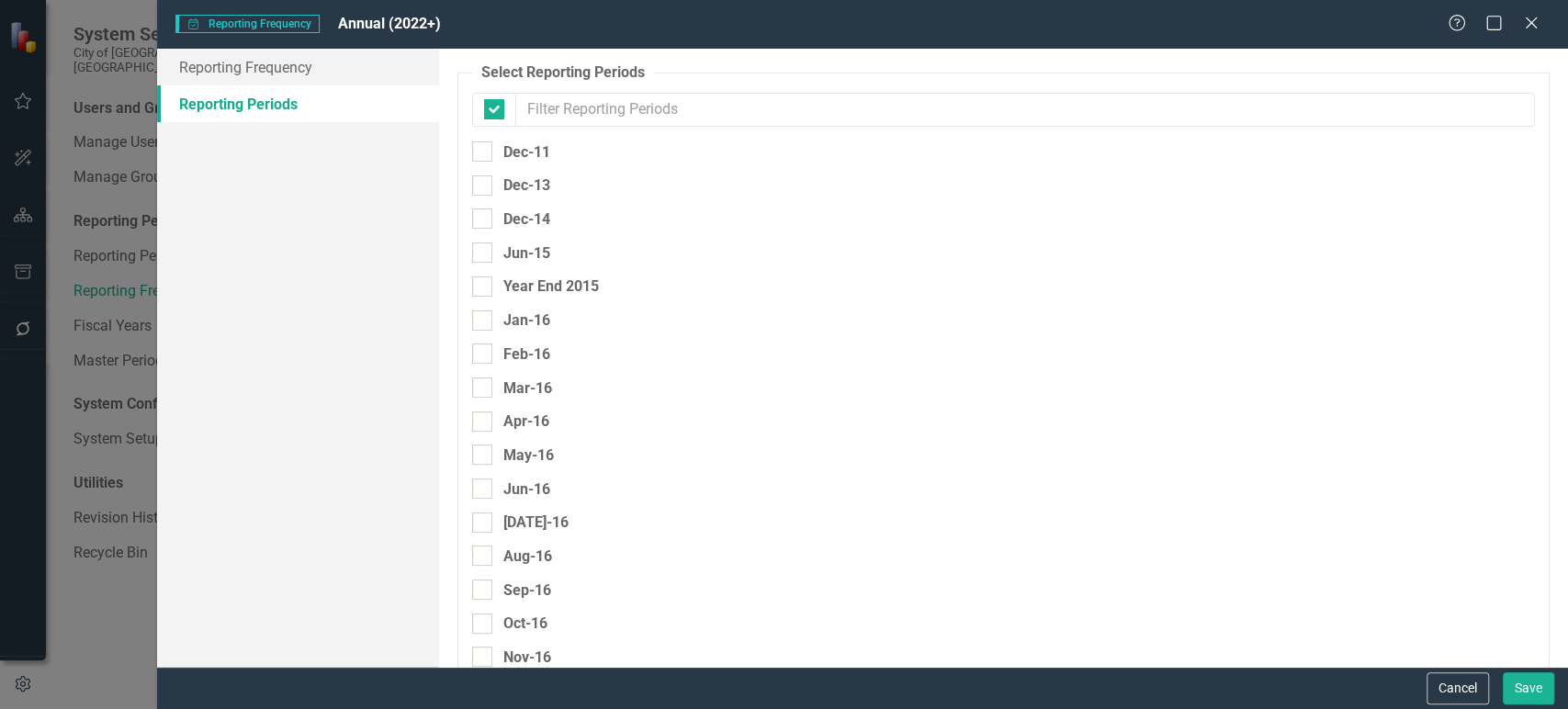
checkbox input "false"
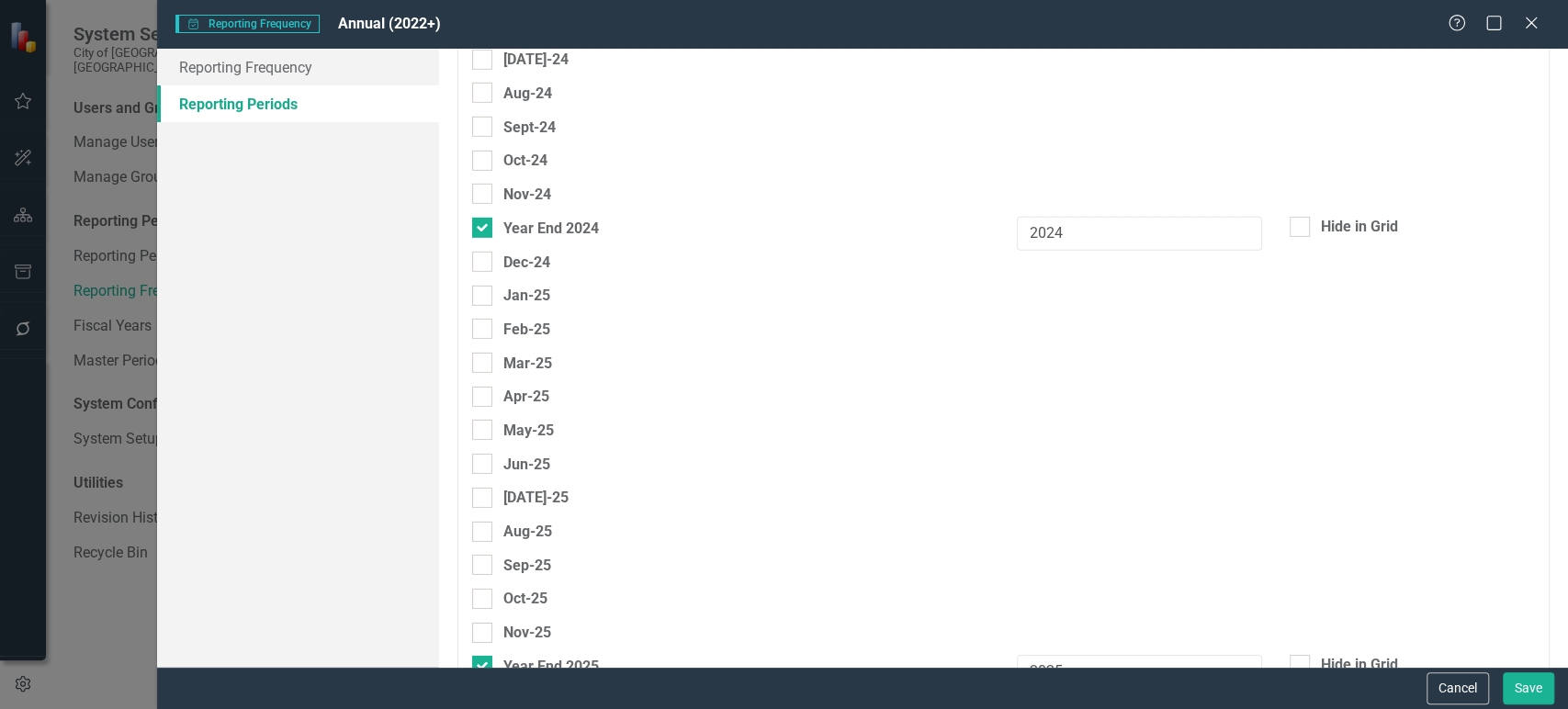
scroll to position [3831, 0]
drag, startPoint x: 331, startPoint y: 28, endPoint x: 453, endPoint y: 24, distance: 122.1
click at [453, 24] on div "Manage Period Groups Reporting Frequency Annual (2022+)" at bounding box center [811, 24] width 1272 height 21
click at [1455, 680] on button "Cancel" at bounding box center [1457, 688] width 62 height 32
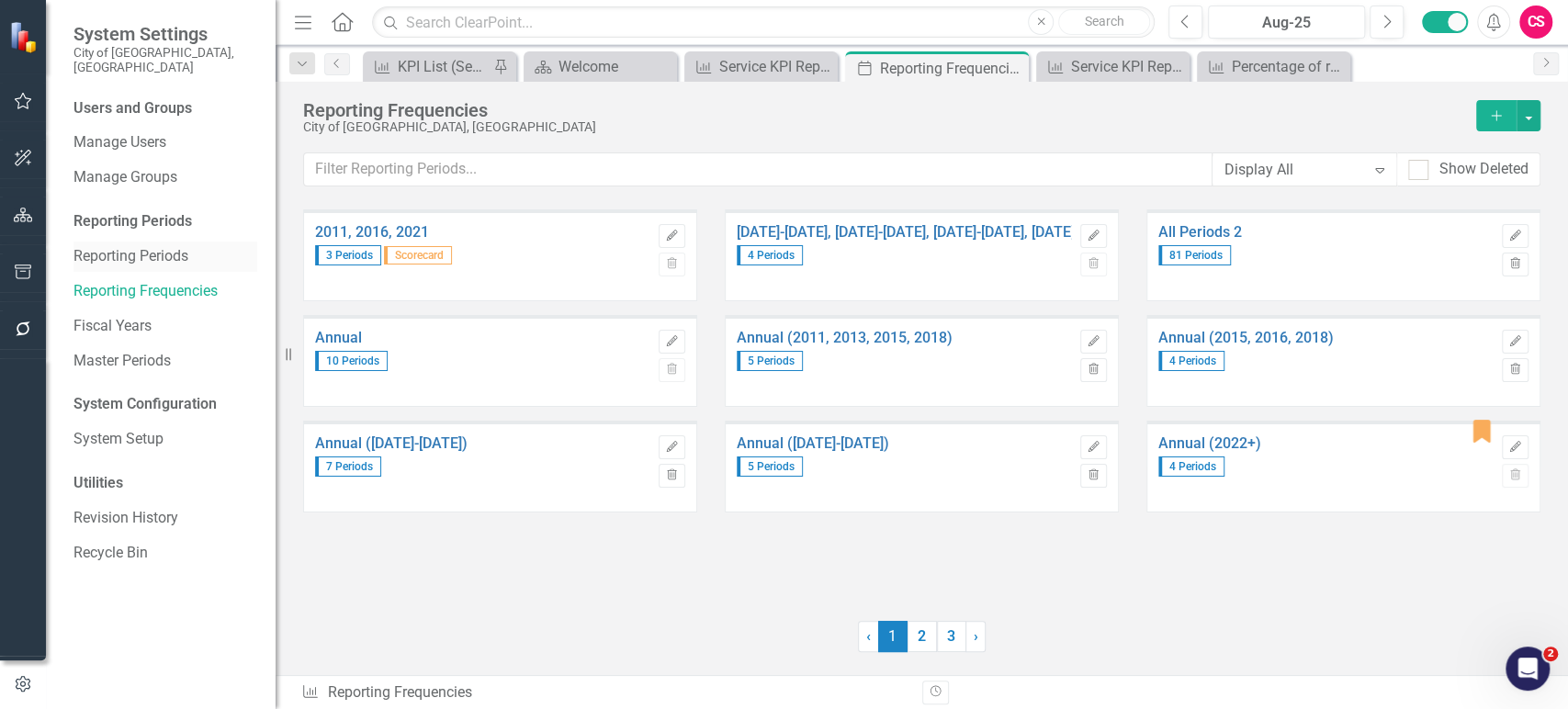
click at [164, 246] on link "Reporting Periods" at bounding box center [165, 257] width 183 height 21
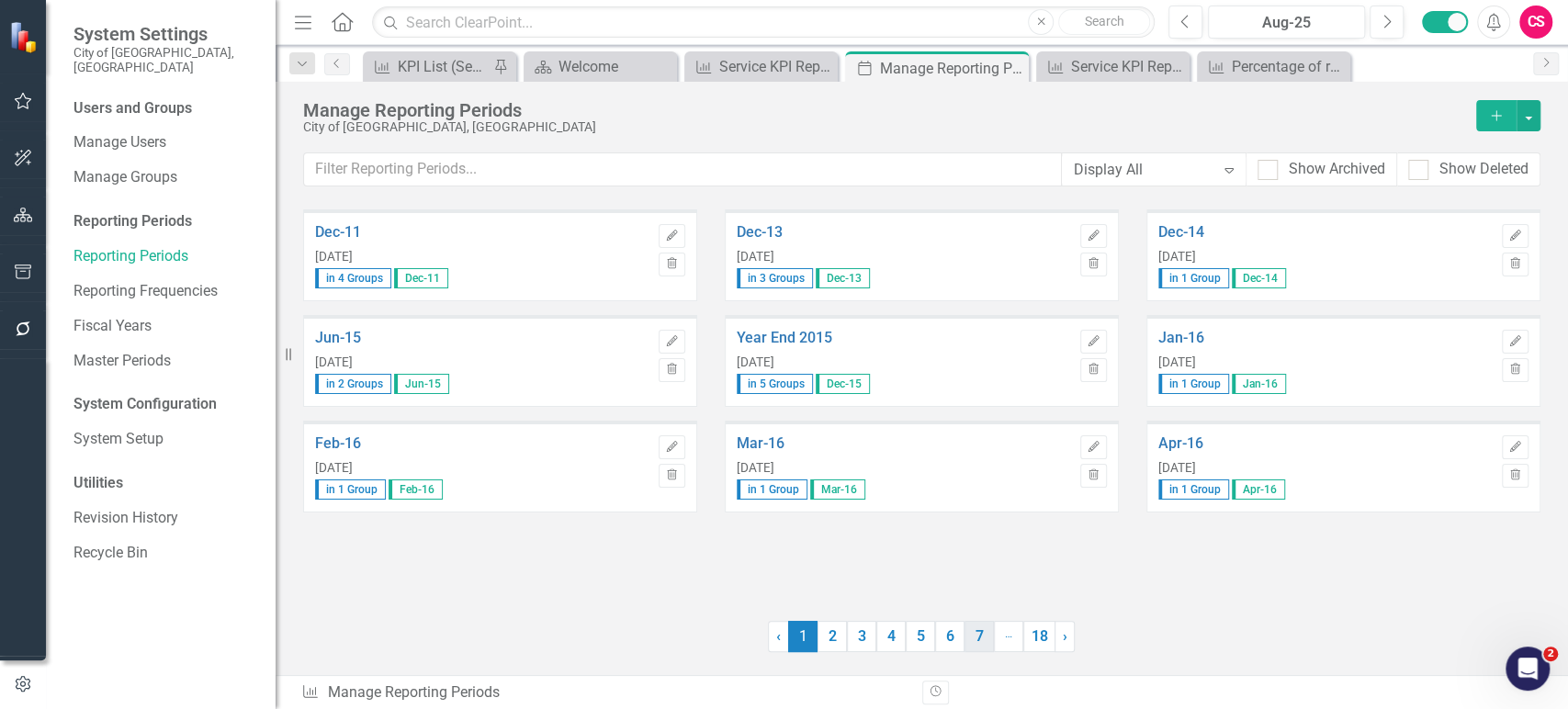
click at [946, 642] on link "6" at bounding box center [949, 636] width 29 height 31
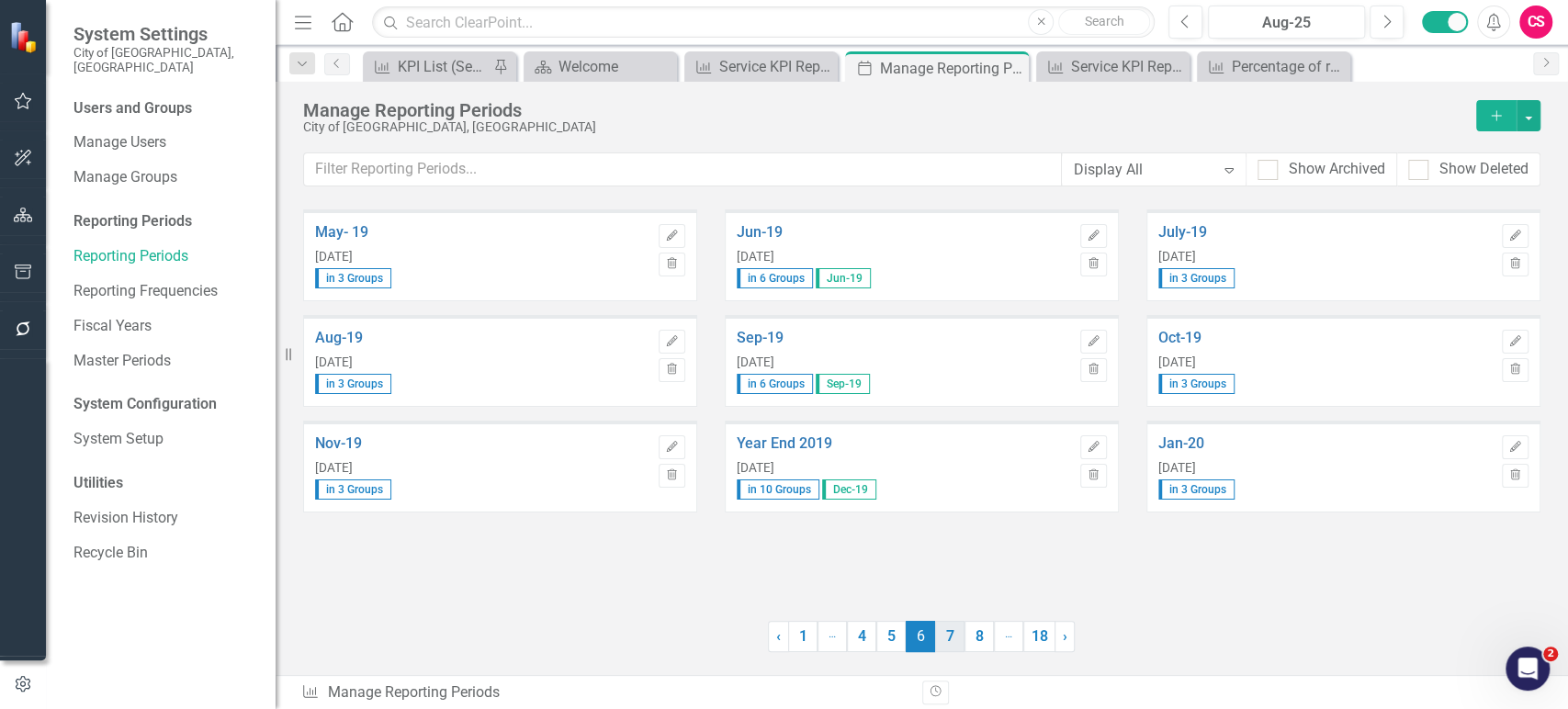
click at [949, 641] on link "7" at bounding box center [949, 636] width 29 height 31
click at [949, 641] on link "8" at bounding box center [949, 636] width 29 height 31
click at [942, 636] on link "9" at bounding box center [949, 636] width 29 height 31
click at [942, 636] on link "10" at bounding box center [948, 636] width 32 height 31
click at [942, 636] on link "11" at bounding box center [950, 636] width 32 height 31
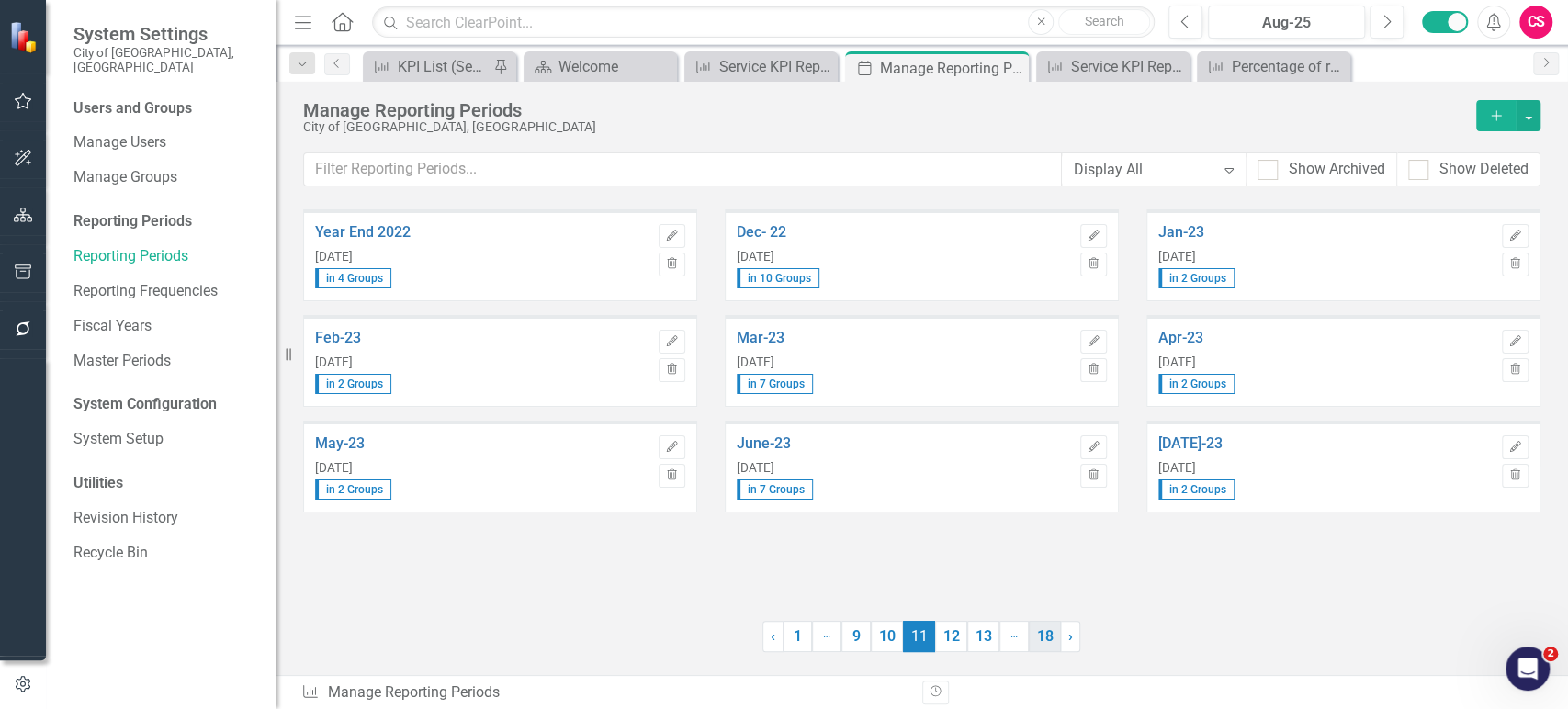
click at [1040, 640] on link "18" at bounding box center [1044, 636] width 32 height 31
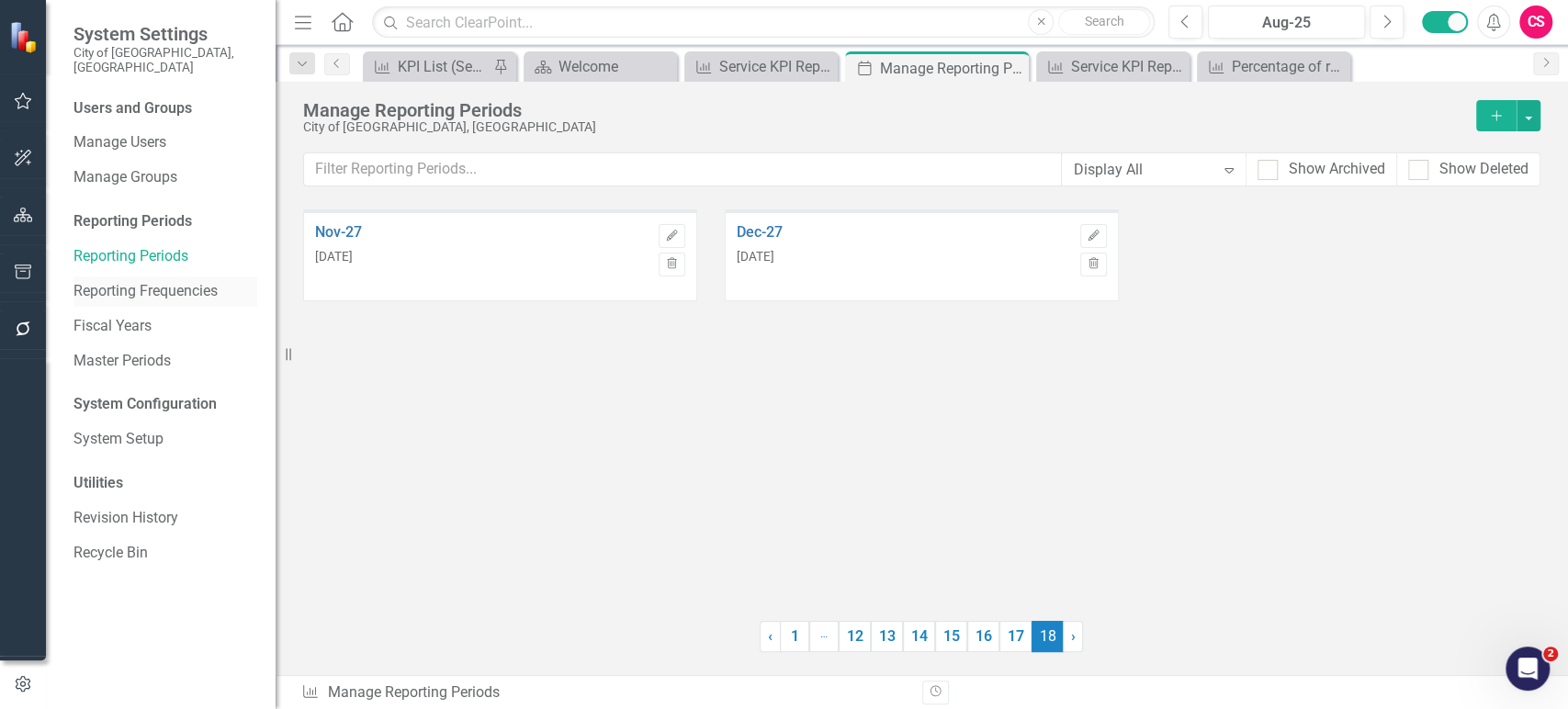
click at [190, 281] on link "Reporting Frequencies" at bounding box center [165, 292] width 183 height 21
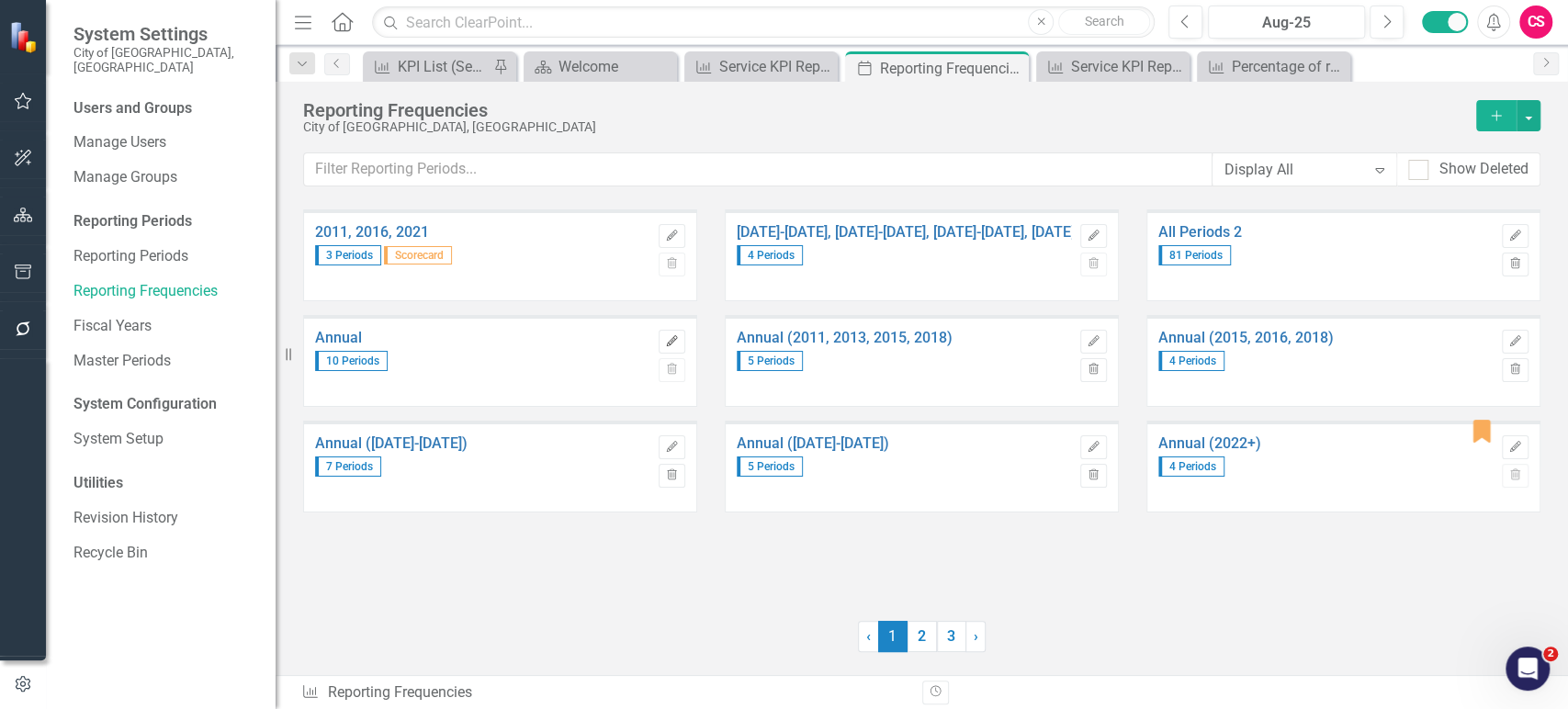
click at [676, 340] on icon "Edit" at bounding box center [671, 340] width 14 height 11
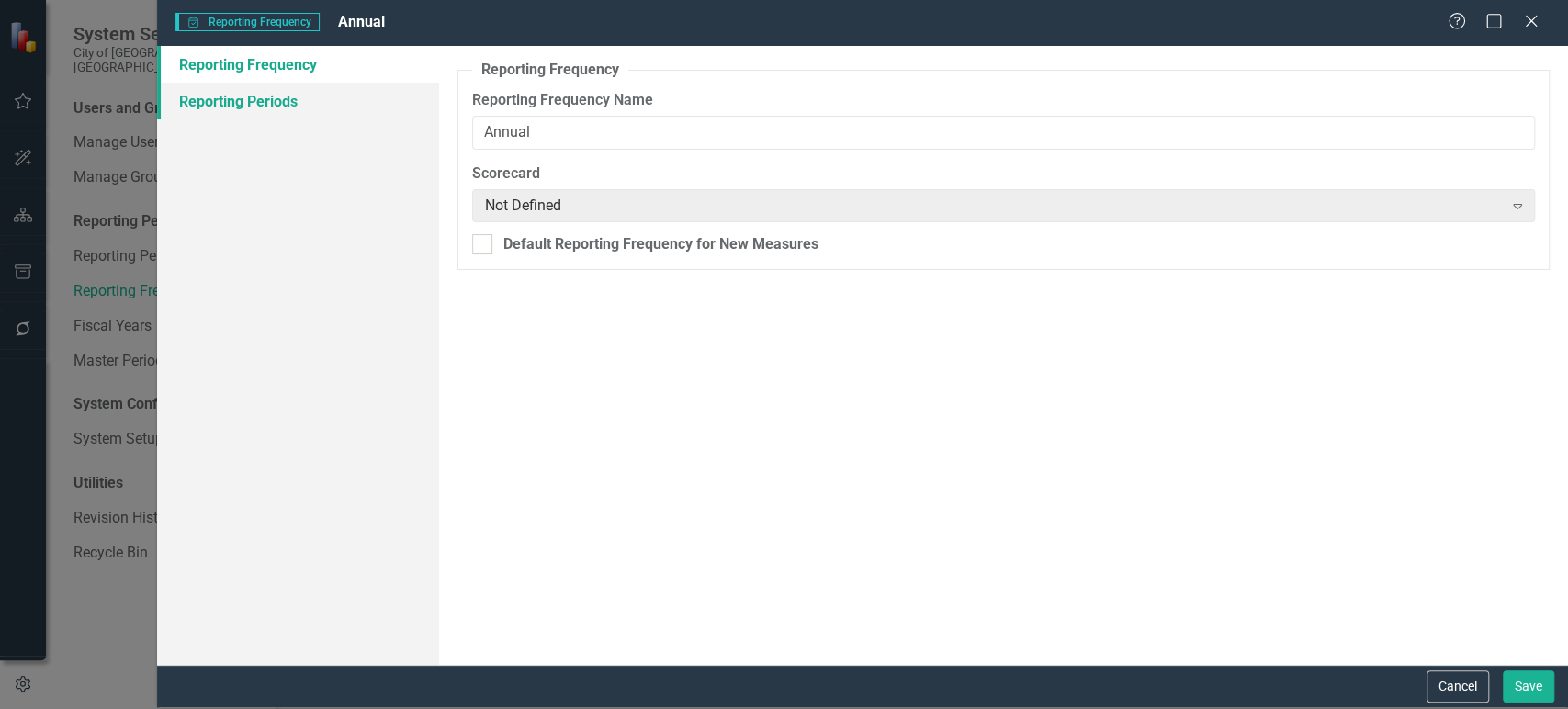
click at [298, 98] on link "Reporting Periods" at bounding box center [298, 101] width 282 height 37
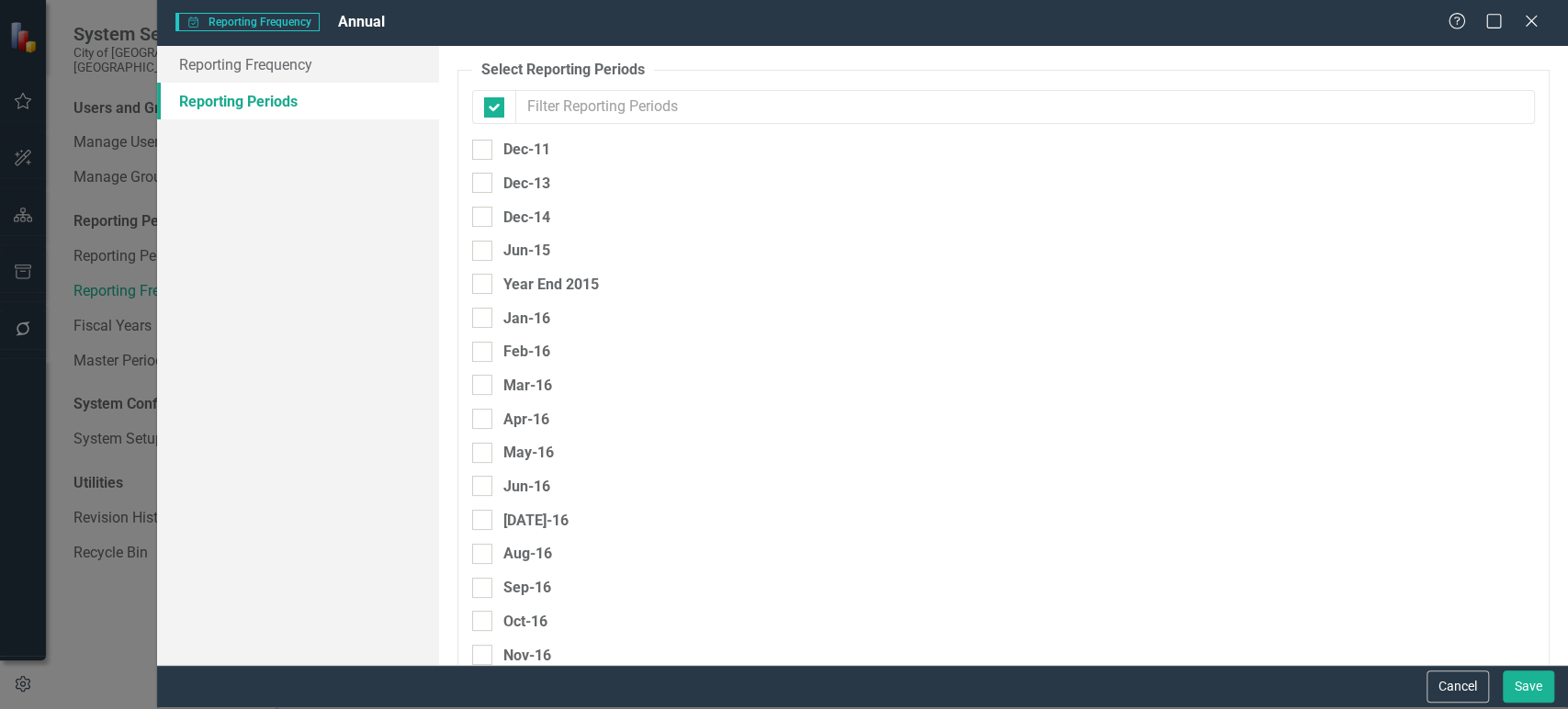
checkbox input "false"
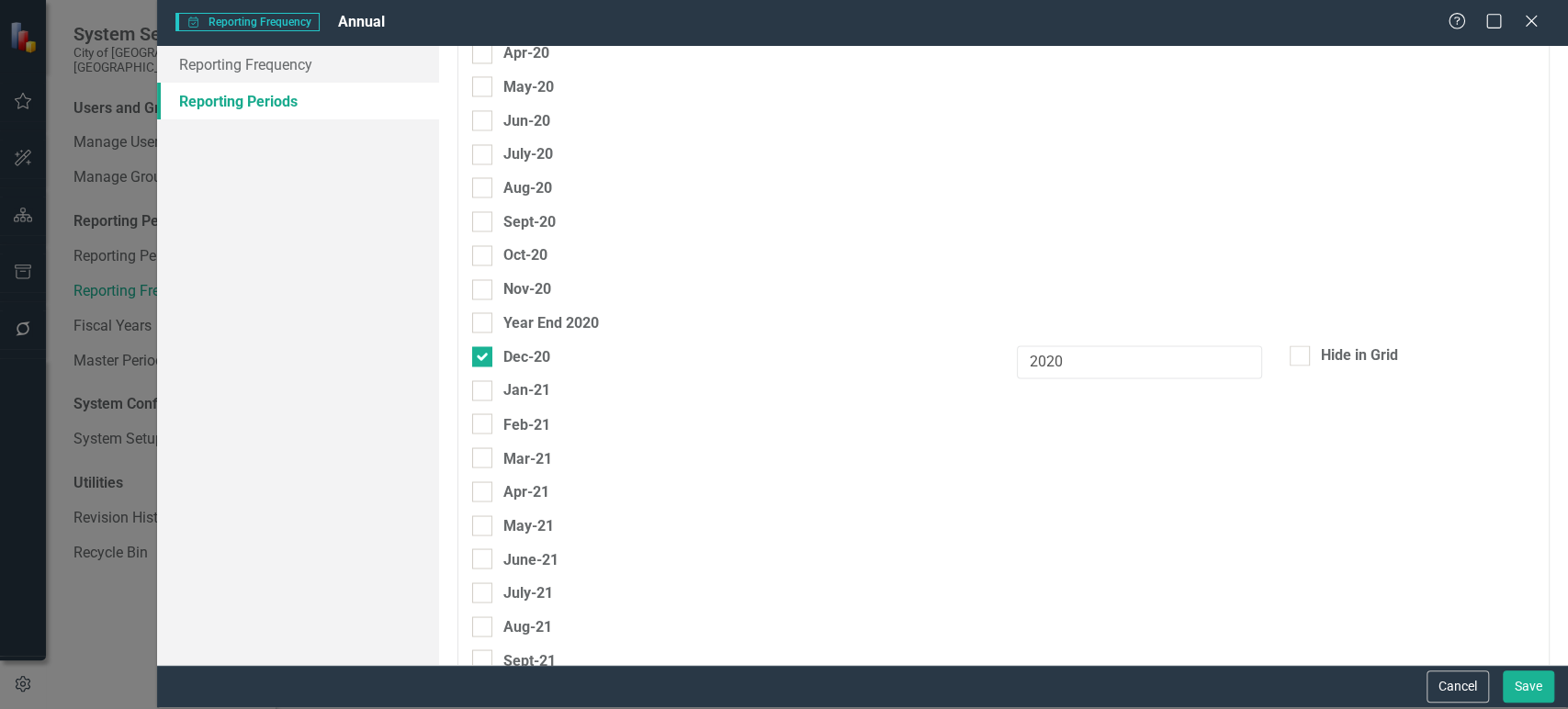
scroll to position [1982, 0]
drag, startPoint x: 1470, startPoint y: 686, endPoint x: 1373, endPoint y: 660, distance: 100.4
click at [1469, 686] on button "Cancel" at bounding box center [1457, 686] width 62 height 32
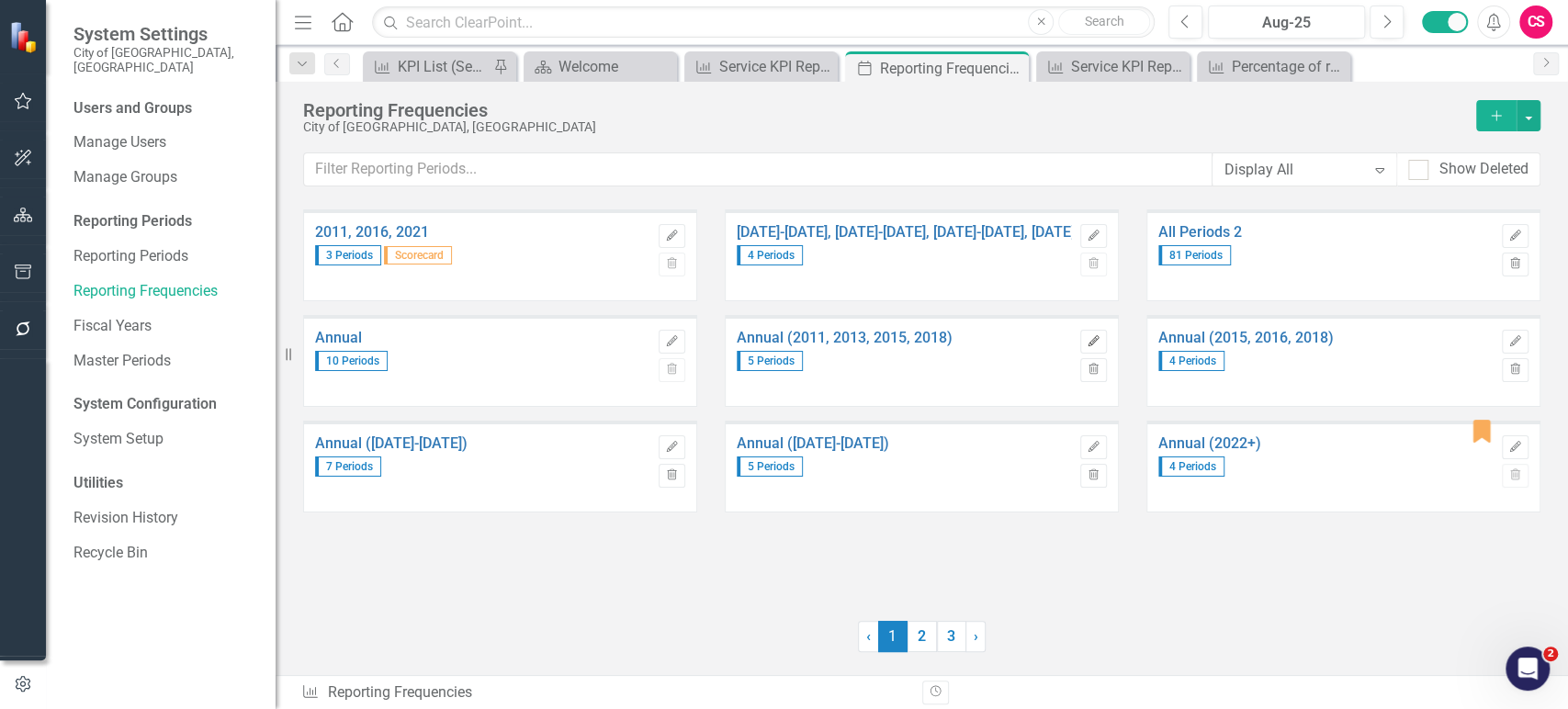
click at [1095, 338] on icon "button" at bounding box center [1093, 339] width 11 height 11
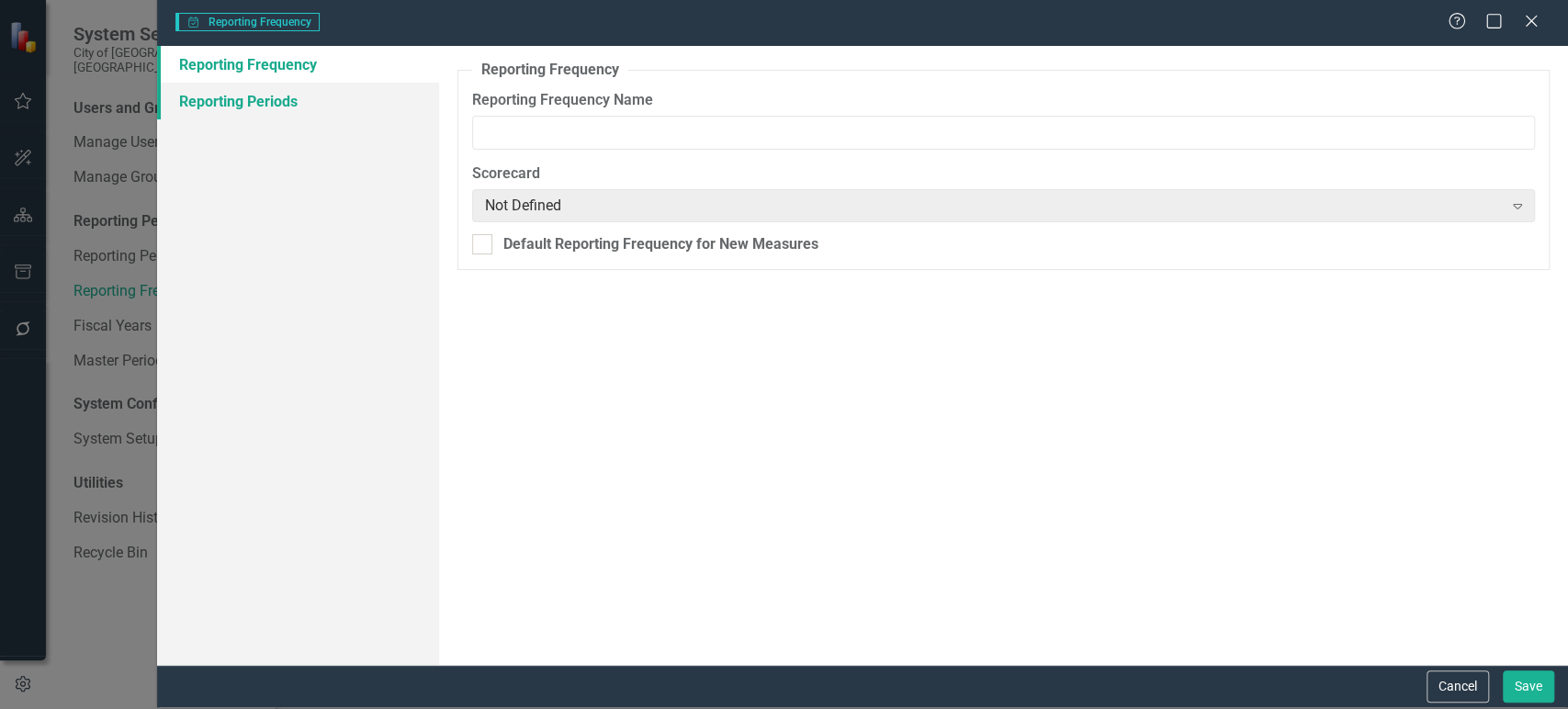
type input "Annual (2011, 2013, 2015, 2018)"
click at [297, 116] on link "Reporting Periods" at bounding box center [298, 101] width 282 height 37
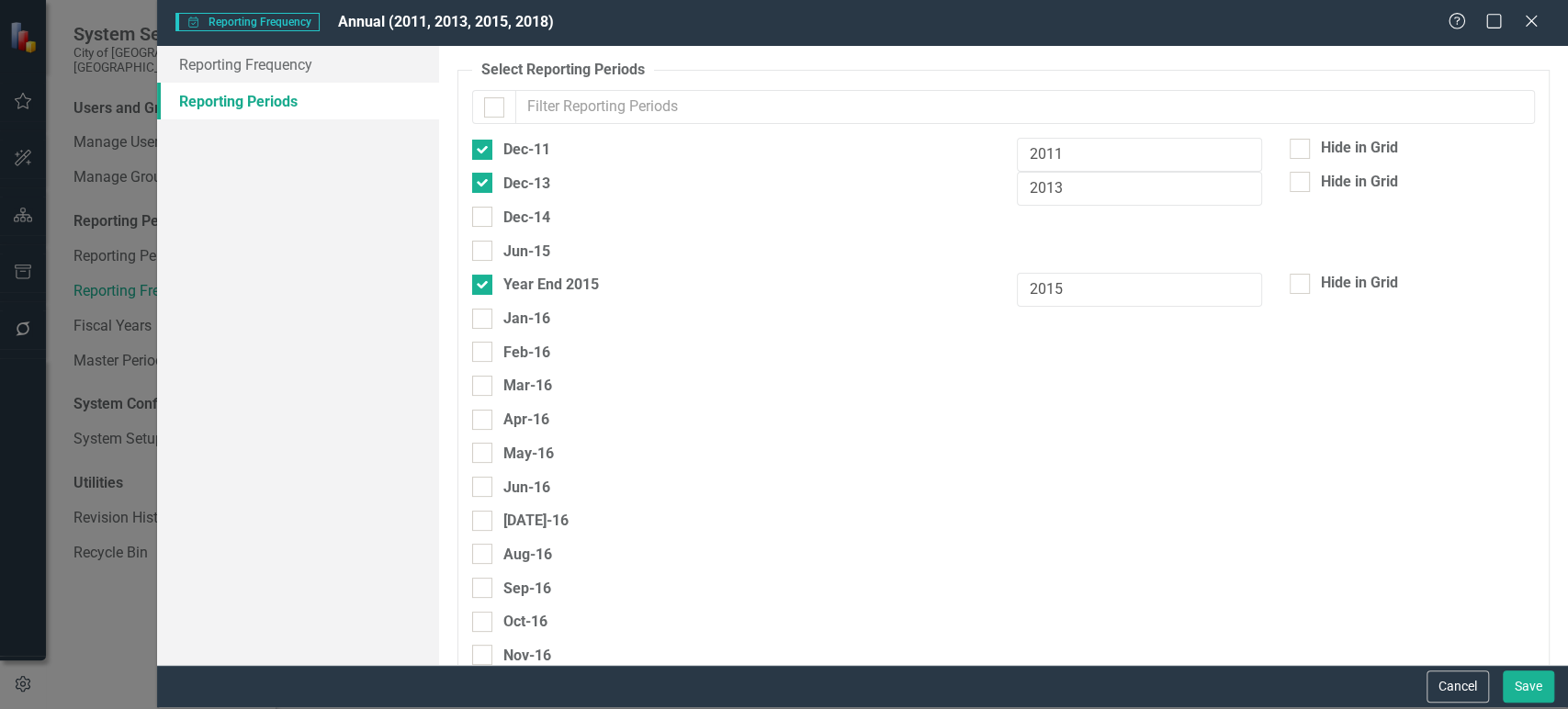
checkbox input "false"
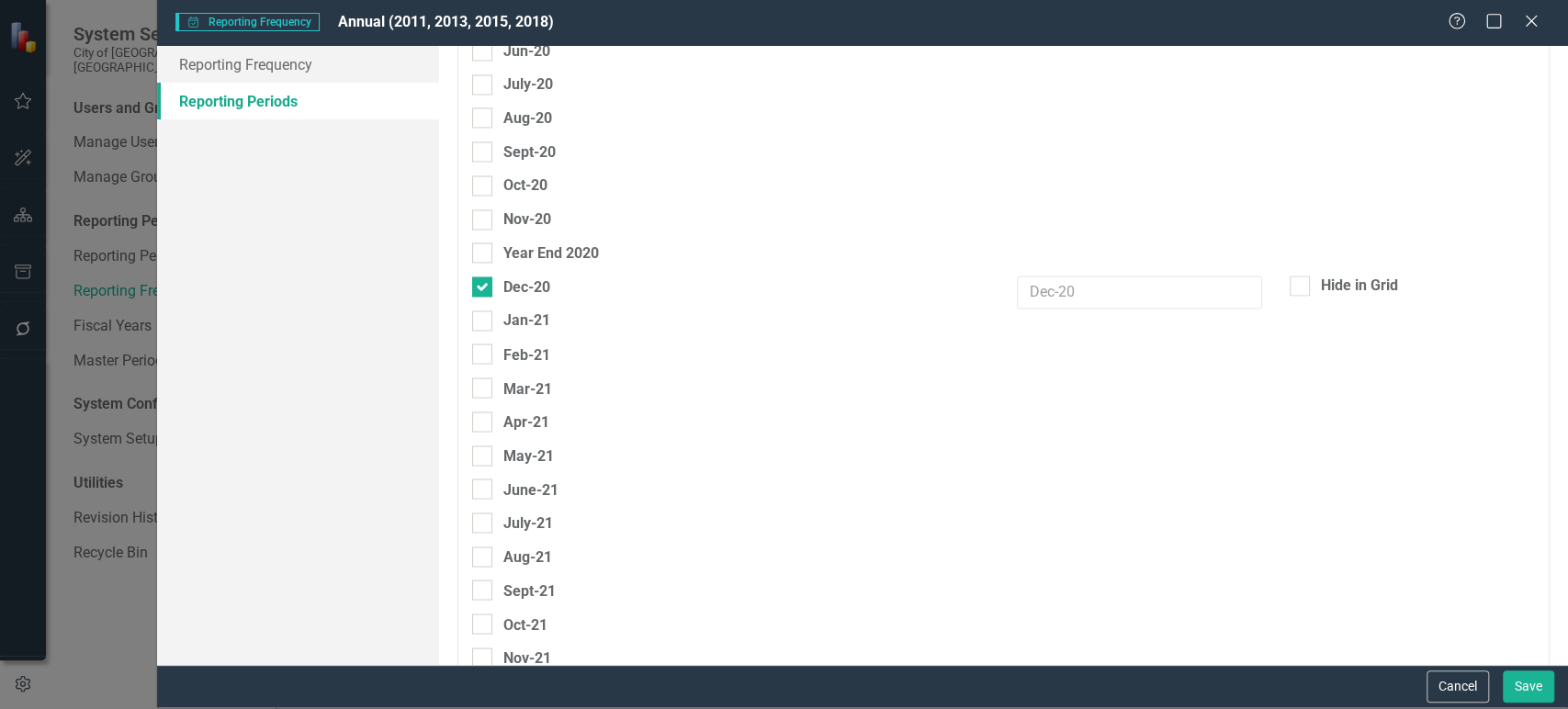
scroll to position [2054, 0]
click at [1432, 678] on button "Cancel" at bounding box center [1457, 686] width 62 height 32
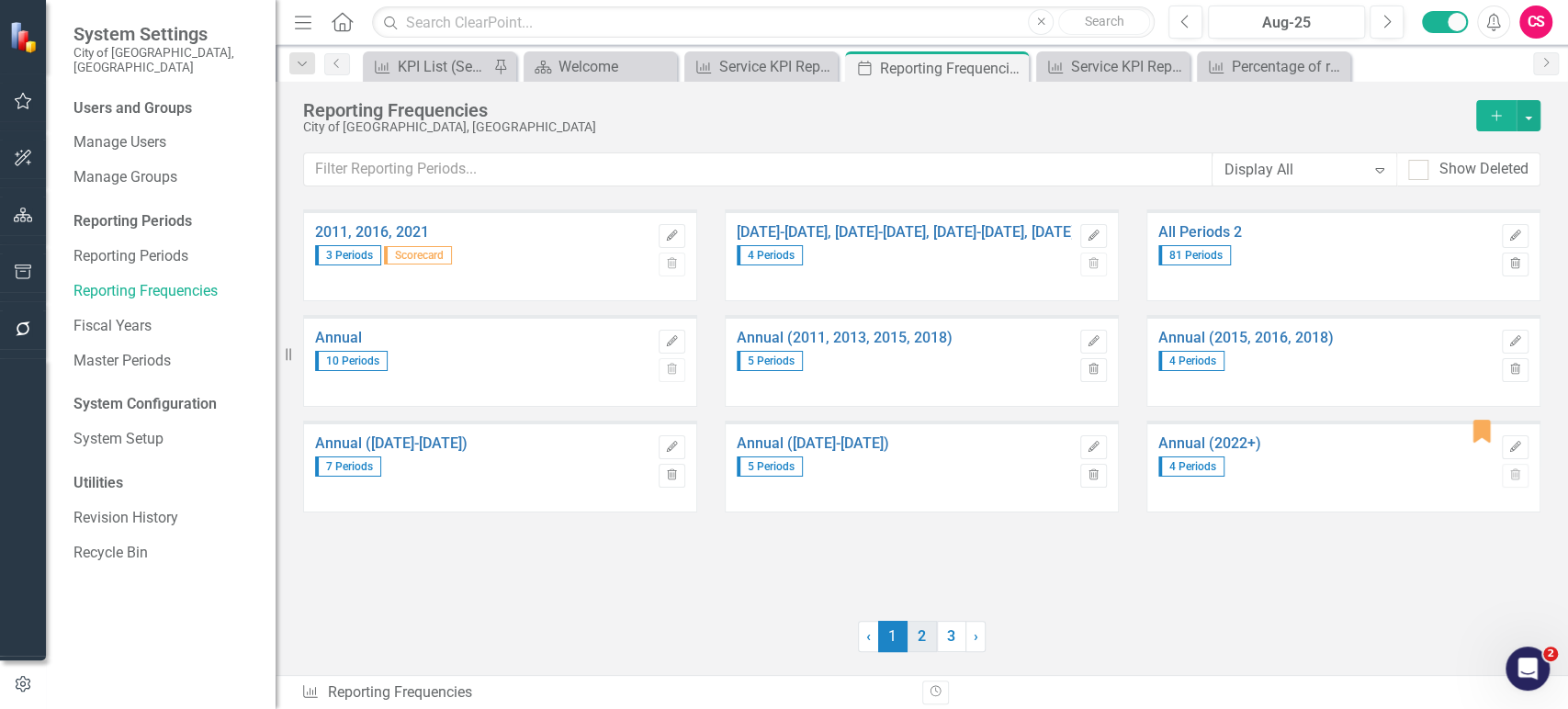
click at [920, 644] on link "2" at bounding box center [922, 636] width 29 height 31
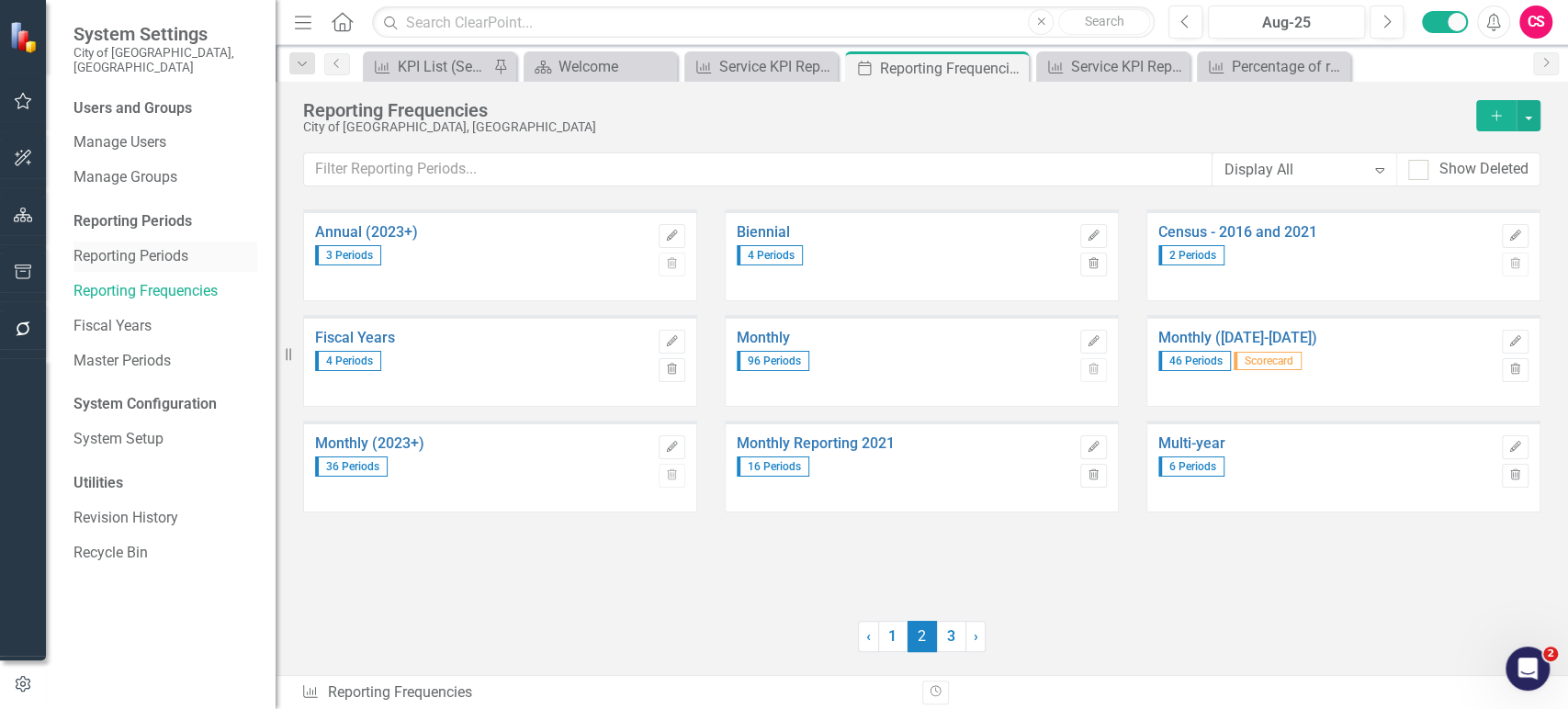
click at [147, 246] on link "Reporting Periods" at bounding box center [165, 257] width 183 height 21
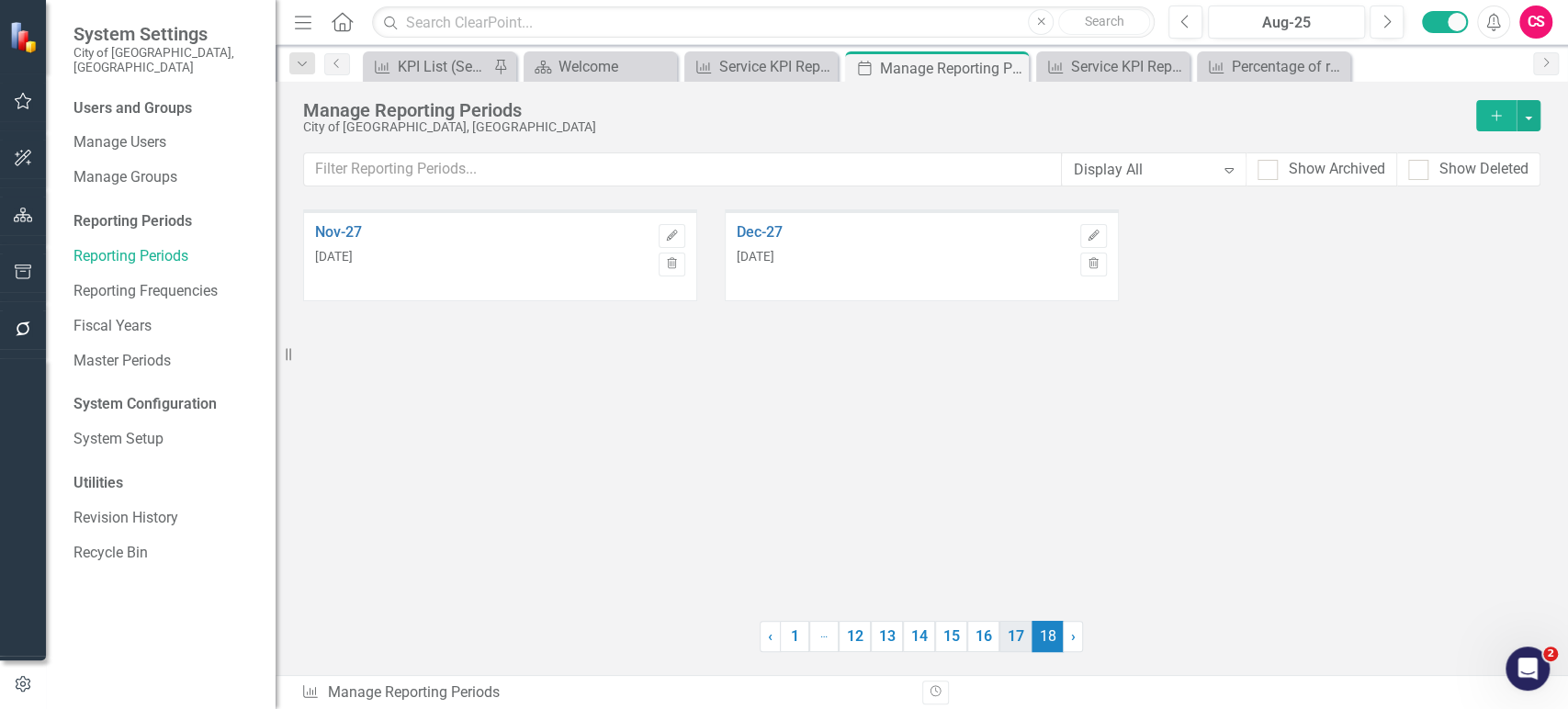
click at [1013, 645] on link "17" at bounding box center [1015, 636] width 32 height 31
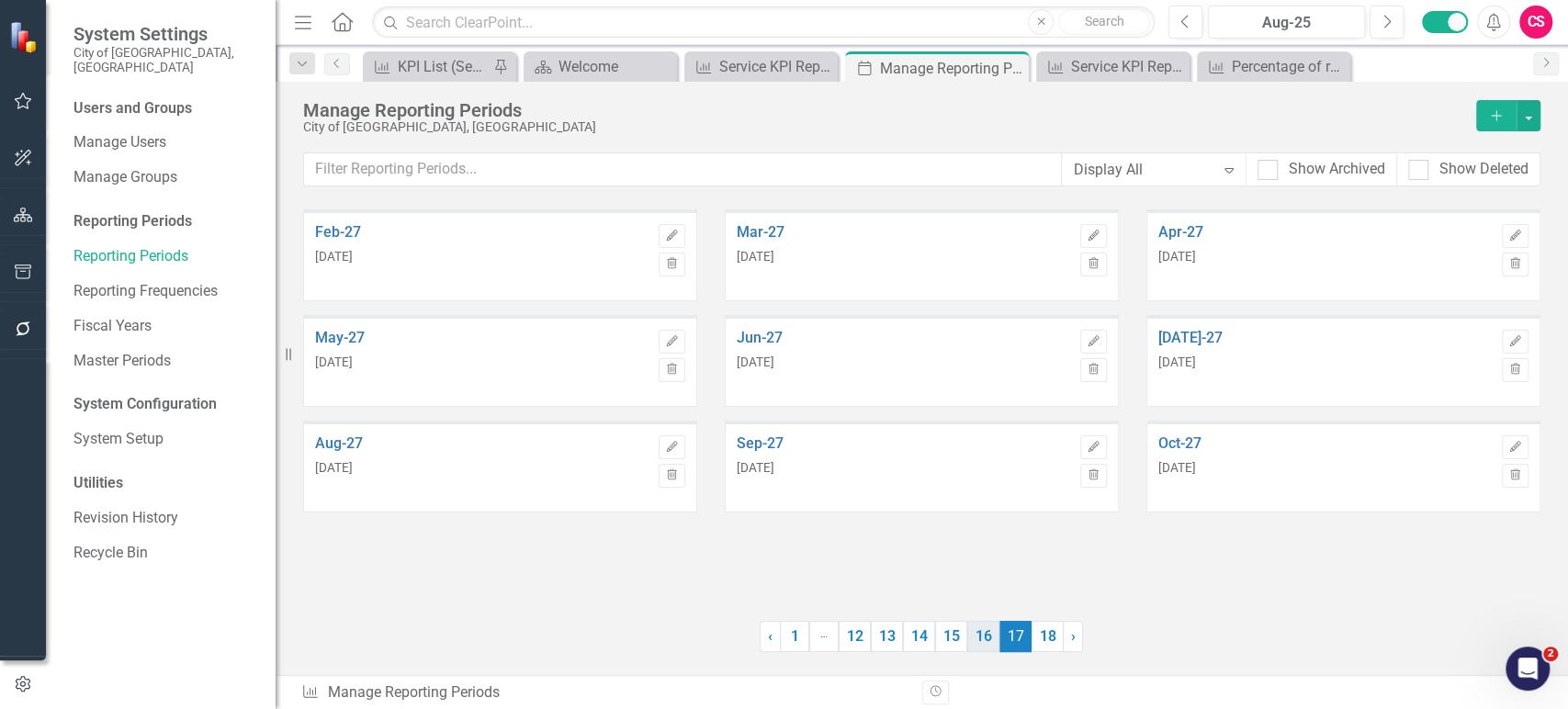
click at [986, 644] on link "16" at bounding box center [983, 636] width 32 height 31
click at [948, 643] on link "15" at bounding box center [950, 636] width 32 height 31
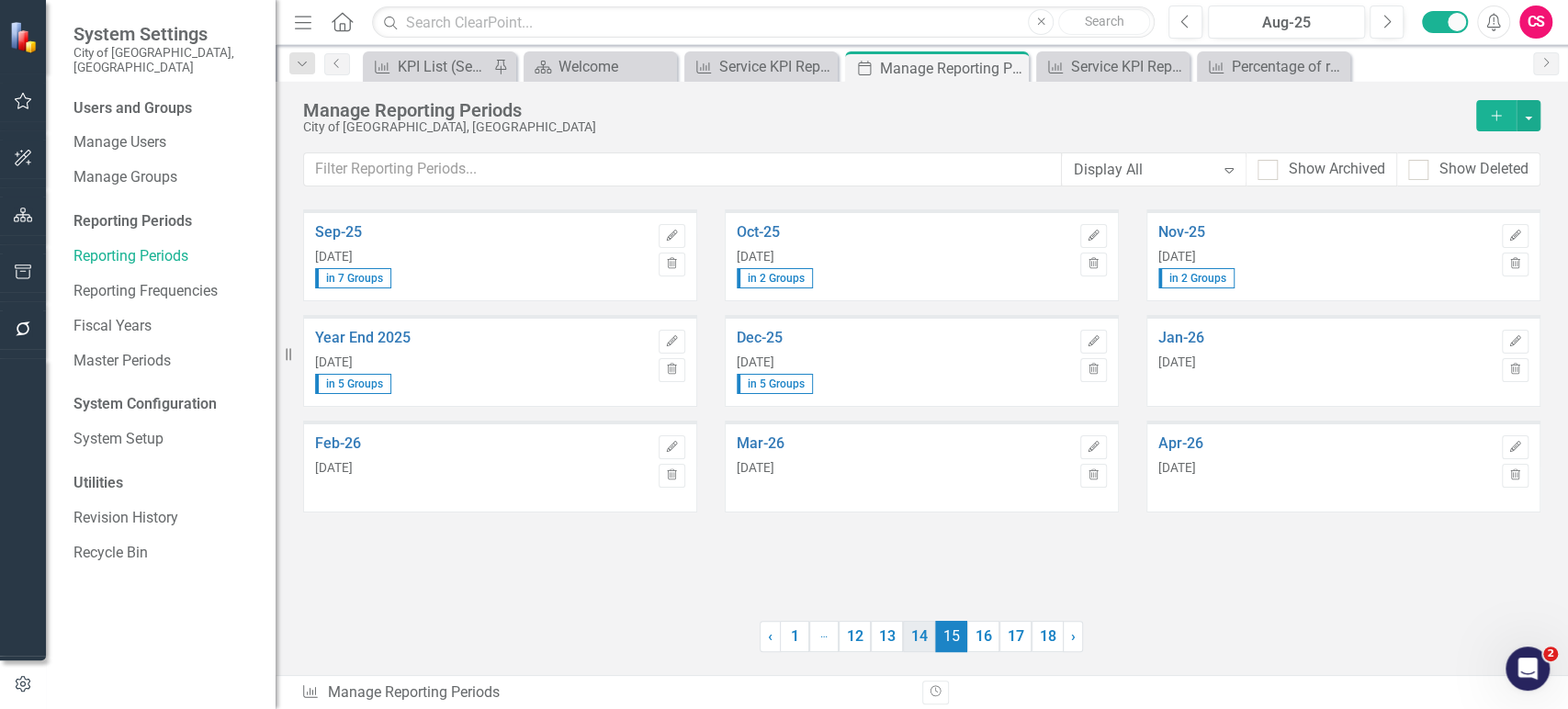
click at [918, 639] on link "14" at bounding box center [918, 636] width 32 height 31
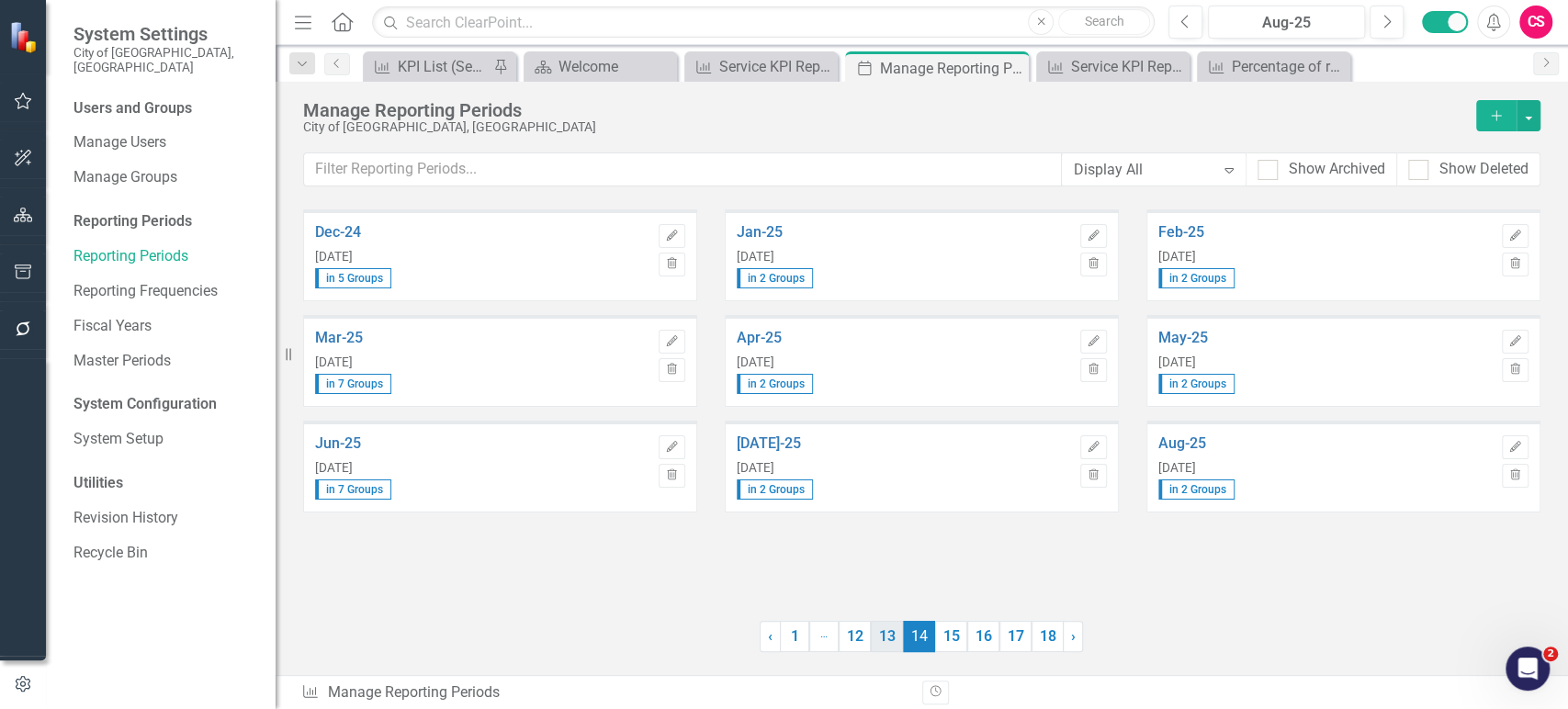
click at [891, 639] on link "13" at bounding box center [886, 636] width 32 height 31
click at [884, 638] on link "12" at bounding box center [888, 636] width 32 height 31
click at [26, 214] on icon "button" at bounding box center [23, 214] width 19 height 15
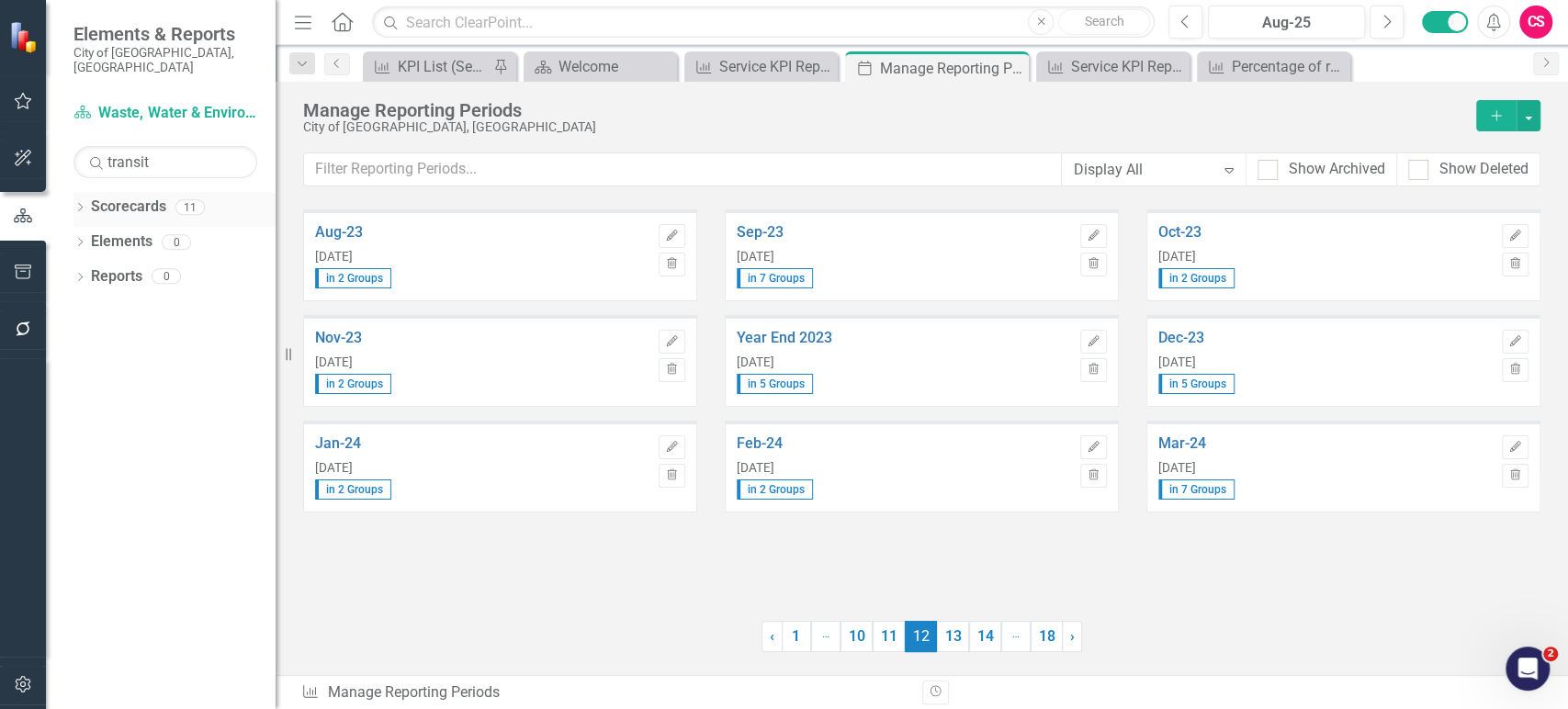
click at [77, 204] on icon "Dropdown" at bounding box center [80, 209] width 13 height 10
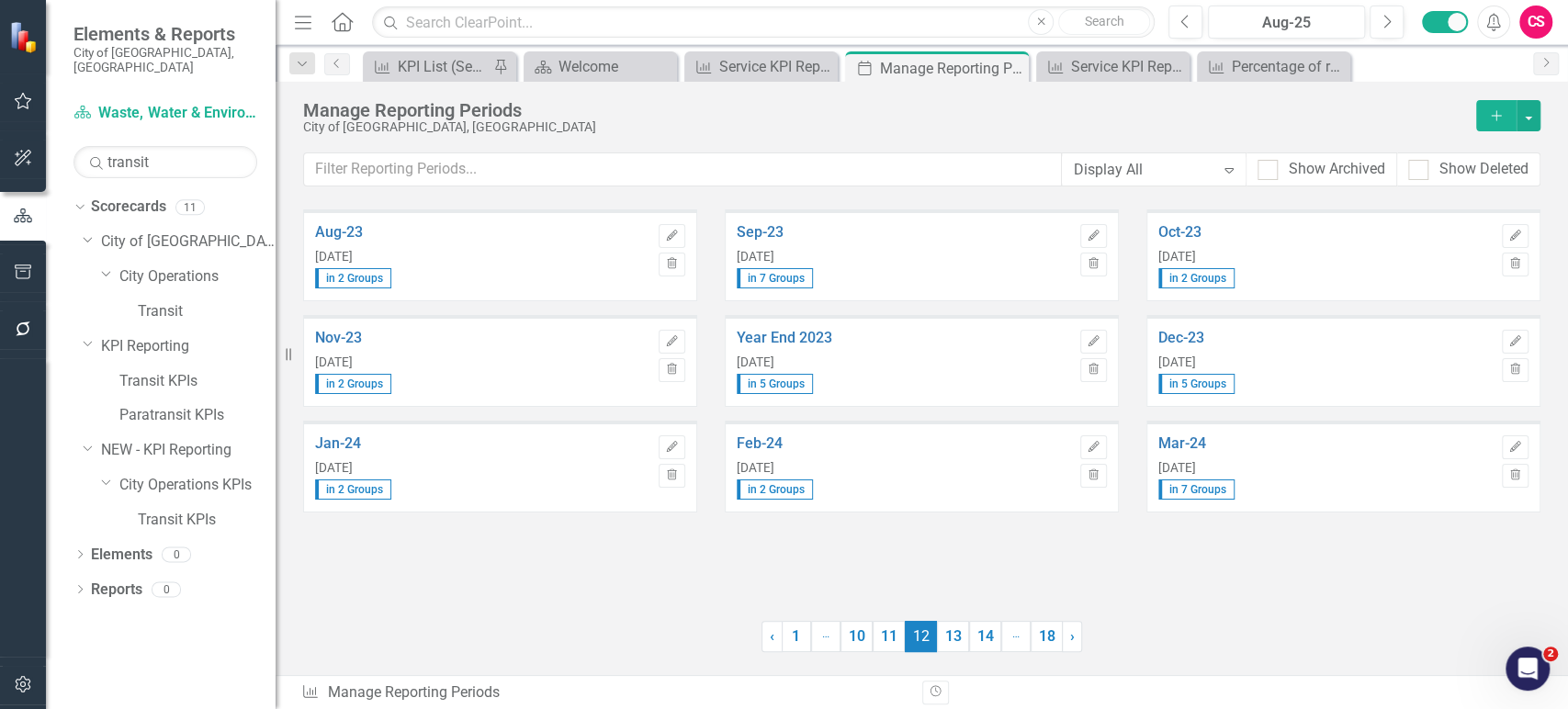
drag, startPoint x: 123, startPoint y: 164, endPoint x: 136, endPoint y: 145, distance: 23.0
click at [136, 145] on div "Scorecard Waste, Water & Environment KPIs Search transit Sorry, no results foun…" at bounding box center [160, 403] width 230 height 610
click at [136, 145] on input "transit" at bounding box center [165, 161] width 183 height 32
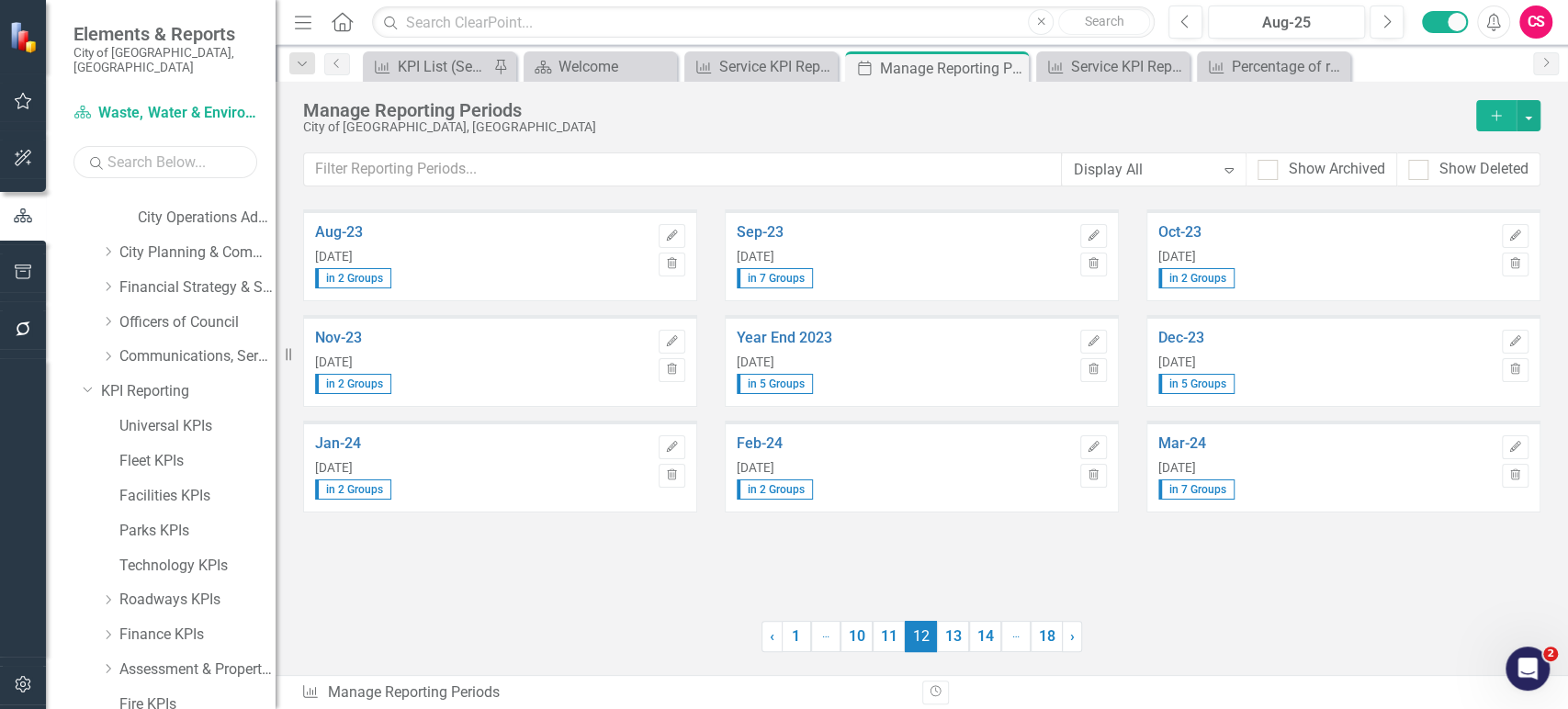
scroll to position [302, 0]
click at [88, 347] on icon "Dropdown" at bounding box center [87, 354] width 11 height 14
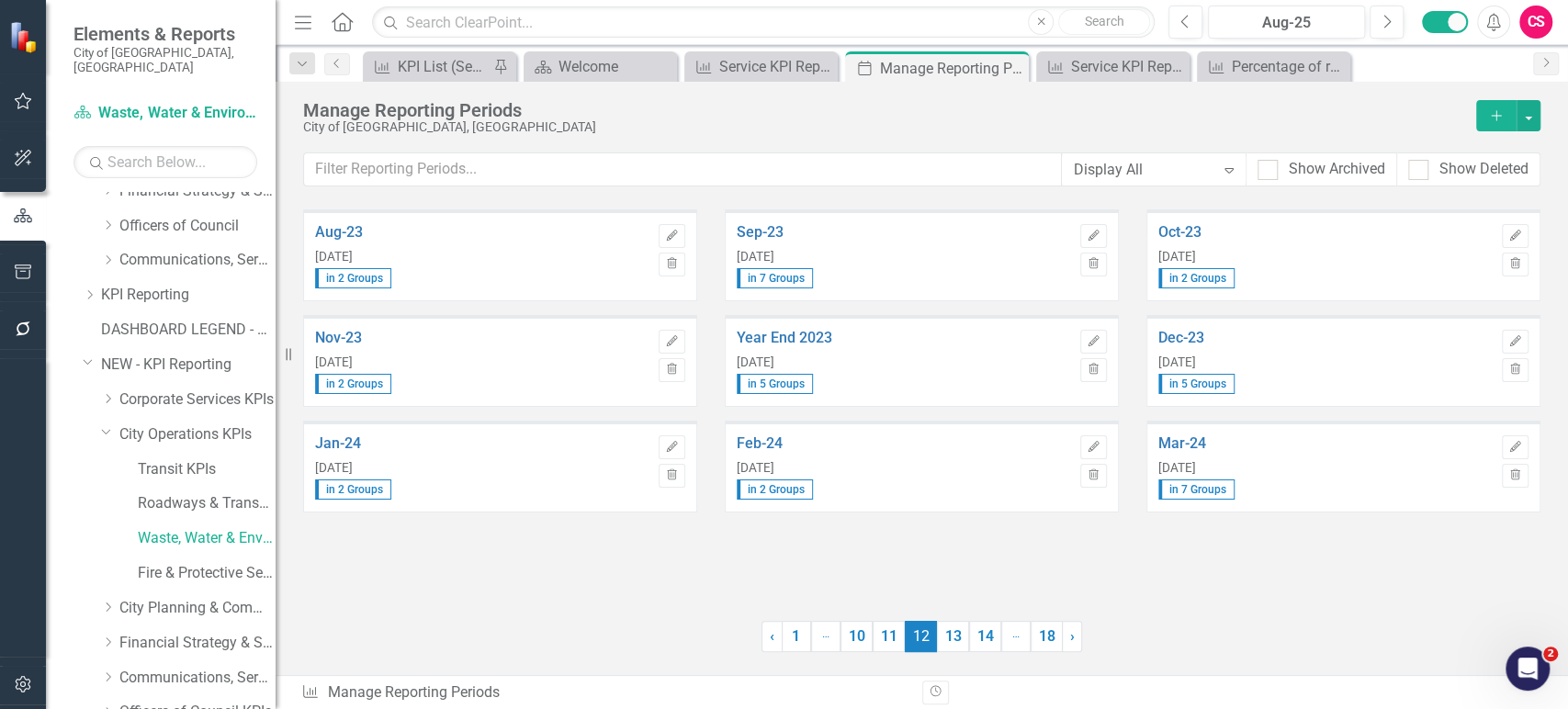
click at [86, 354] on icon "Dropdown" at bounding box center [87, 361] width 11 height 14
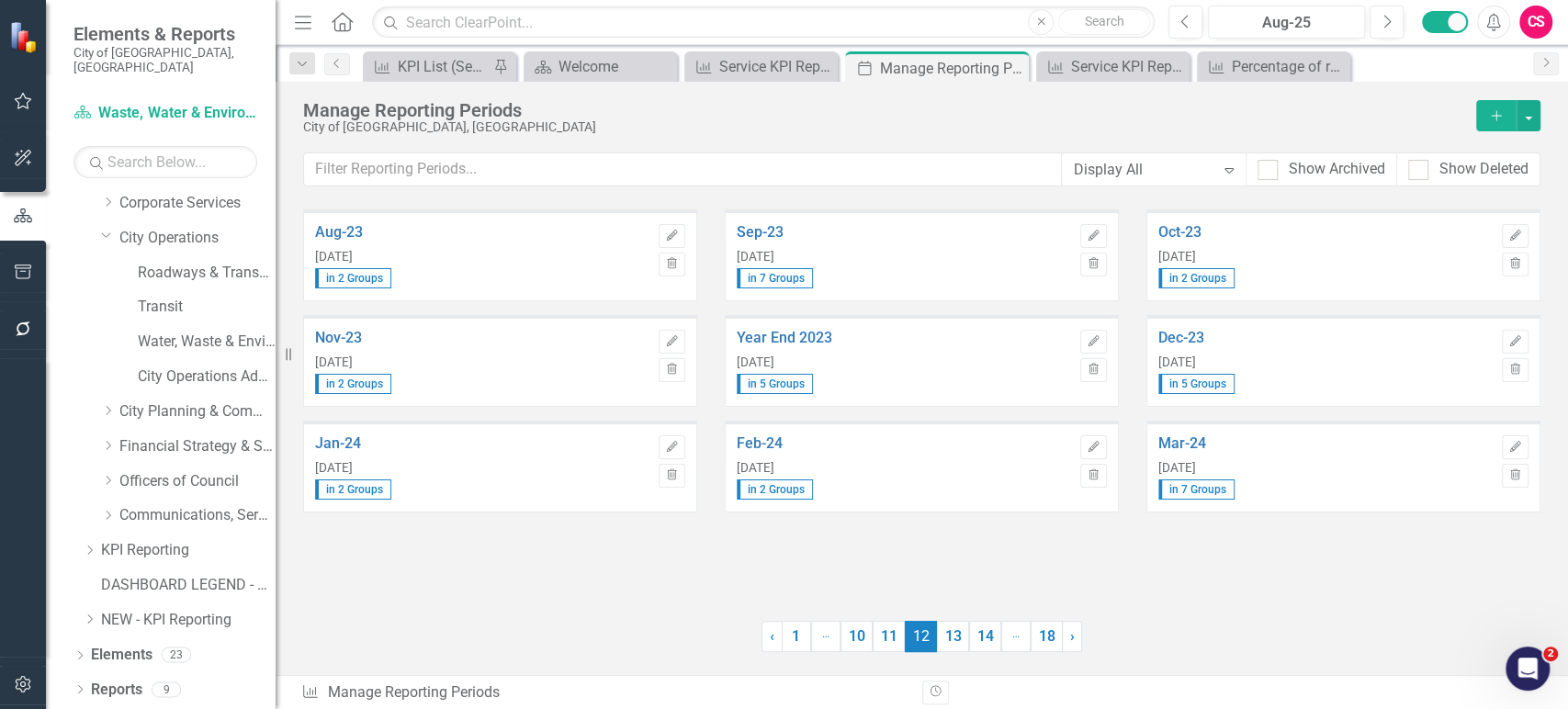
scroll to position [93, 0]
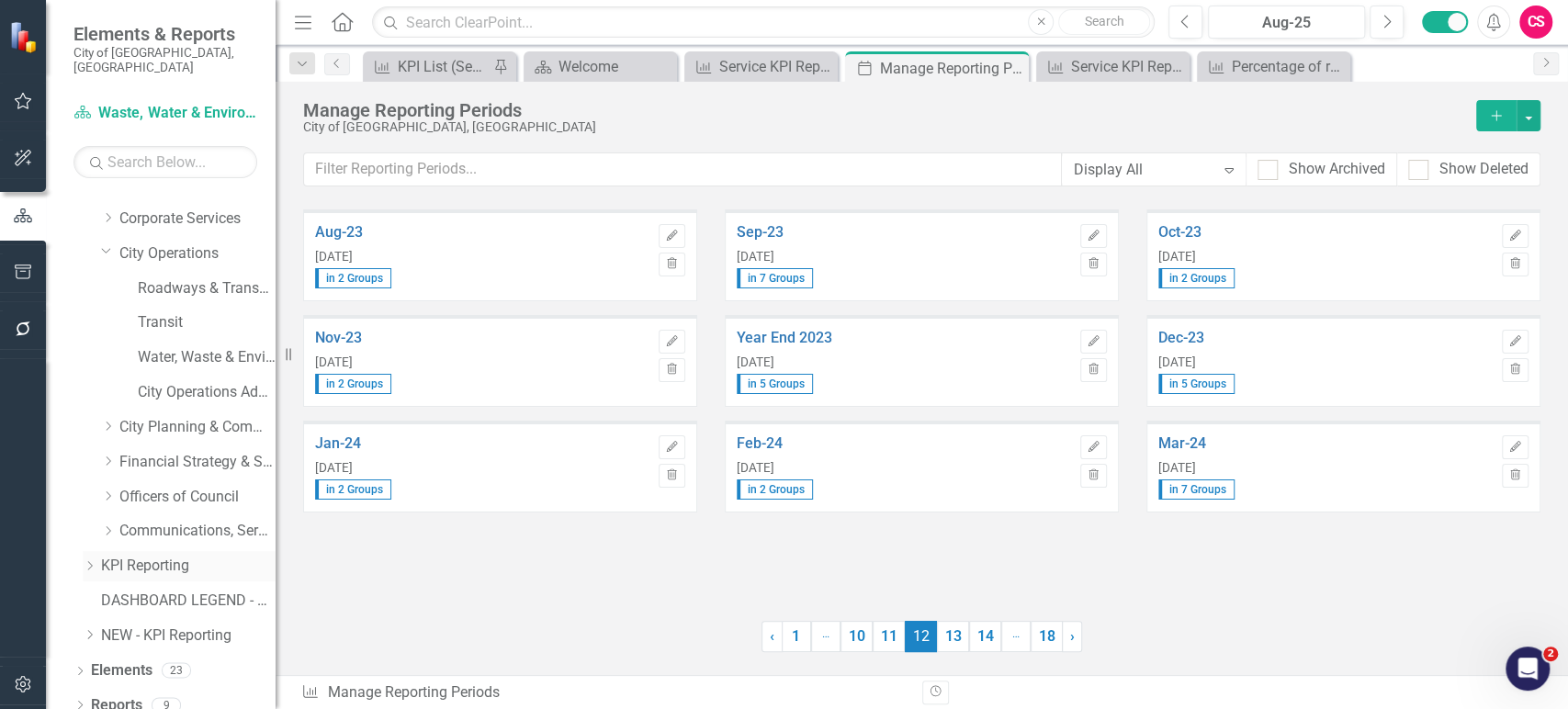
click at [89, 561] on icon at bounding box center [90, 564] width 5 height 9
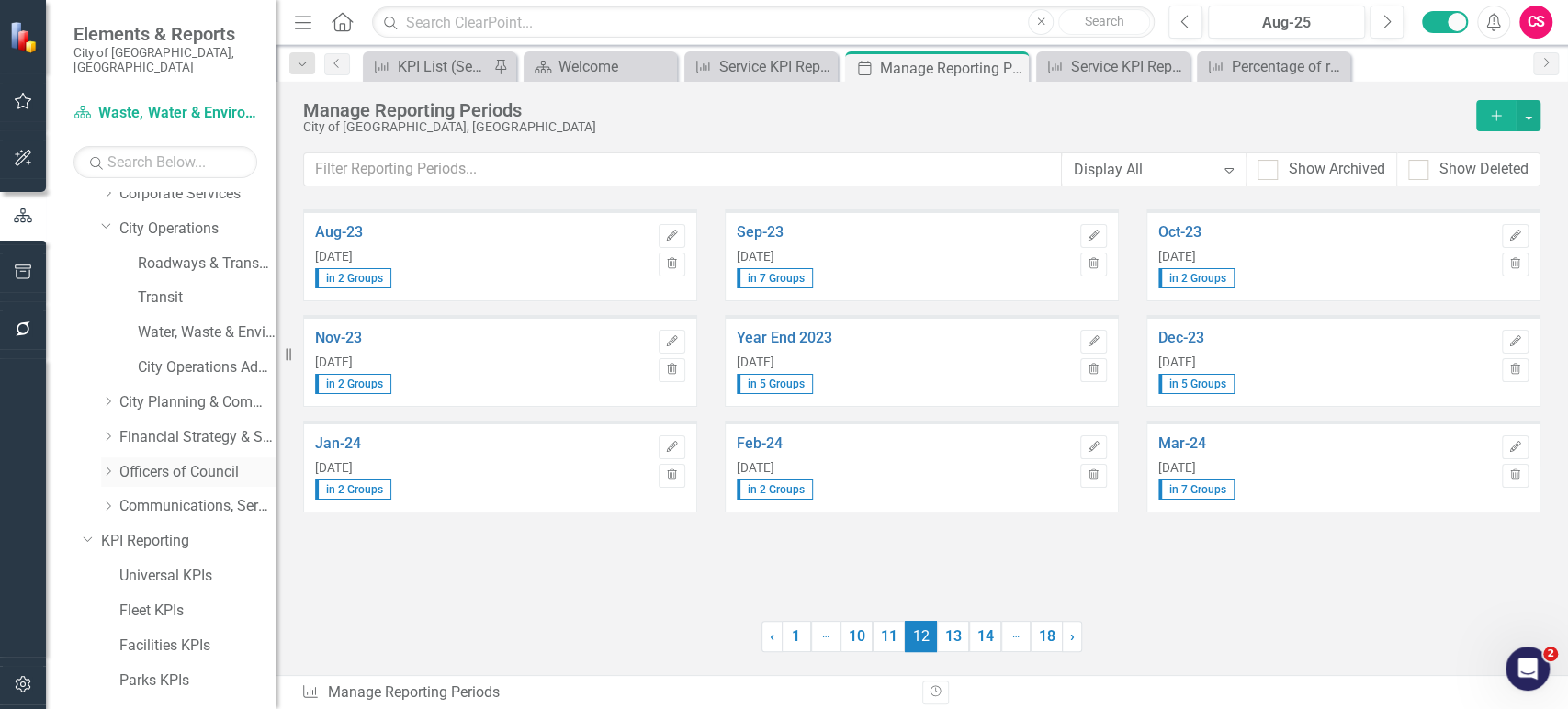
scroll to position [0, 0]
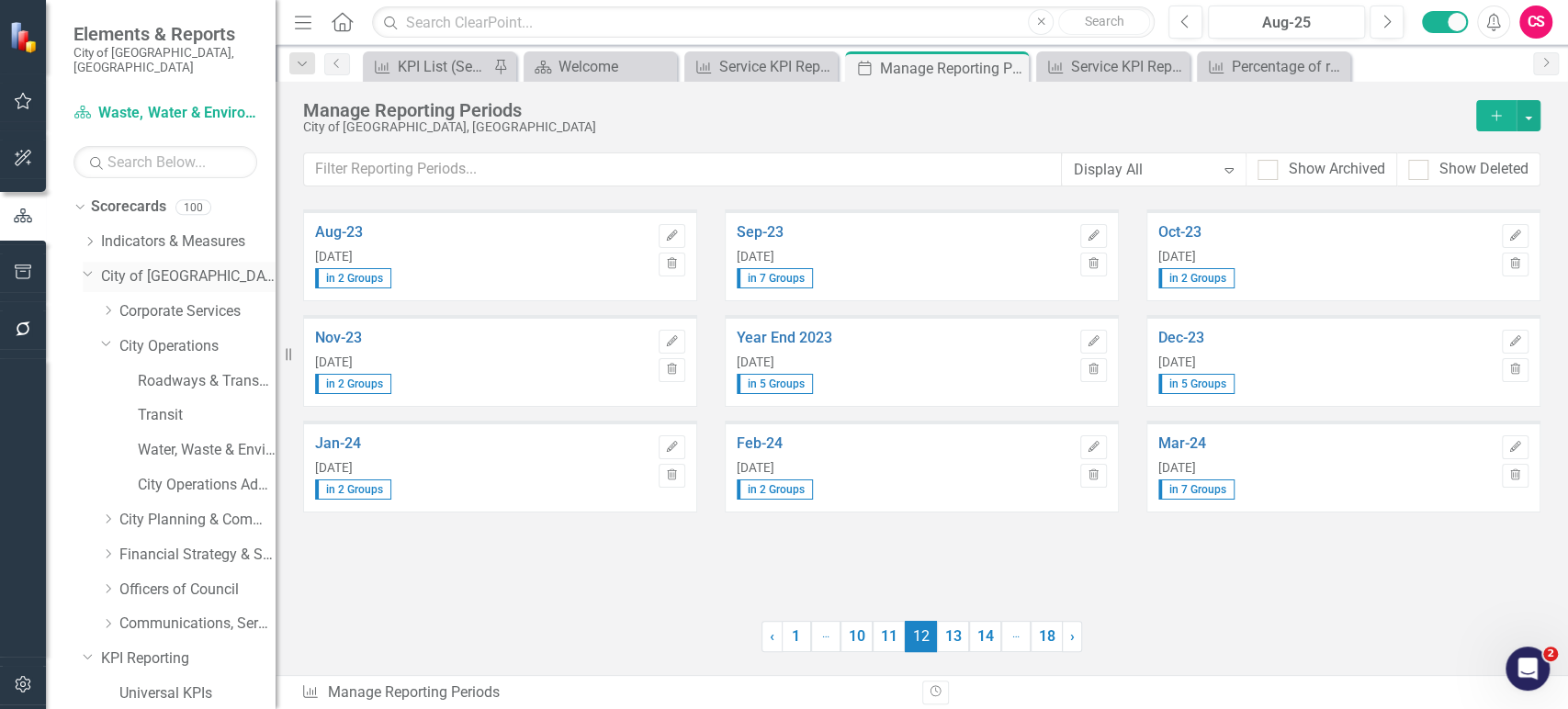
click at [88, 266] on icon "Dropdown" at bounding box center [87, 273] width 11 height 14
click at [88, 301] on icon "Dropdown" at bounding box center [87, 307] width 11 height 14
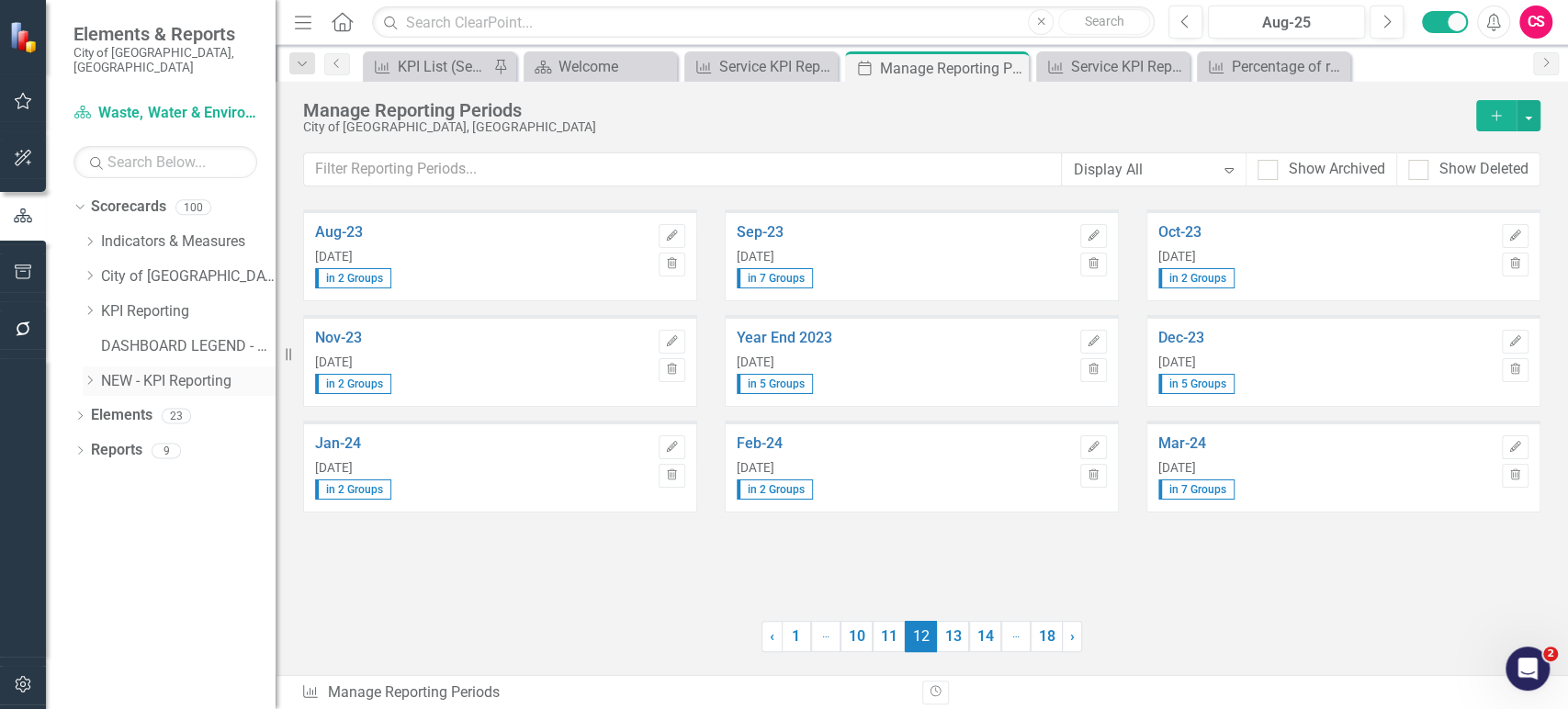
click at [88, 374] on icon "Dropdown" at bounding box center [89, 379] width 14 height 11
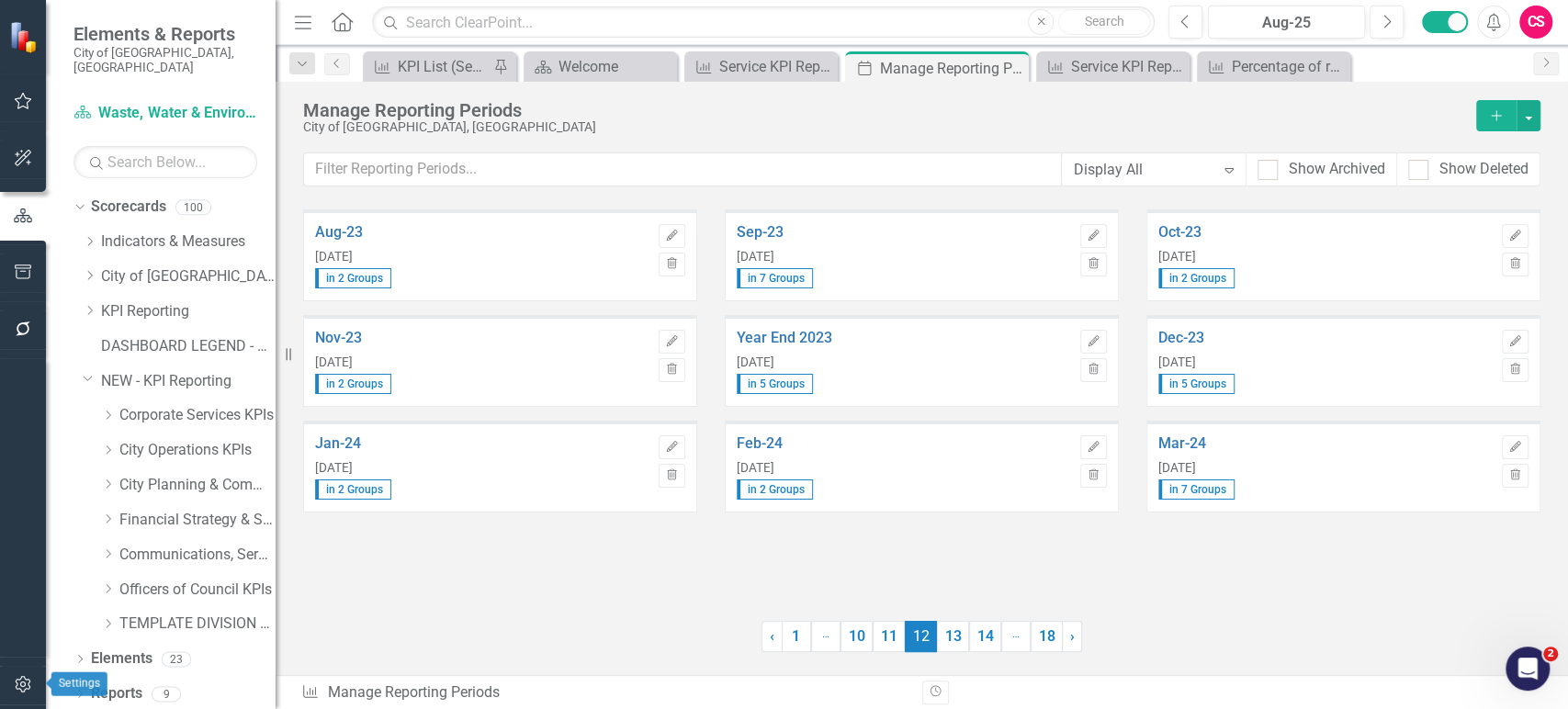
click at [20, 675] on button "button" at bounding box center [23, 685] width 42 height 39
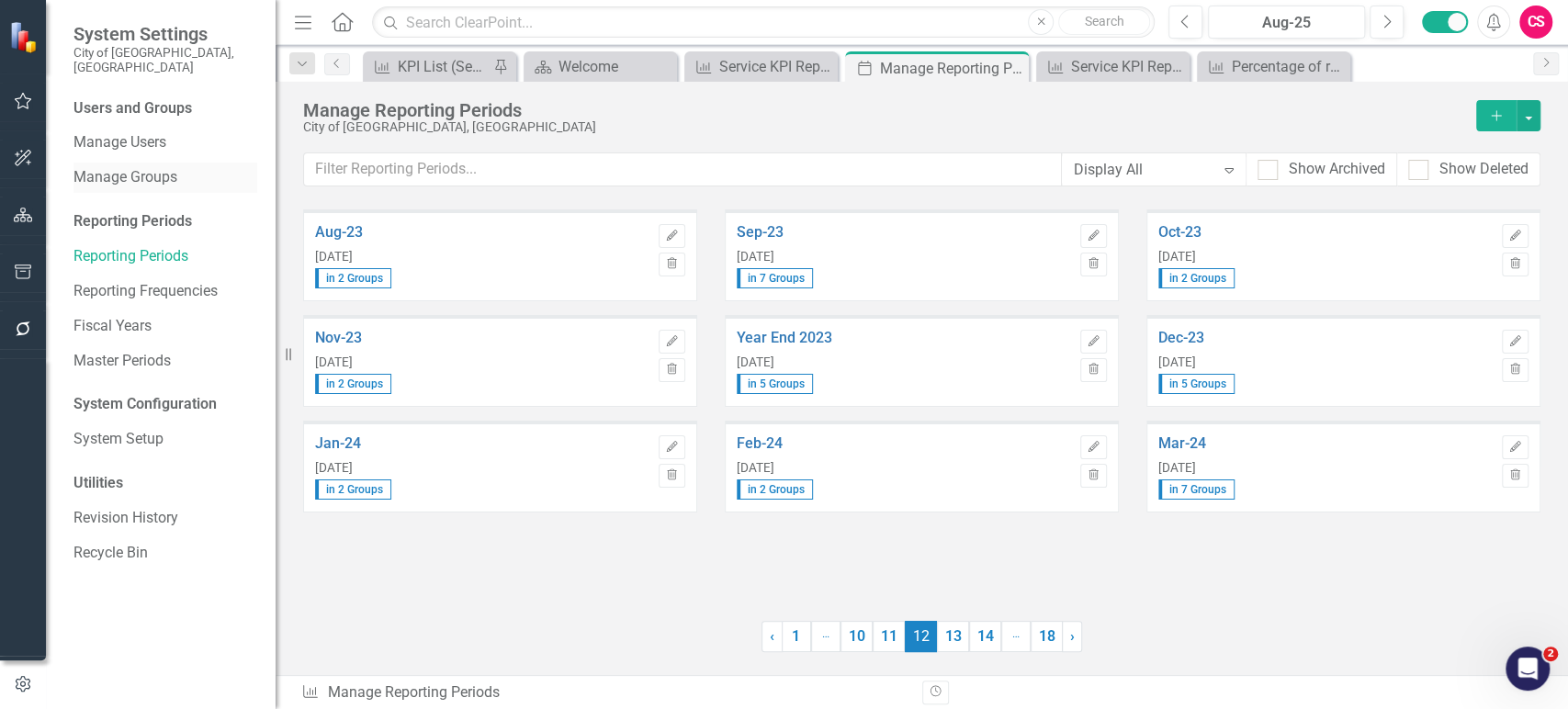
click at [132, 167] on link "Manage Groups" at bounding box center [165, 177] width 183 height 21
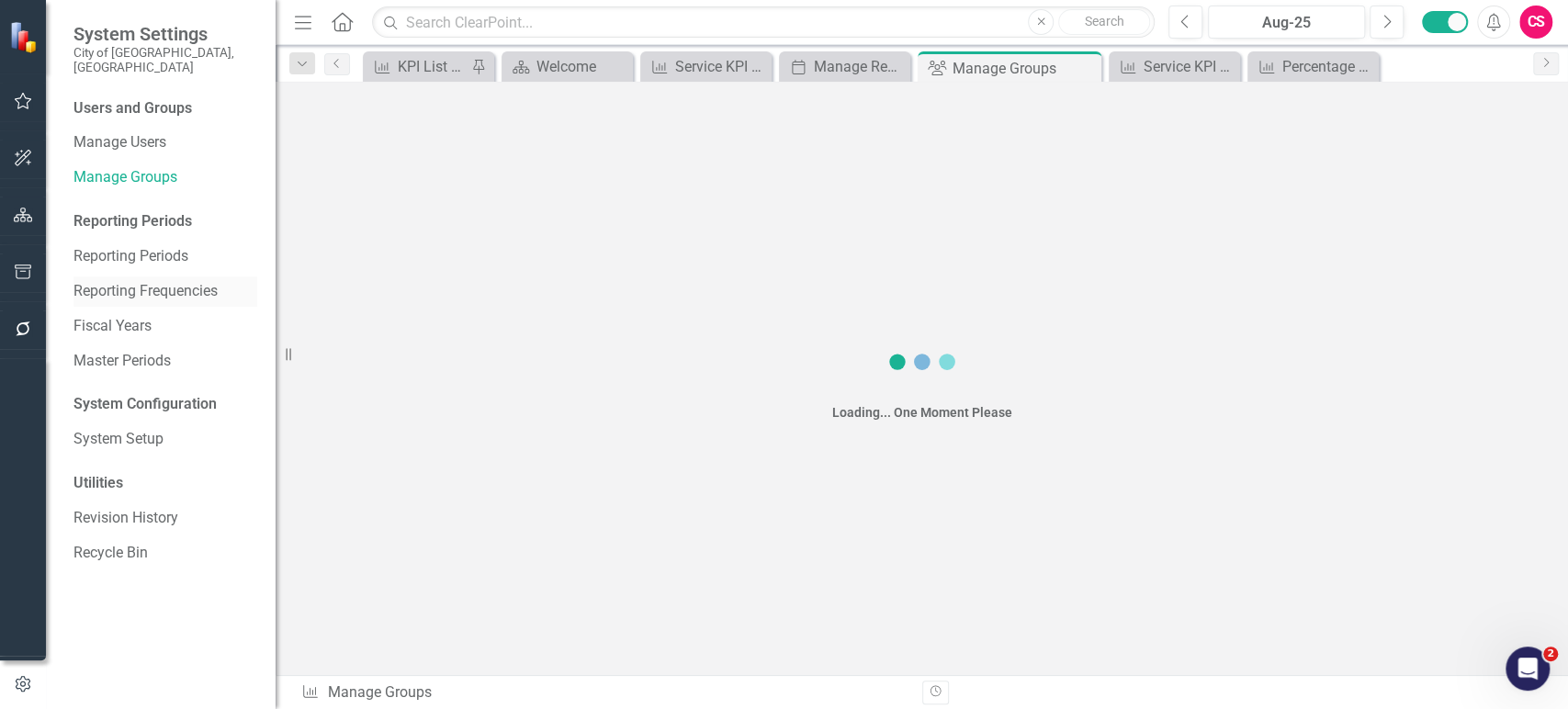
click at [134, 283] on link "Reporting Frequencies" at bounding box center [165, 292] width 183 height 21
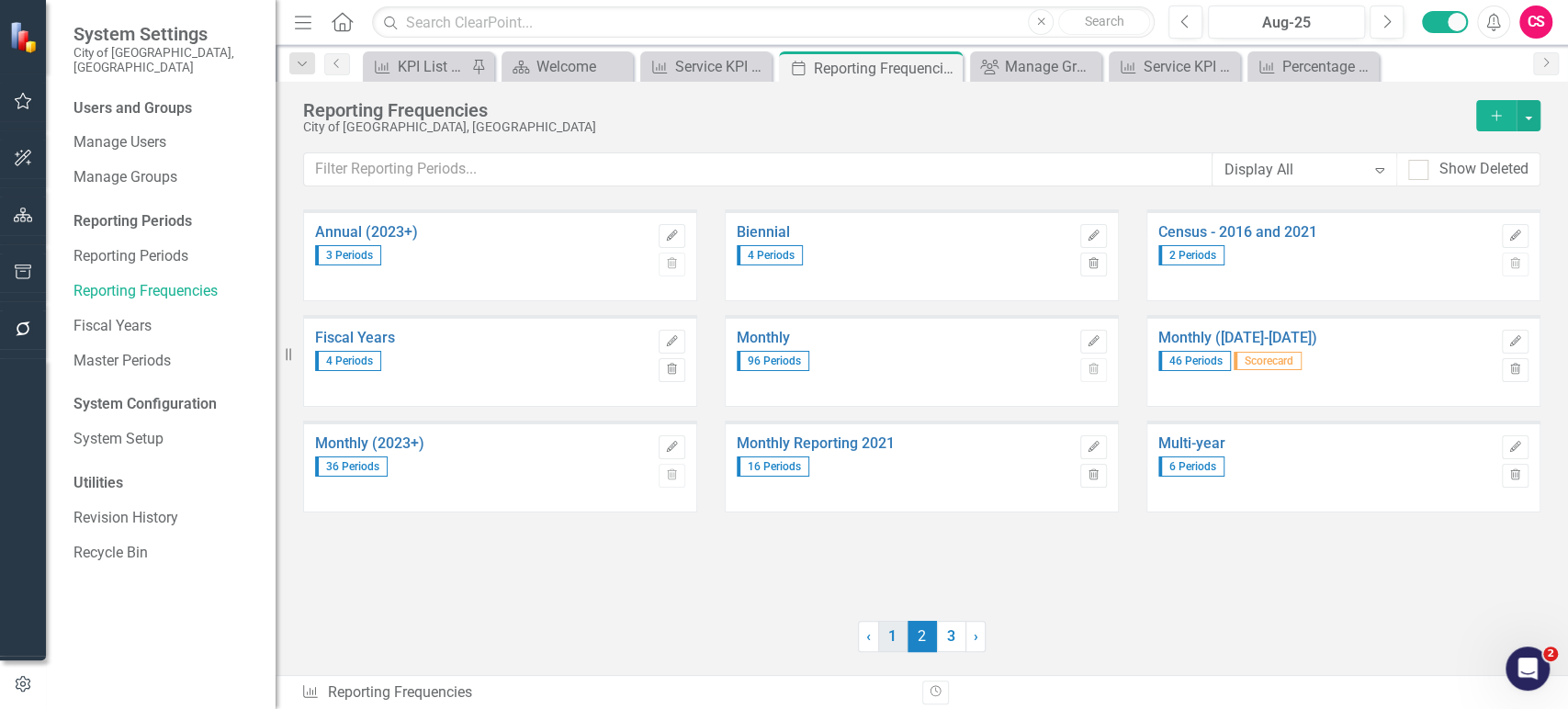
click at [903, 635] on link "1" at bounding box center [893, 636] width 29 height 31
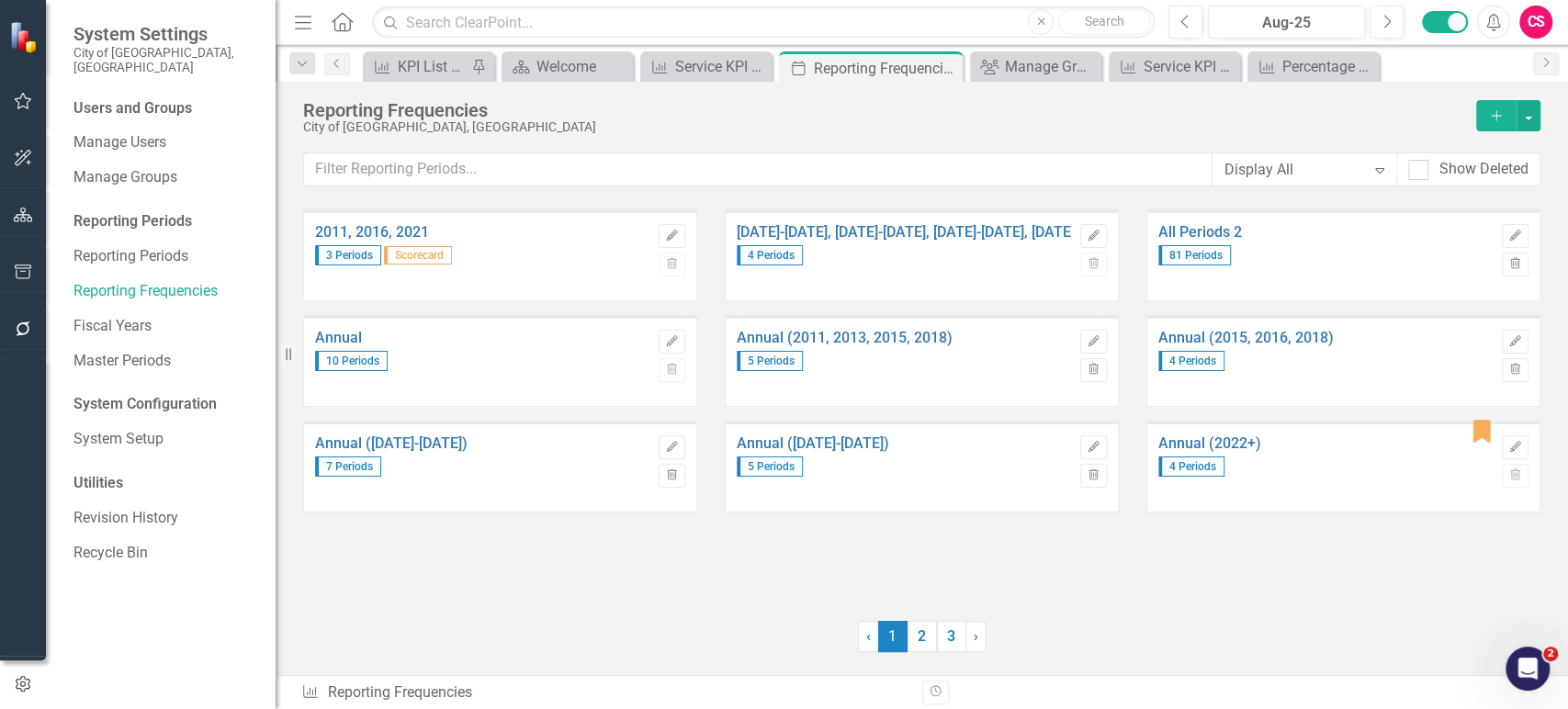
click at [882, 644] on span "1 (current)" at bounding box center [893, 636] width 29 height 31
click at [668, 338] on icon "Edit" at bounding box center [671, 340] width 14 height 11
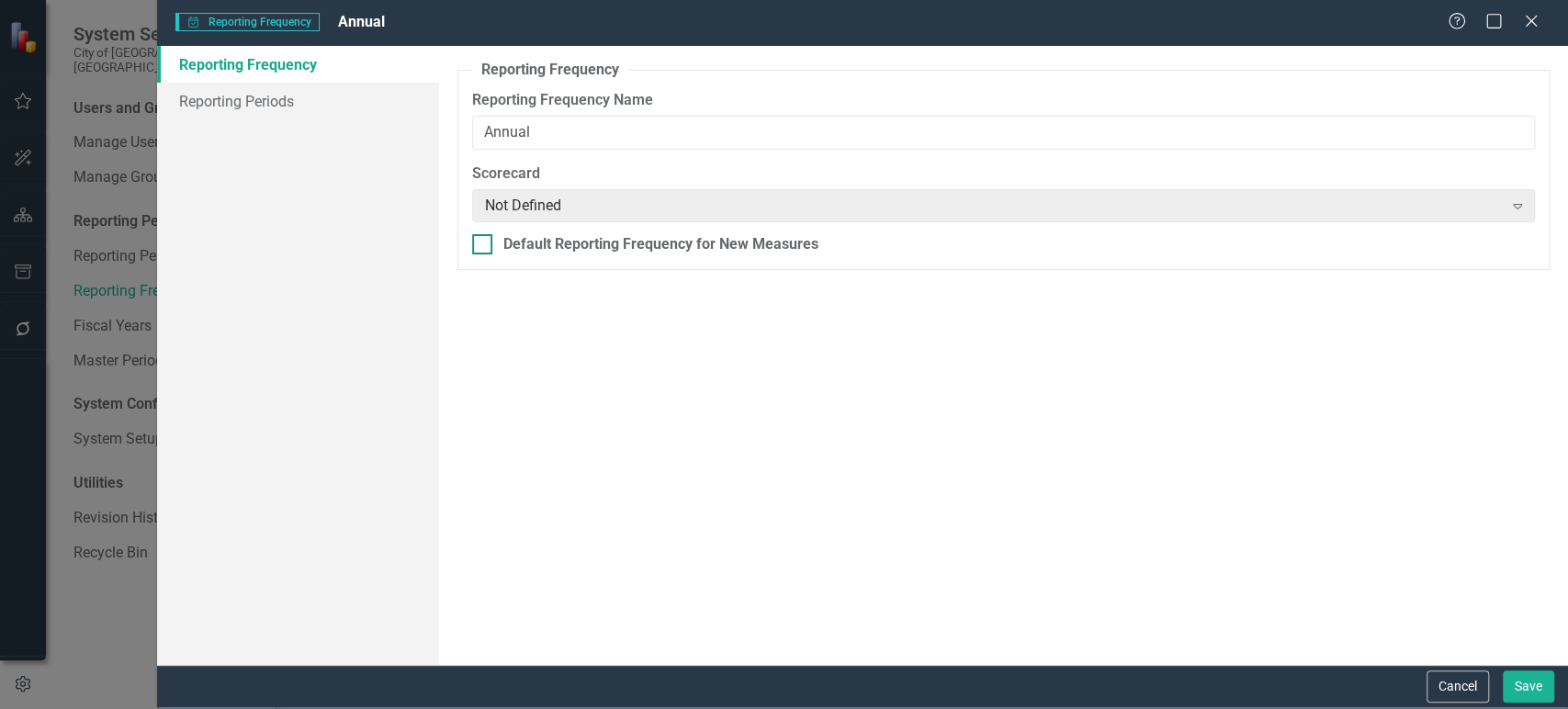
click at [485, 252] on div at bounding box center [481, 243] width 20 height 20
click at [484, 246] on input "Default Reporting Frequency for New Measures" at bounding box center [477, 240] width 12 height 12
checkbox input "true"
click at [1525, 689] on button "Save" at bounding box center [1527, 686] width 51 height 32
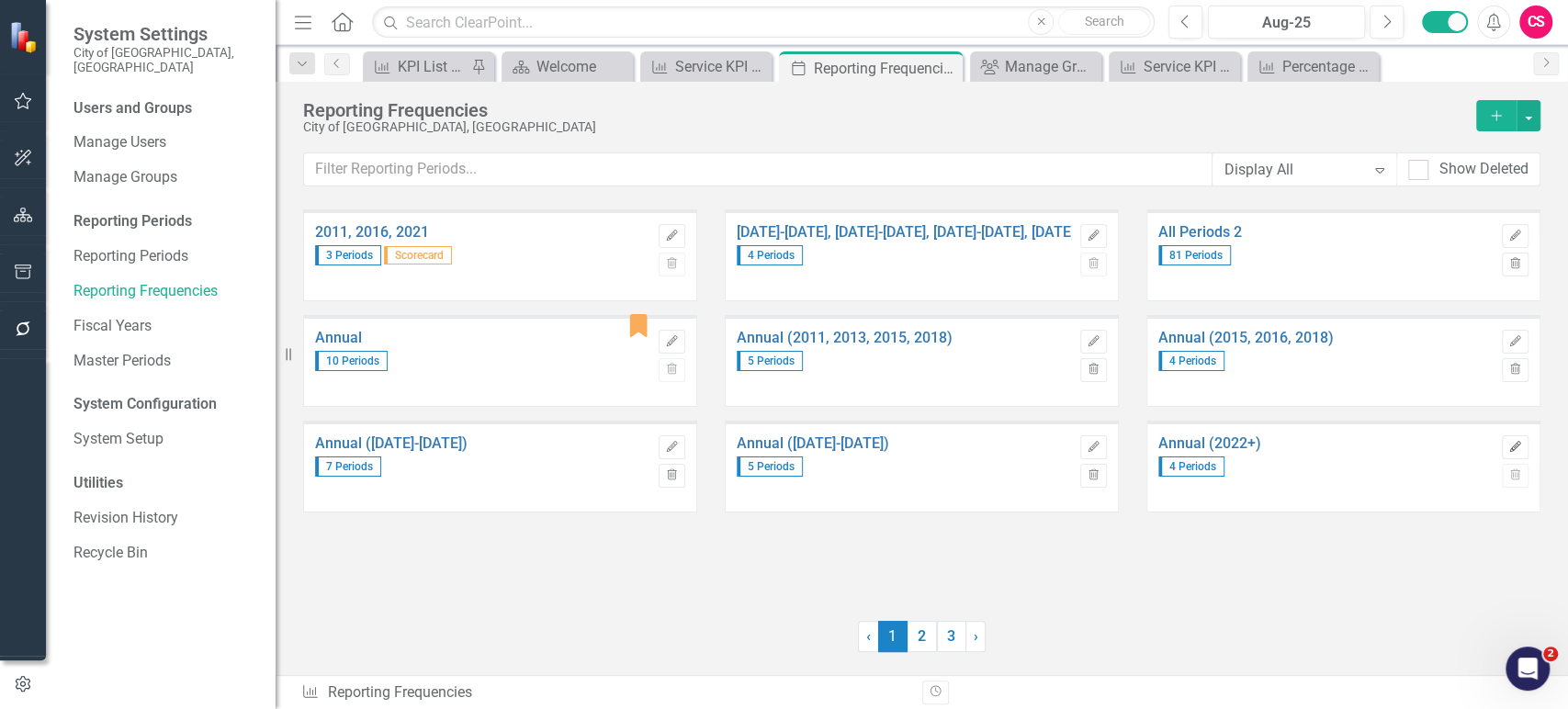
click at [1503, 440] on button "Edit" at bounding box center [1514, 447] width 26 height 24
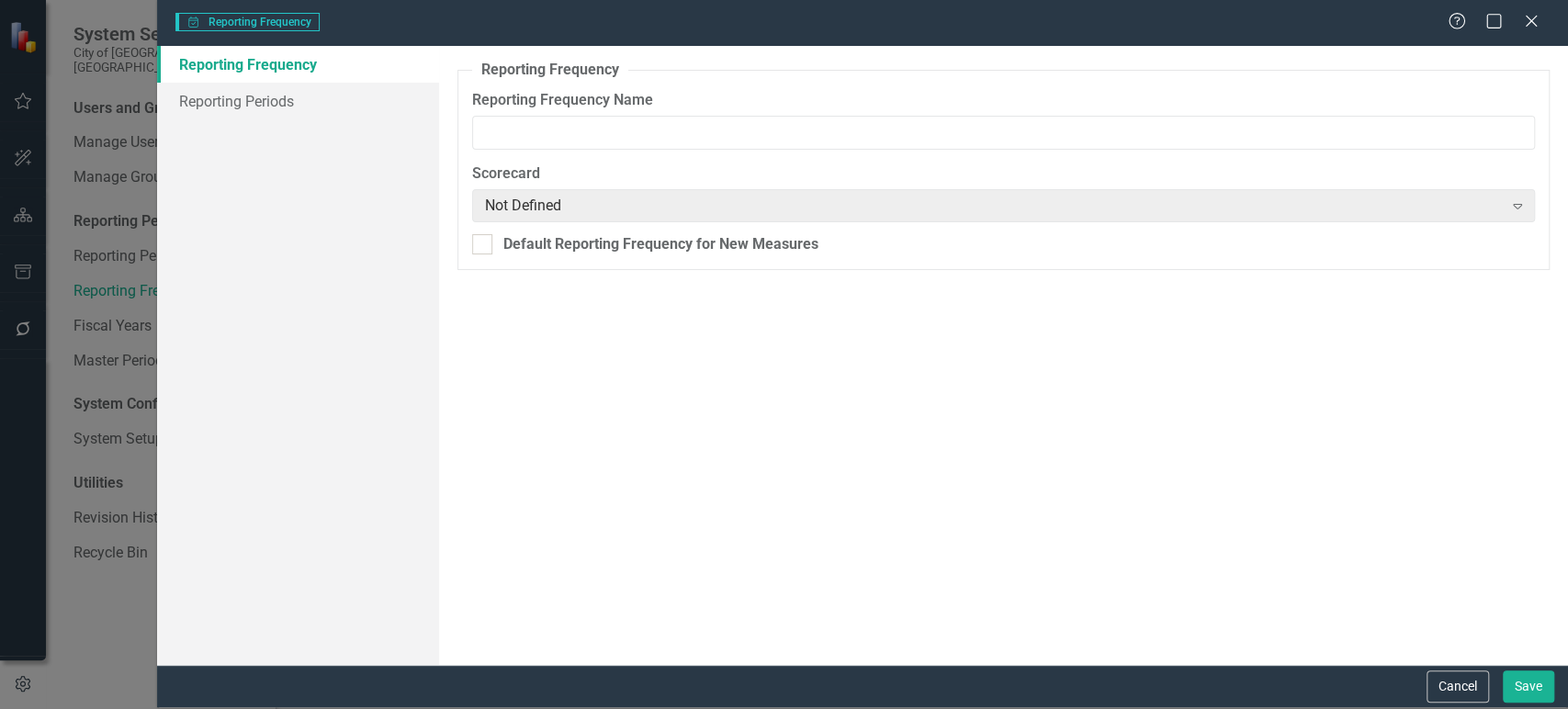
type input "Annual (2022+)"
drag, startPoint x: 300, startPoint y: 96, endPoint x: 312, endPoint y: 97, distance: 12.0
click at [300, 96] on link "Reporting Periods" at bounding box center [298, 101] width 282 height 37
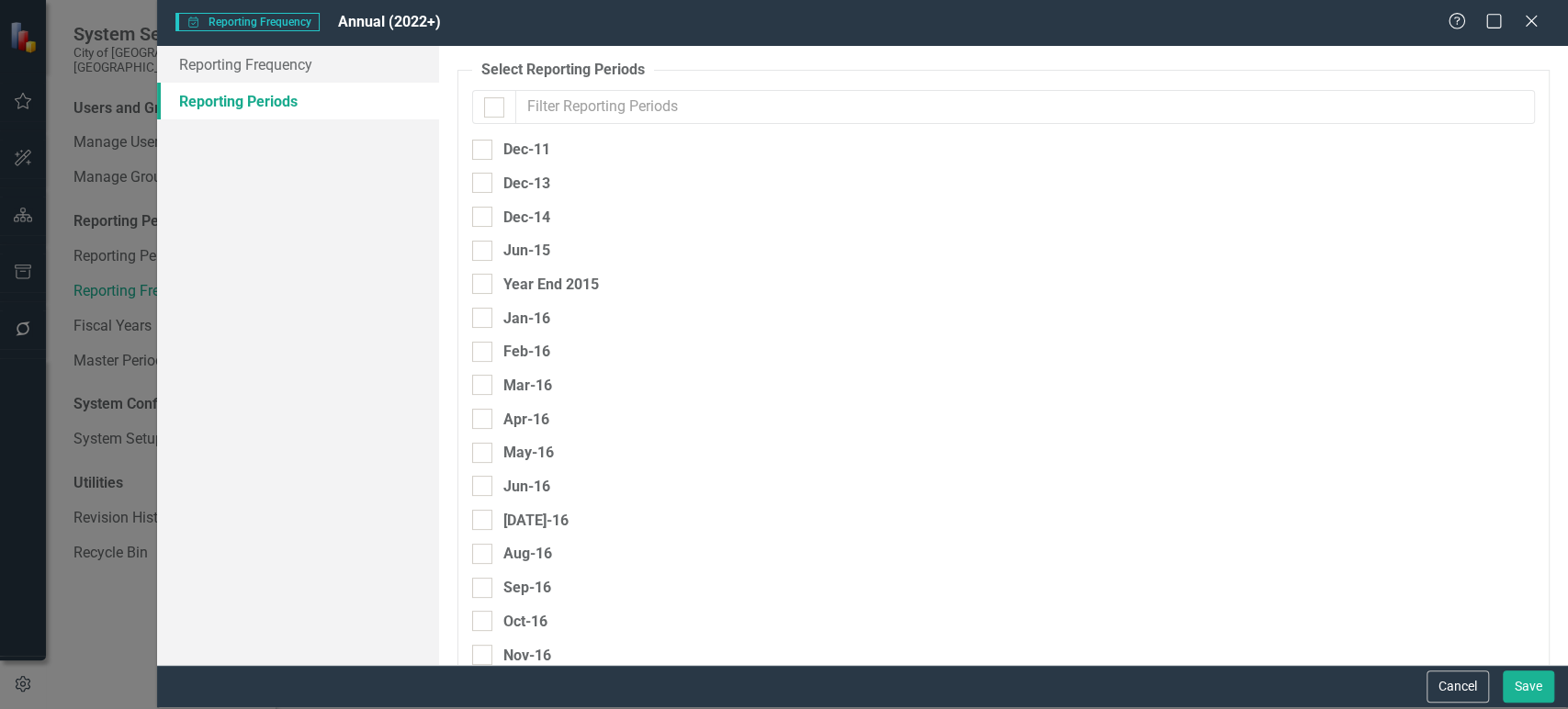
checkbox input "false"
click at [624, 101] on input "text" at bounding box center [1025, 107] width 1020 height 34
type input "dec"
click at [485, 318] on div at bounding box center [481, 317] width 20 height 20
click at [484, 318] on input "Dec- 22" at bounding box center [477, 313] width 12 height 12
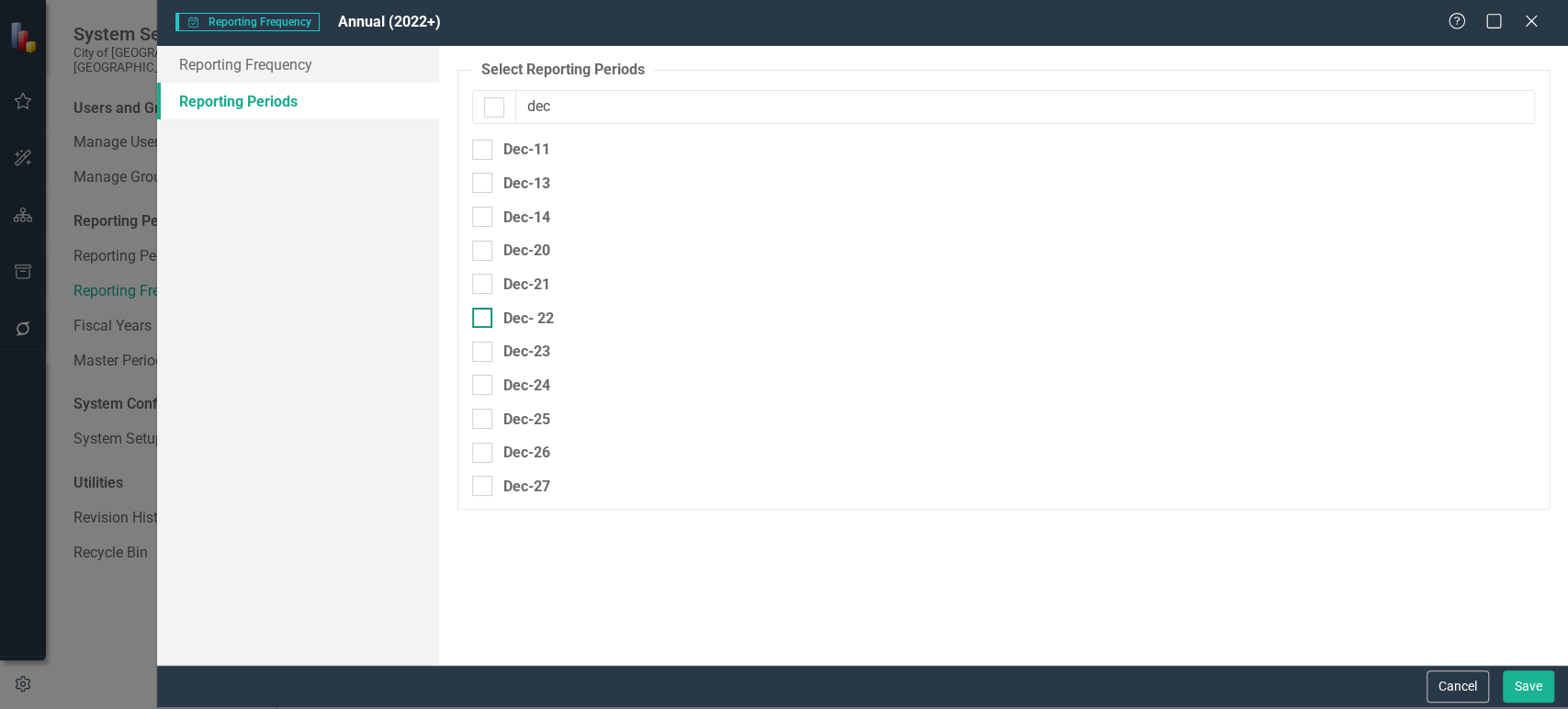
checkbox input "true"
click at [480, 385] on input "Dec-24" at bounding box center [477, 381] width 12 height 12
checkbox input "true"
click at [480, 357] on div at bounding box center [481, 351] width 20 height 20
click at [480, 353] on input "Dec-23" at bounding box center [477, 347] width 12 height 12
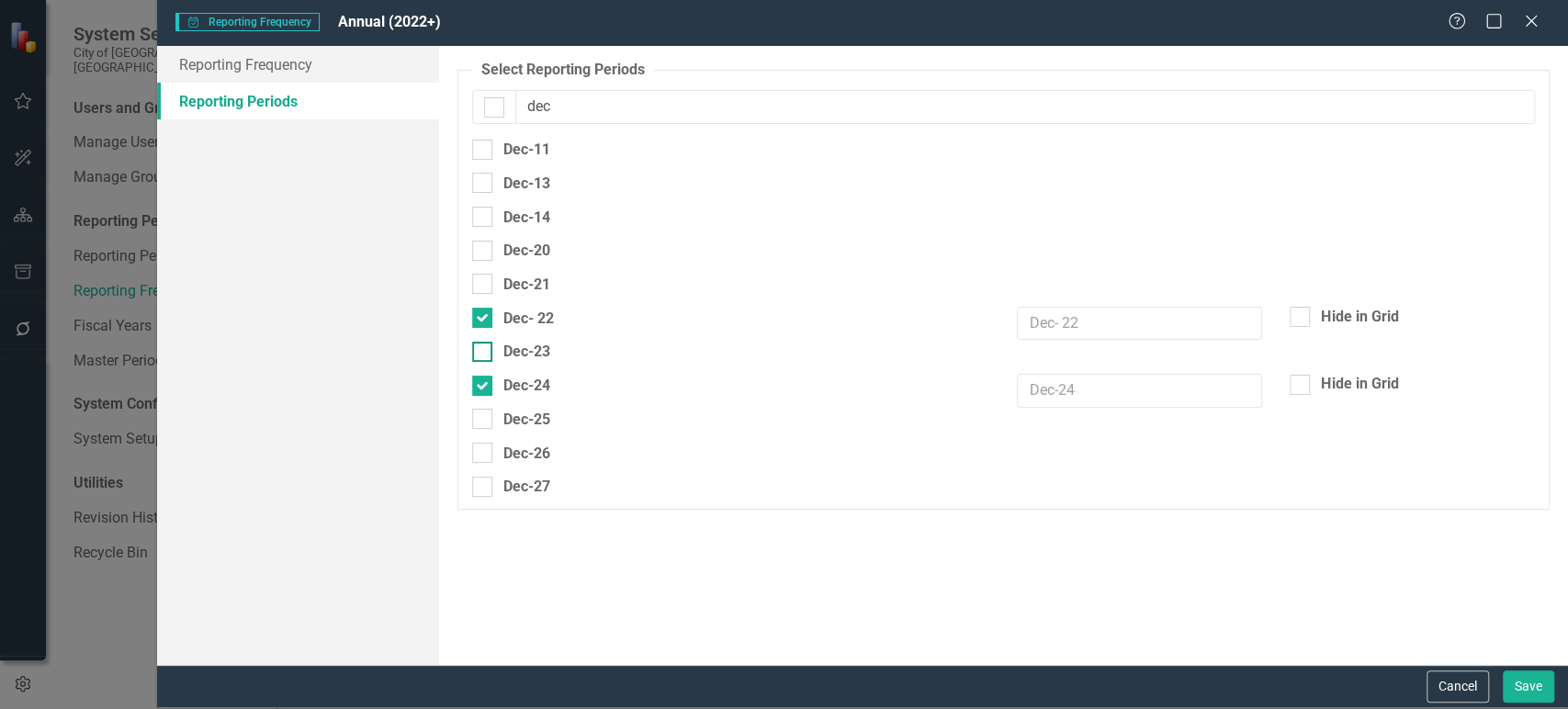
checkbox input "true"
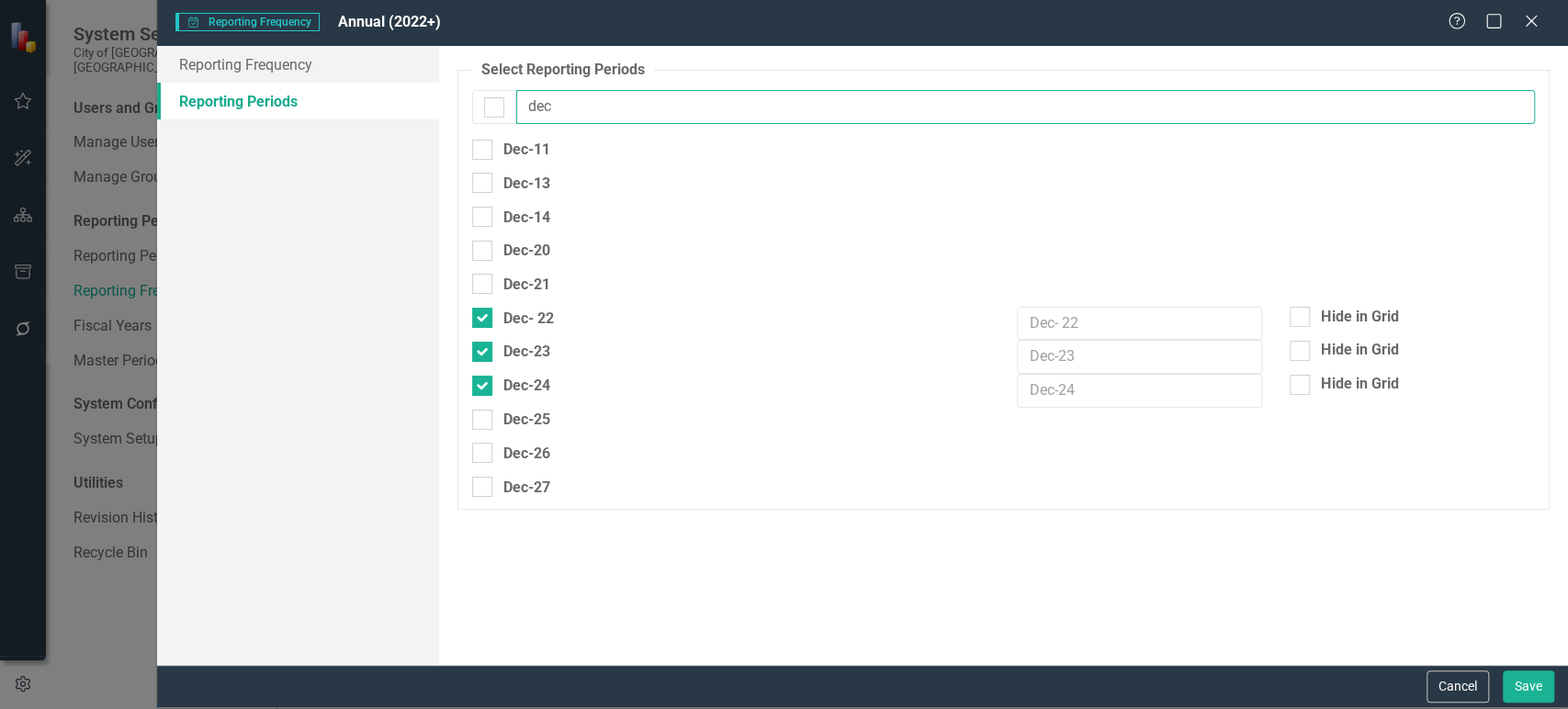
click at [609, 98] on input "dec" at bounding box center [1026, 107] width 1019 height 34
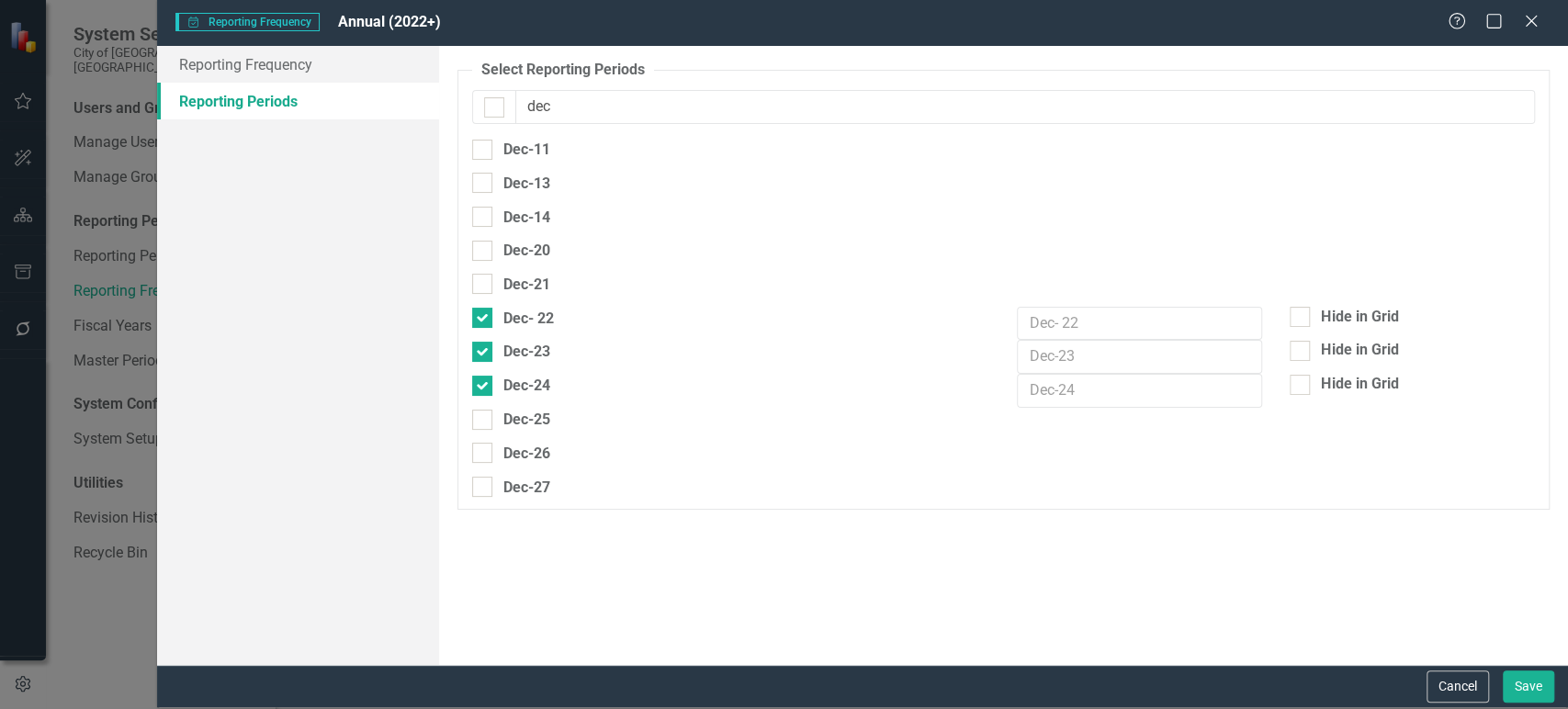
click at [480, 421] on div at bounding box center [481, 419] width 20 height 20
click at [480, 421] on input "Dec-25" at bounding box center [477, 415] width 12 height 12
checkbox input "true"
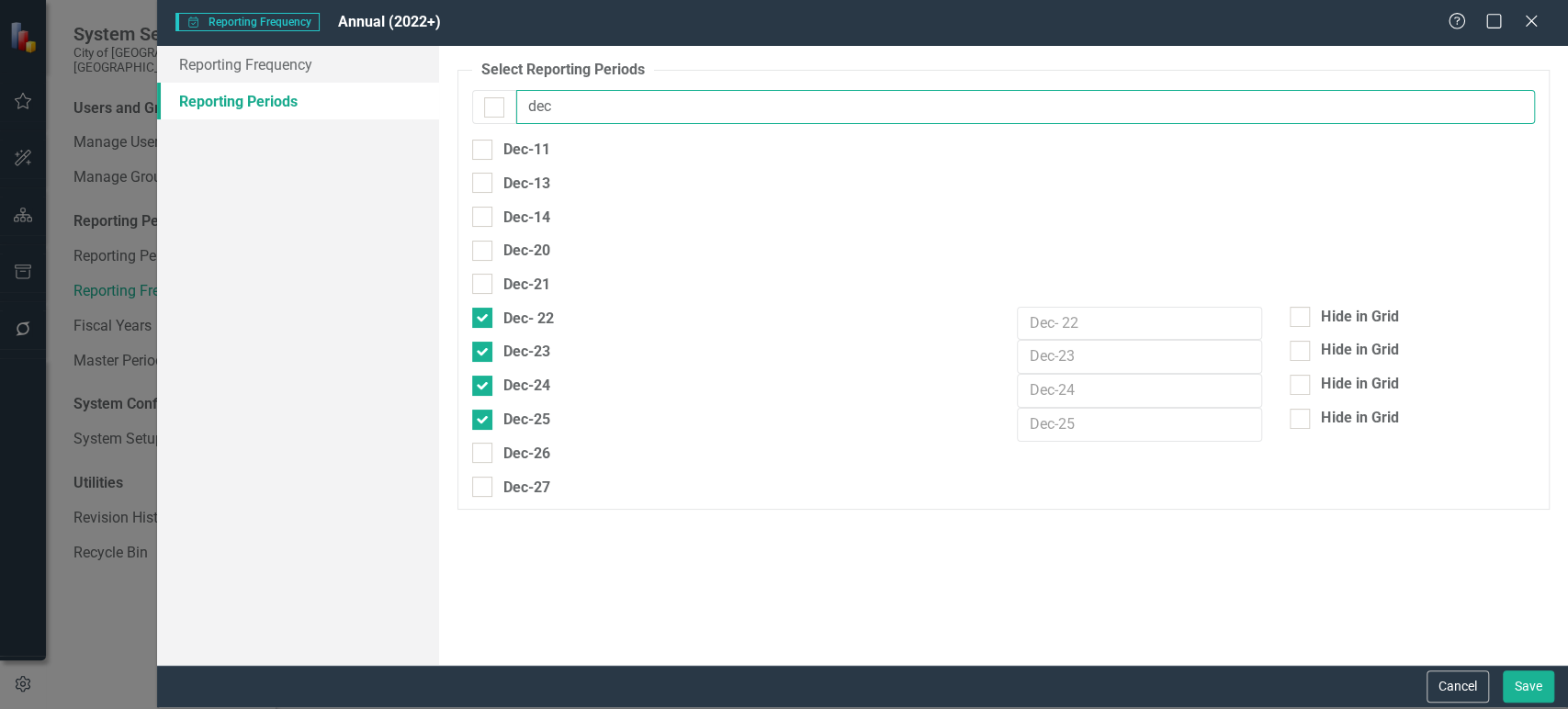
click at [596, 104] on input "dec" at bounding box center [1026, 107] width 1019 height 34
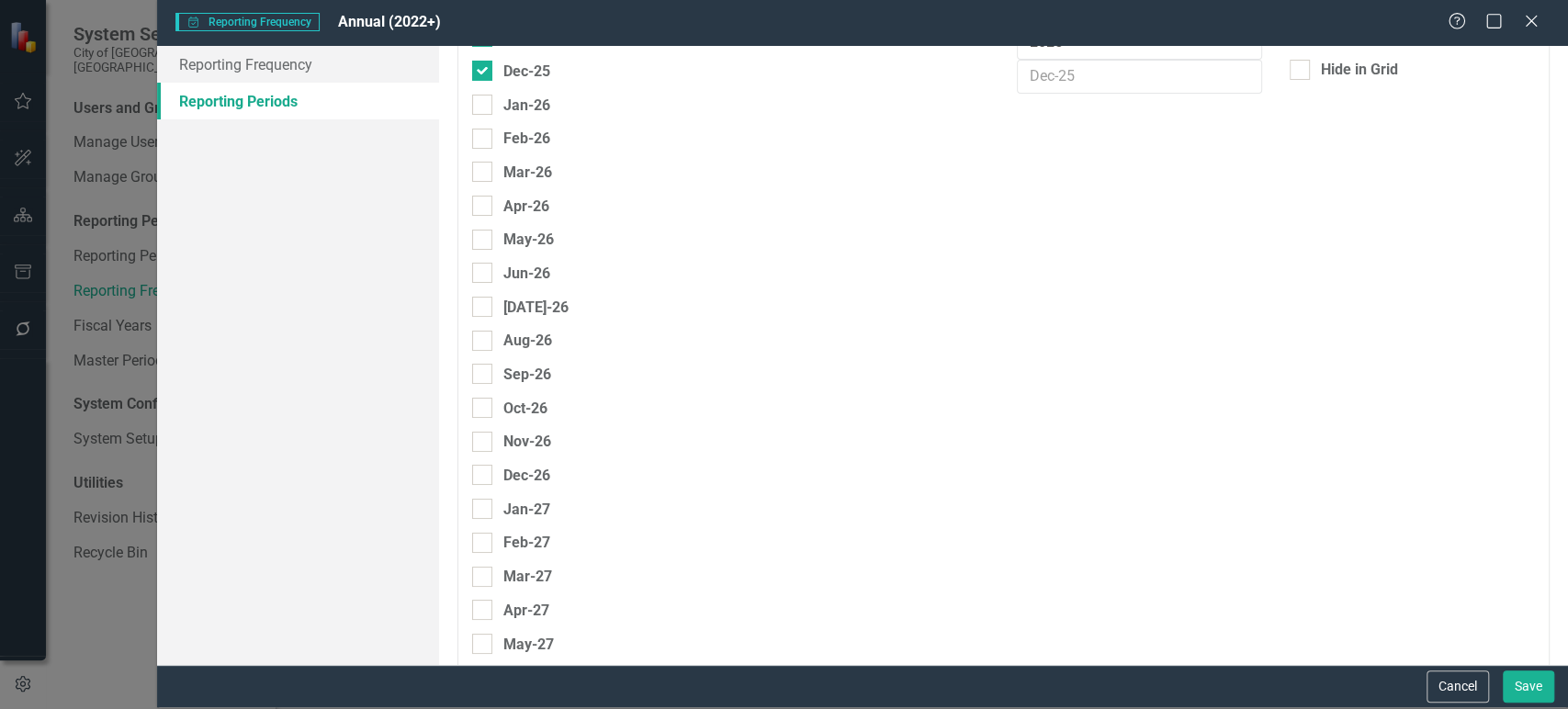
scroll to position [4313, 0]
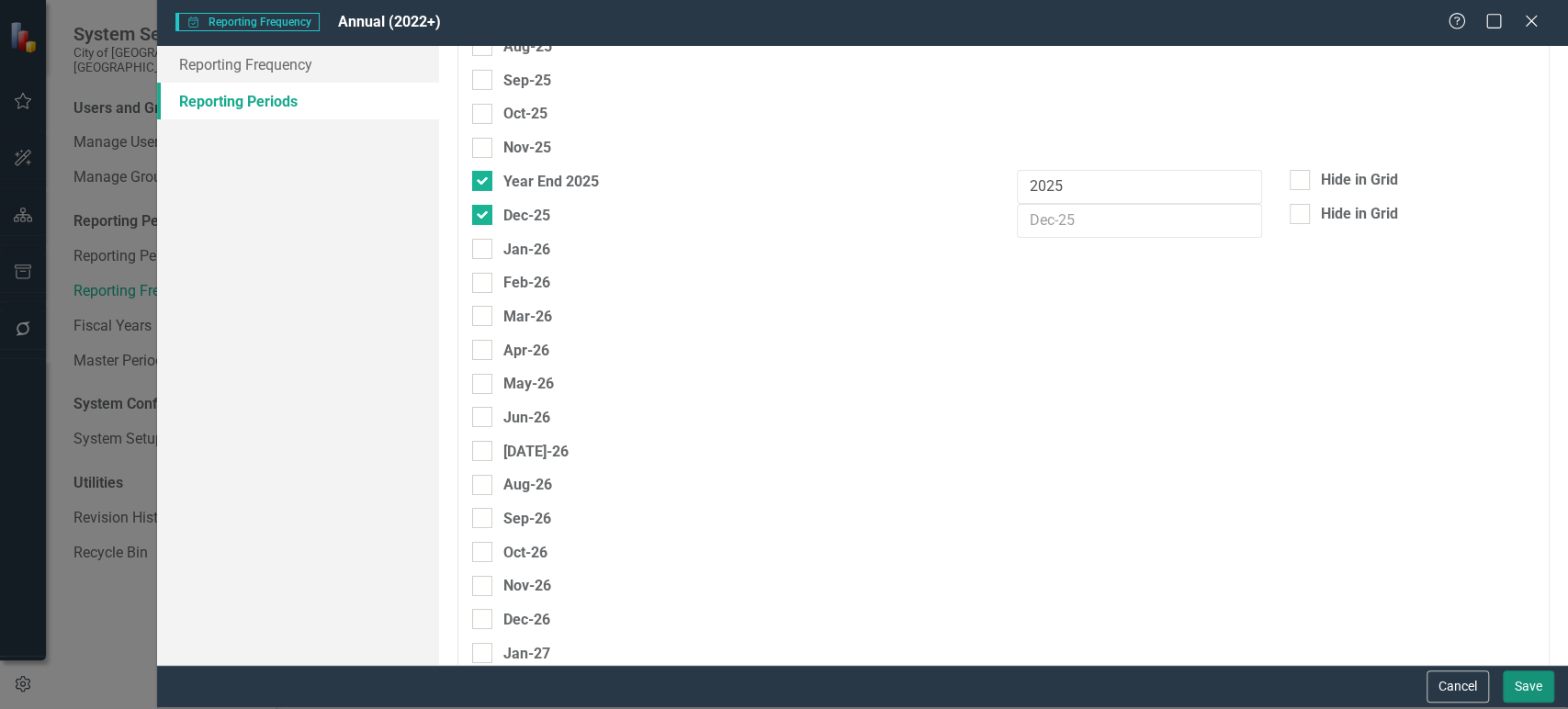
click at [1528, 683] on button "Save" at bounding box center [1527, 686] width 51 height 32
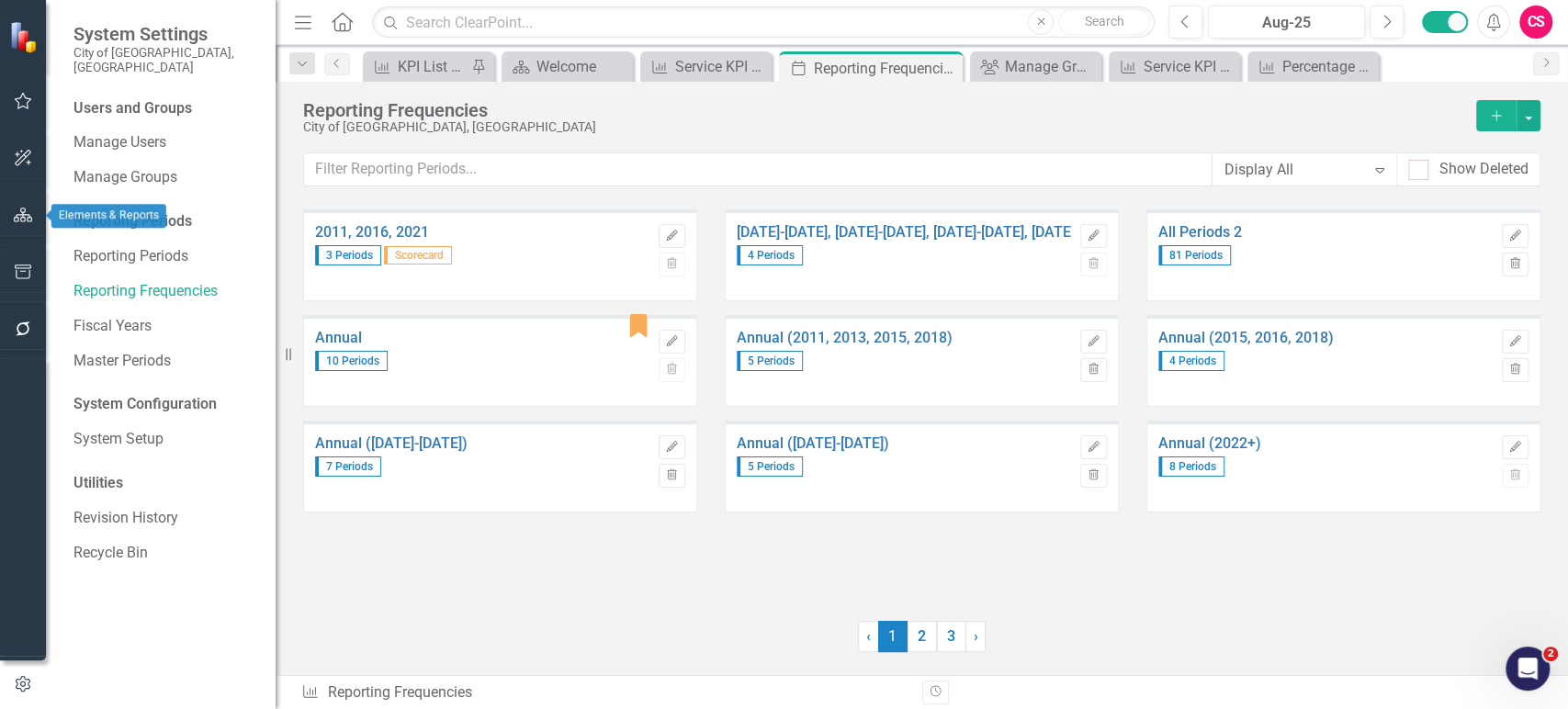
click at [35, 220] on button "button" at bounding box center [23, 216] width 42 height 39
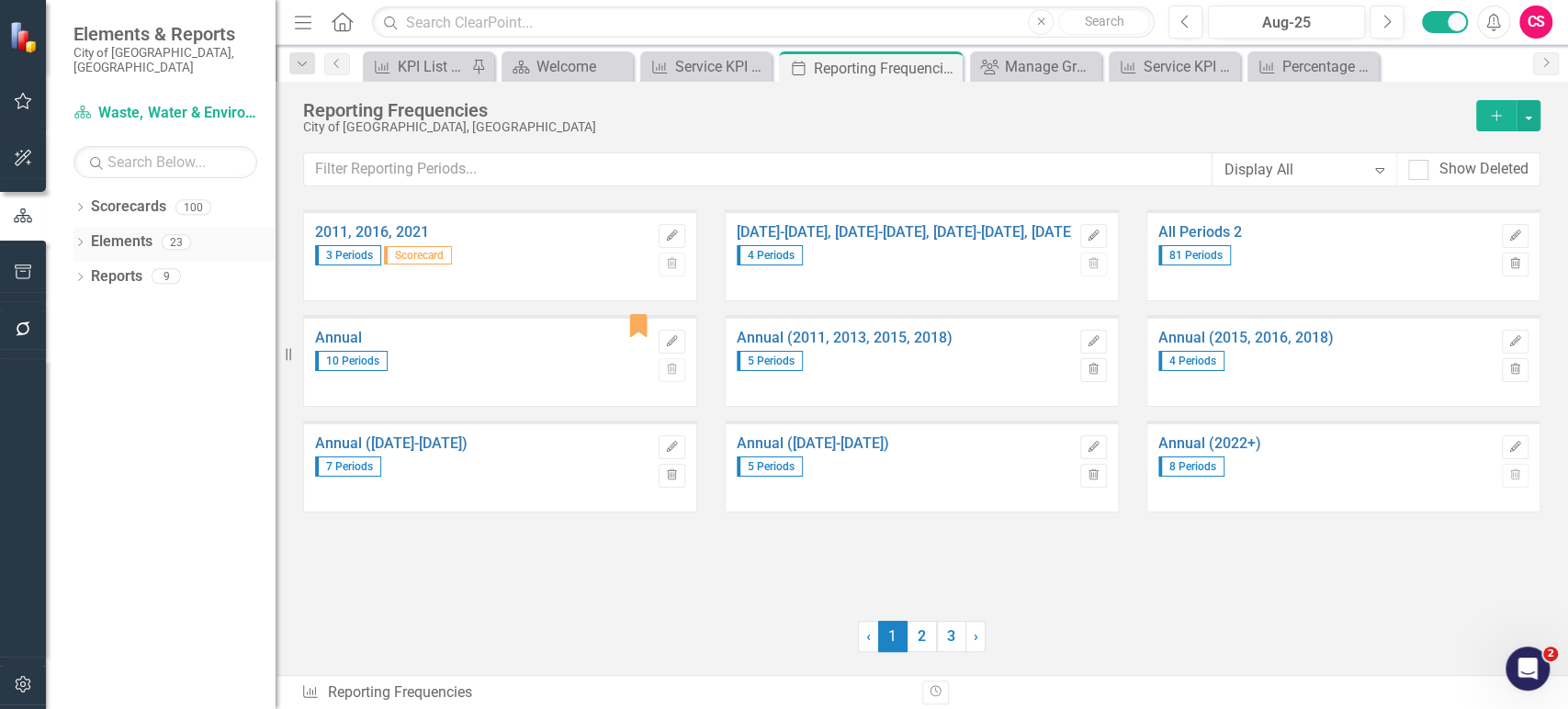
click at [129, 238] on div "Elements" at bounding box center [121, 242] width 61 height 30
click at [125, 231] on link "Elements" at bounding box center [121, 242] width 61 height 21
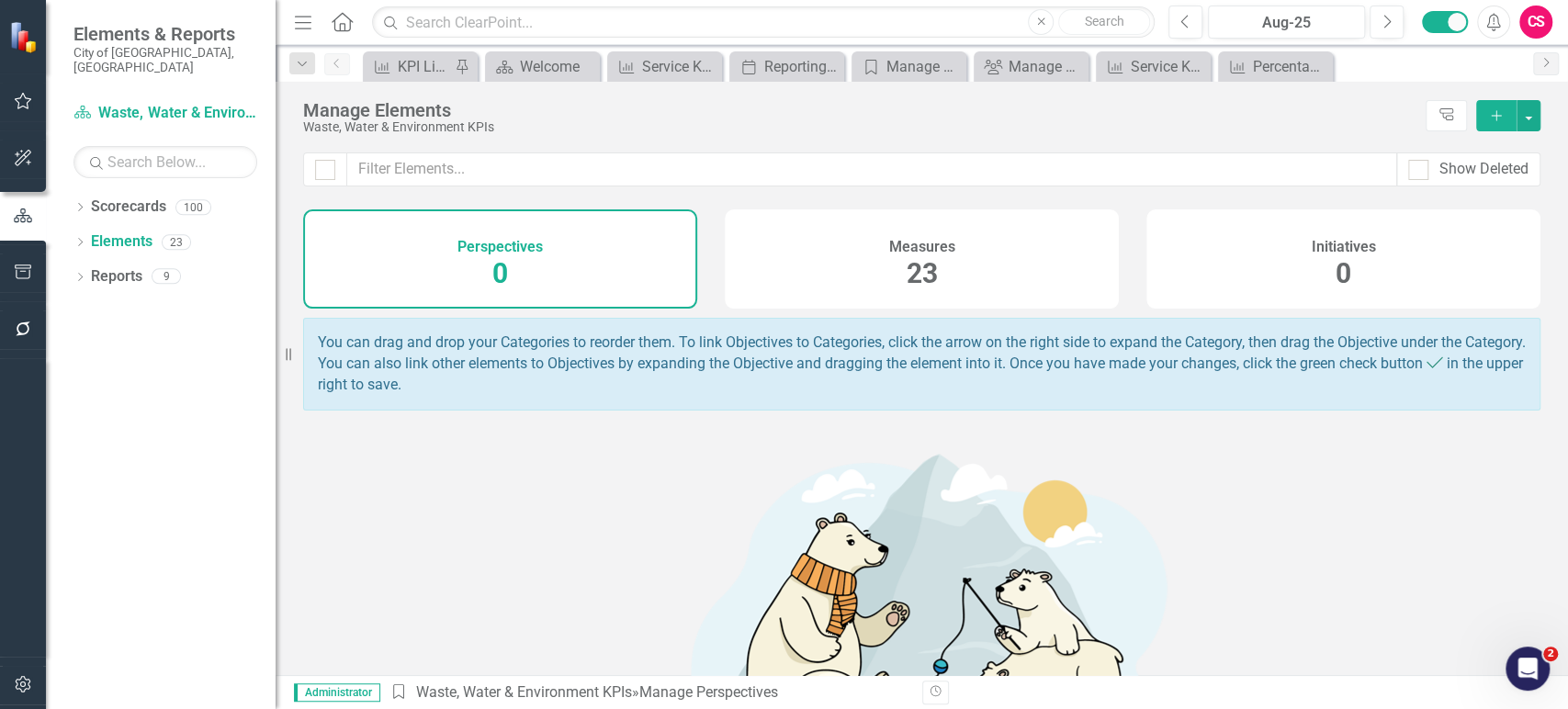
click at [925, 276] on span "23" at bounding box center [922, 273] width 31 height 32
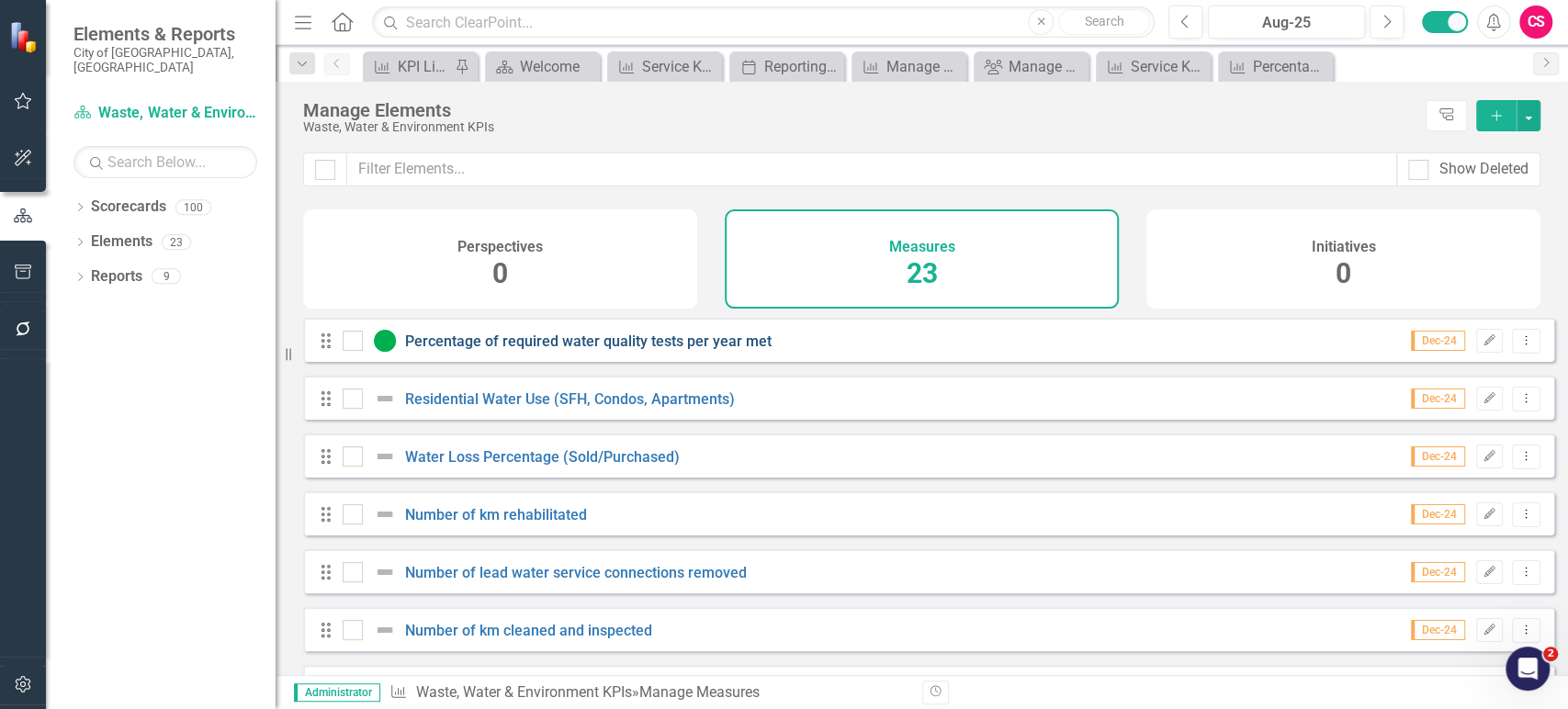
click at [674, 350] on link "Percentage of required water quality tests per year met" at bounding box center [588, 341] width 367 height 17
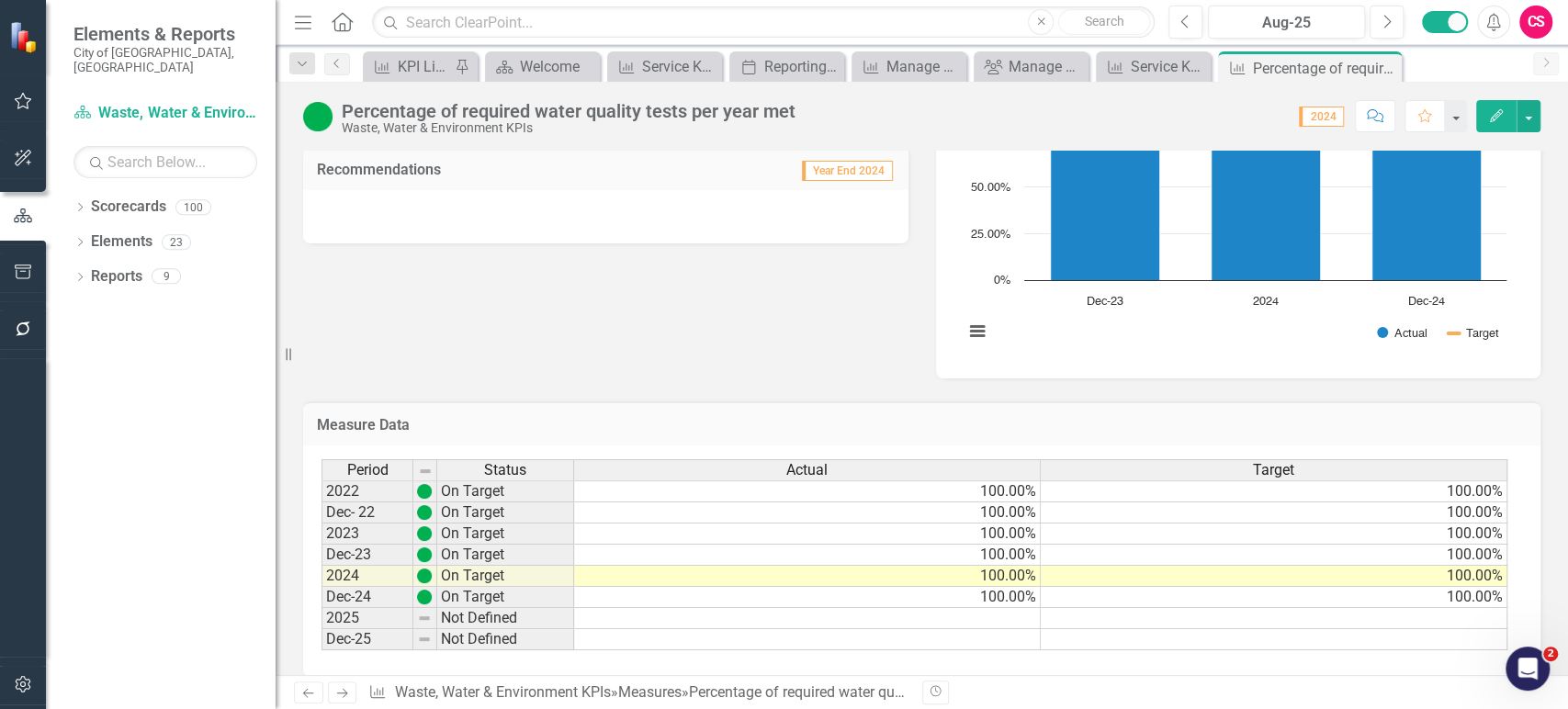
scroll to position [385, 0]
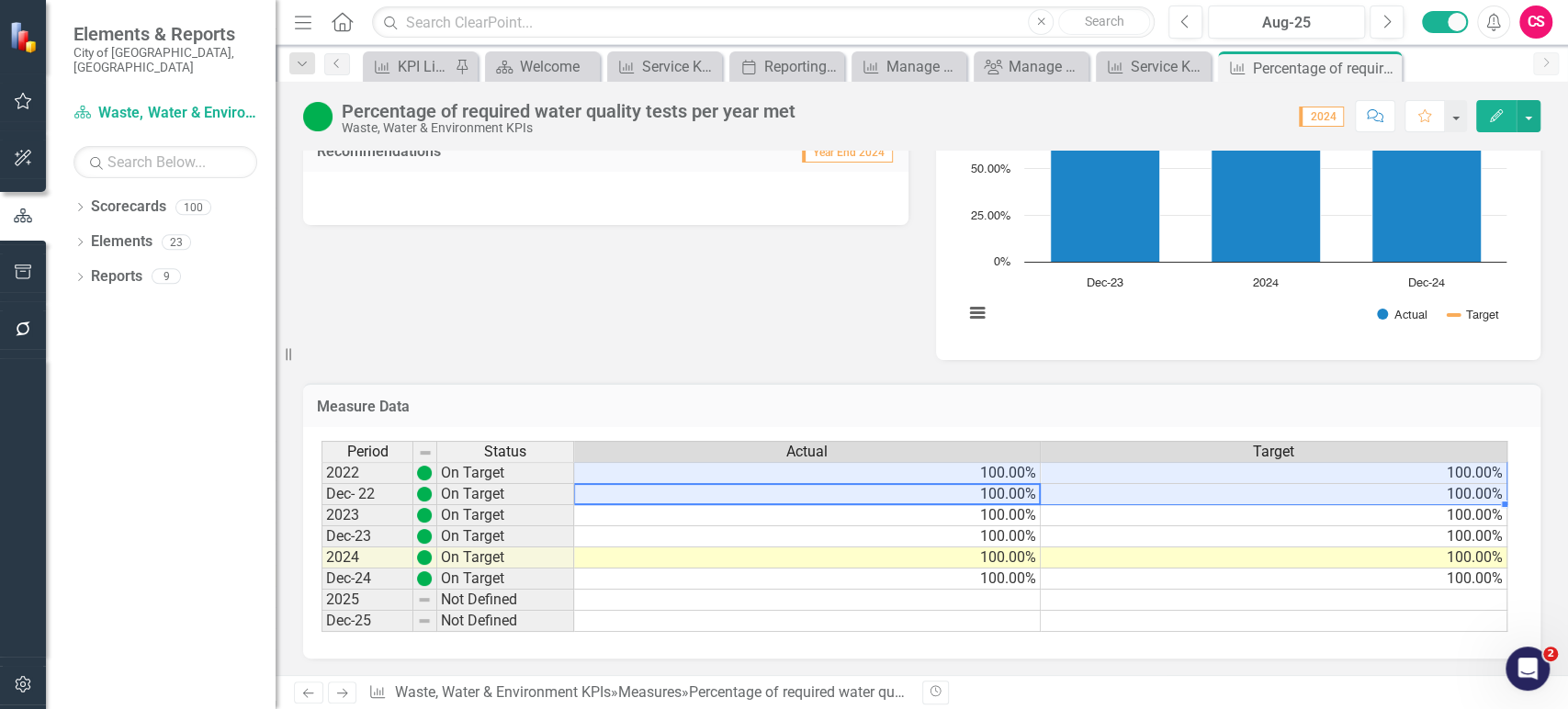
drag, startPoint x: 986, startPoint y: 494, endPoint x: 1132, endPoint y: 478, distance: 146.9
click at [1132, 478] on tbody "2022 On Target 100.00% 100.00% Dec- 22 On Target 100.00% 100.00% 2023 On Target…" at bounding box center [914, 546] width 1186 height 170
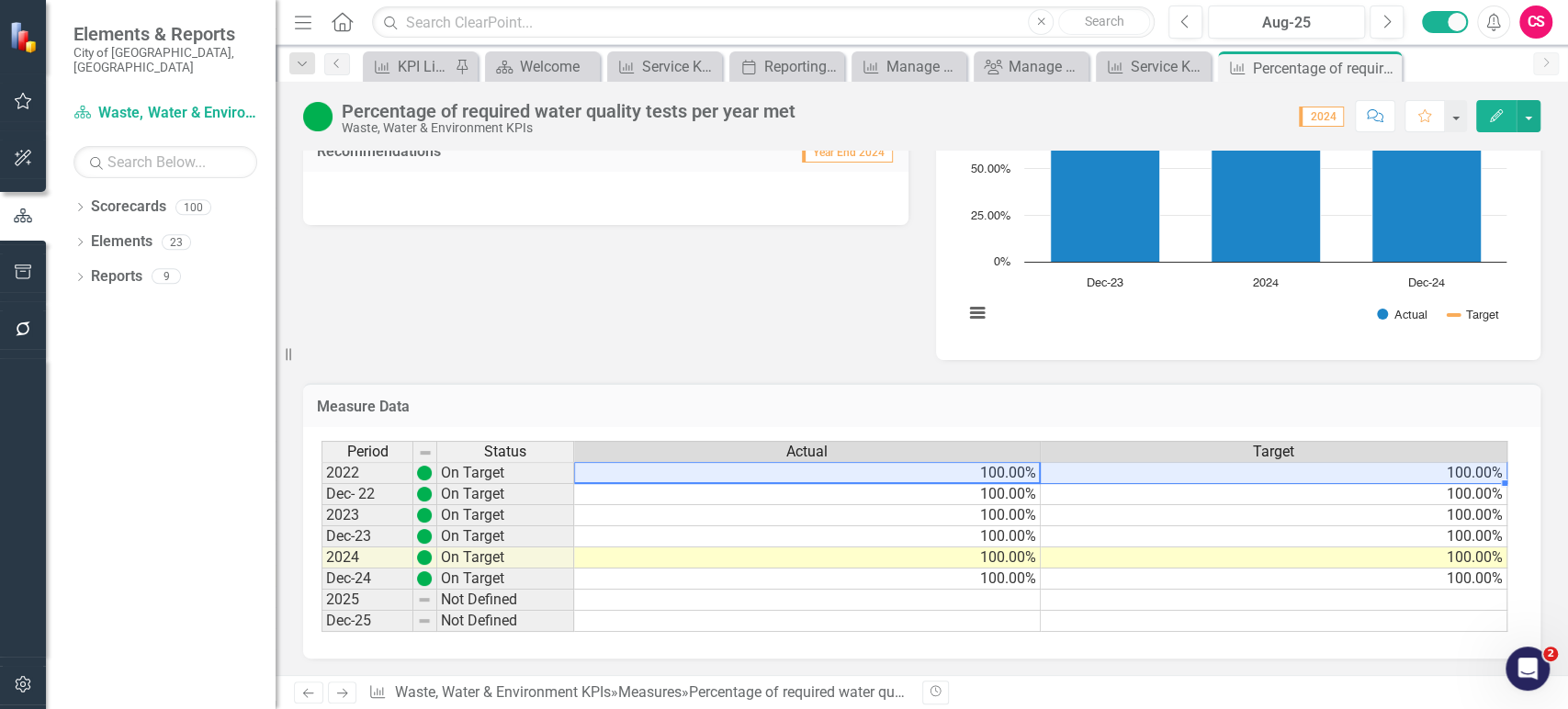
drag, startPoint x: 1021, startPoint y: 474, endPoint x: 1089, endPoint y: 473, distance: 68.0
click at [1089, 473] on tr "2022 On Target 100.00% 100.00%" at bounding box center [914, 472] width 1186 height 22
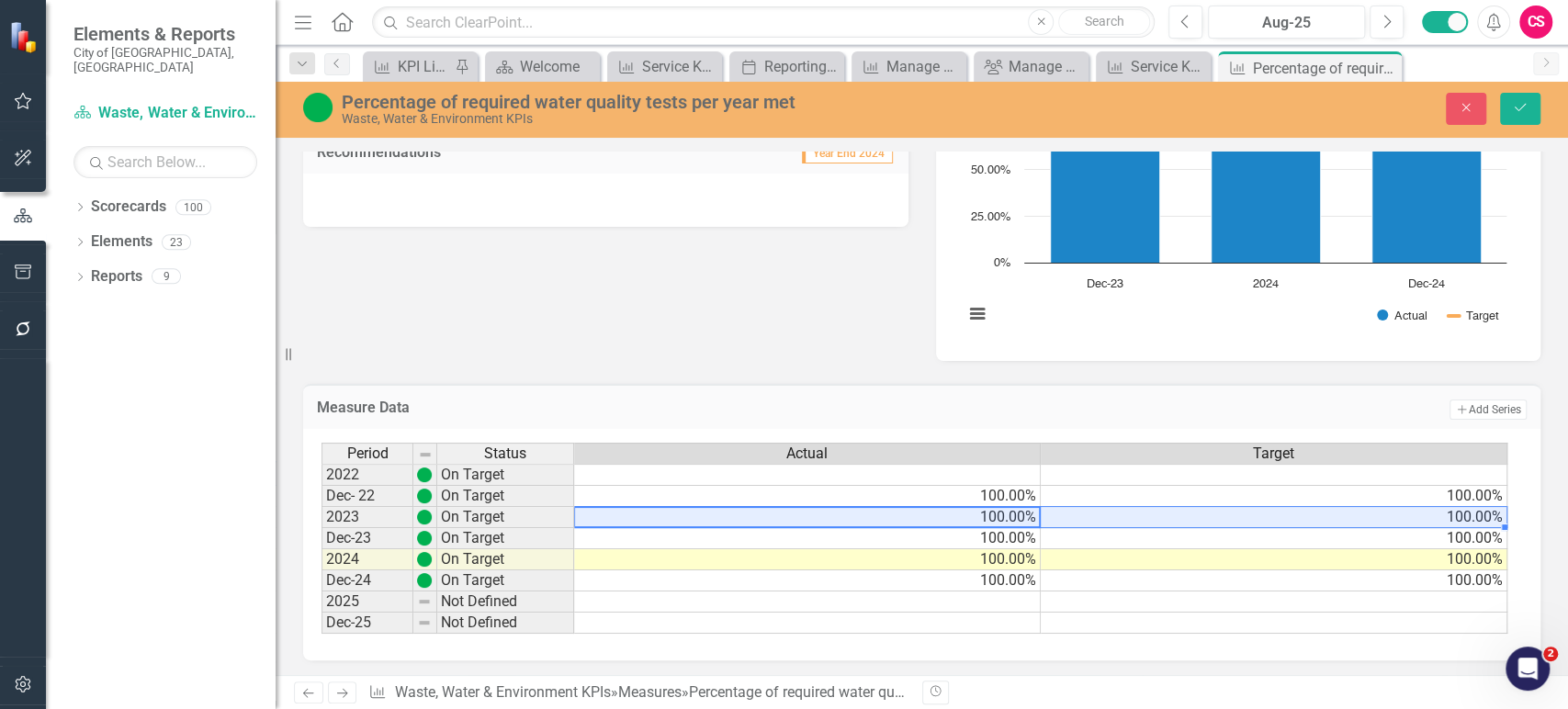
drag, startPoint x: 999, startPoint y: 513, endPoint x: 1152, endPoint y: 508, distance: 153.1
click at [1152, 508] on tr "2023 On Target 100.00% 100.00%" at bounding box center [914, 517] width 1186 height 21
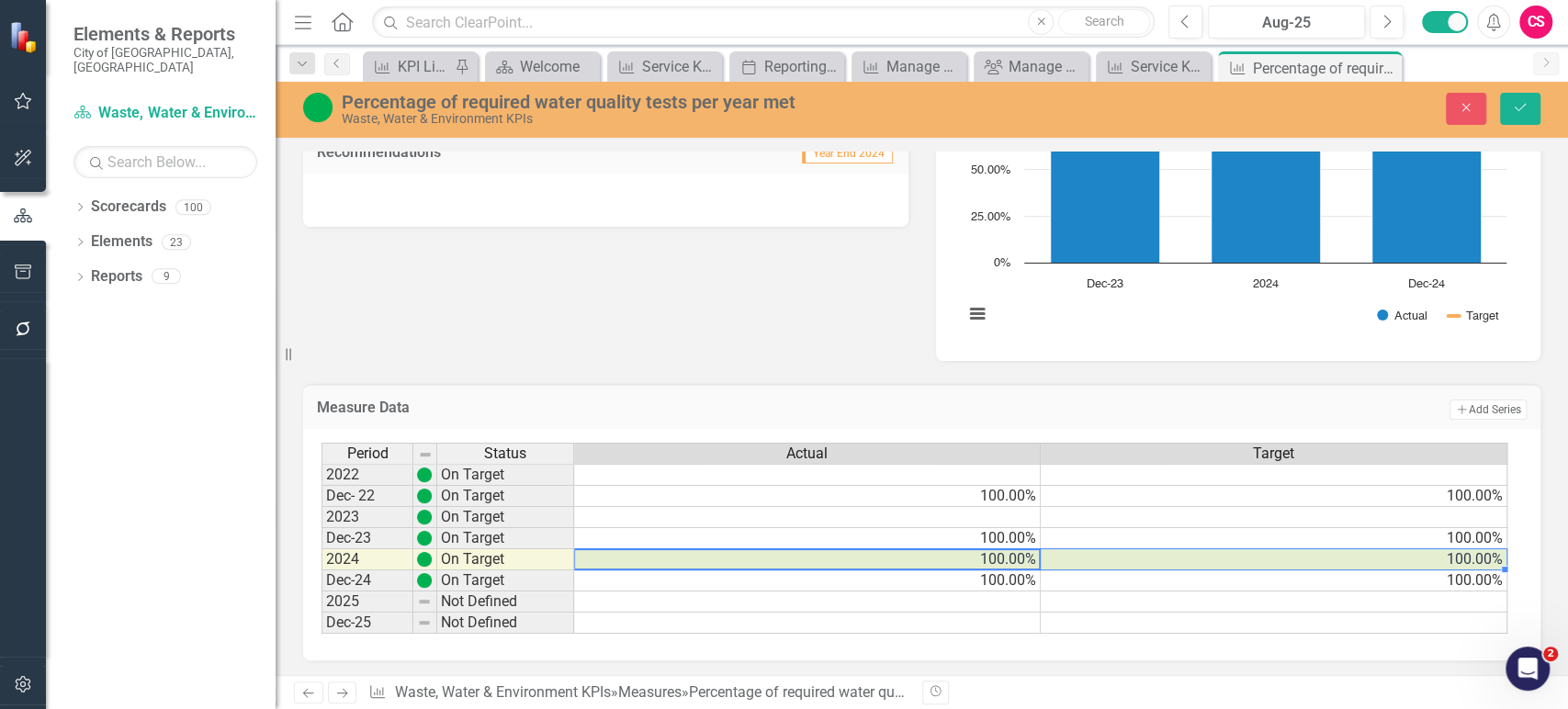
drag, startPoint x: 996, startPoint y: 558, endPoint x: 1171, endPoint y: 555, distance: 175.0
click at [1171, 555] on tr "2024 On Target 100.00% 100.00%" at bounding box center [914, 560] width 1186 height 21
click at [1518, 108] on icon "Save" at bounding box center [1519, 107] width 16 height 13
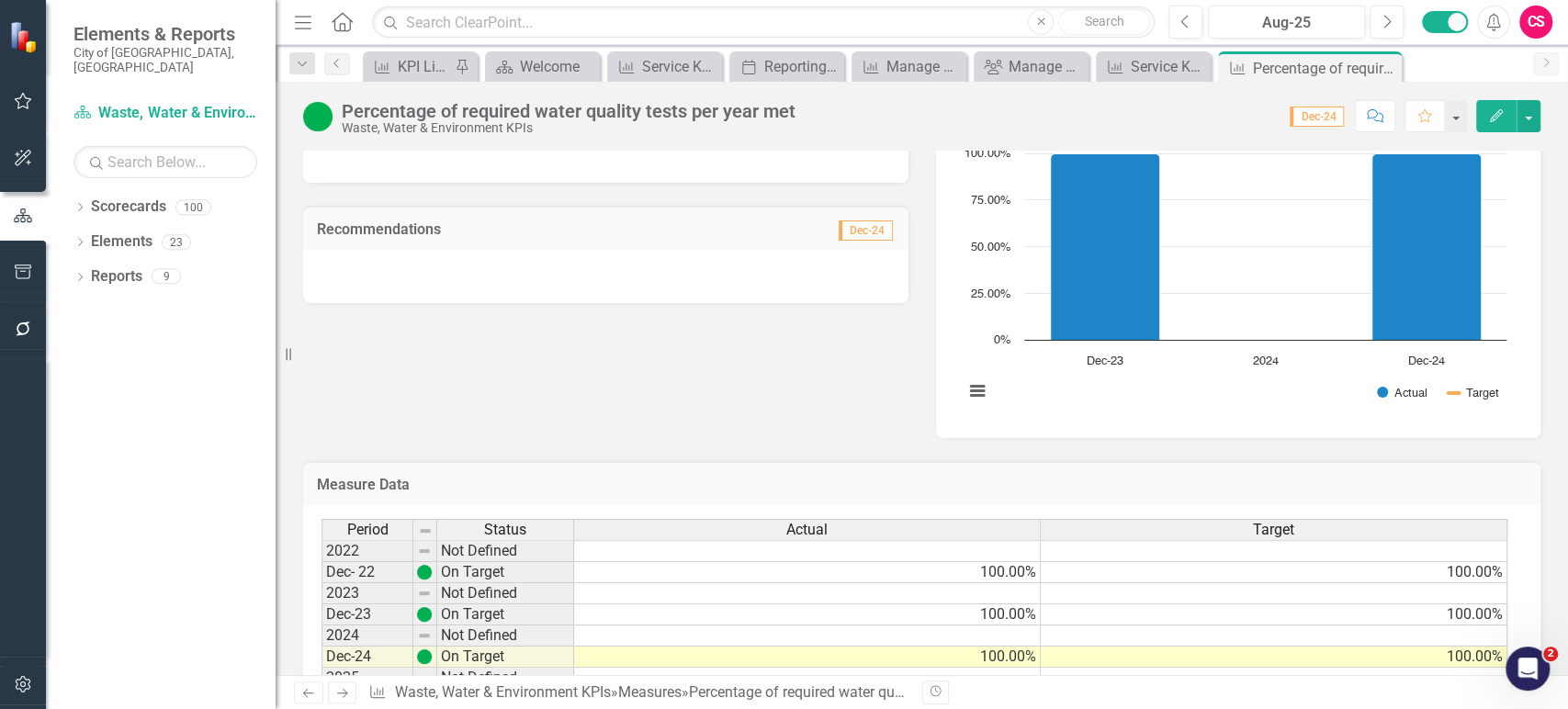
scroll to position [306, 0]
click at [1105, 396] on rect "Interactive chart" at bounding box center [1234, 283] width 561 height 275
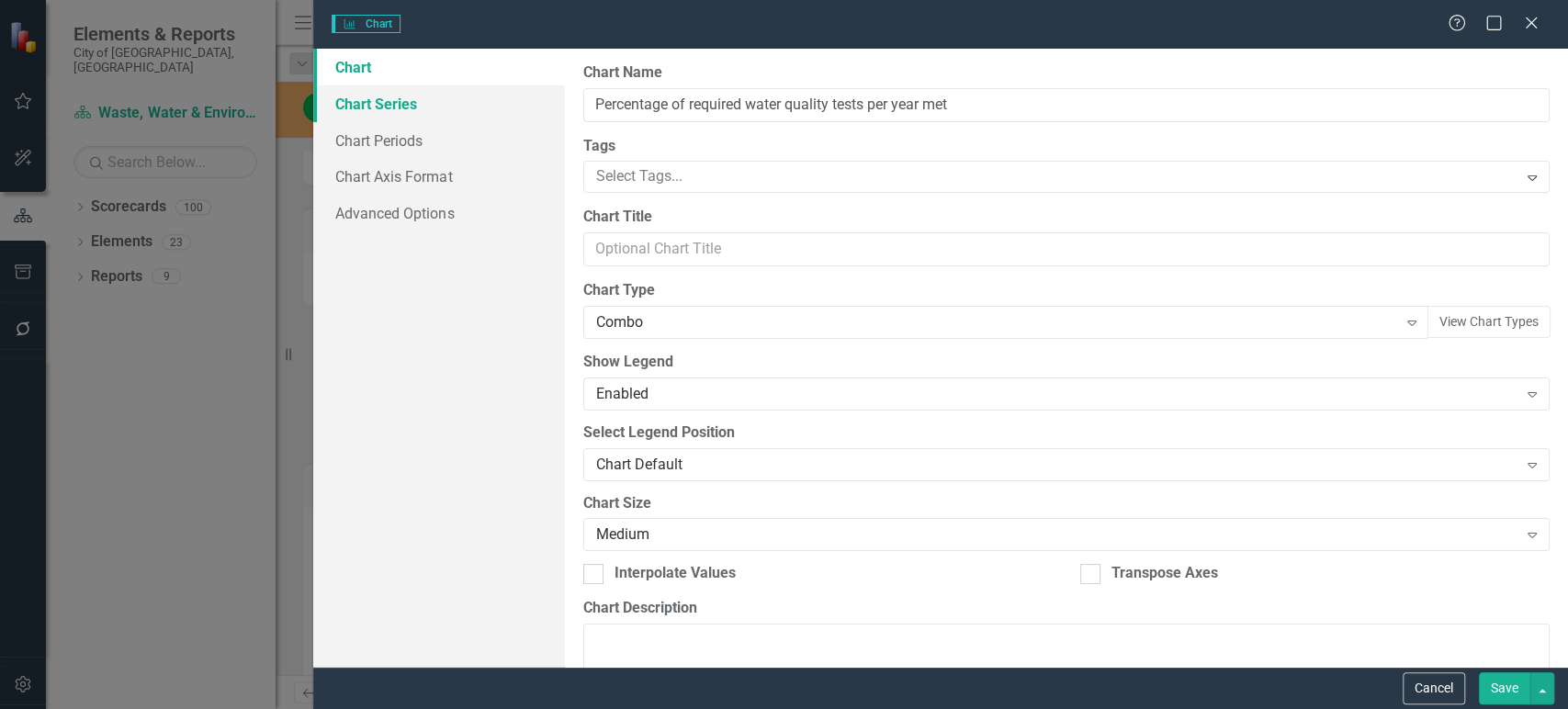
click at [437, 105] on link "Chart Series" at bounding box center [439, 104] width 250 height 37
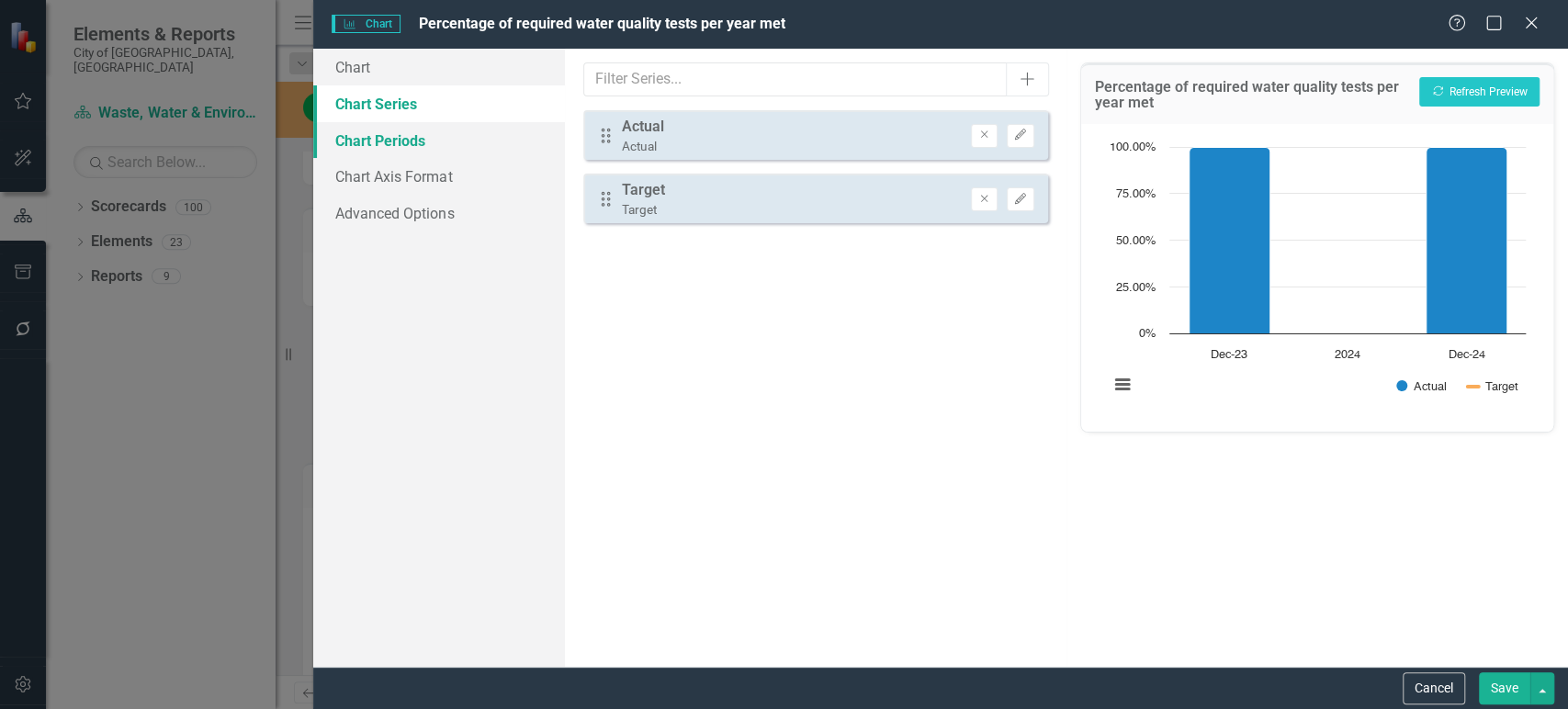
click at [437, 138] on link "Chart Periods" at bounding box center [439, 141] width 250 height 37
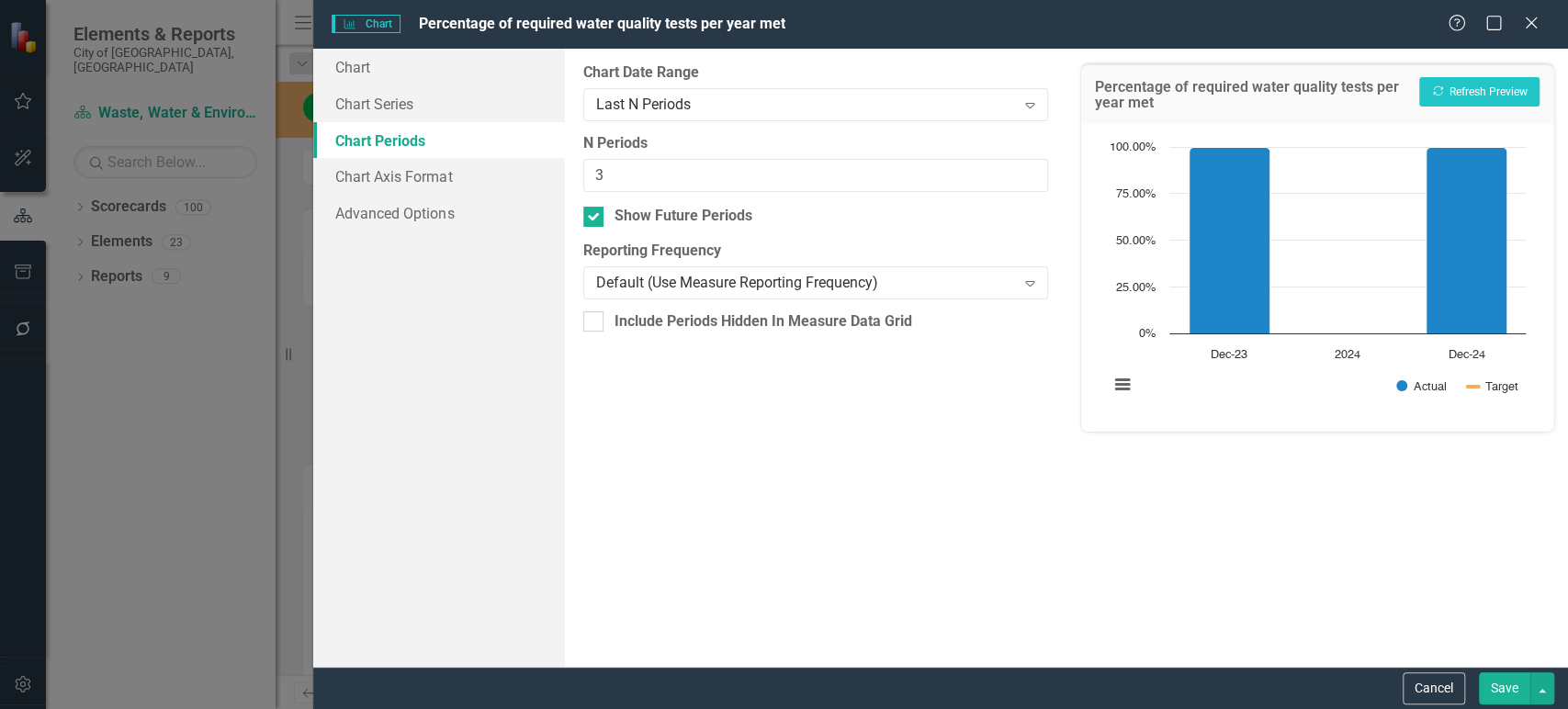
click at [1480, 684] on button "Save" at bounding box center [1504, 688] width 51 height 32
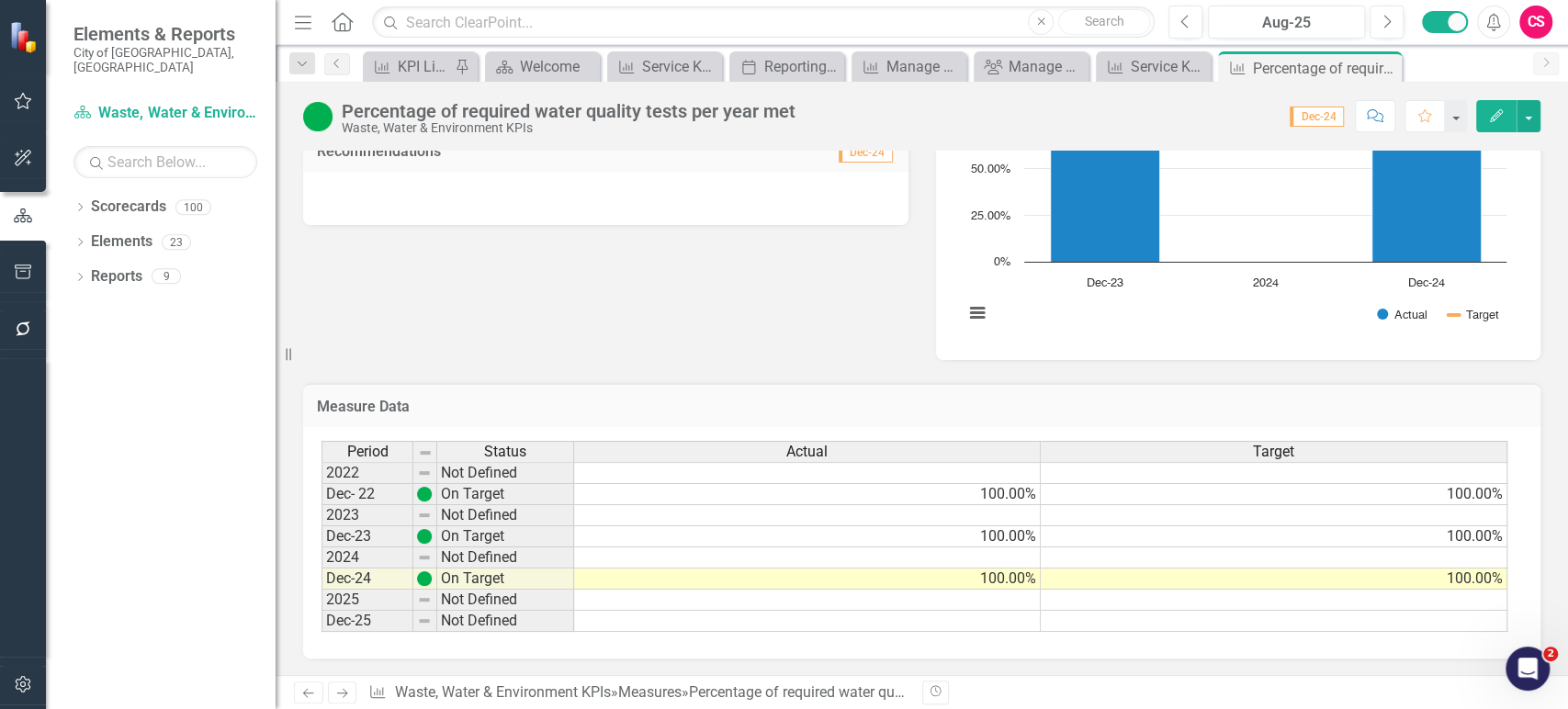
scroll to position [385, 0]
drag, startPoint x: 862, startPoint y: 68, endPoint x: 951, endPoint y: 72, distance: 89.1
click at [960, 72] on div "Measure Manage Elements Close" at bounding box center [908, 67] width 106 height 23
click at [780, 64] on div "Reporting Frequencies" at bounding box center [790, 67] width 52 height 23
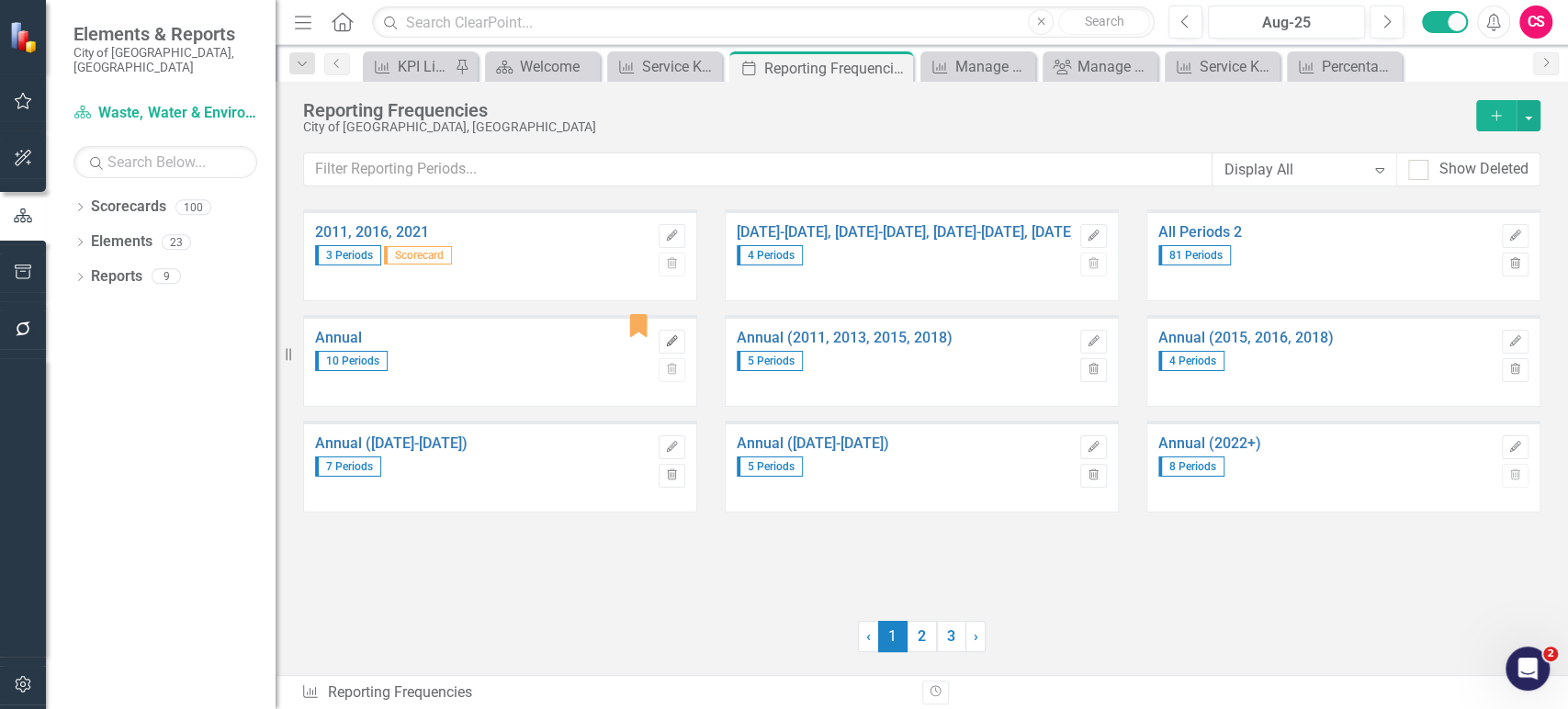
click at [667, 339] on icon "Edit" at bounding box center [671, 340] width 14 height 11
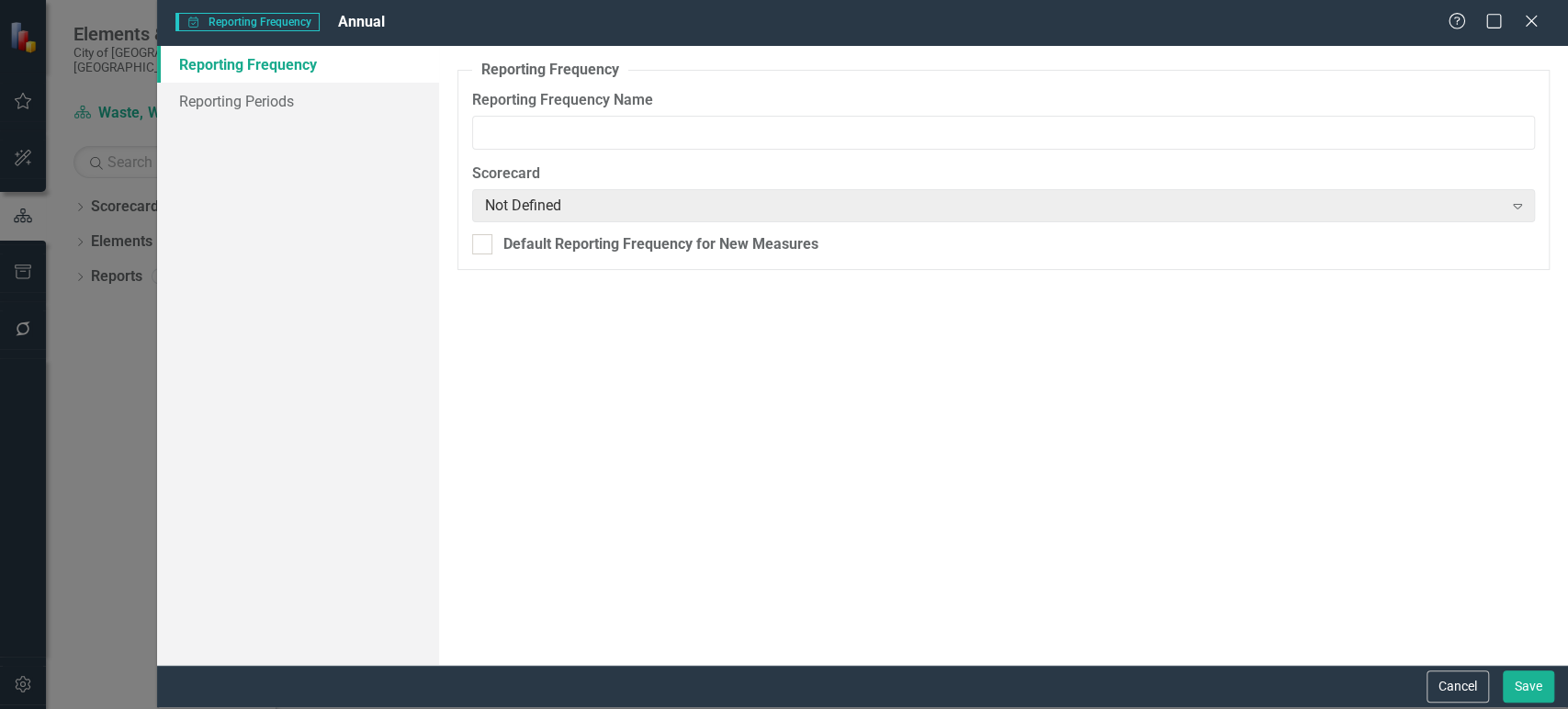
type input "Annual"
checkbox input "true"
click at [312, 119] on div "Reporting Frequency Reporting Periods" at bounding box center [298, 354] width 282 height 618
click at [310, 99] on link "Reporting Periods" at bounding box center [298, 101] width 282 height 37
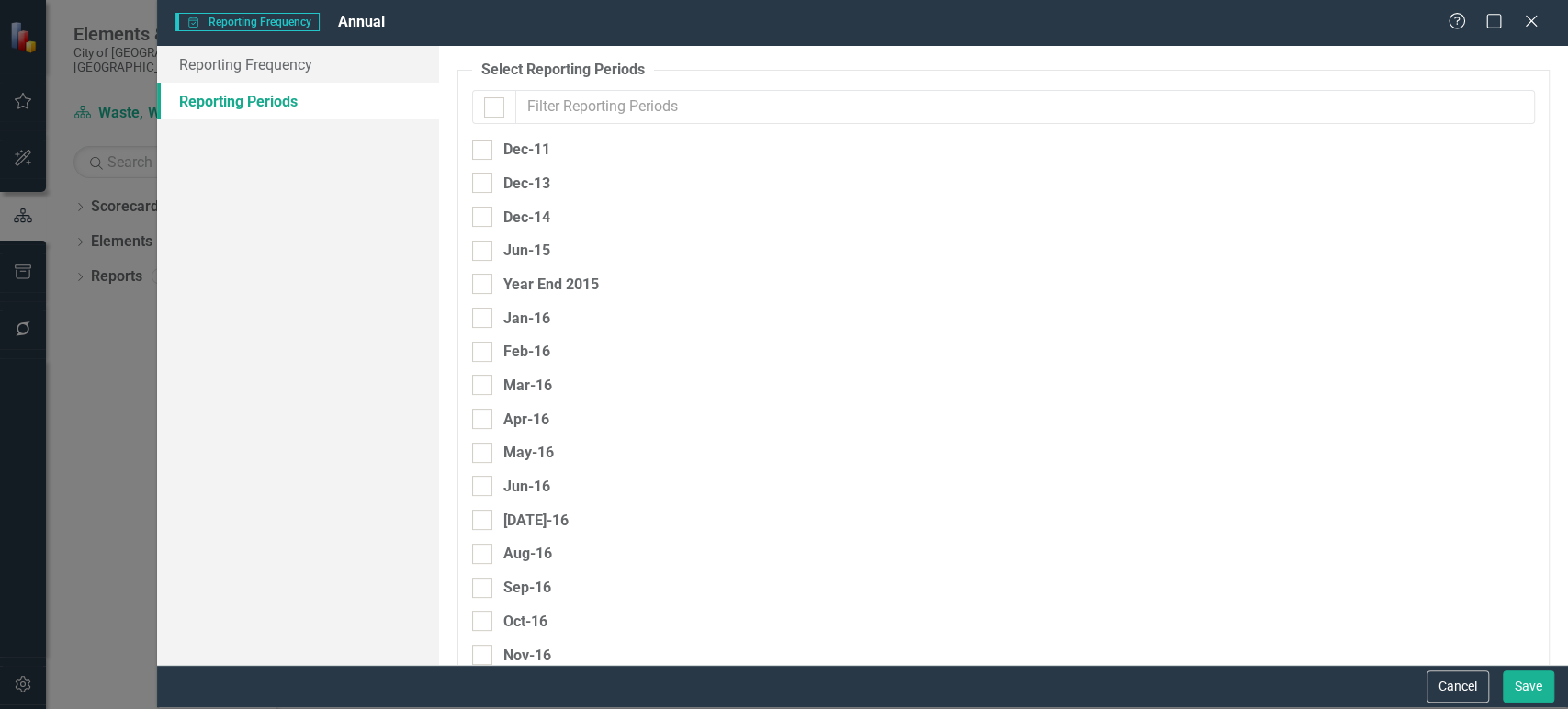
checkbox input "false"
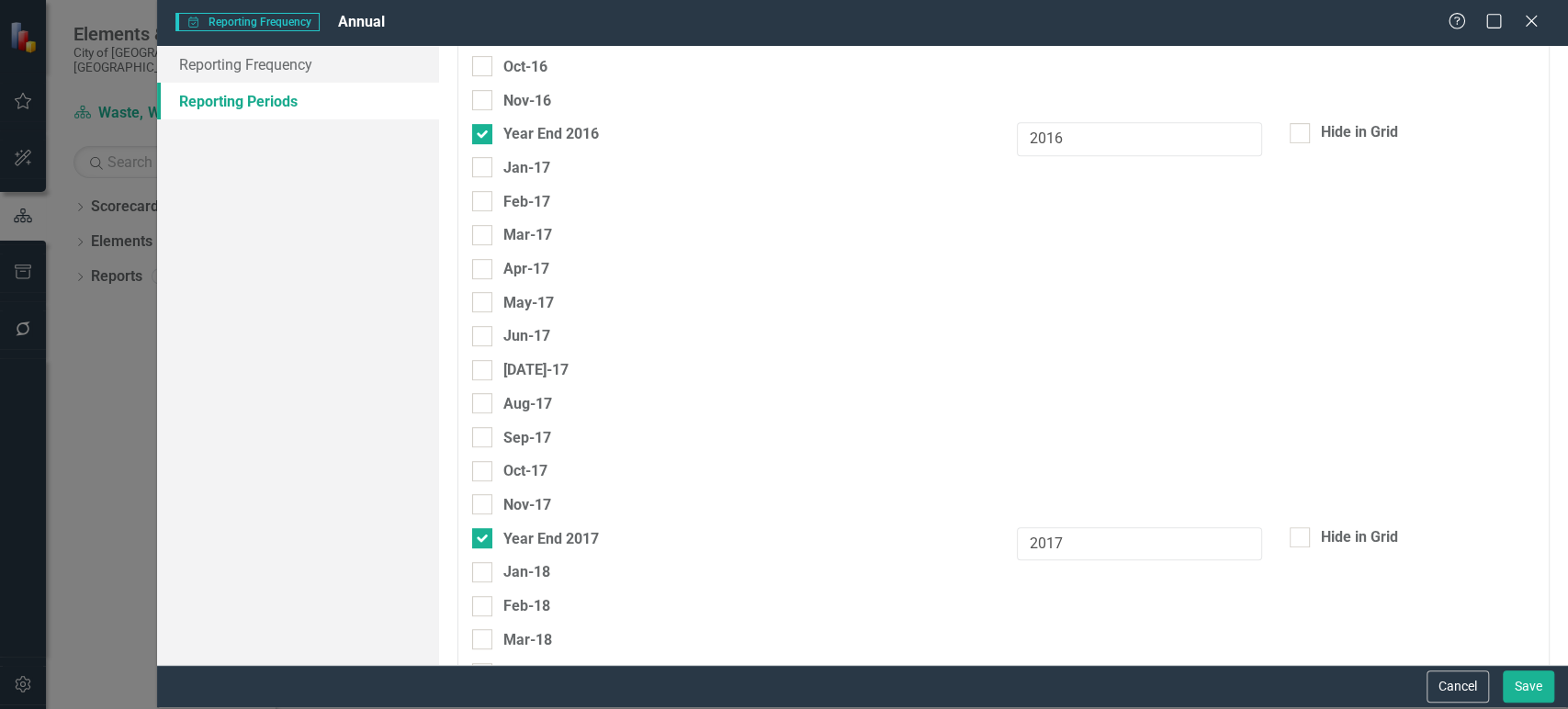
scroll to position [600, 0]
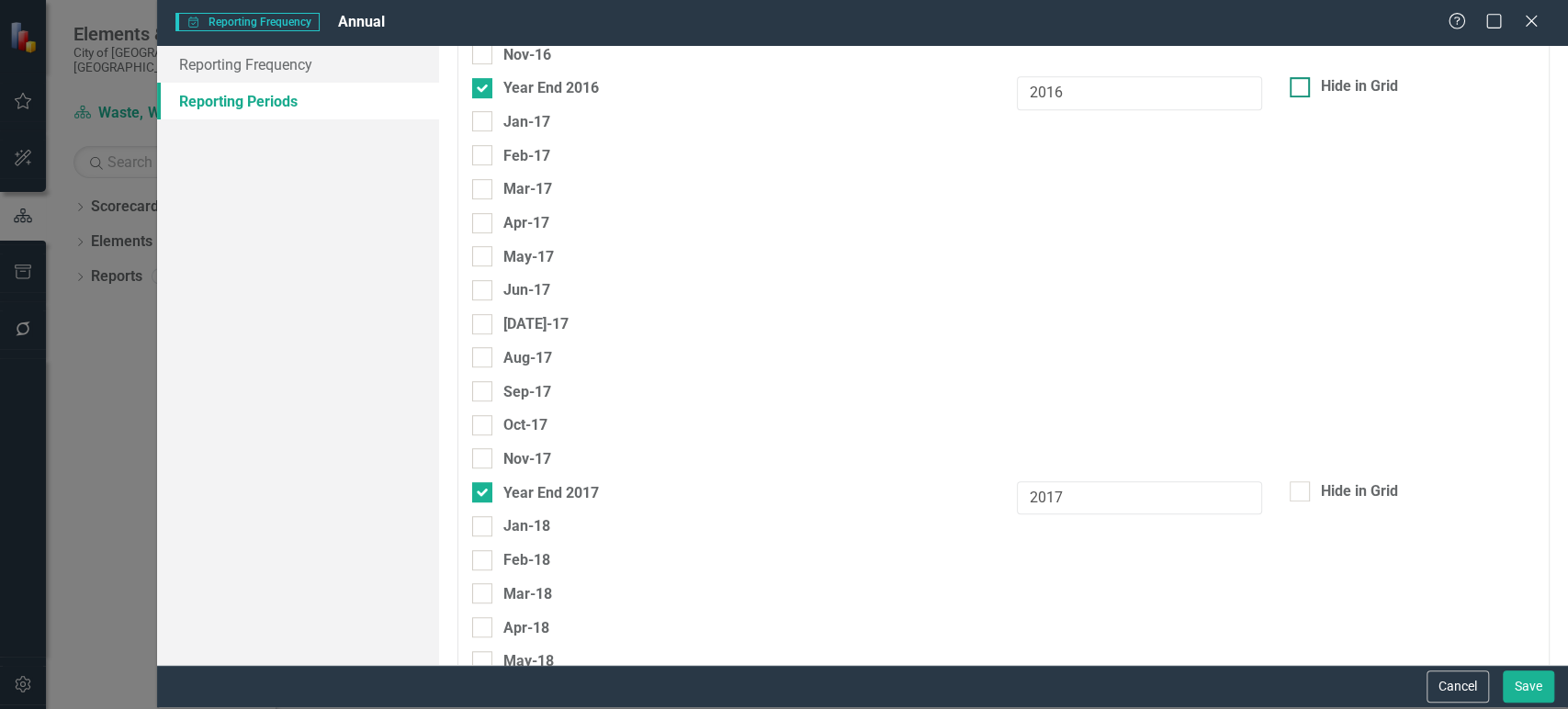
click at [1292, 90] on div at bounding box center [1299, 86] width 20 height 20
click at [1292, 89] on input "Hide in Grid" at bounding box center [1295, 82] width 12 height 12
checkbox input "true"
click at [1290, 493] on div at bounding box center [1299, 491] width 20 height 20
click at [1290, 493] on input "Hide in Grid" at bounding box center [1295, 487] width 12 height 12
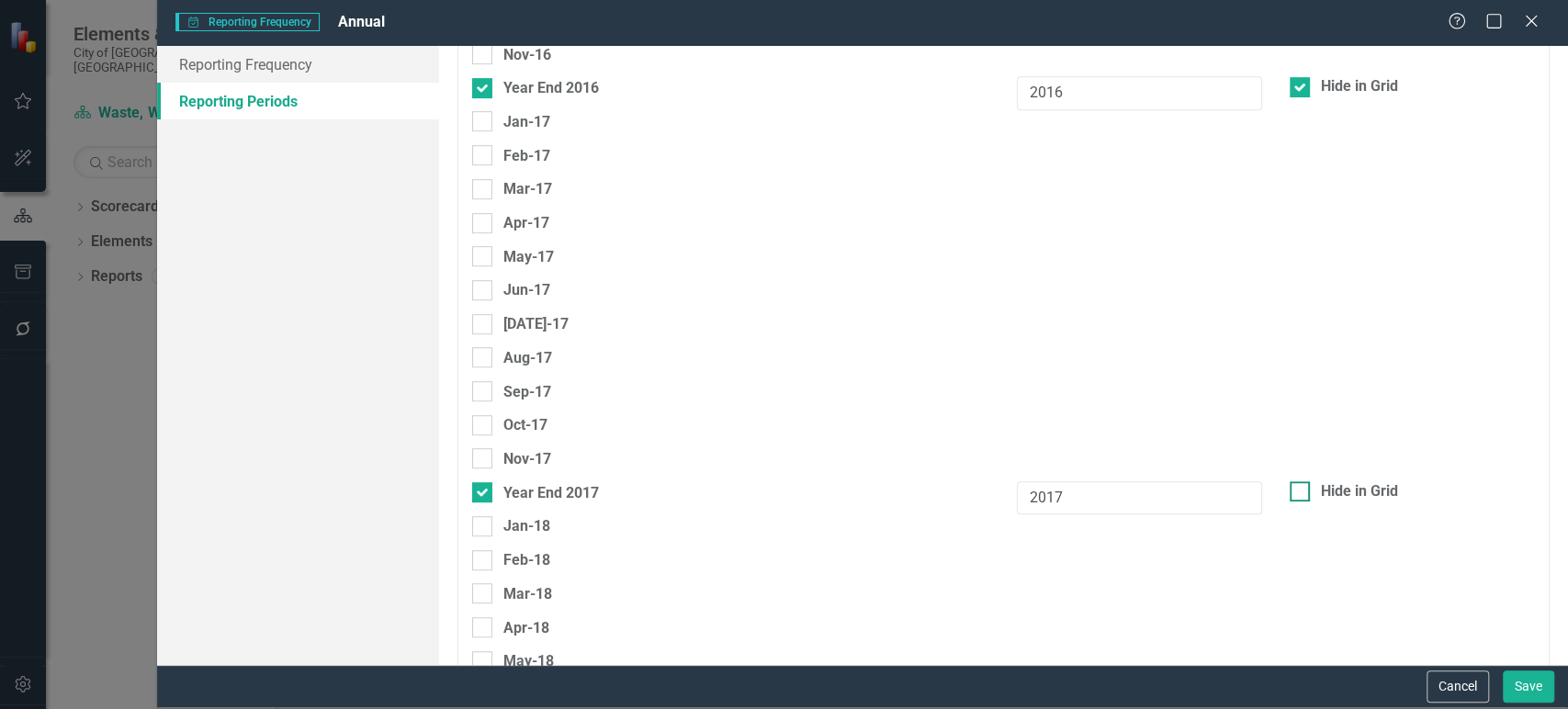
checkbox input "true"
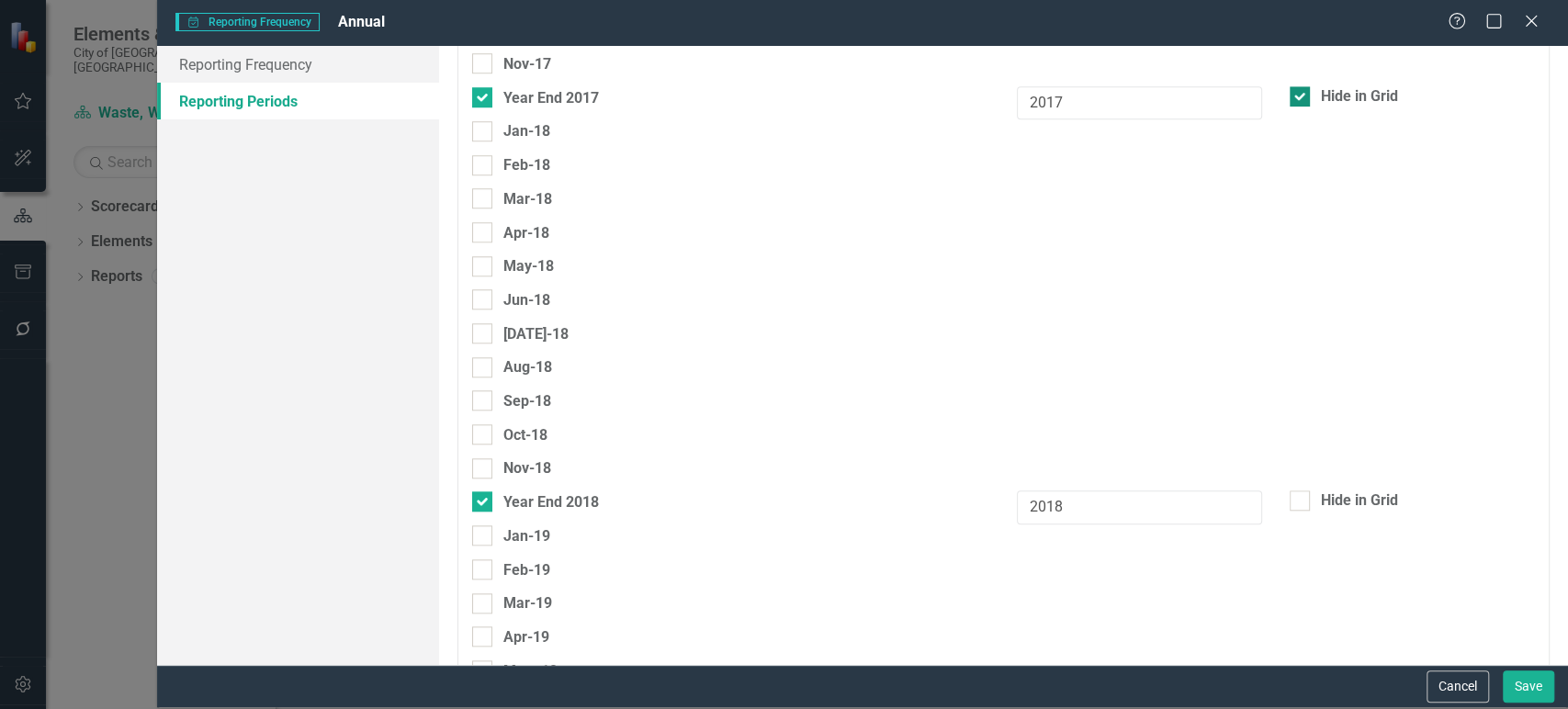
scroll to position [1068, 0]
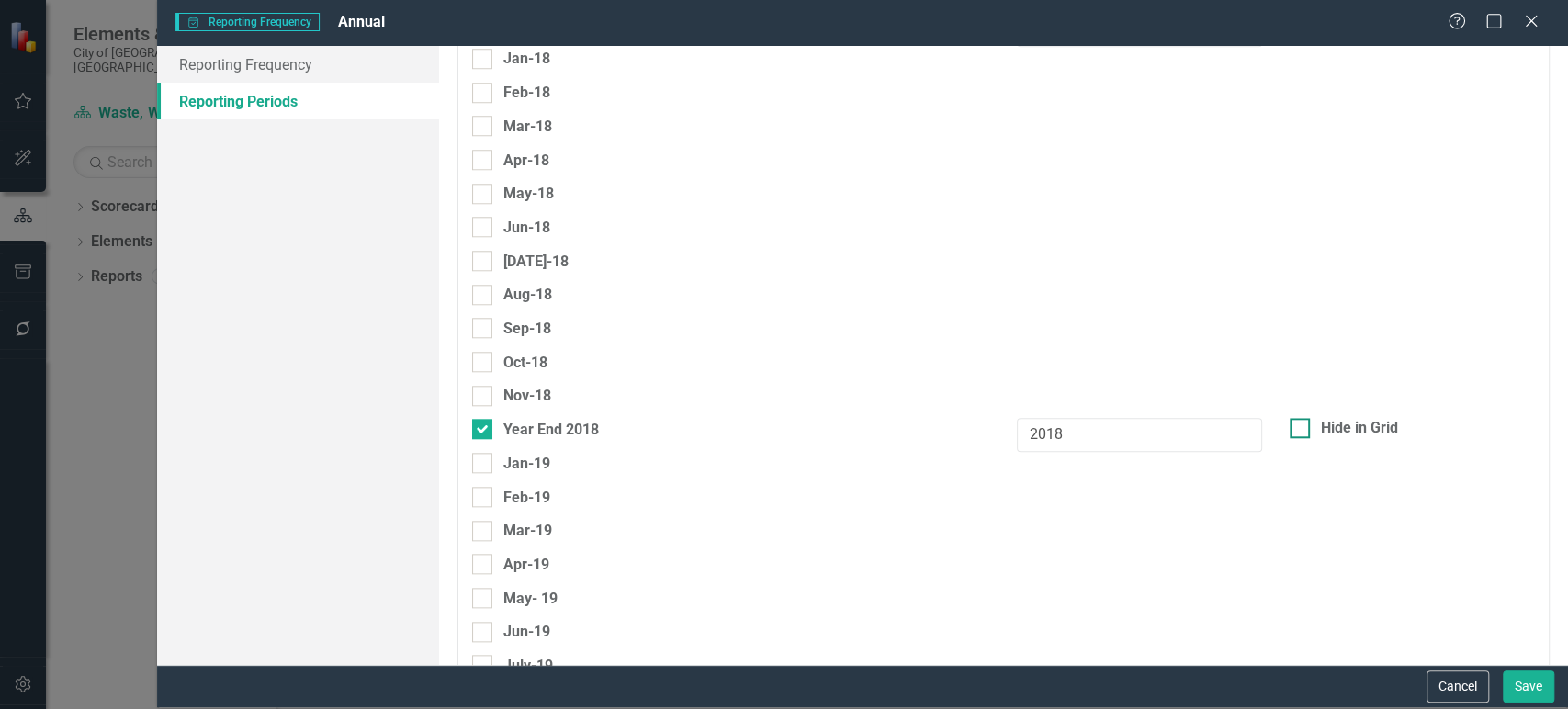
click at [1290, 423] on input "Hide in Grid" at bounding box center [1295, 424] width 12 height 12
checkbox input "true"
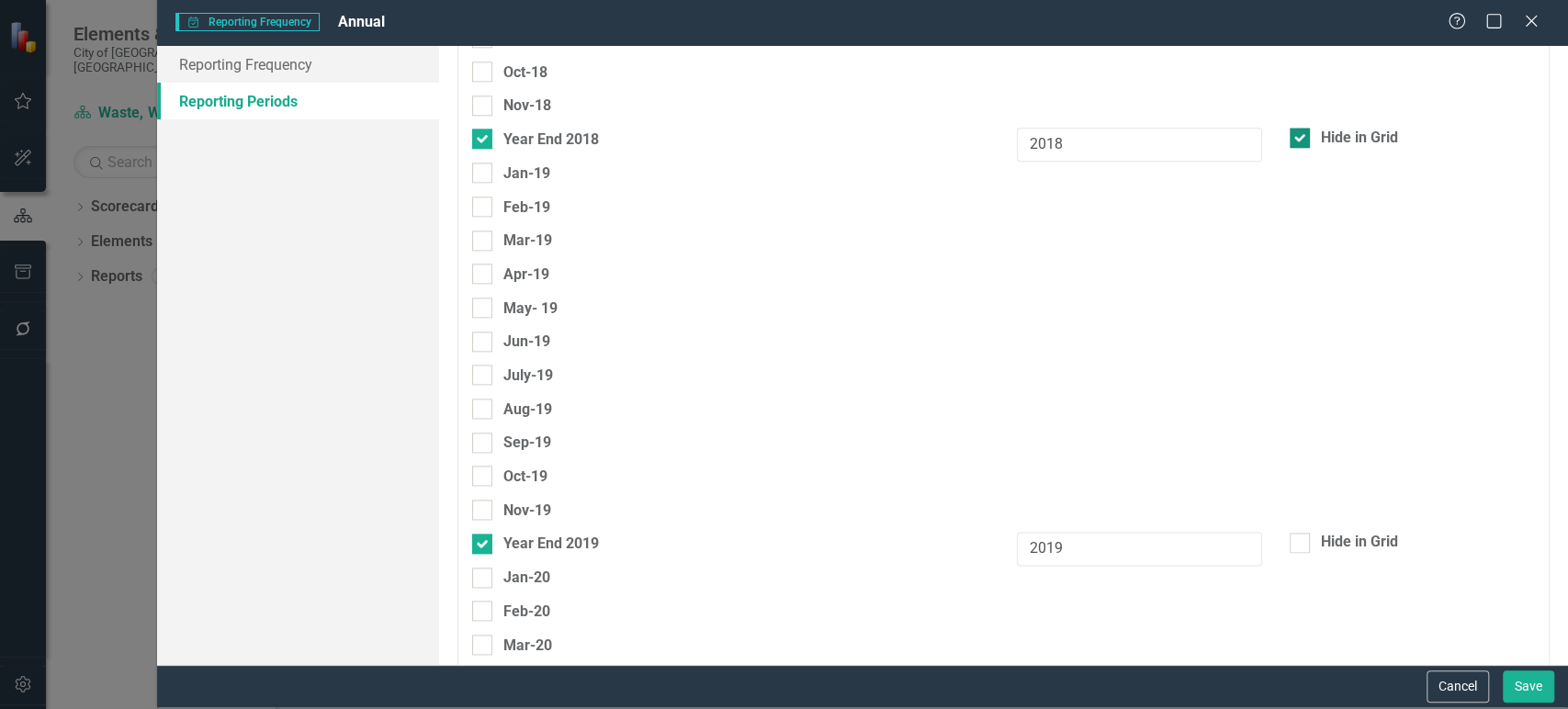
scroll to position [1503, 0]
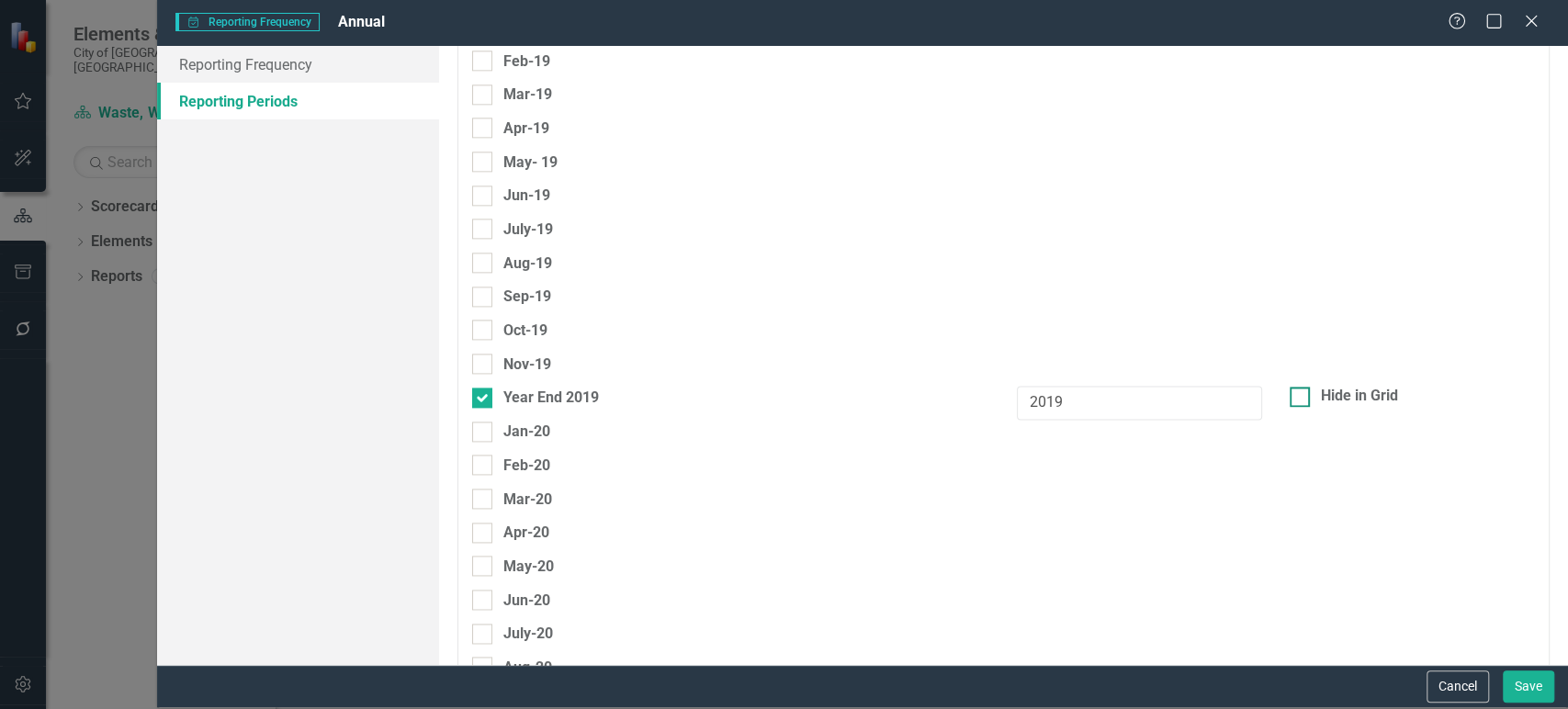
click at [1294, 391] on div at bounding box center [1299, 396] width 20 height 20
click at [1294, 391] on input "Hide in Grid" at bounding box center [1295, 392] width 12 height 12
checkbox input "true"
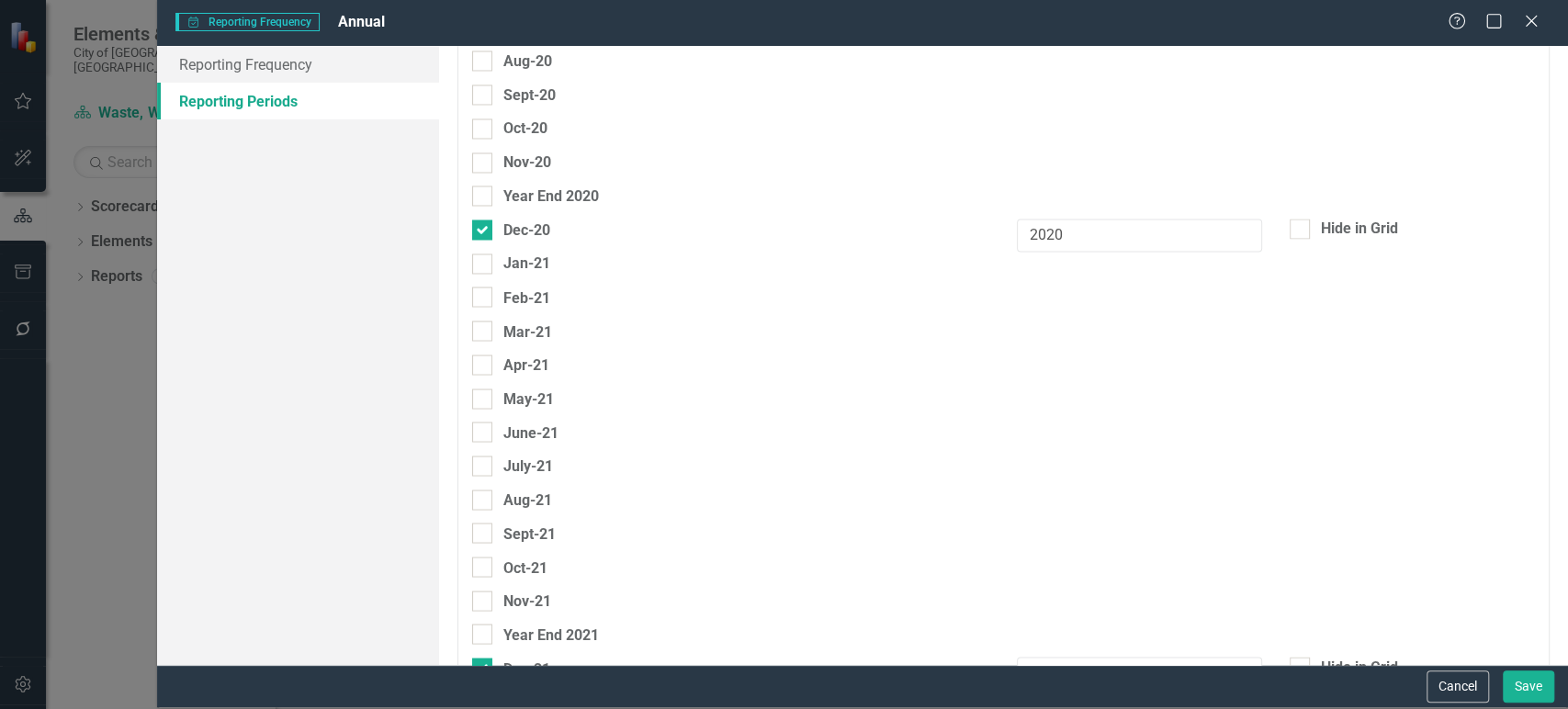
scroll to position [2111, 0]
click at [1290, 234] on div at bounding box center [1299, 226] width 20 height 20
click at [1290, 229] on input "Hide in Grid" at bounding box center [1295, 222] width 12 height 12
checkbox input "true"
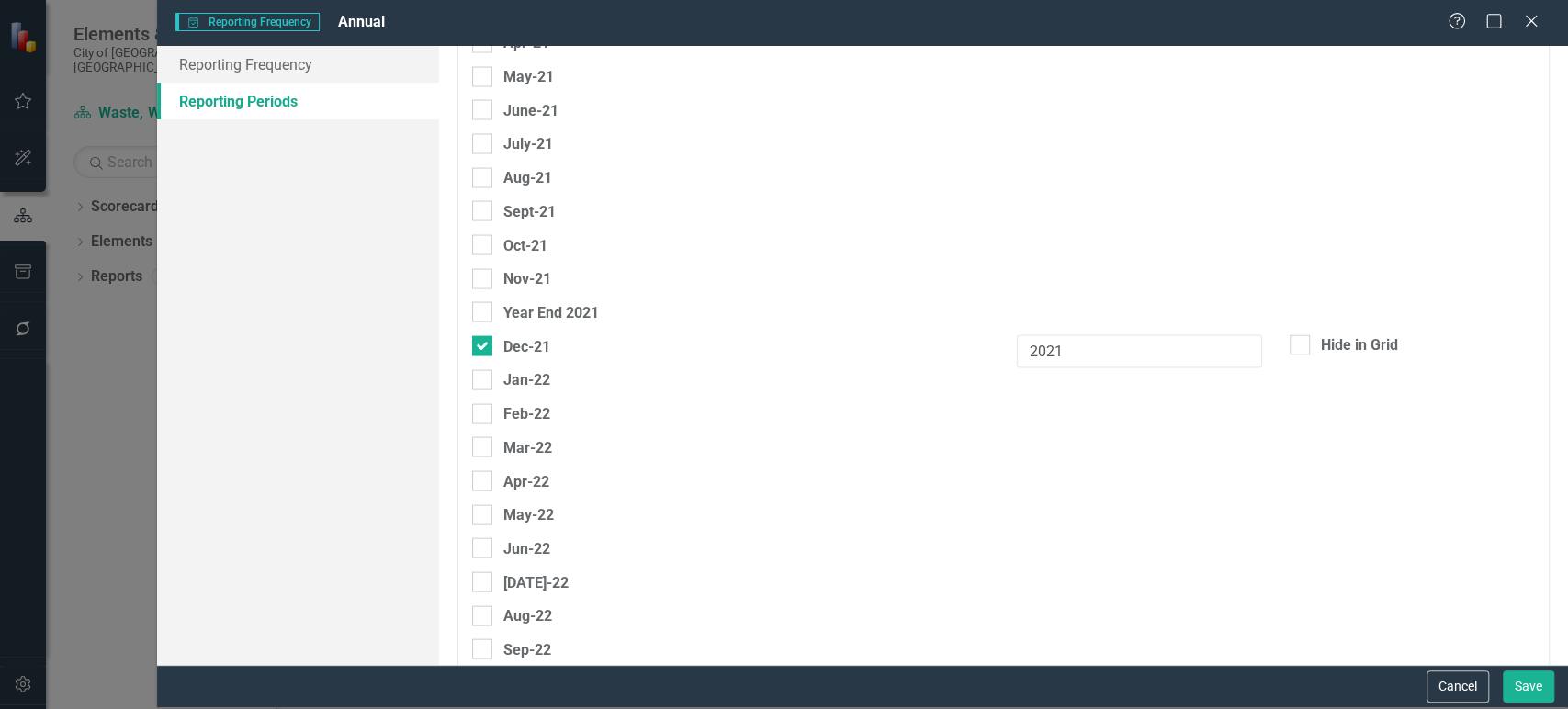
scroll to position [2615, 0]
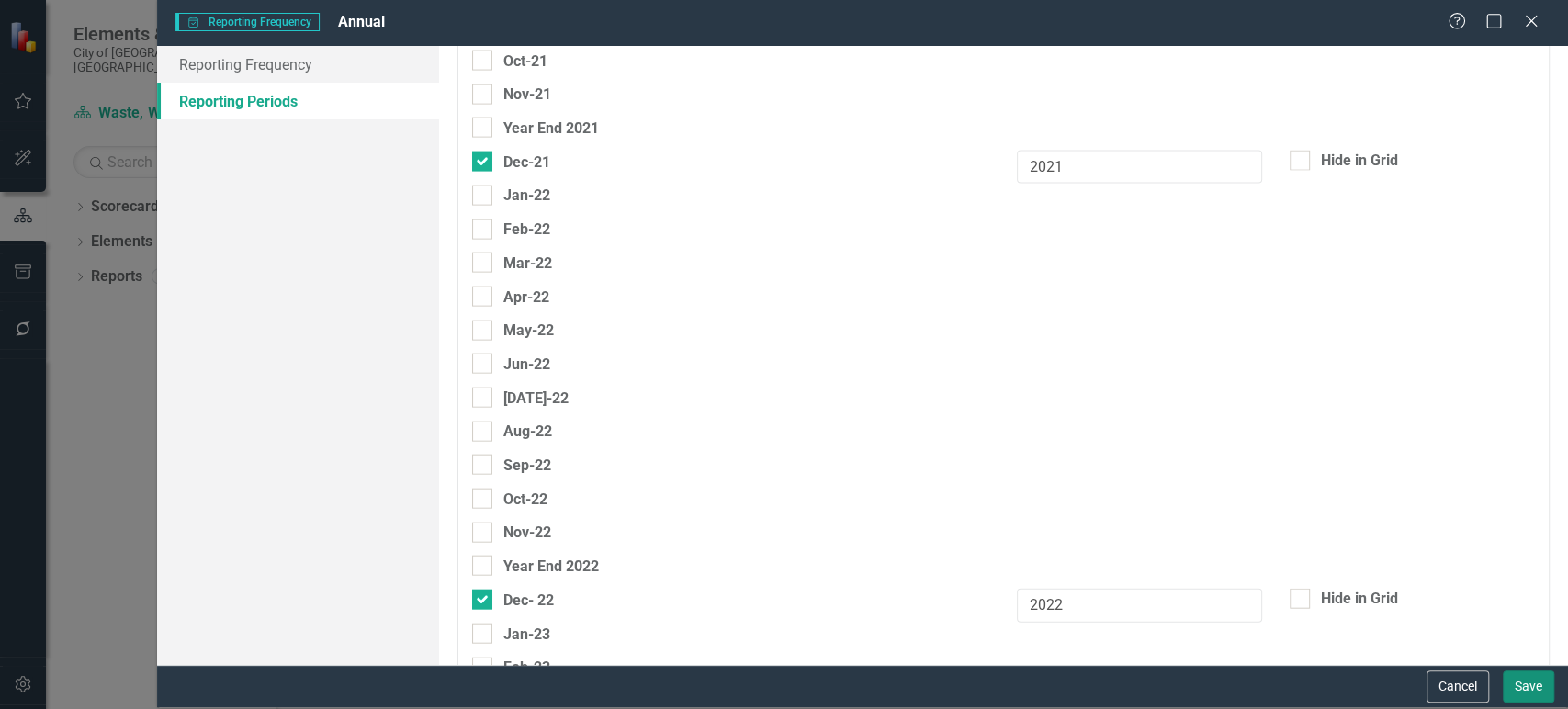
click at [1522, 688] on button "Save" at bounding box center [1527, 686] width 51 height 32
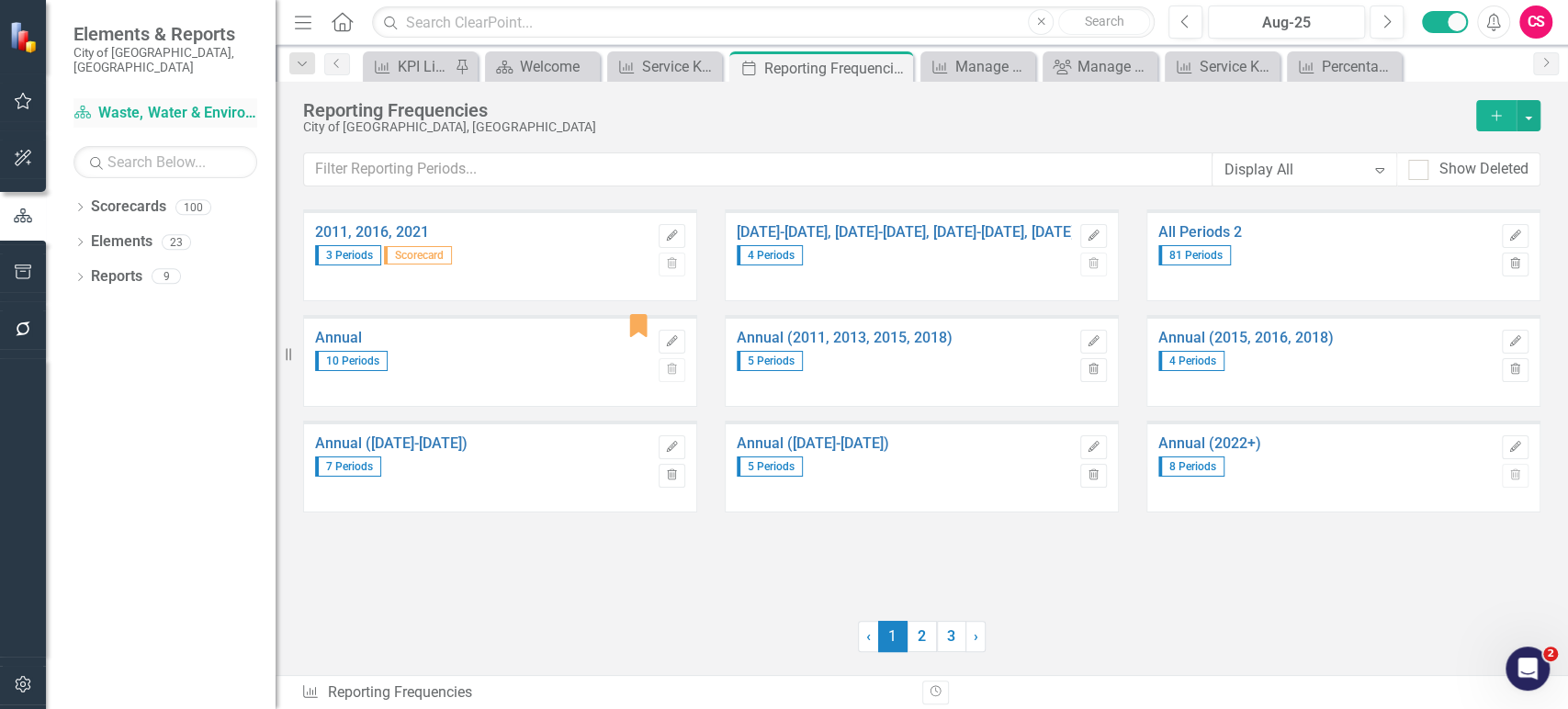
click at [148, 103] on link "Scorecard Waste, Water & Environment KPIs" at bounding box center [165, 113] width 183 height 21
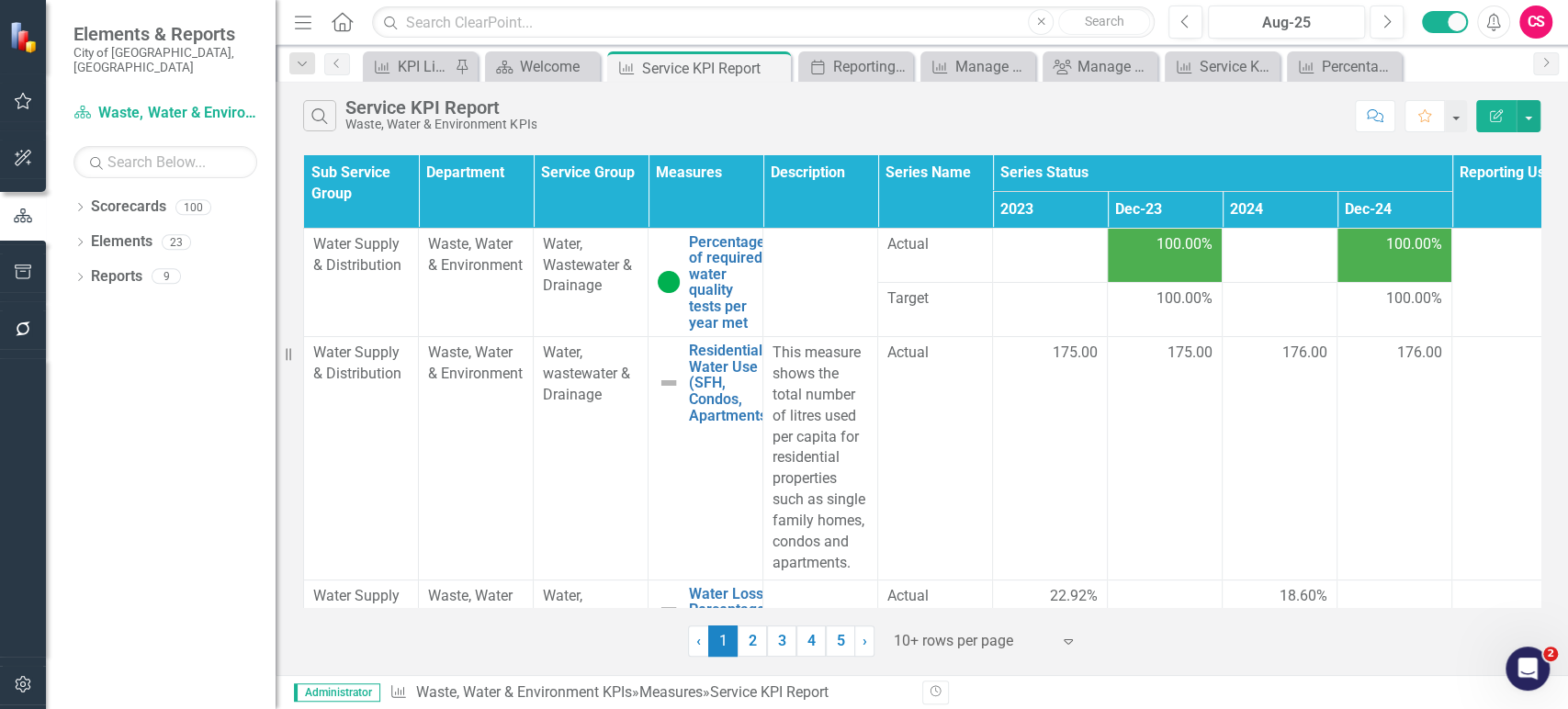
click at [1164, 248] on span "100.00%" at bounding box center [1185, 244] width 56 height 21
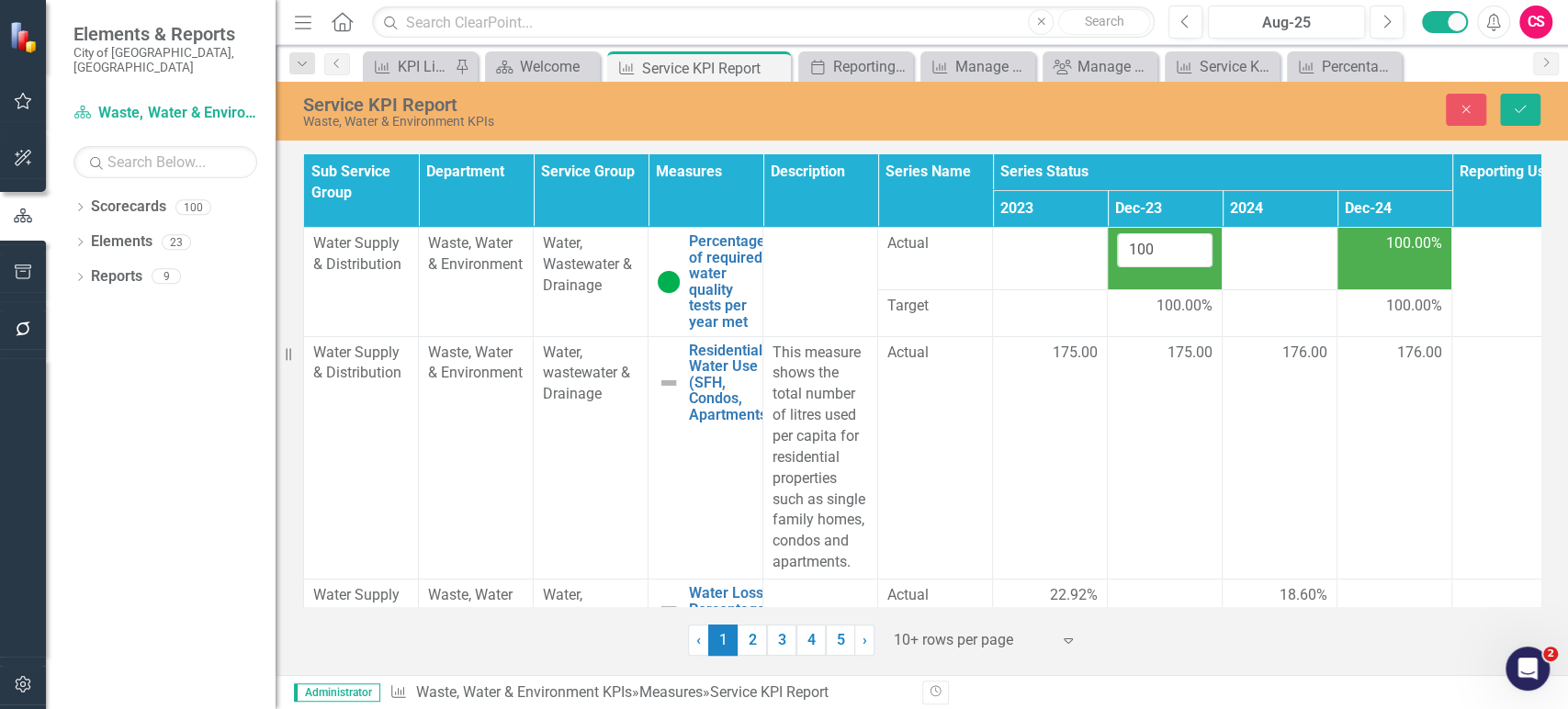
click at [1352, 261] on td "100.00%" at bounding box center [1394, 259] width 114 height 62
click at [1453, 121] on button "Close" at bounding box center [1466, 110] width 41 height 32
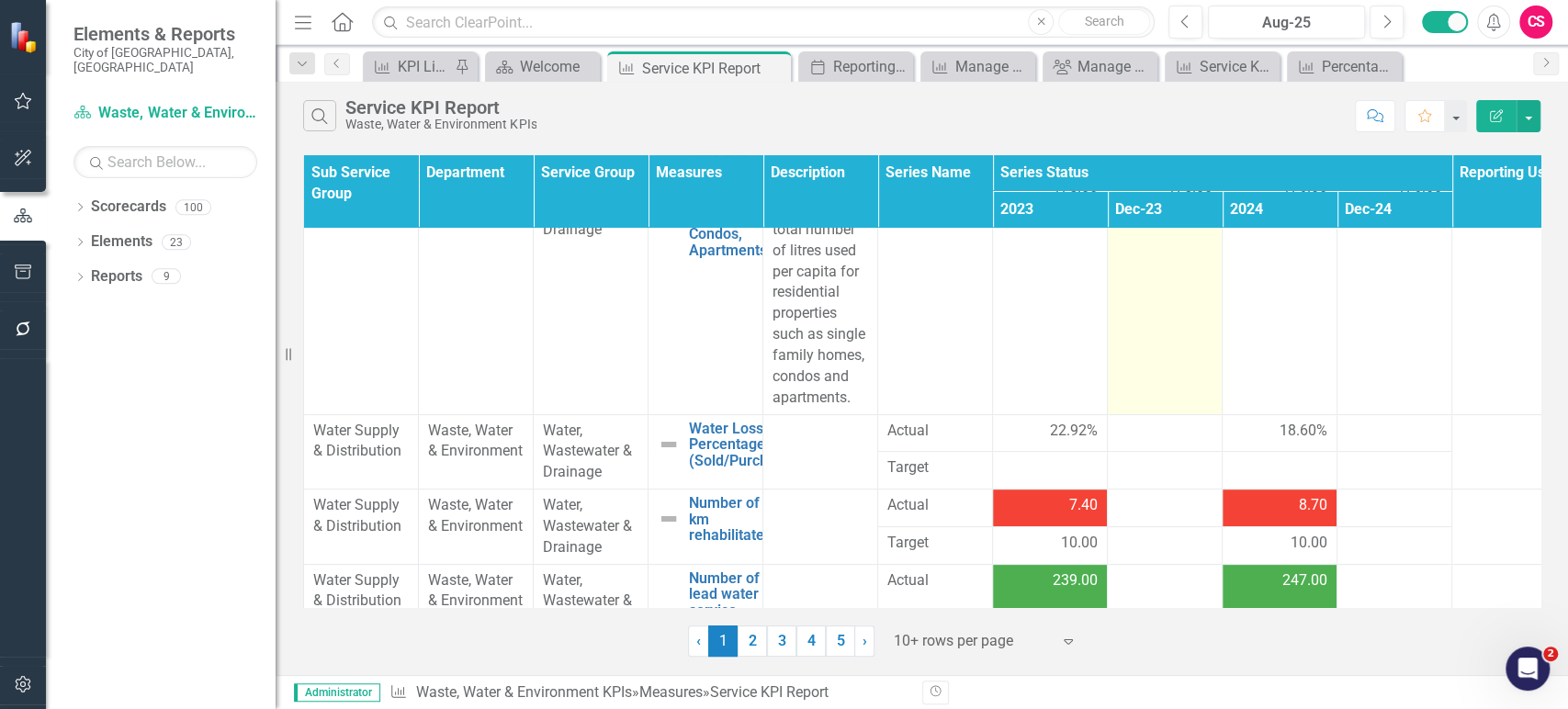
scroll to position [163, 0]
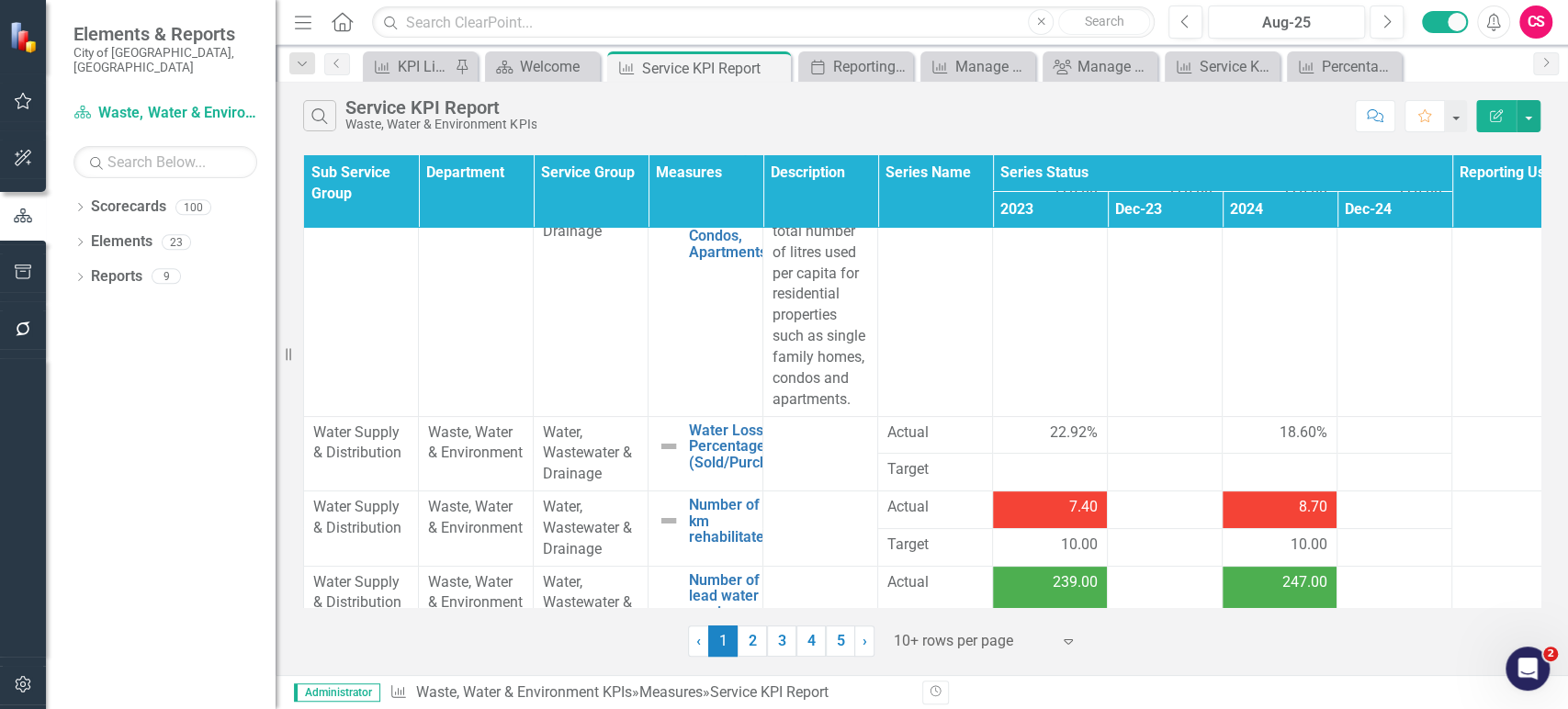
click at [1485, 113] on button "Edit Report" at bounding box center [1496, 115] width 41 height 32
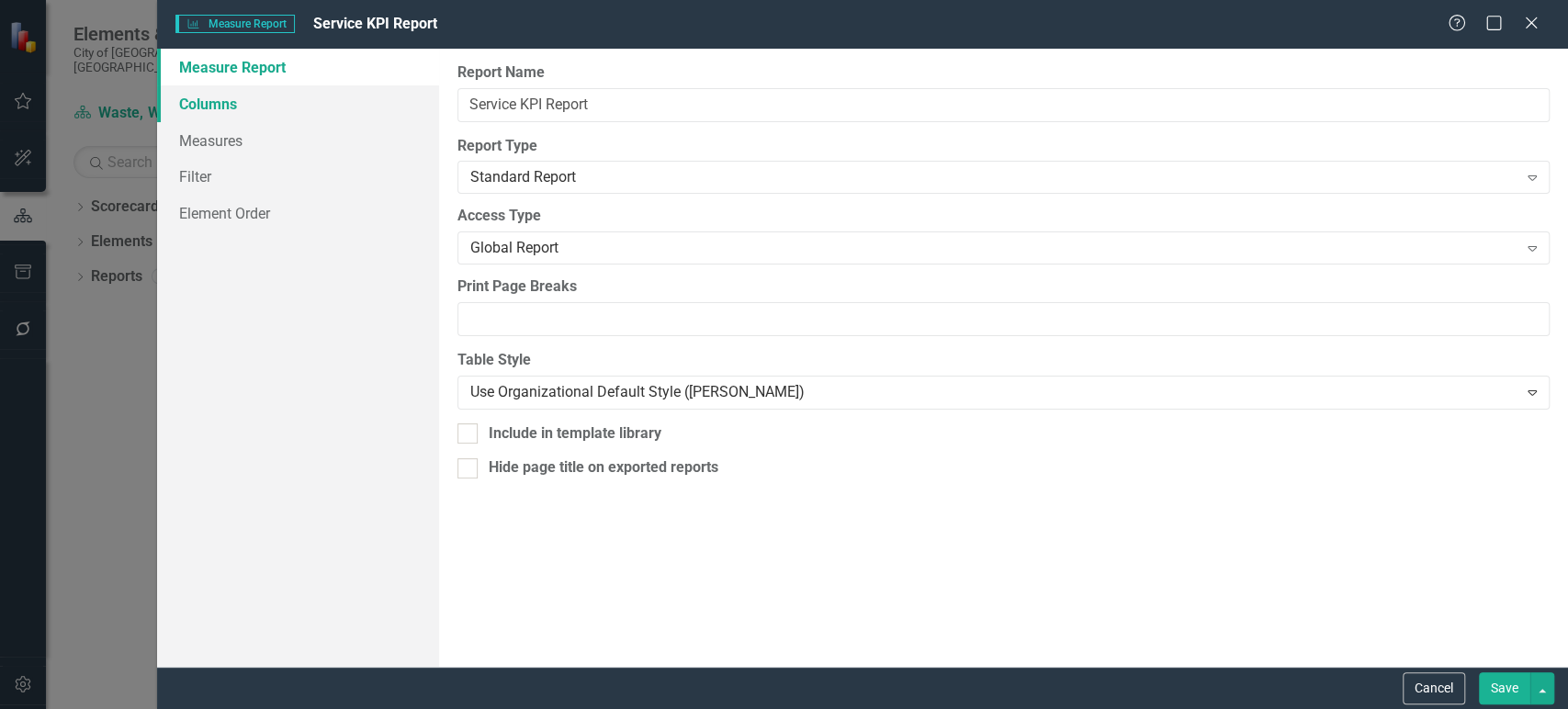
click at [282, 101] on link "Columns" at bounding box center [298, 104] width 282 height 37
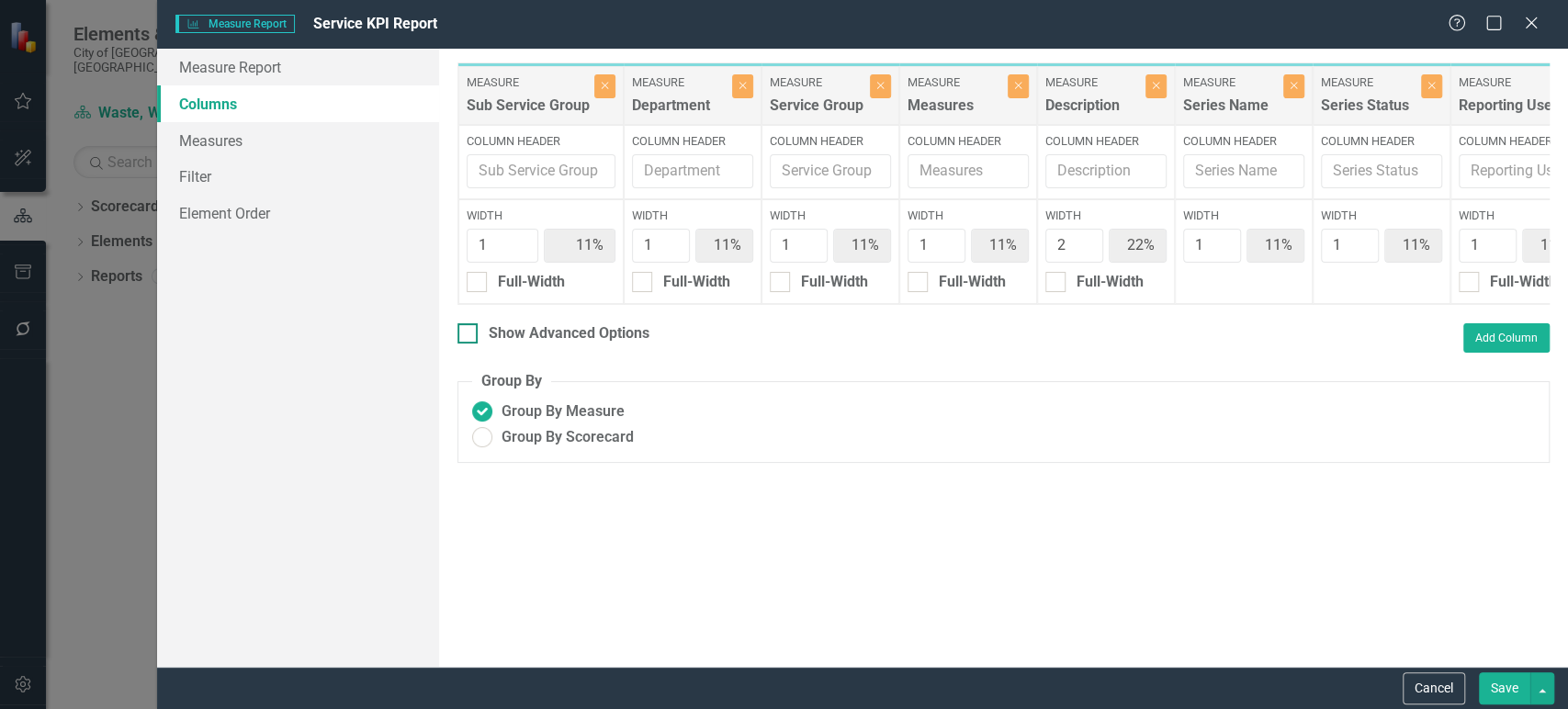
click at [488, 338] on div "Show Advanced Options" at bounding box center [569, 334] width 161 height 21
click at [470, 335] on input "Show Advanced Options" at bounding box center [463, 329] width 12 height 12
checkbox input "true"
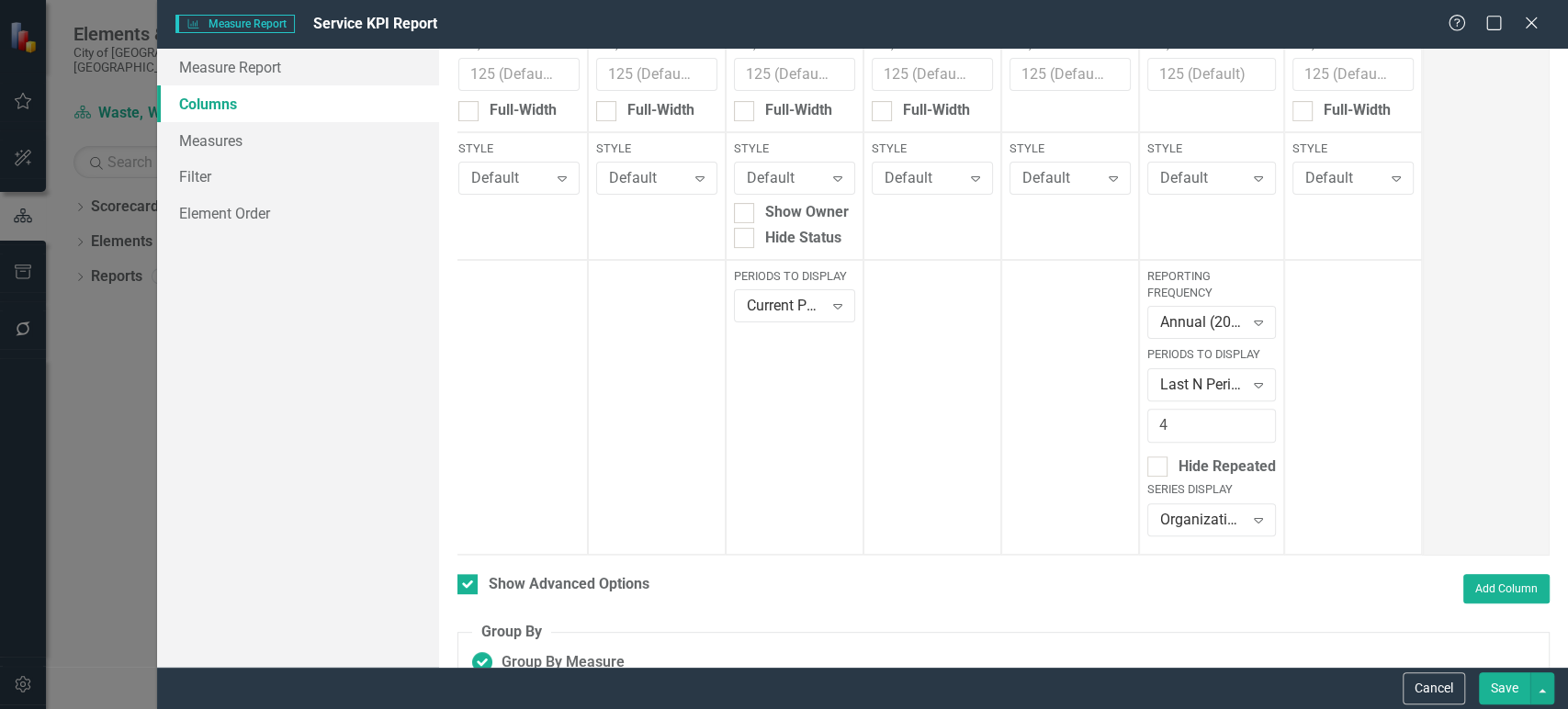
scroll to position [259, 0]
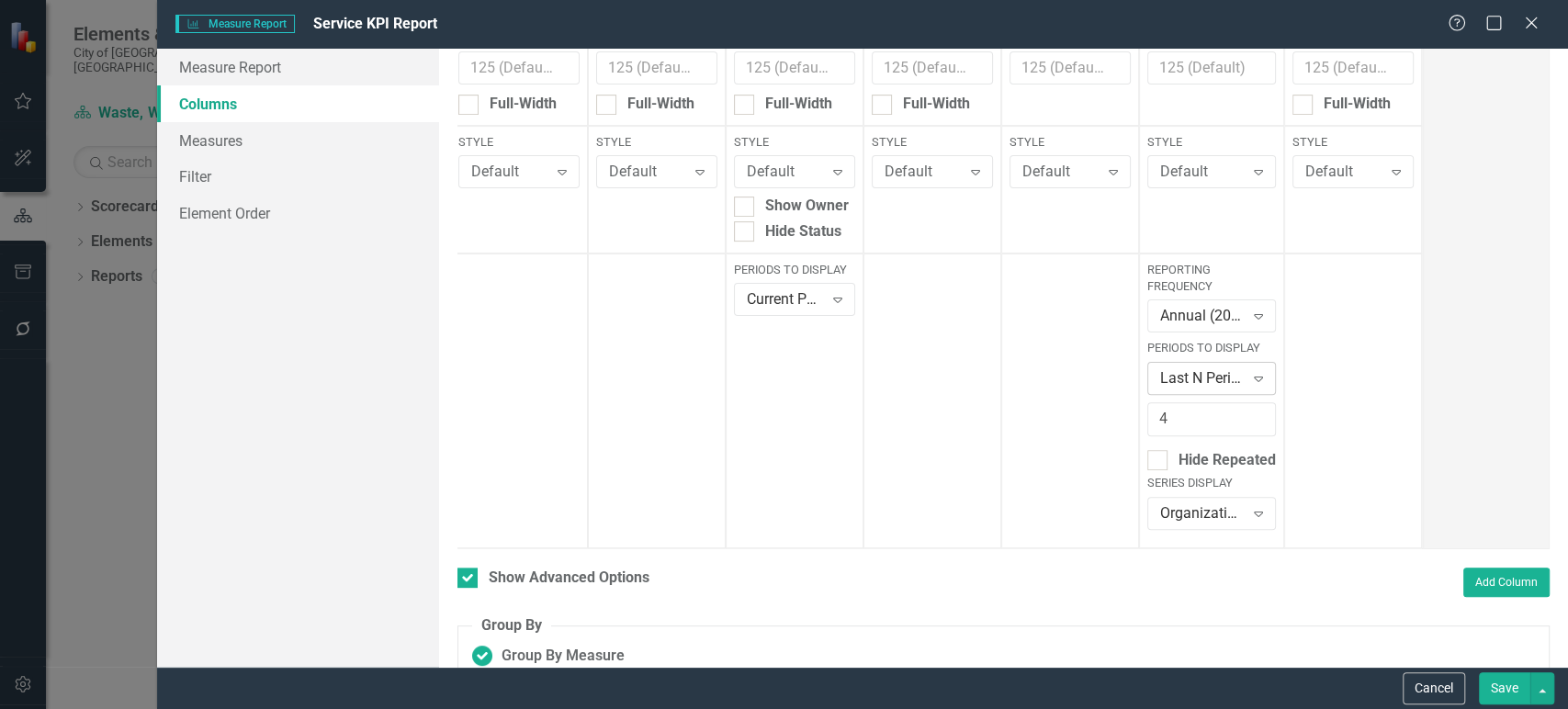
click at [1205, 376] on div "Last N Periods" at bounding box center [1201, 378] width 83 height 21
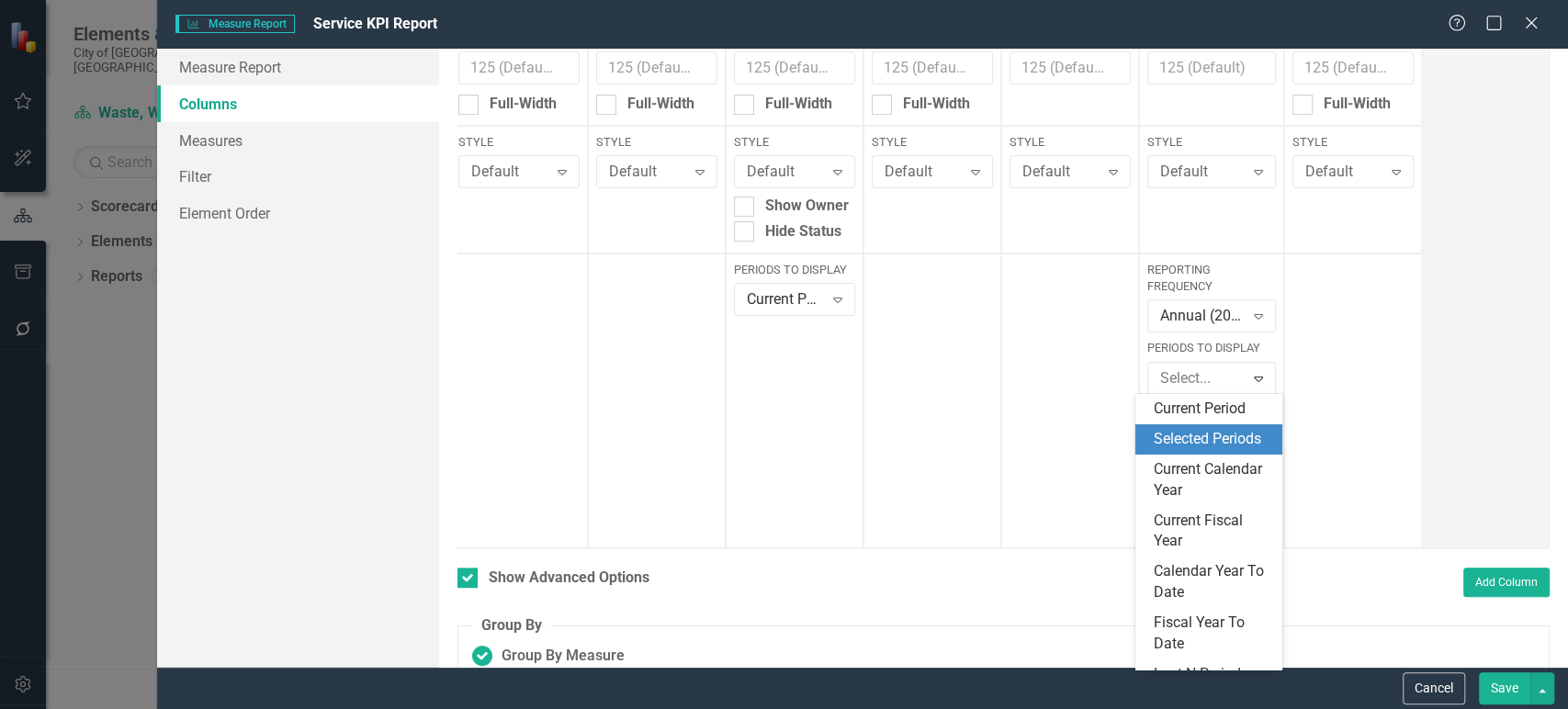
scroll to position [100, 0]
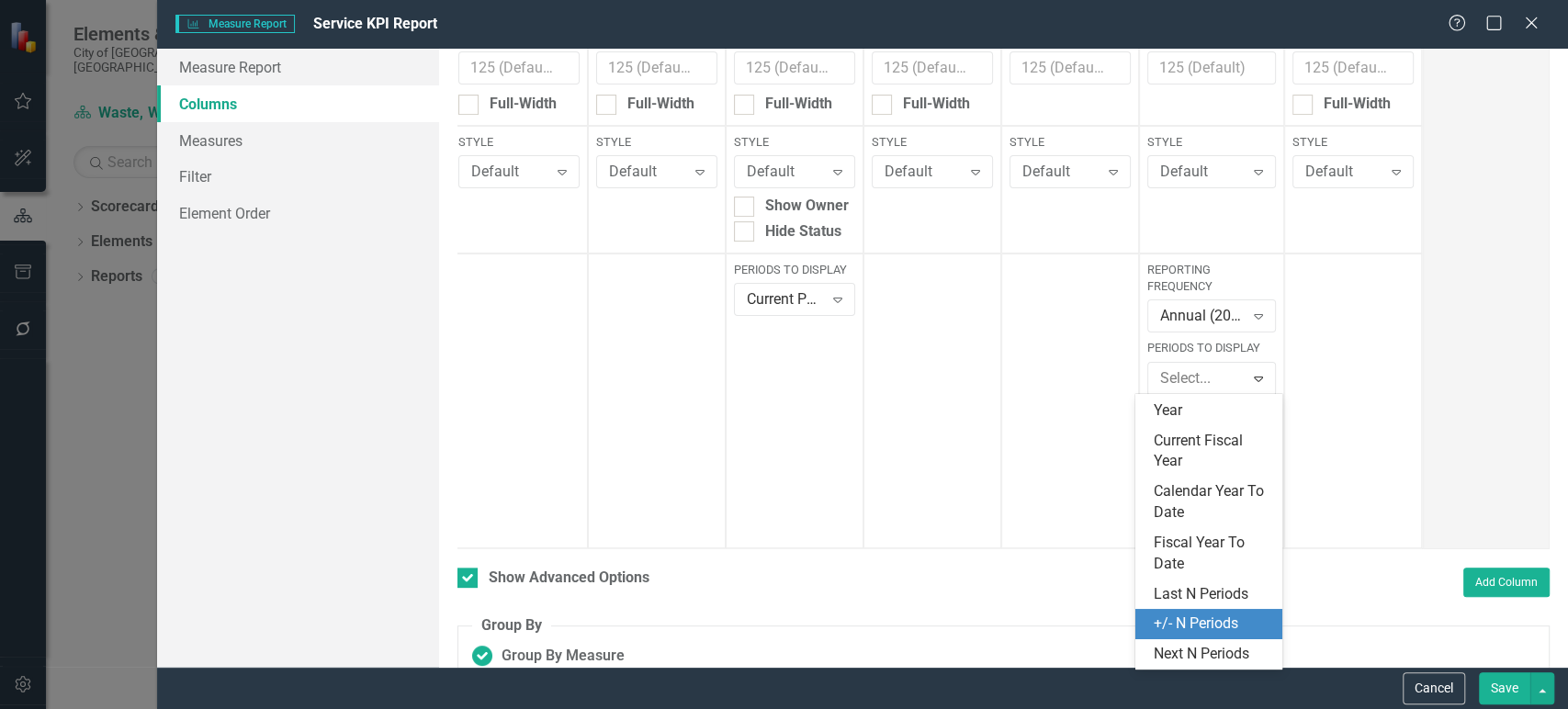
click at [1191, 623] on div "+/- N Periods" at bounding box center [1212, 624] width 117 height 21
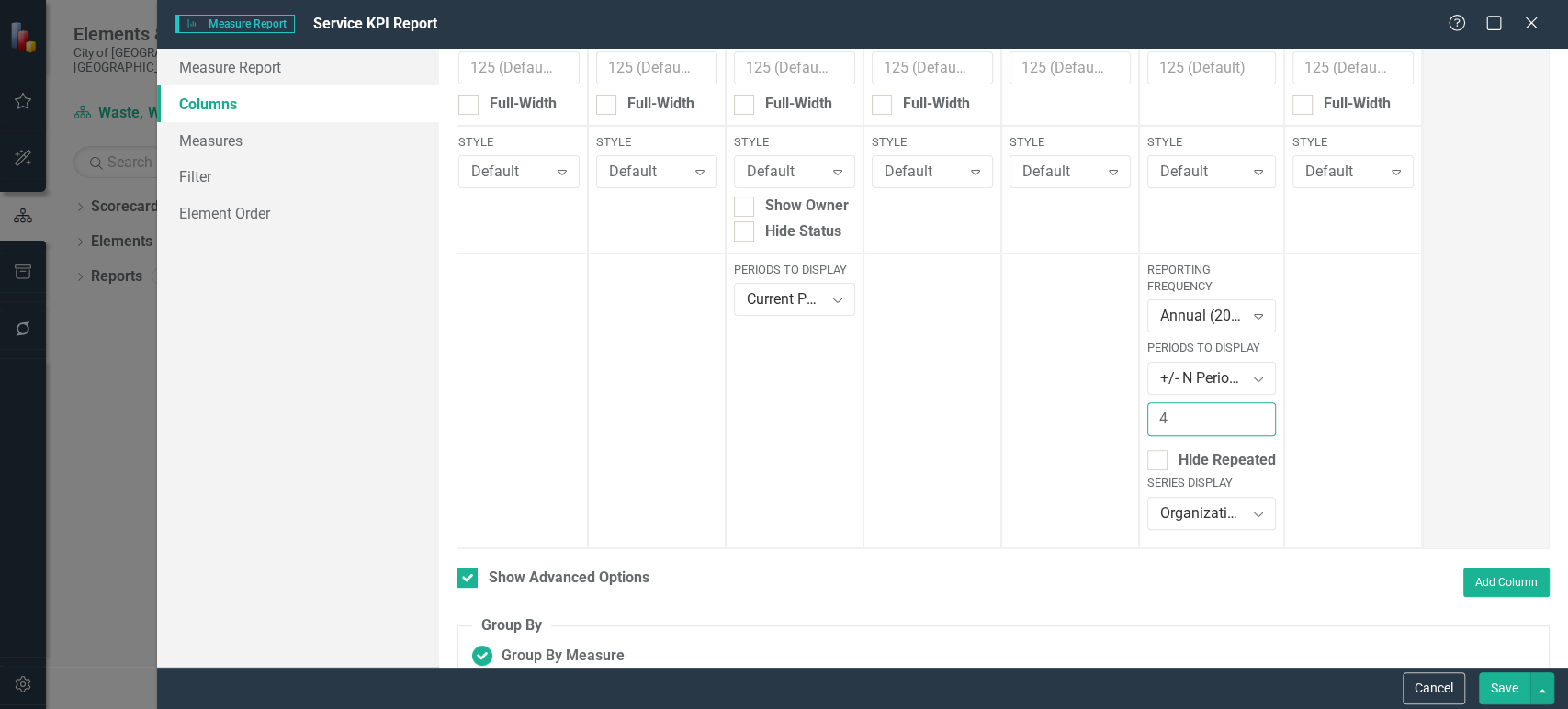
drag, startPoint x: 1187, startPoint y: 413, endPoint x: 1119, endPoint y: 420, distance: 68.4
click at [1119, 420] on div "Measure Sub Service Group Close Column Header Width 1 11% Min Pixel Width (20-5…" at bounding box center [853, 176] width 1139 height 745
type input "10"
click at [1494, 686] on button "Save" at bounding box center [1504, 688] width 51 height 32
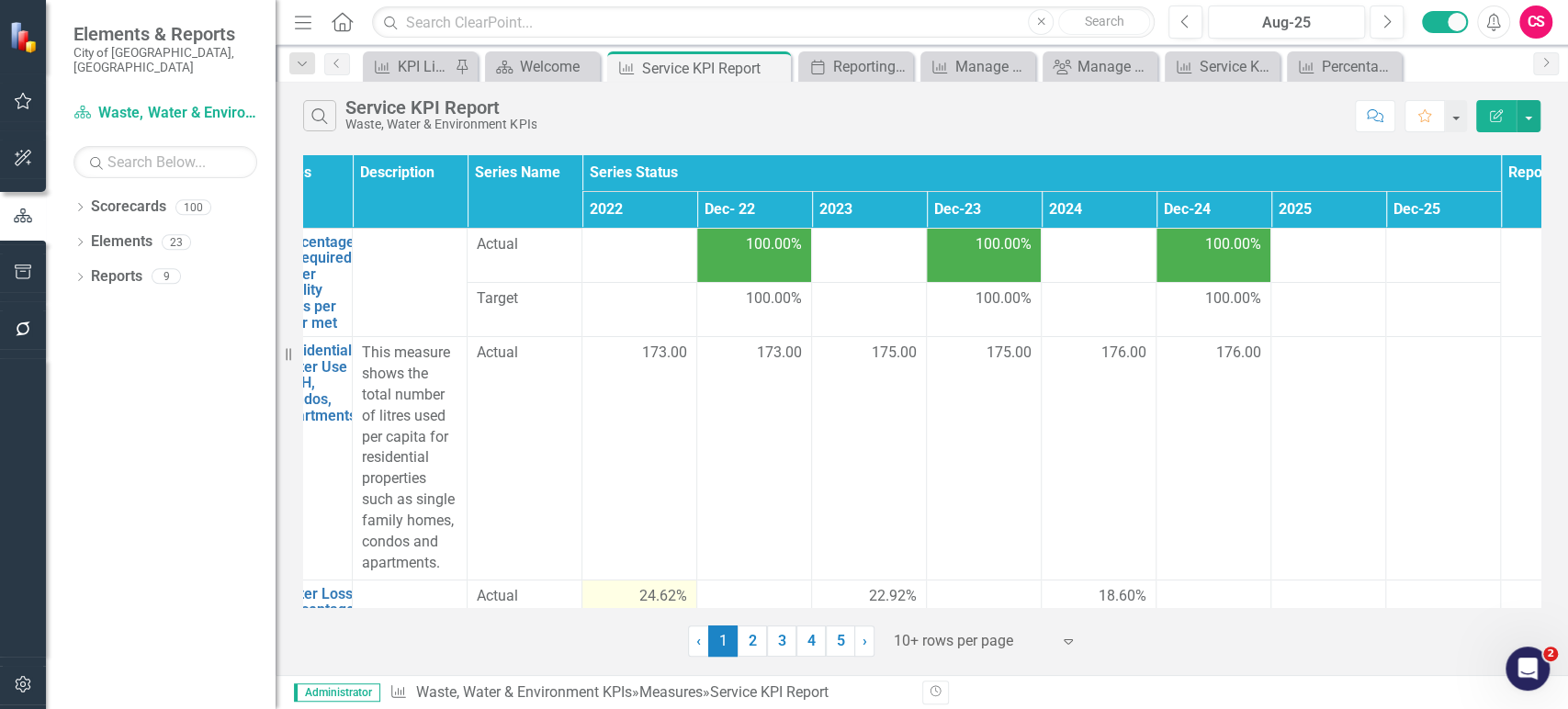
scroll to position [0, 408]
click at [1490, 111] on icon "Edit Report" at bounding box center [1495, 115] width 16 height 13
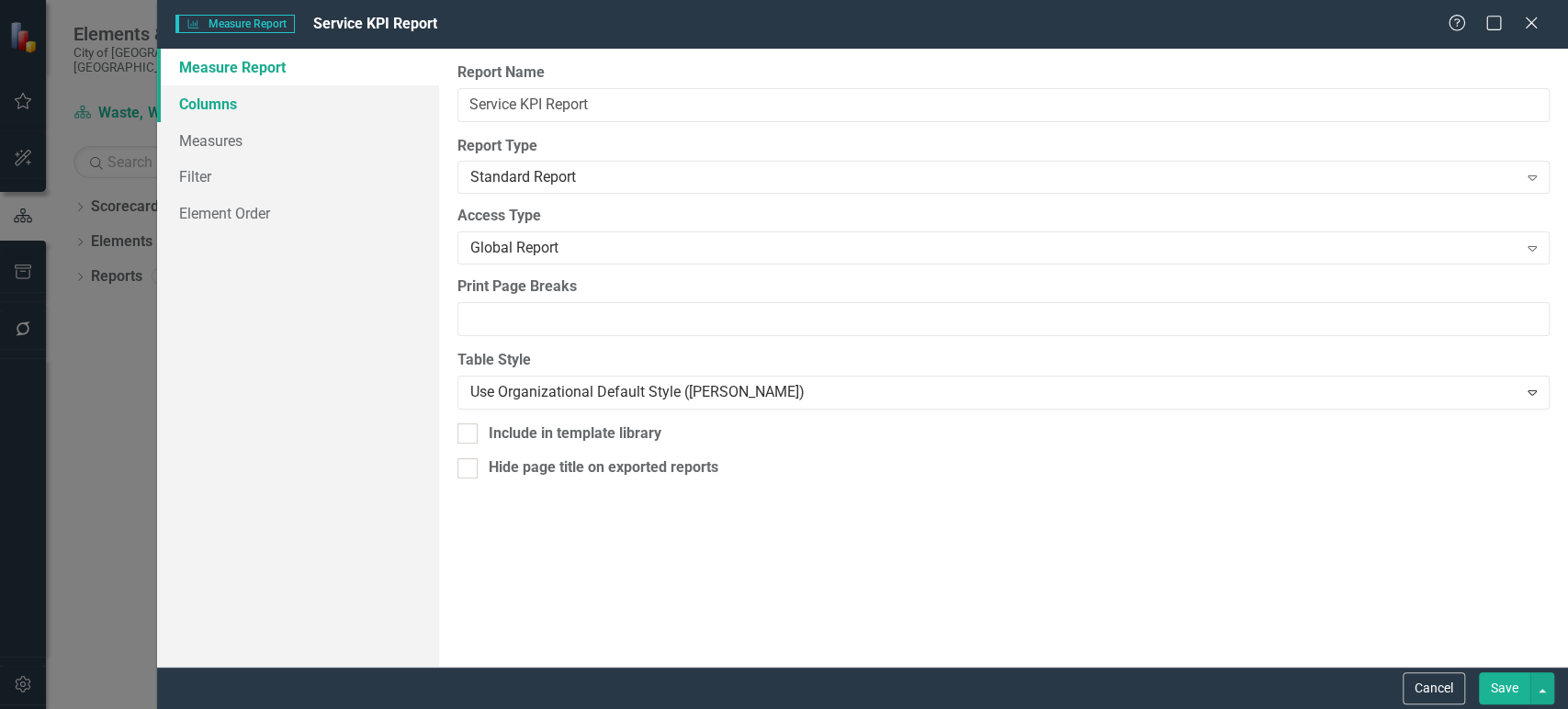
click at [314, 99] on link "Columns" at bounding box center [298, 104] width 282 height 37
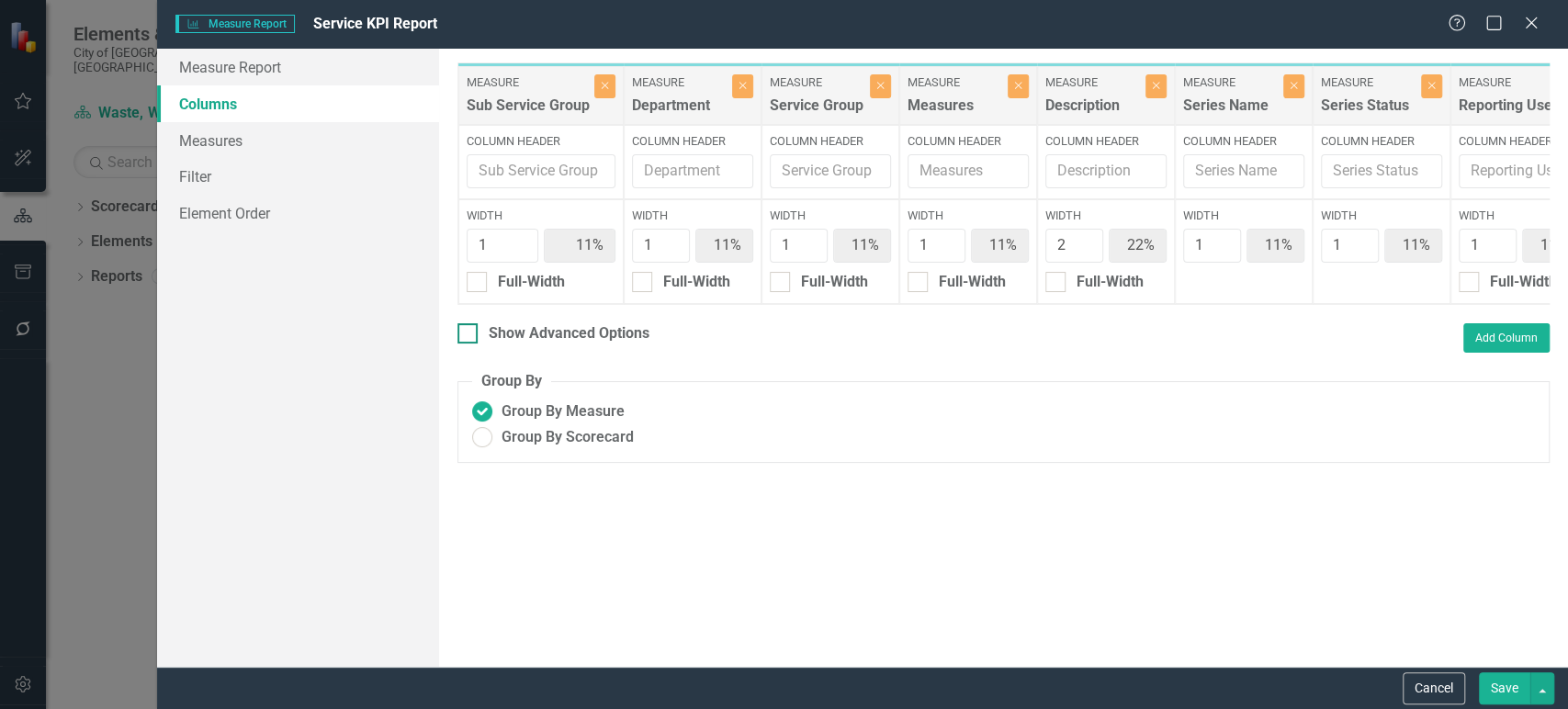
click at [492, 344] on div "Show Advanced Options" at bounding box center [569, 334] width 161 height 21
click at [470, 335] on input "Show Advanced Options" at bounding box center [463, 329] width 12 height 12
checkbox input "true"
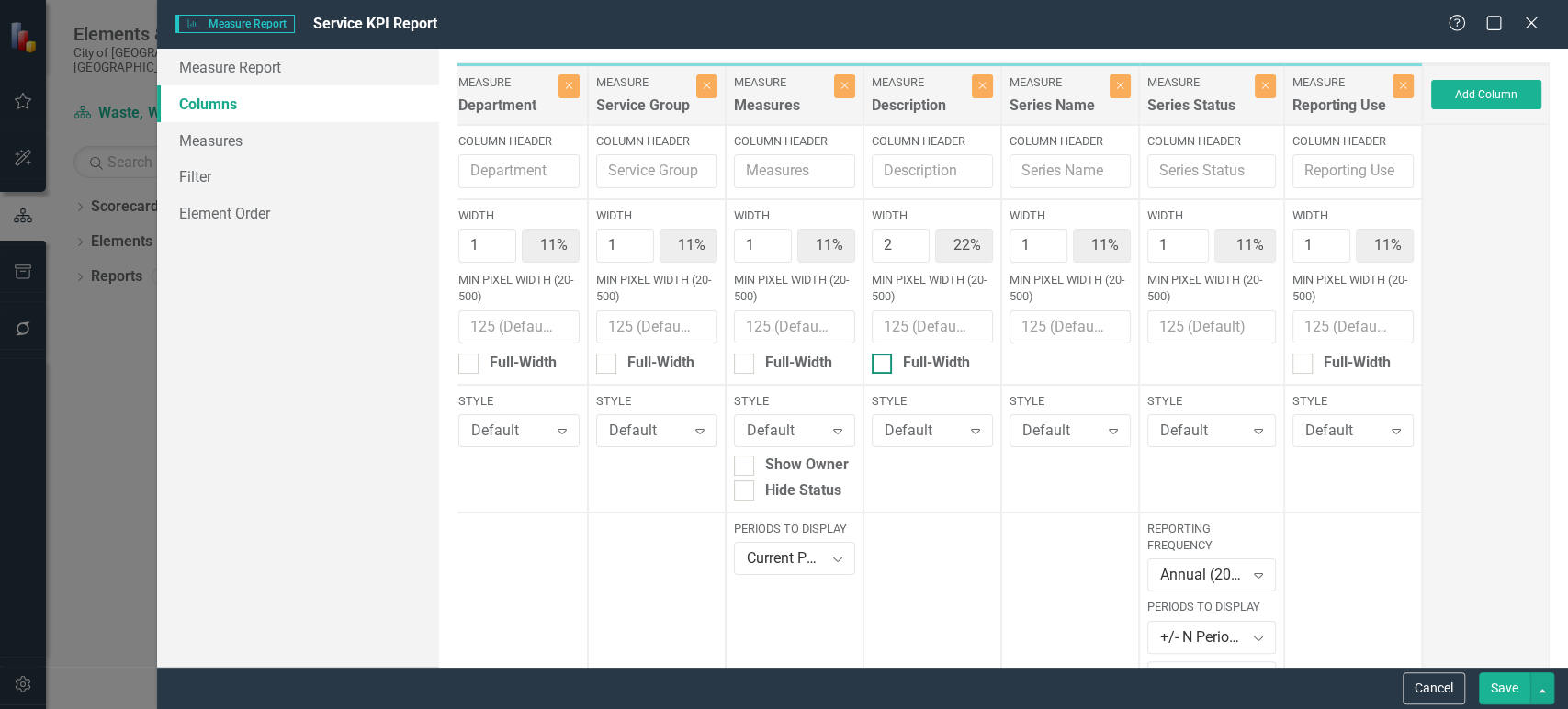
scroll to position [324, 0]
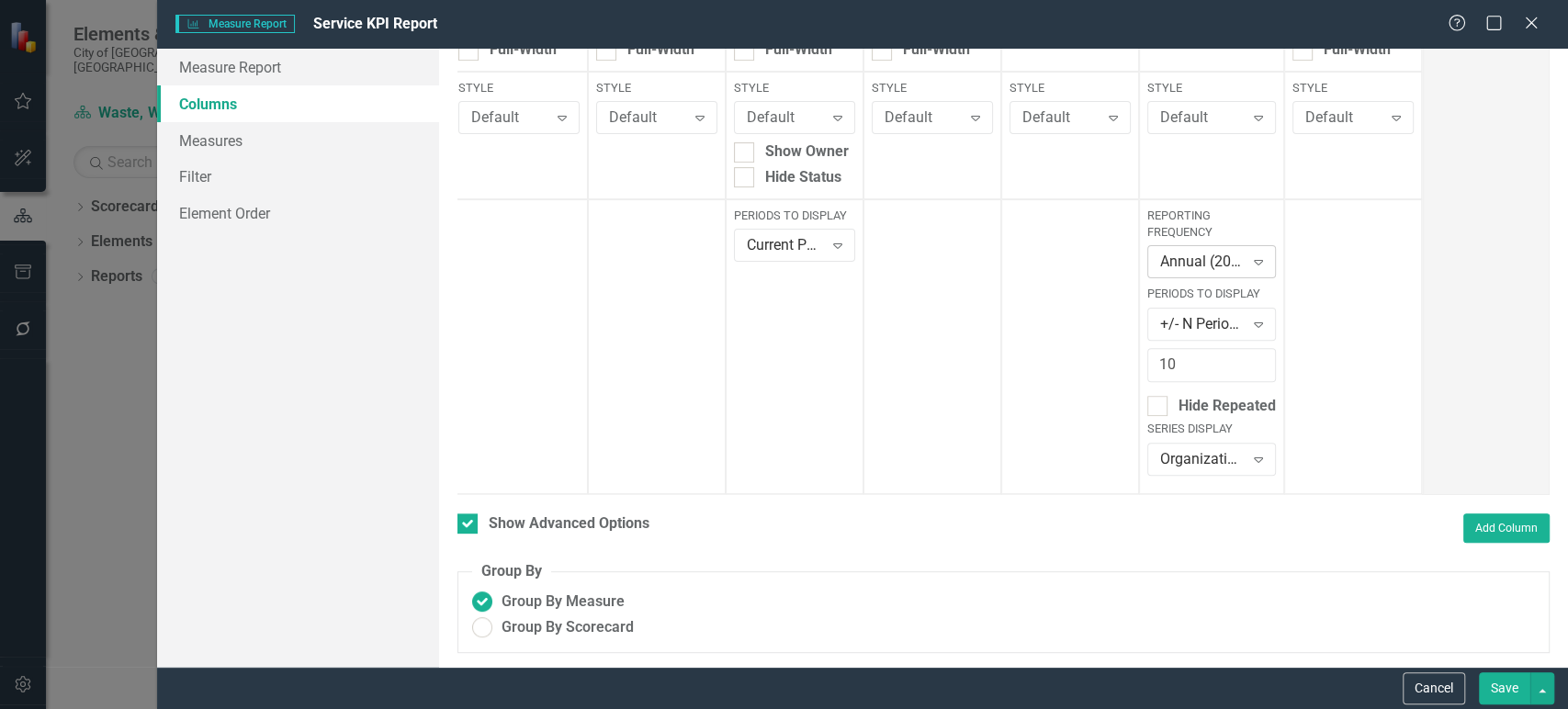
click at [1203, 263] on div "Annual (2022+) Expand" at bounding box center [1211, 262] width 128 height 33
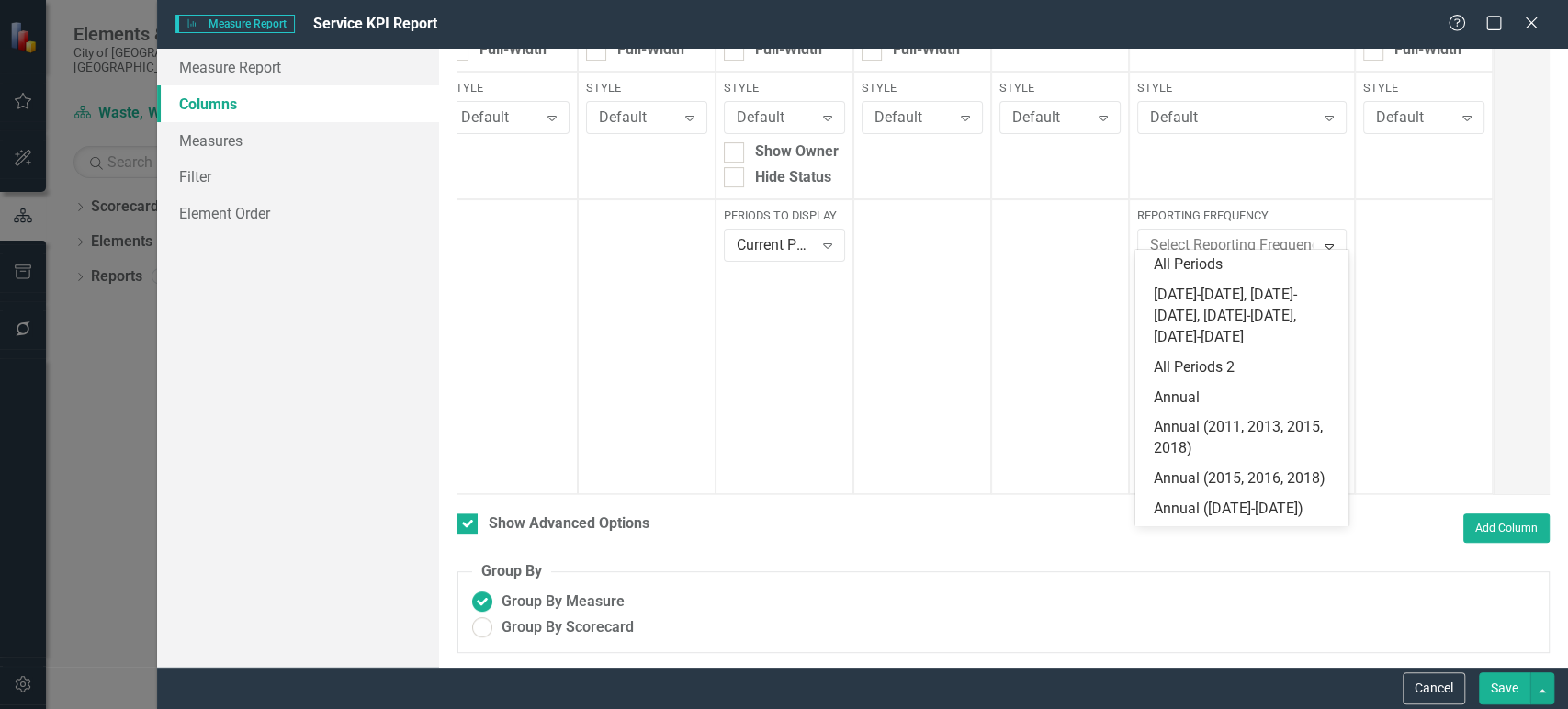
scroll to position [304, 0]
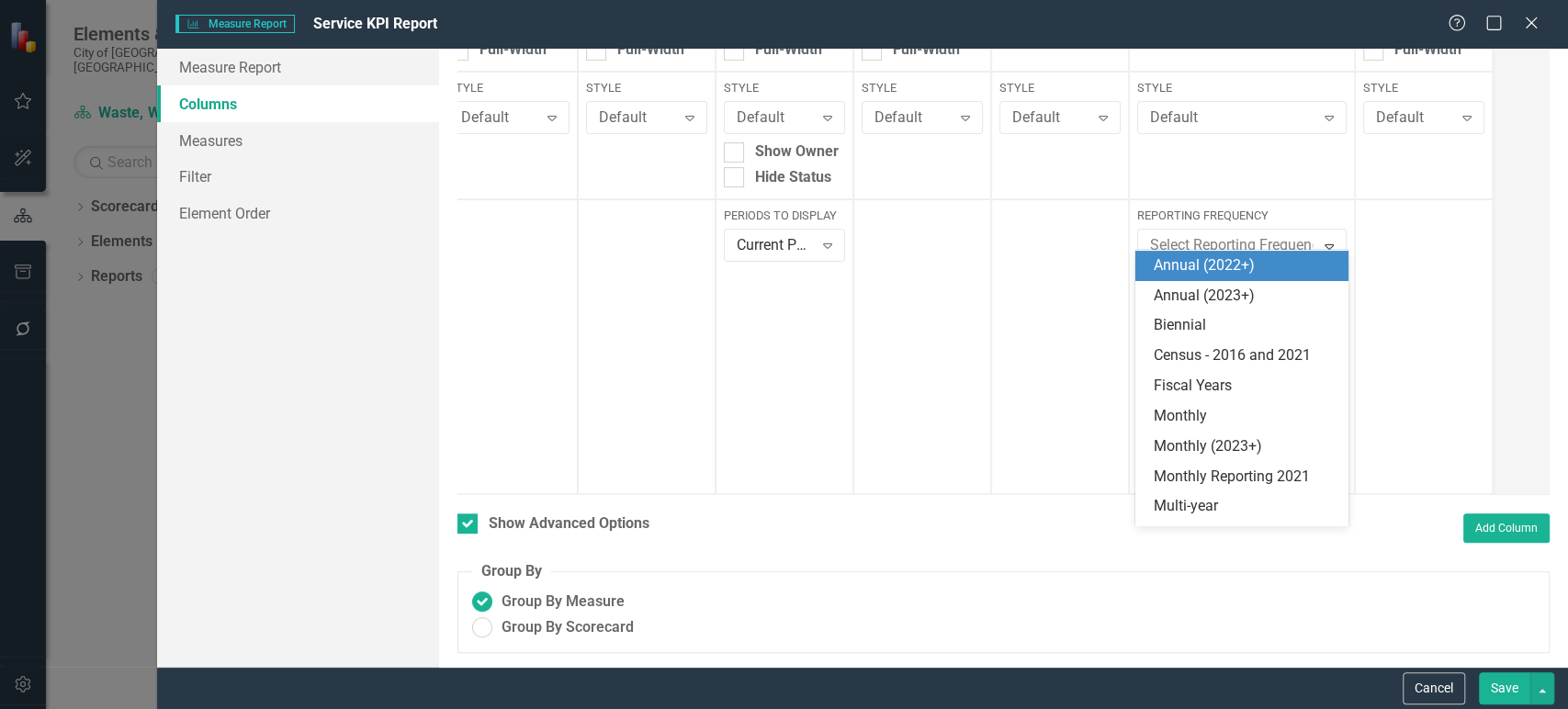
click at [1203, 263] on div "Annual (2022+)" at bounding box center [1245, 266] width 182 height 21
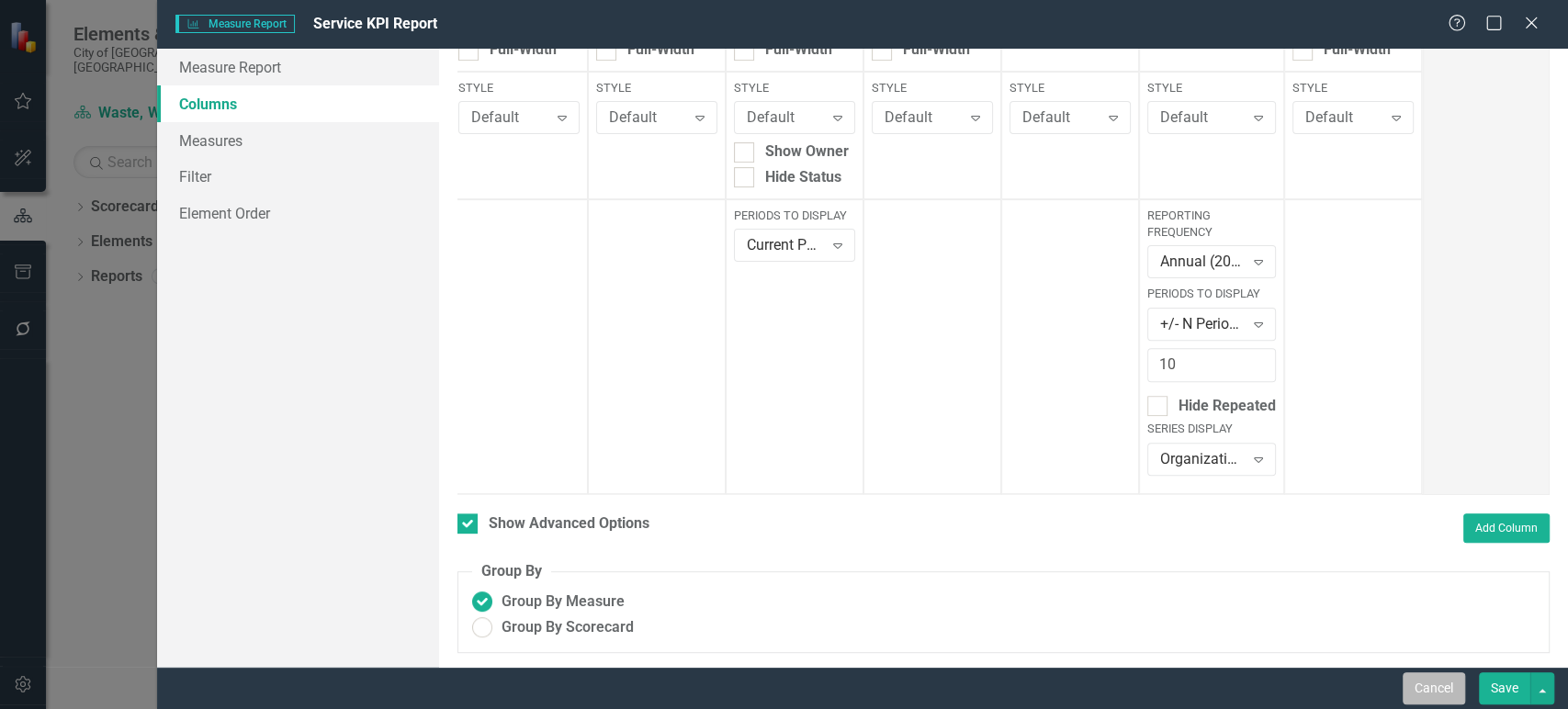
click at [1433, 693] on button "Cancel" at bounding box center [1433, 688] width 62 height 32
